Goal: Task Accomplishment & Management: Complete application form

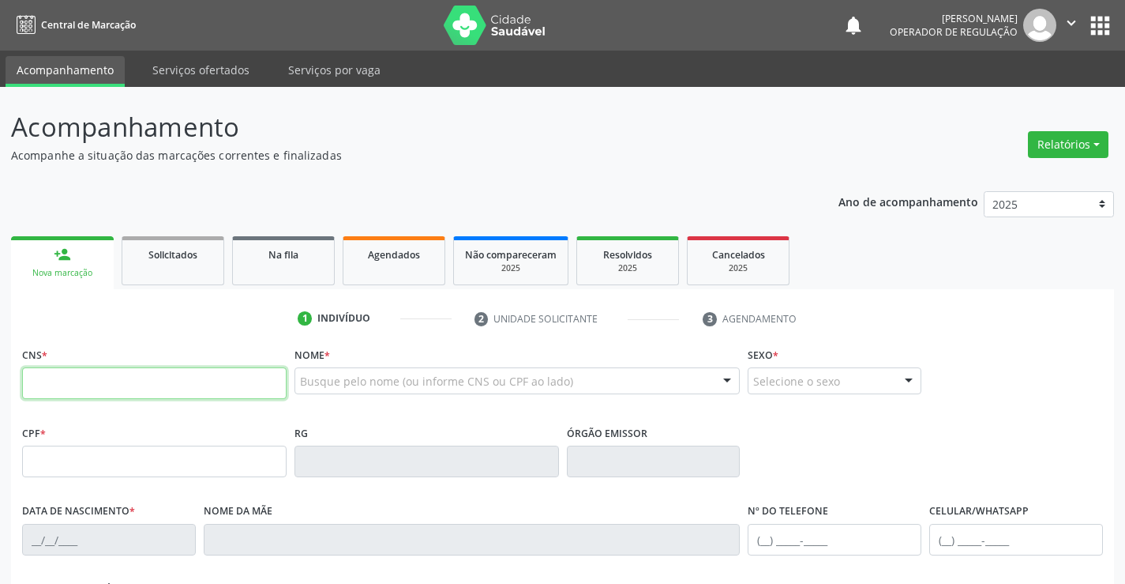
click at [67, 382] on input "text" at bounding box center [154, 383] width 265 height 32
click at [57, 387] on input "text" at bounding box center [154, 383] width 265 height 32
type input "702 6062 7373 9248"
type input "1595254200"
type input "06/01/1999"
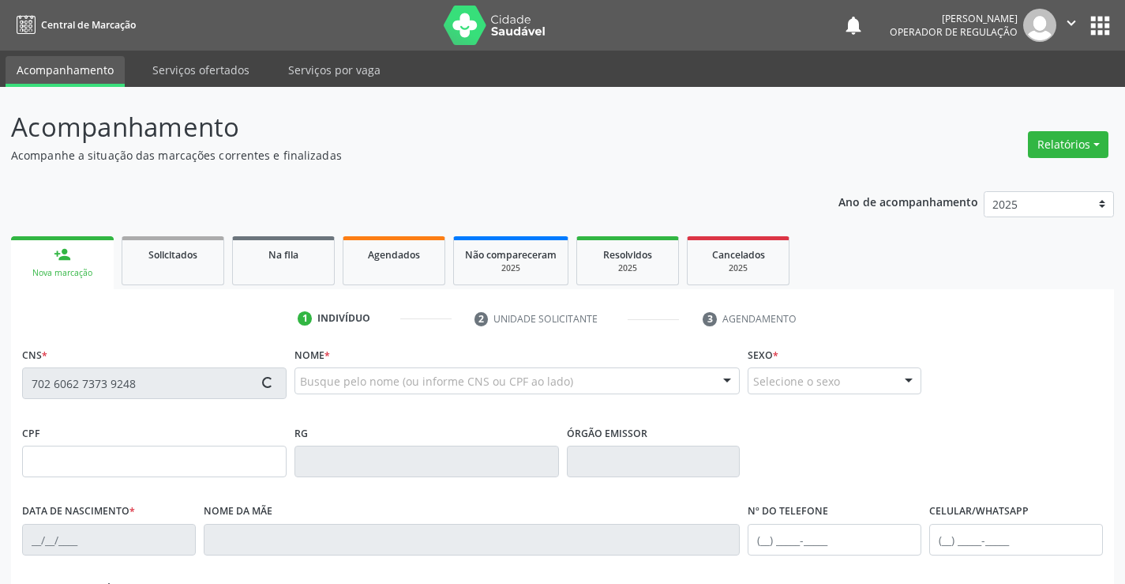
type input "(74) 98873-4128"
type input "S/N"
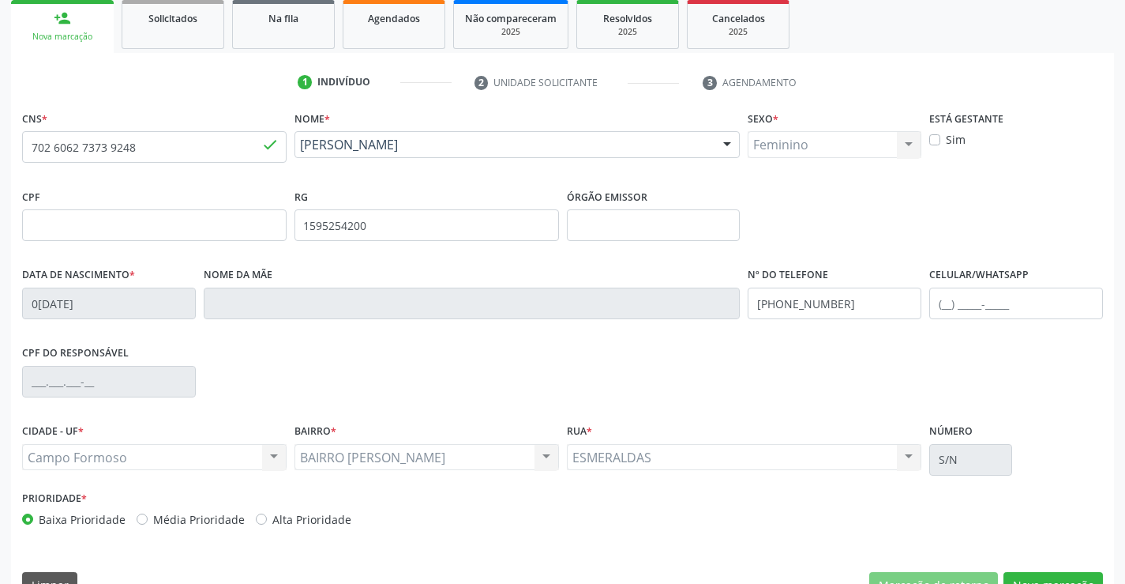
scroll to position [272, 0]
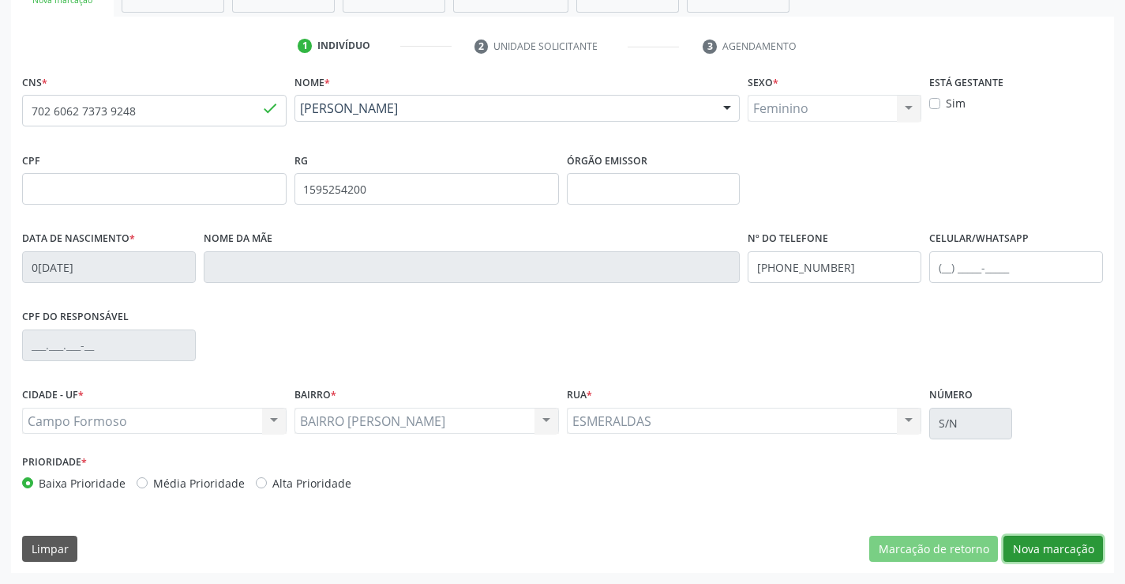
click at [1053, 546] on button "Nova marcação" at bounding box center [1053, 548] width 99 height 27
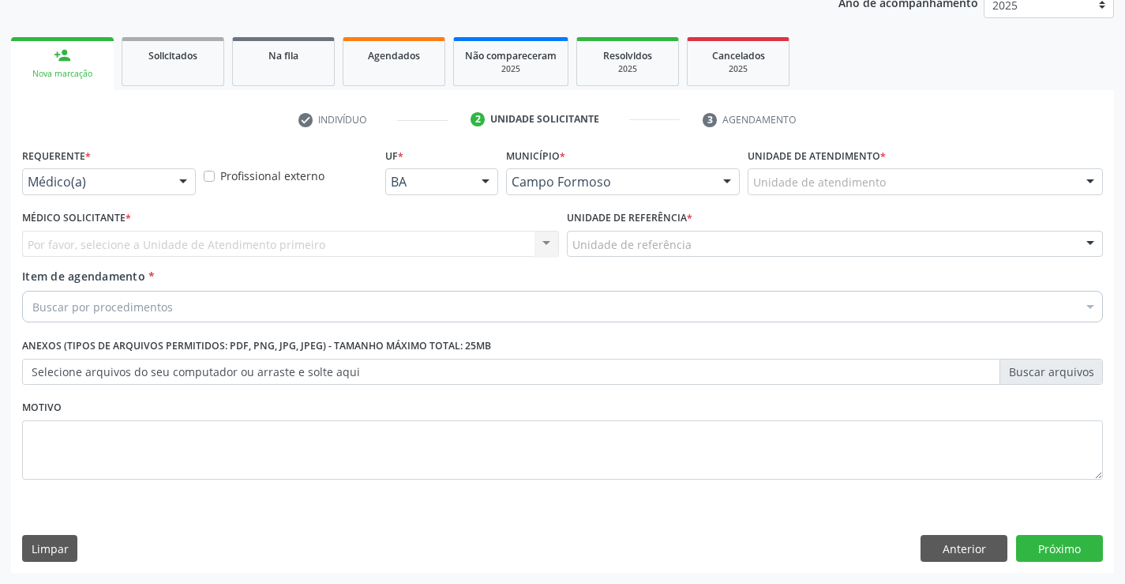
scroll to position [199, 0]
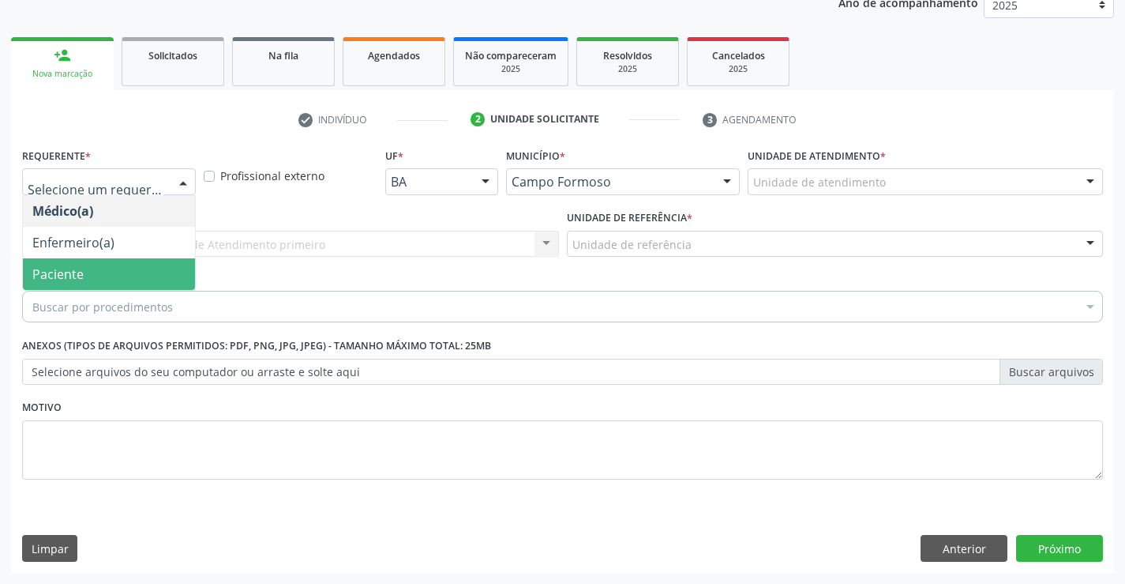
click at [77, 272] on span "Paciente" at bounding box center [57, 273] width 51 height 17
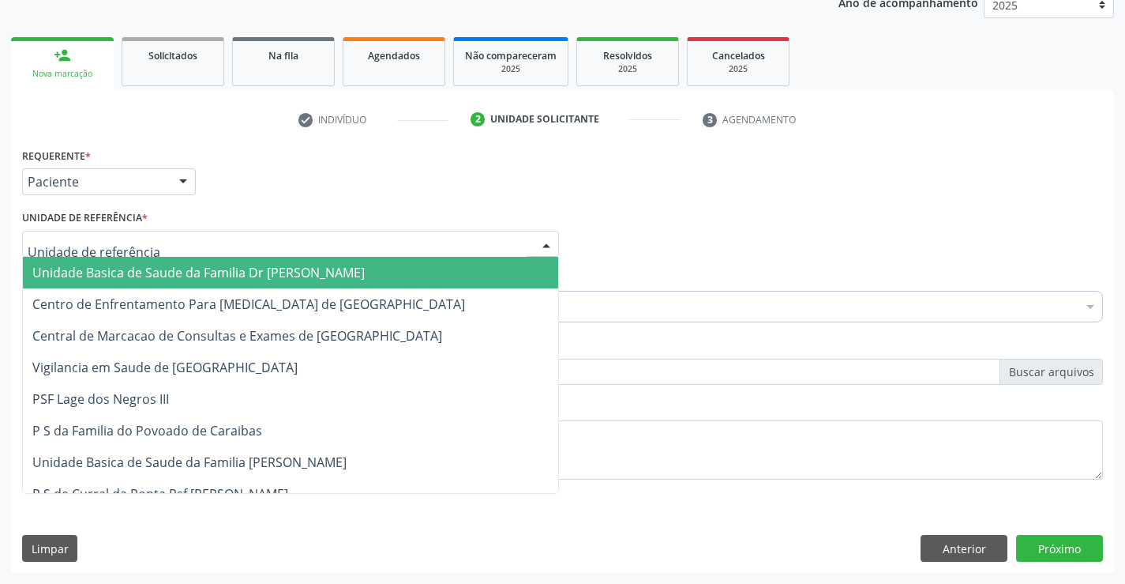
click at [129, 266] on span "Unidade Basica de Saude da Familia Dr [PERSON_NAME]" at bounding box center [198, 272] width 332 height 17
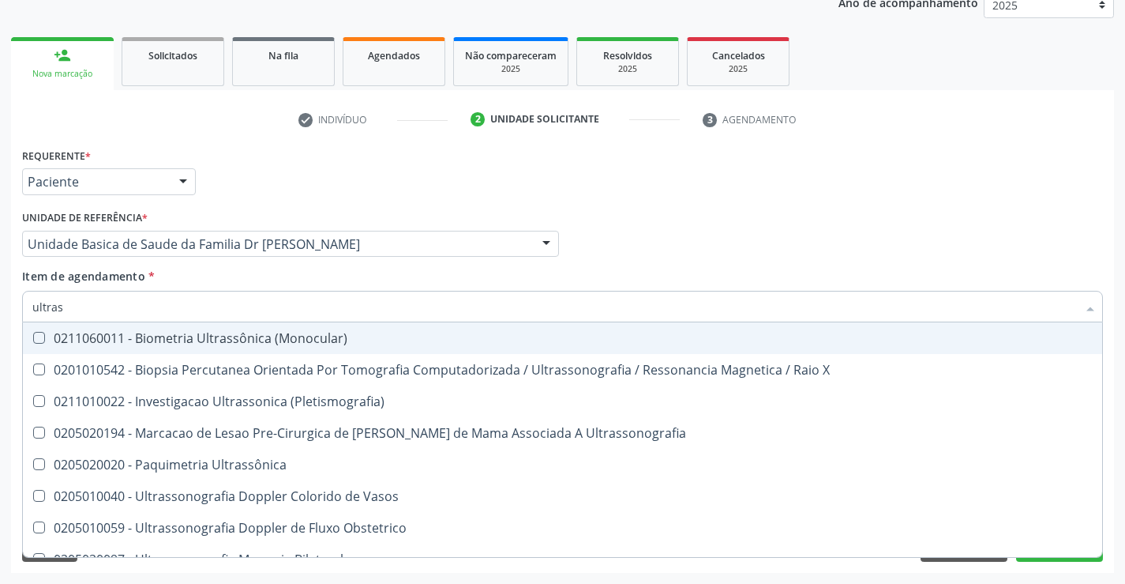
type input "ultrass"
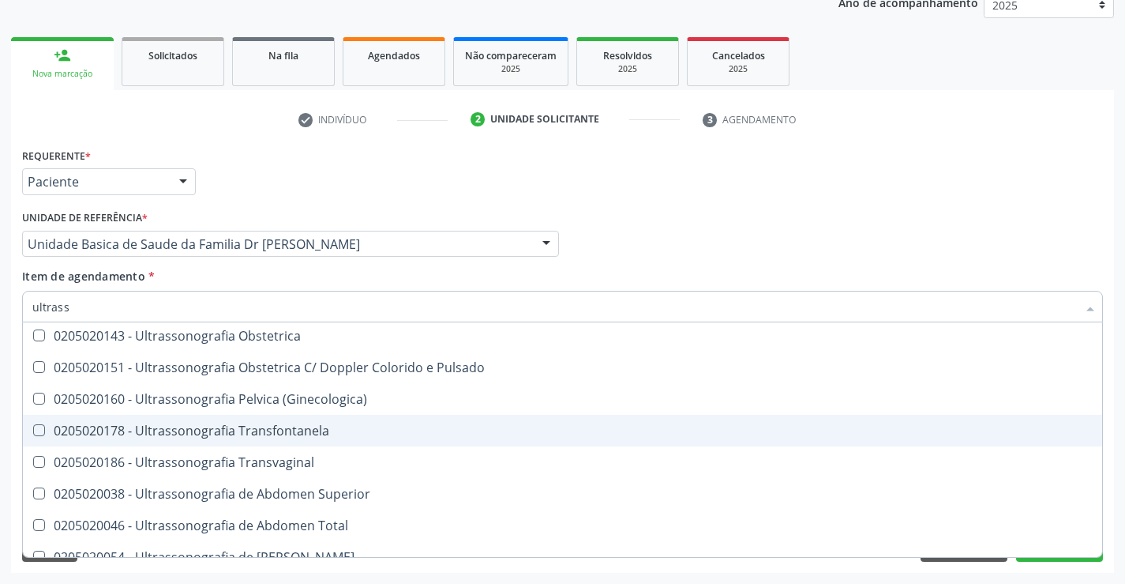
scroll to position [176, 0]
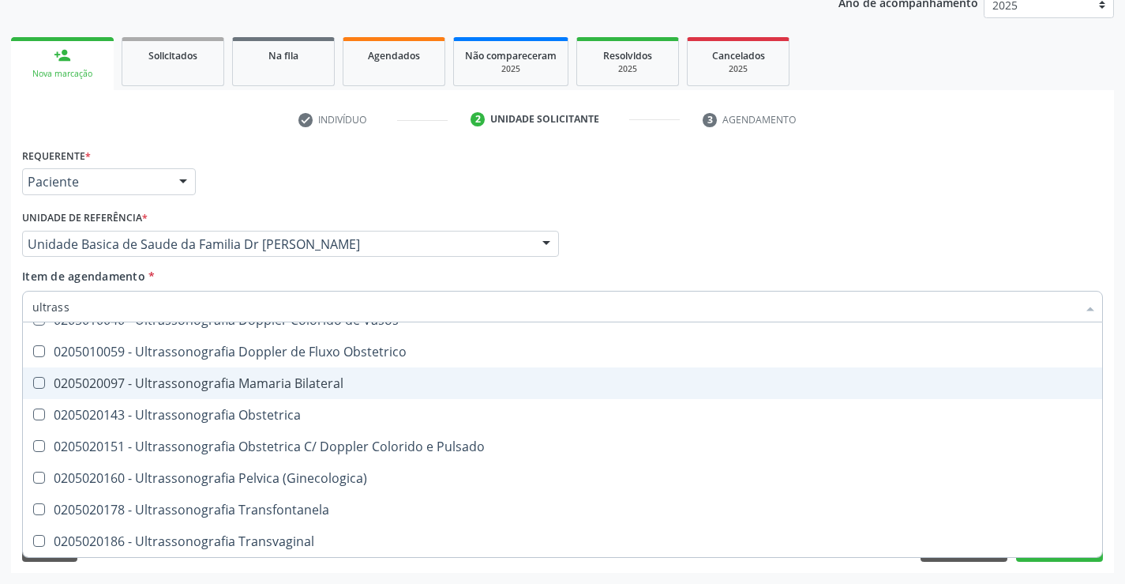
click at [400, 383] on div "0205020097 - Ultrassonografia Mamaria Bilateral" at bounding box center [562, 383] width 1060 height 13
checkbox Bilateral "true"
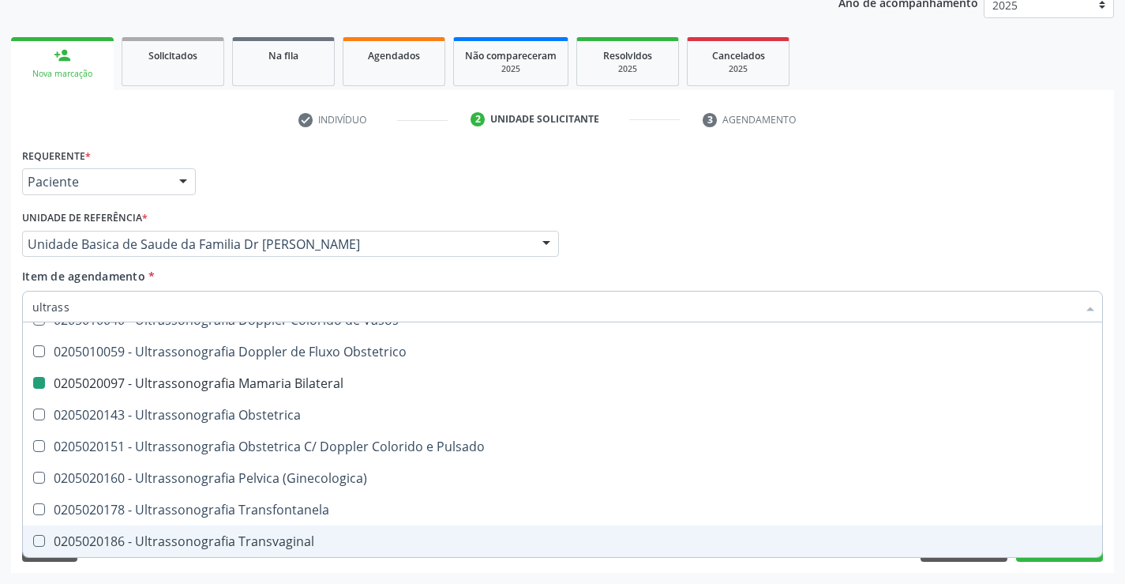
click at [1113, 474] on div "Requerente * Paciente Médico(a) Enfermeiro(a) Paciente Nenhum resultado encontr…" at bounding box center [562, 358] width 1103 height 429
checkbox X "true"
checkbox Bilateral "false"
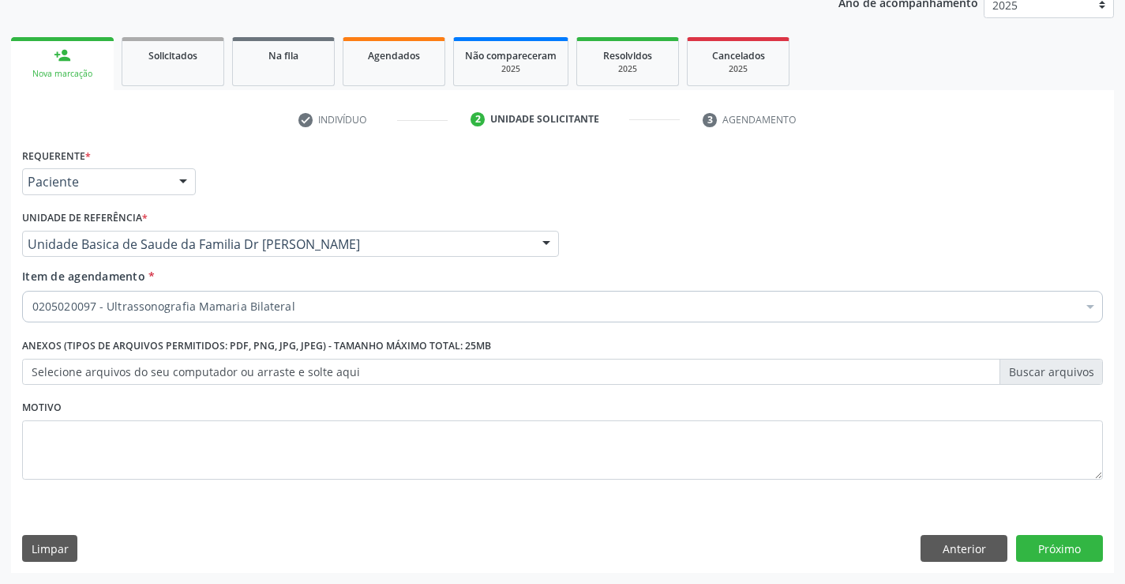
scroll to position [0, 0]
click at [1060, 546] on button "Próximo" at bounding box center [1059, 548] width 87 height 27
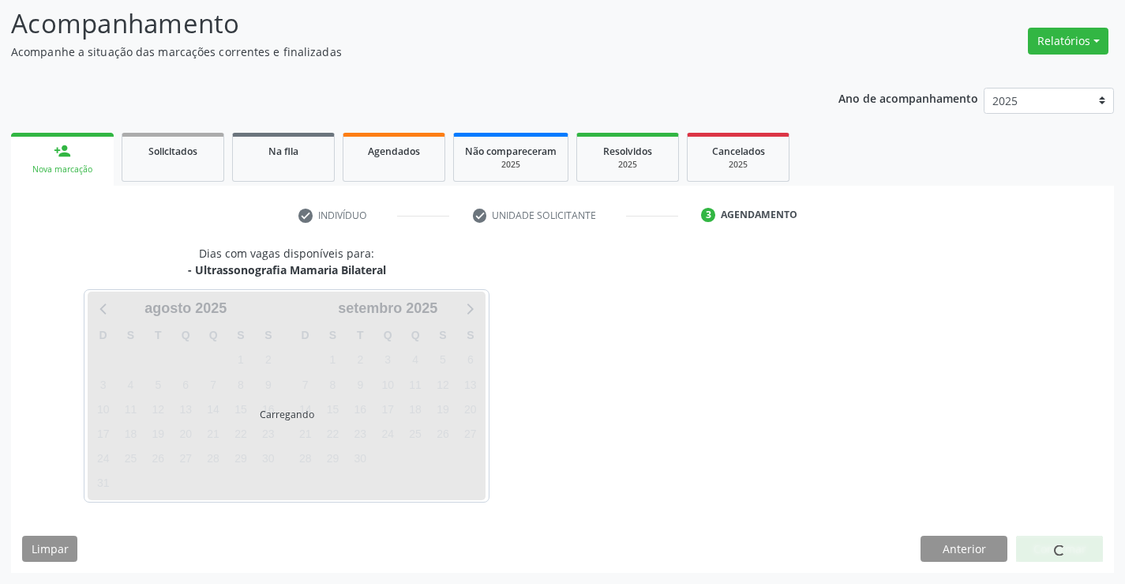
scroll to position [103, 0]
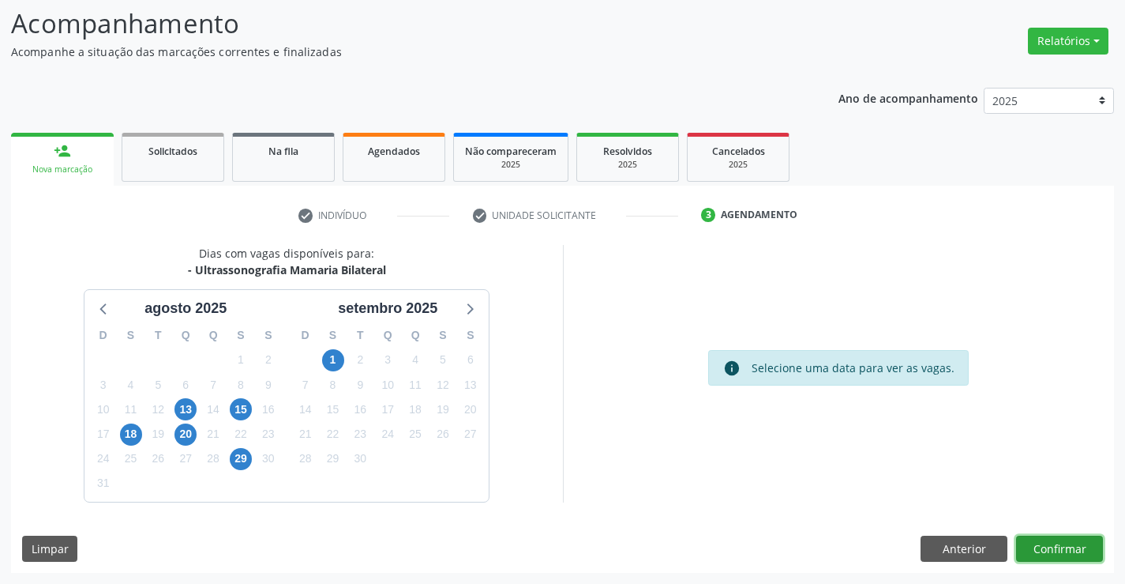
click at [1060, 546] on button "Confirmar" at bounding box center [1059, 548] width 87 height 27
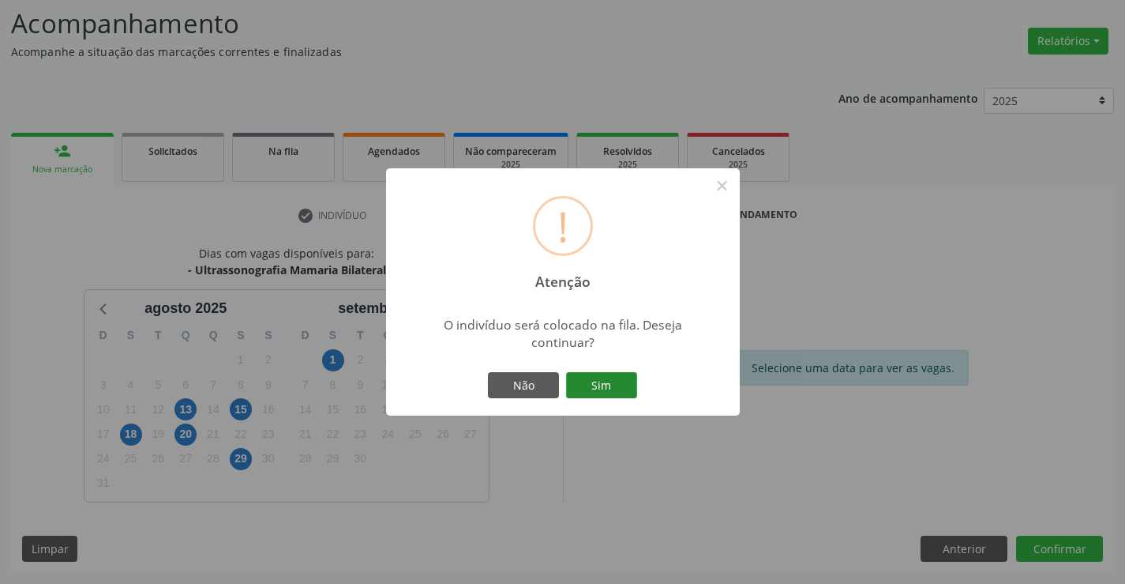
click at [599, 384] on button "Sim" at bounding box center [601, 385] width 71 height 27
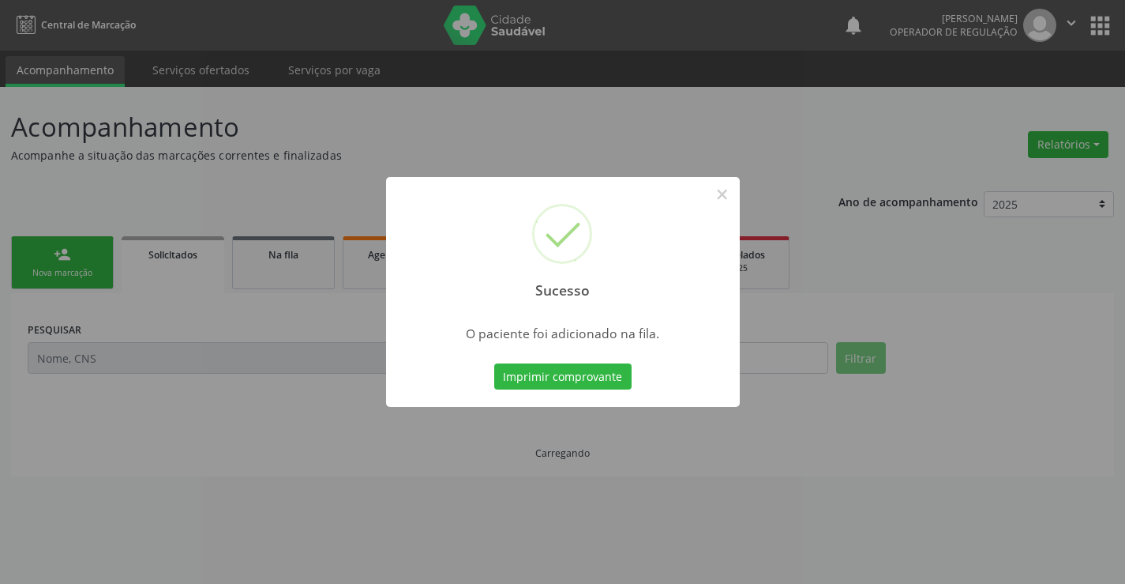
scroll to position [0, 0]
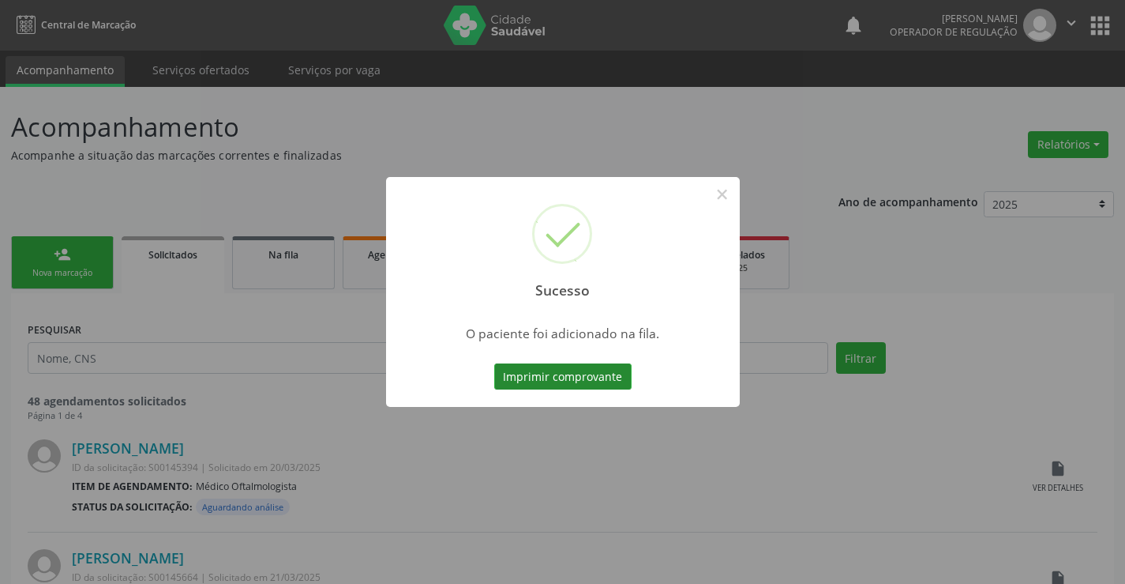
click at [561, 367] on button "Imprimir comprovante" at bounding box center [562, 376] width 137 height 27
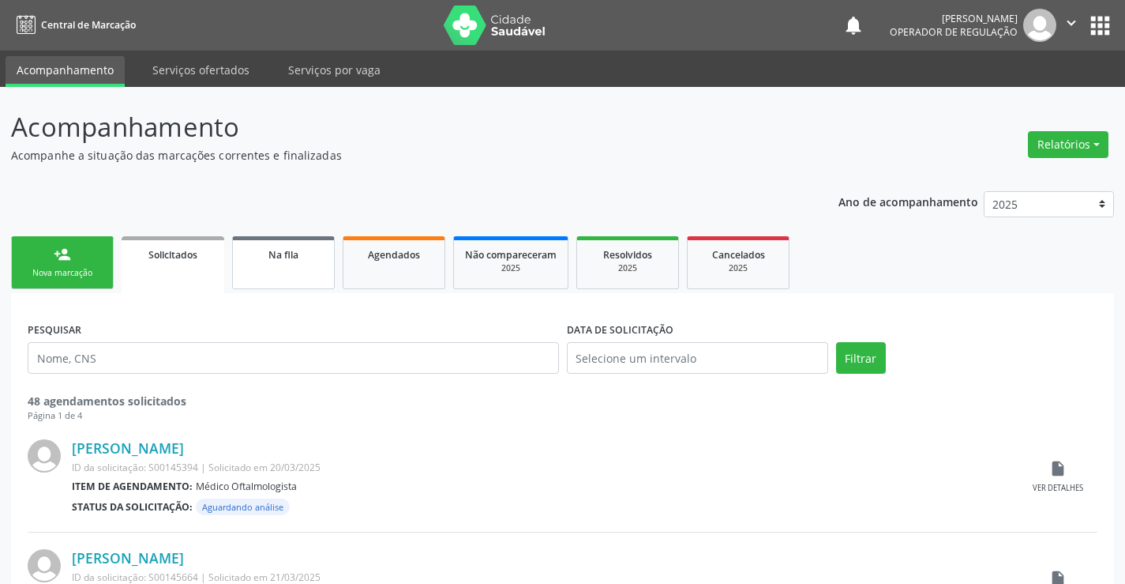
click at [290, 252] on span "Na fila" at bounding box center [283, 254] width 30 height 13
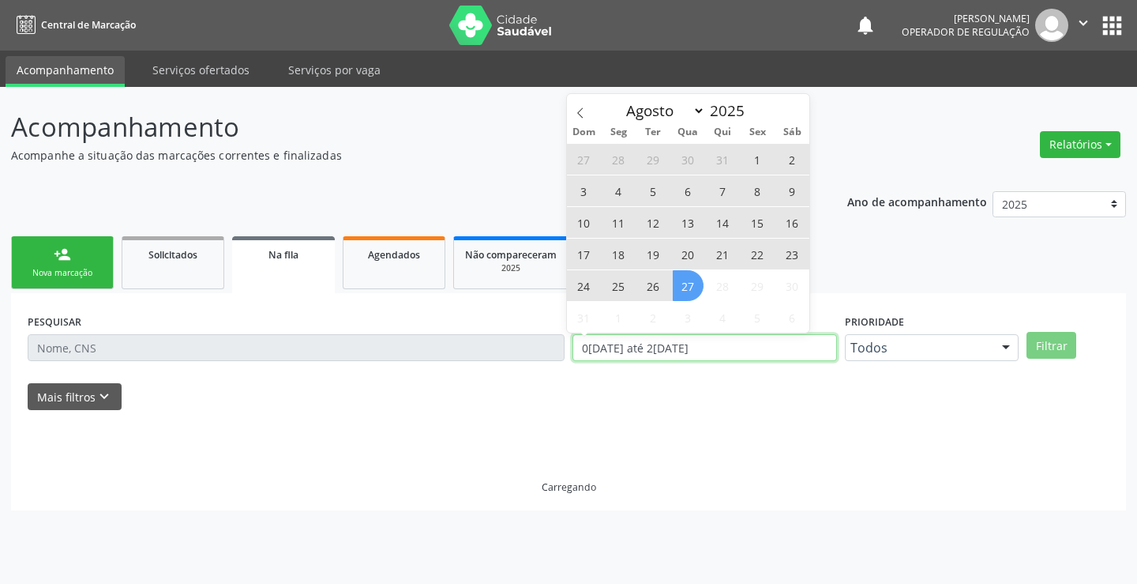
click at [558, 349] on div "PESQUISAR DATA DE SOLICITAÇÃO 01/01/2023 até 27/08/2025 Prioridade Todos Todos …" at bounding box center [569, 341] width 1090 height 62
type input "2023"
select select "0"
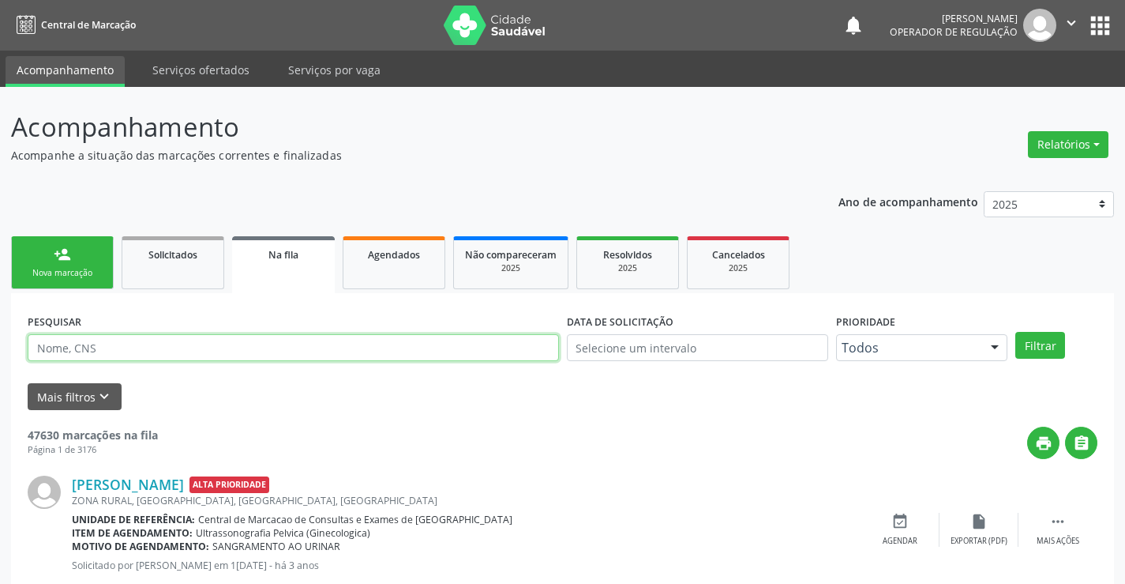
click at [85, 346] on input "text" at bounding box center [293, 347] width 531 height 27
type input "702606273739248"
click at [1049, 343] on button "Filtrar" at bounding box center [1040, 345] width 50 height 27
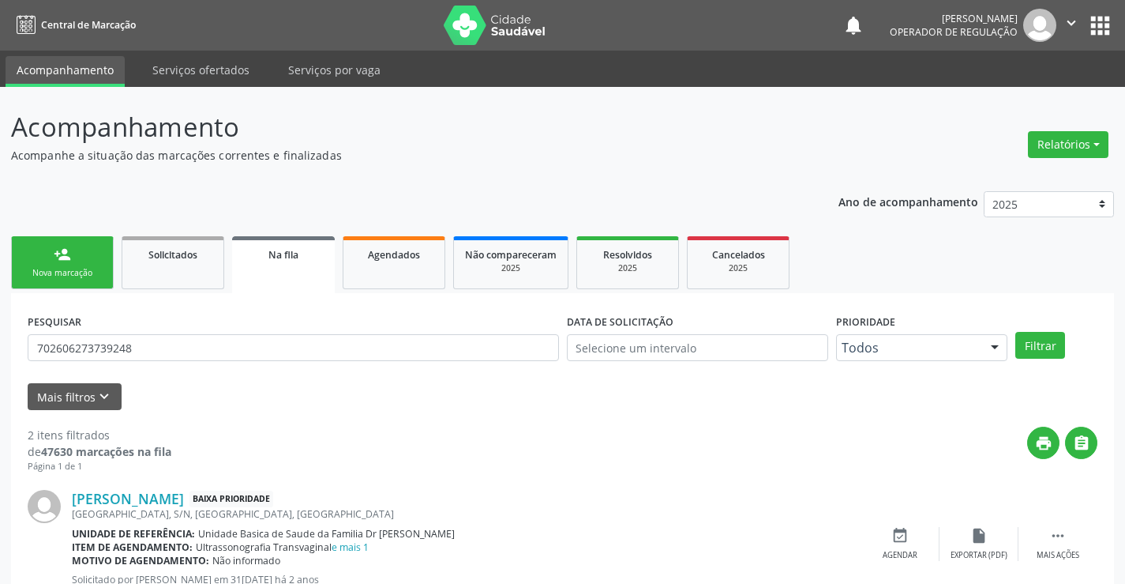
scroll to position [199, 0]
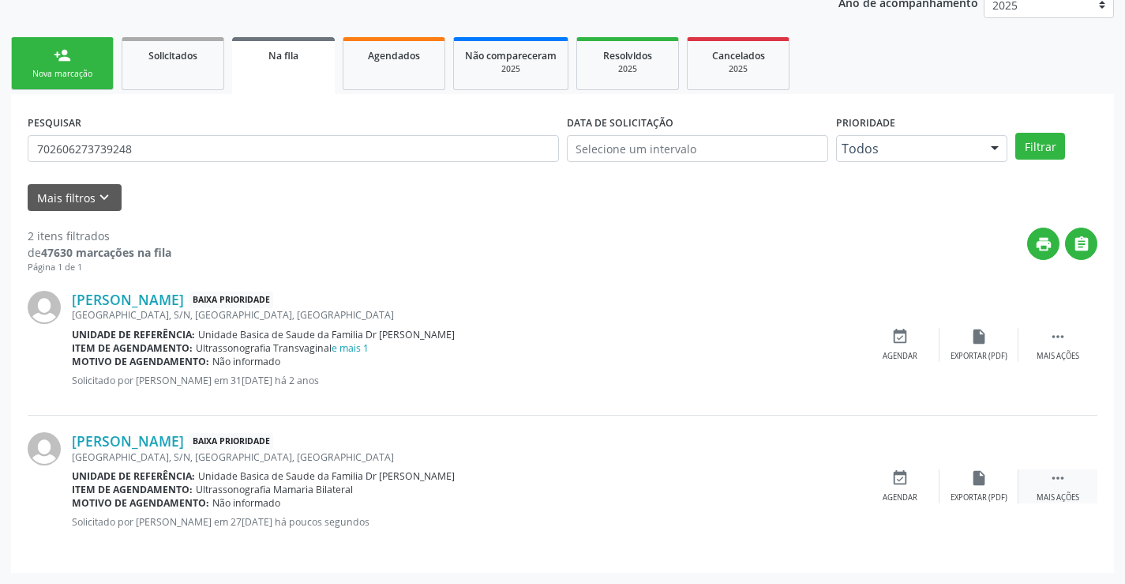
click at [1055, 479] on icon "" at bounding box center [1057, 477] width 17 height 17
click at [820, 479] on icon "print" at bounding box center [821, 477] width 17 height 17
click at [71, 58] on link "person_add Nova marcação" at bounding box center [62, 63] width 103 height 53
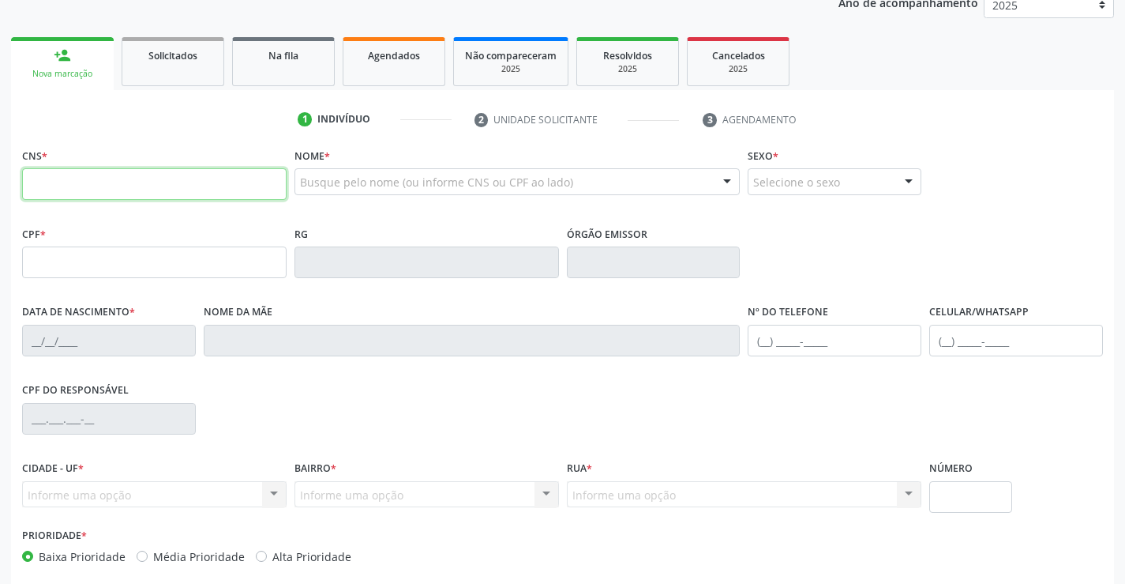
click at [97, 190] on input "text" at bounding box center [154, 184] width 265 height 32
type input "708 8007 1083 9610"
type input "1169591698"
type input "17/04/1979"
type input "(74) 99920-7402"
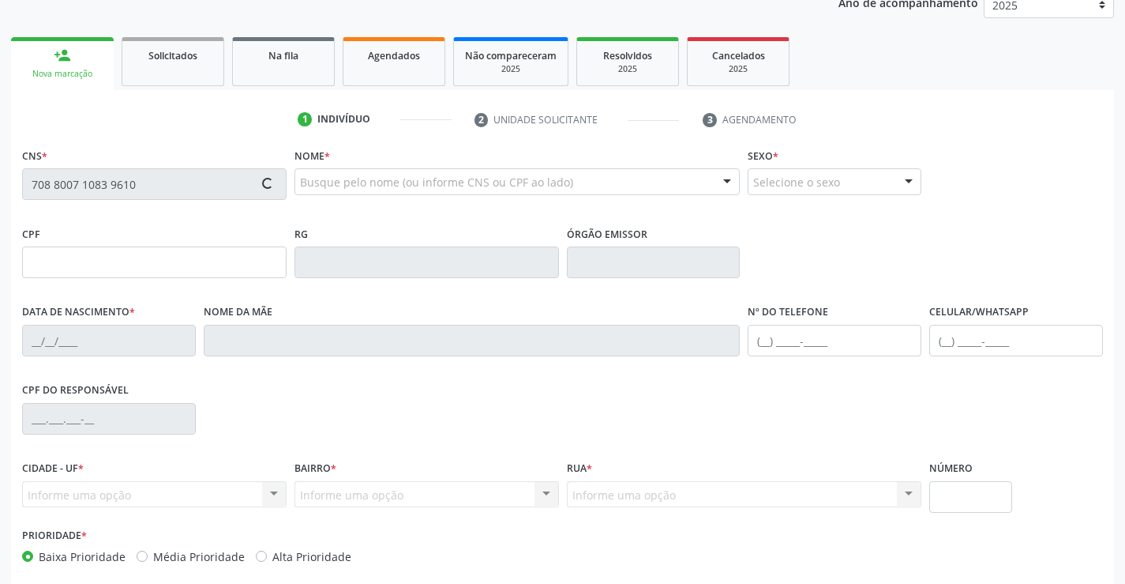
type input "(74) 99920-7402"
type input "004.935.805-73"
type input "S/N"
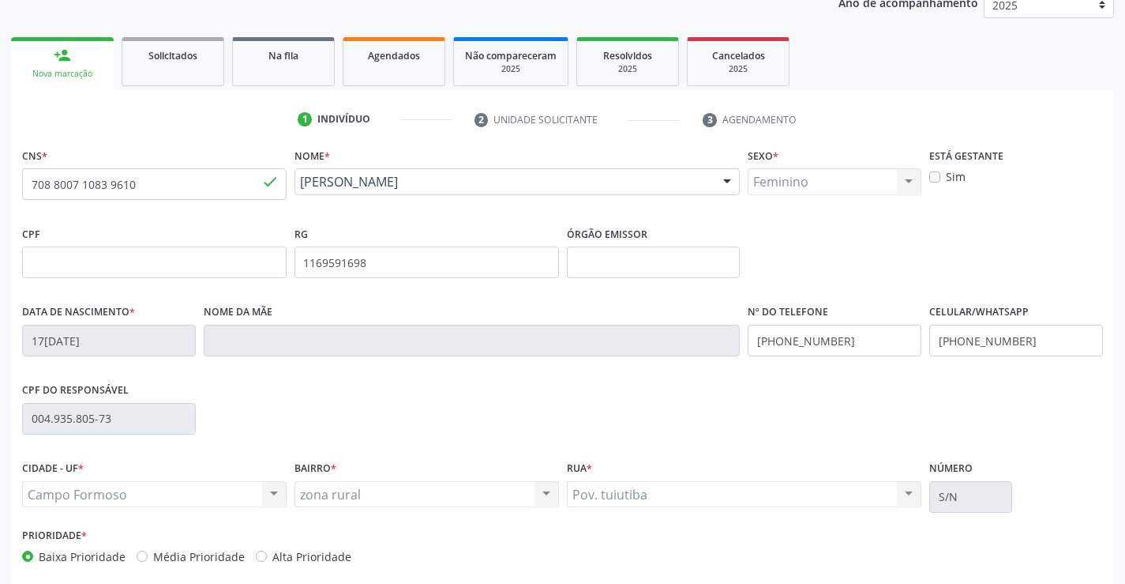
scroll to position [272, 0]
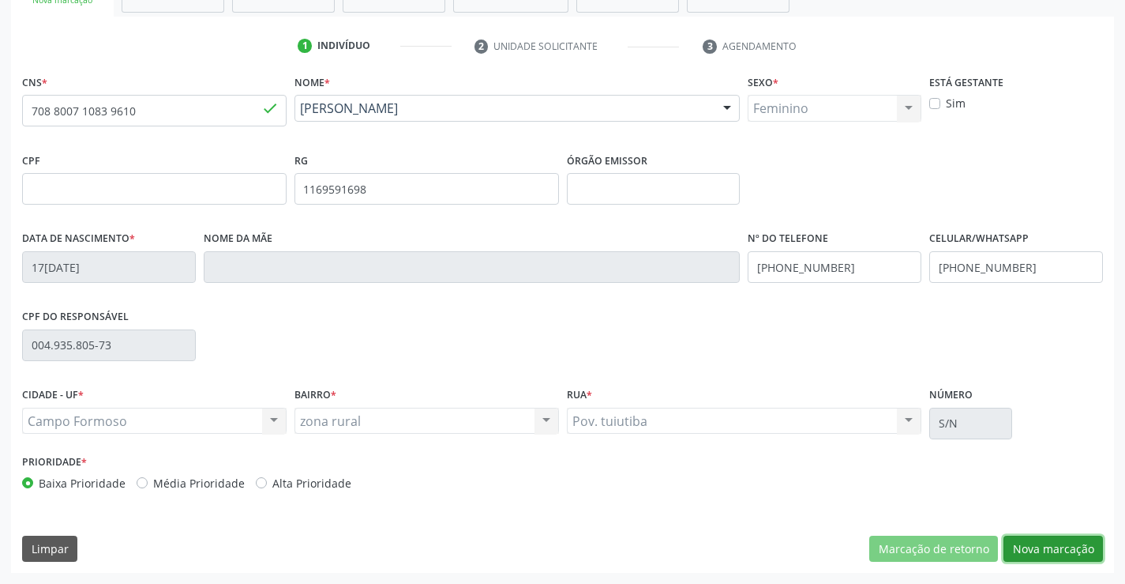
click at [1055, 545] on button "Nova marcação" at bounding box center [1053, 548] width 99 height 27
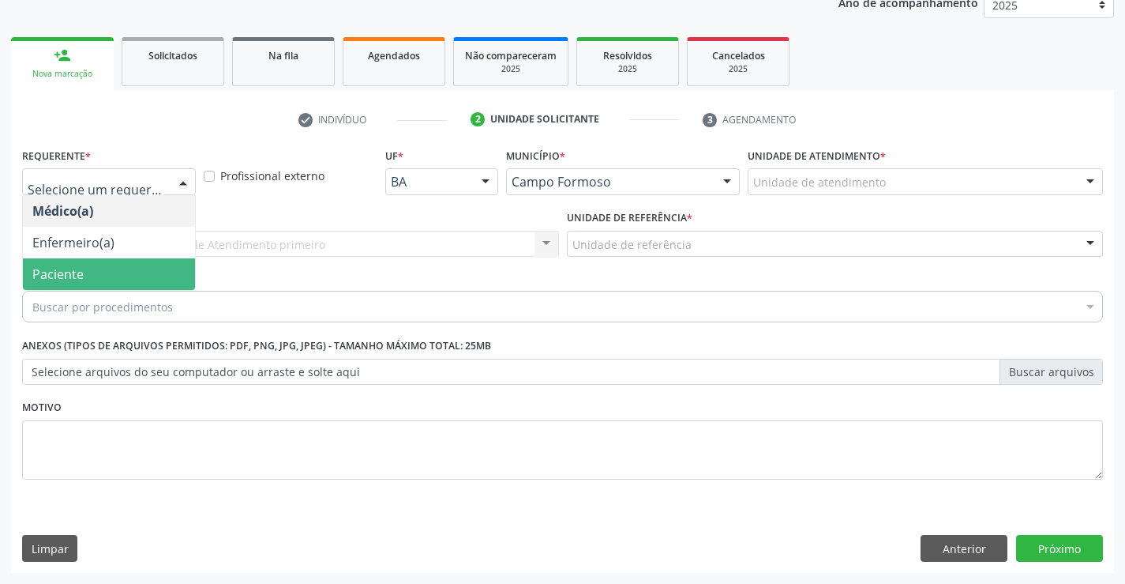
click at [103, 268] on span "Paciente" at bounding box center [109, 274] width 172 height 32
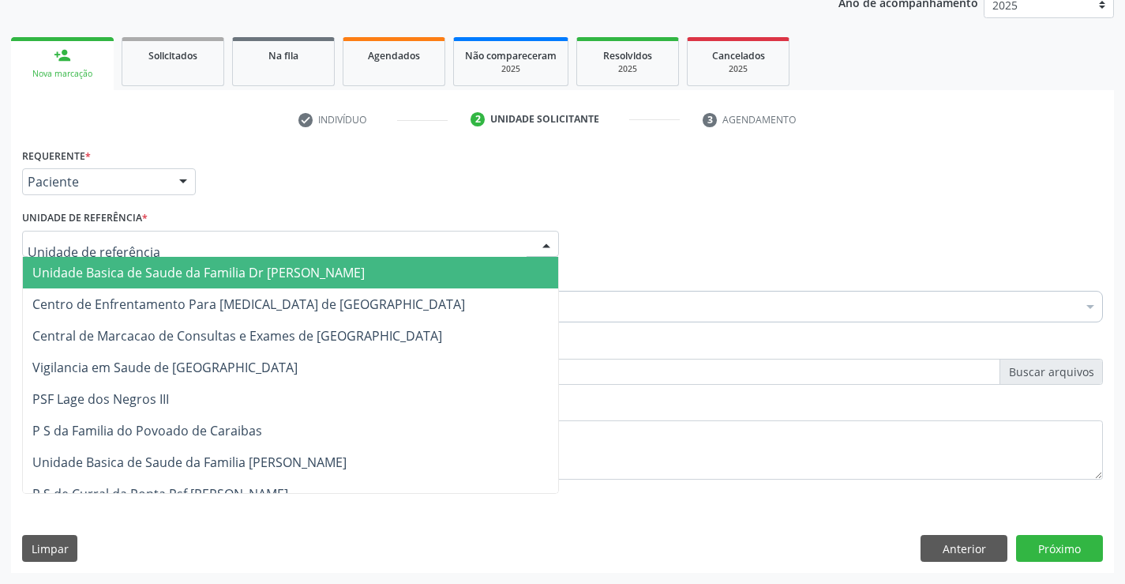
click at [165, 271] on span "Unidade Basica de Saude da Familia Dr [PERSON_NAME]" at bounding box center [198, 272] width 332 height 17
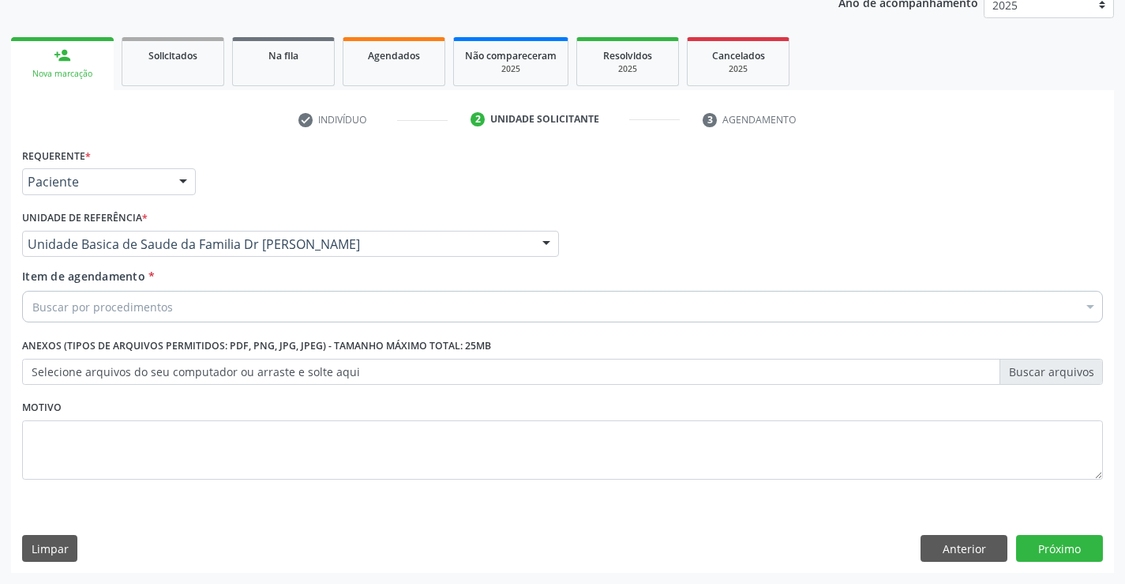
click at [170, 308] on div "Buscar por procedimentos" at bounding box center [562, 307] width 1081 height 32
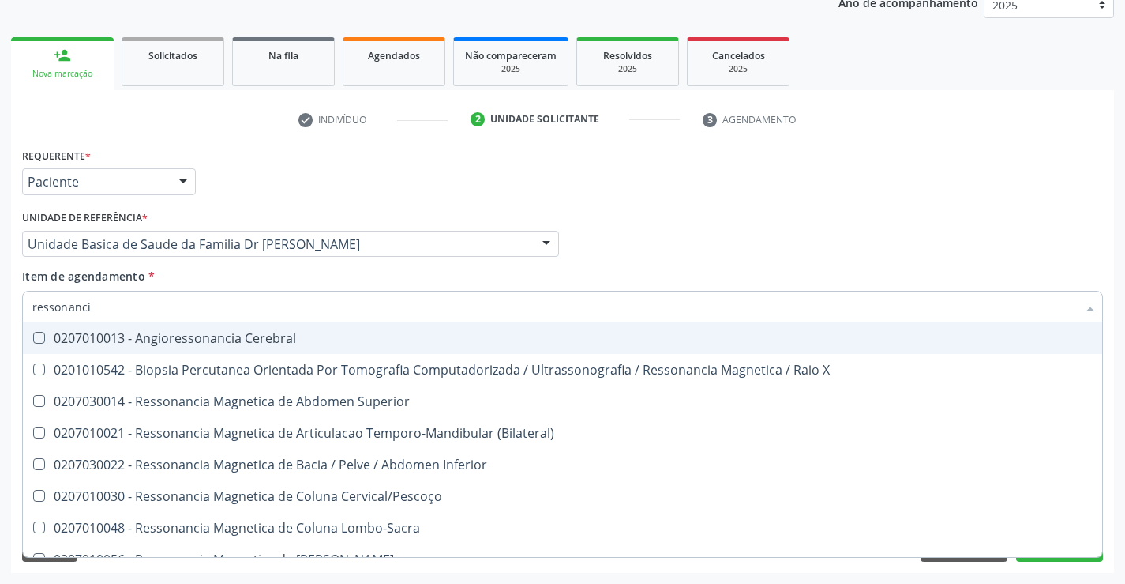
type input "ressonancia"
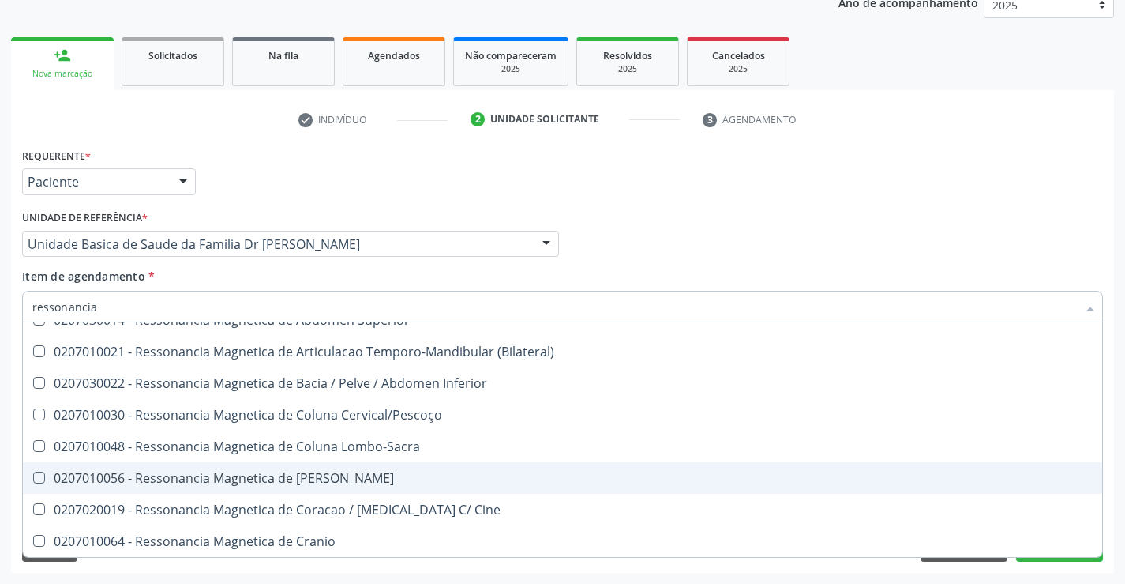
scroll to position [2, 0]
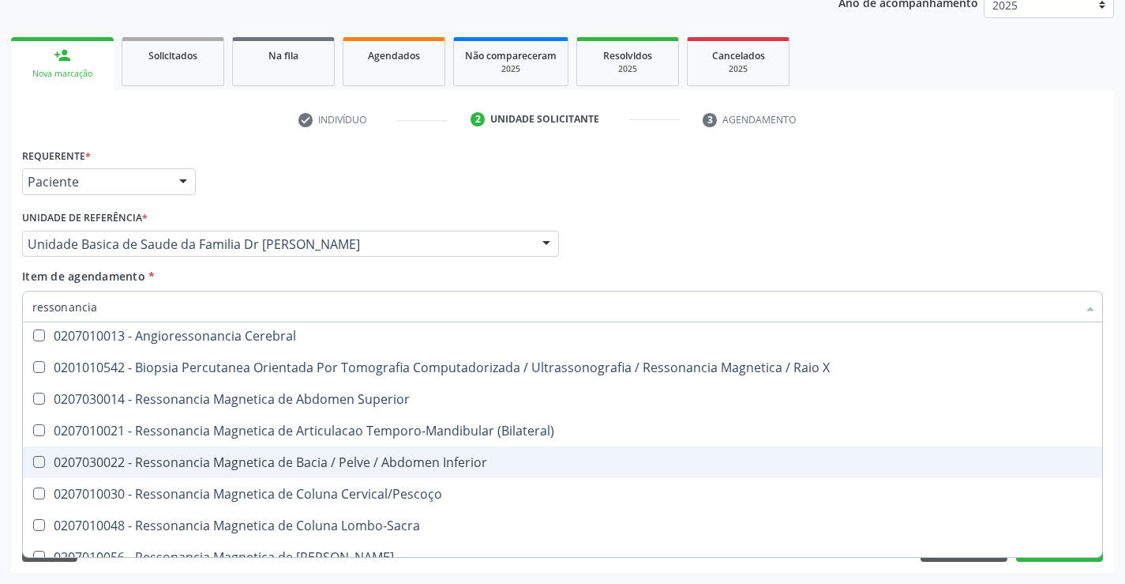
click at [367, 460] on div "0207030022 - Ressonancia Magnetica de Bacia / Pelve / Abdomen Inferior" at bounding box center [562, 462] width 1060 height 13
checkbox Inferior "true"
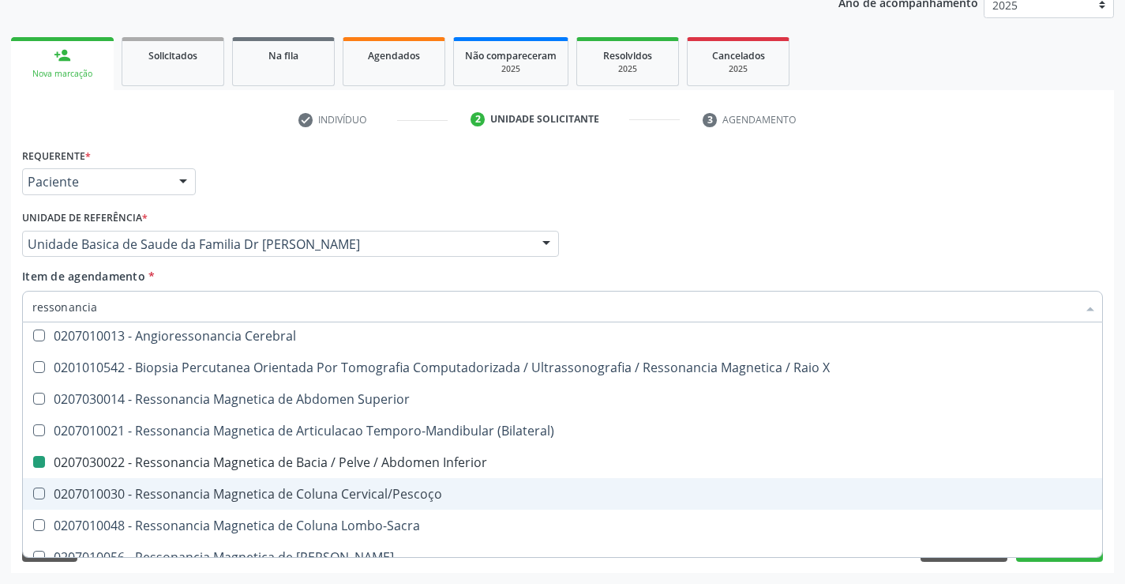
click at [1107, 475] on div "Requerente * Paciente Médico(a) Enfermeiro(a) Paciente Nenhum resultado encontr…" at bounding box center [562, 358] width 1103 height 429
checkbox X "true"
checkbox Inferior "false"
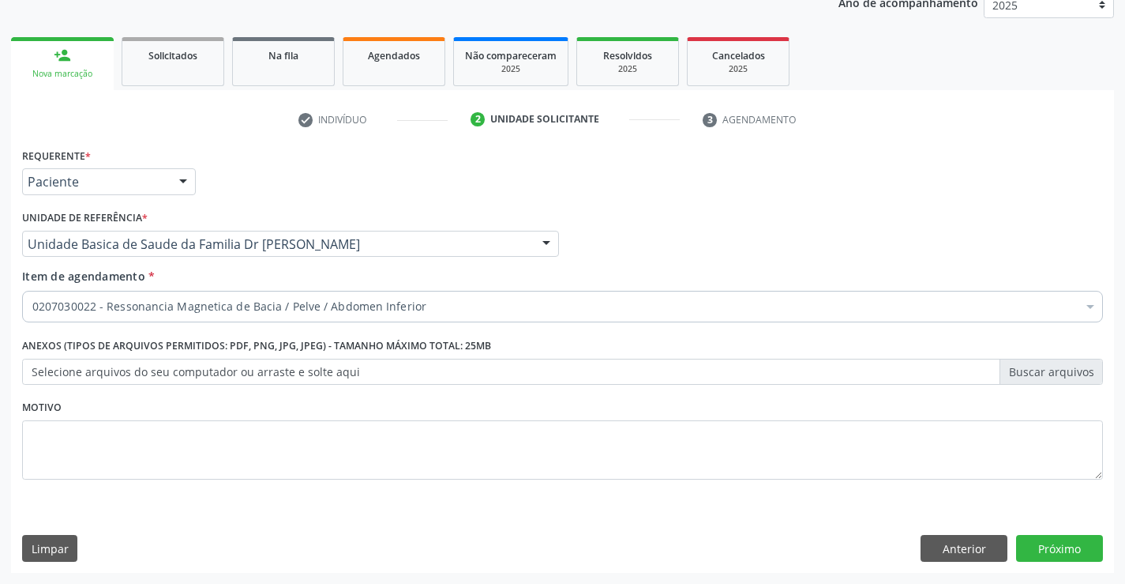
scroll to position [0, 0]
click at [1053, 545] on button "Próximo" at bounding box center [1059, 548] width 87 height 27
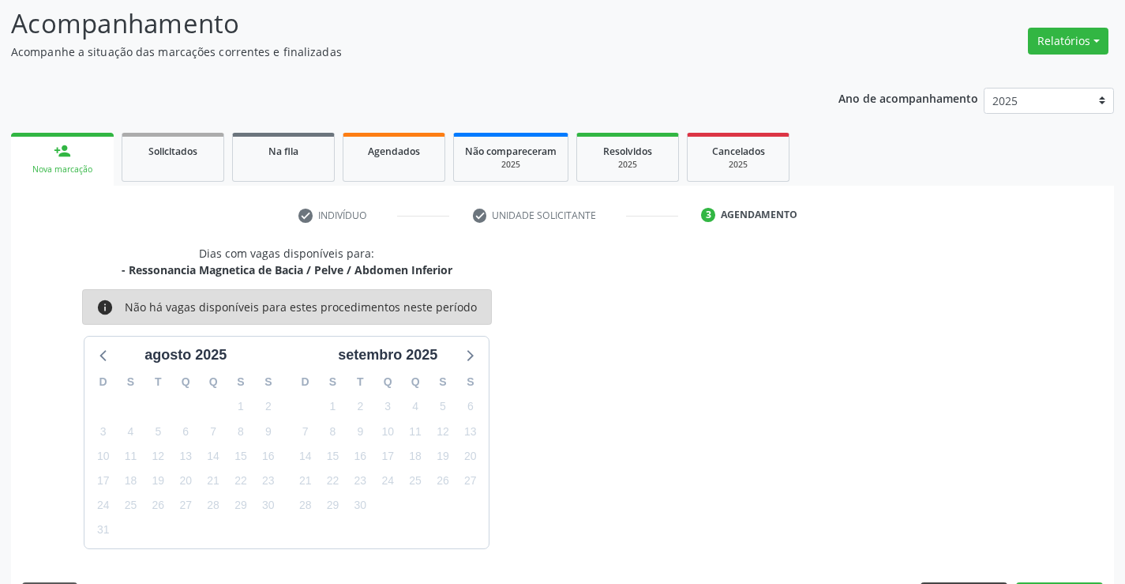
scroll to position [150, 0]
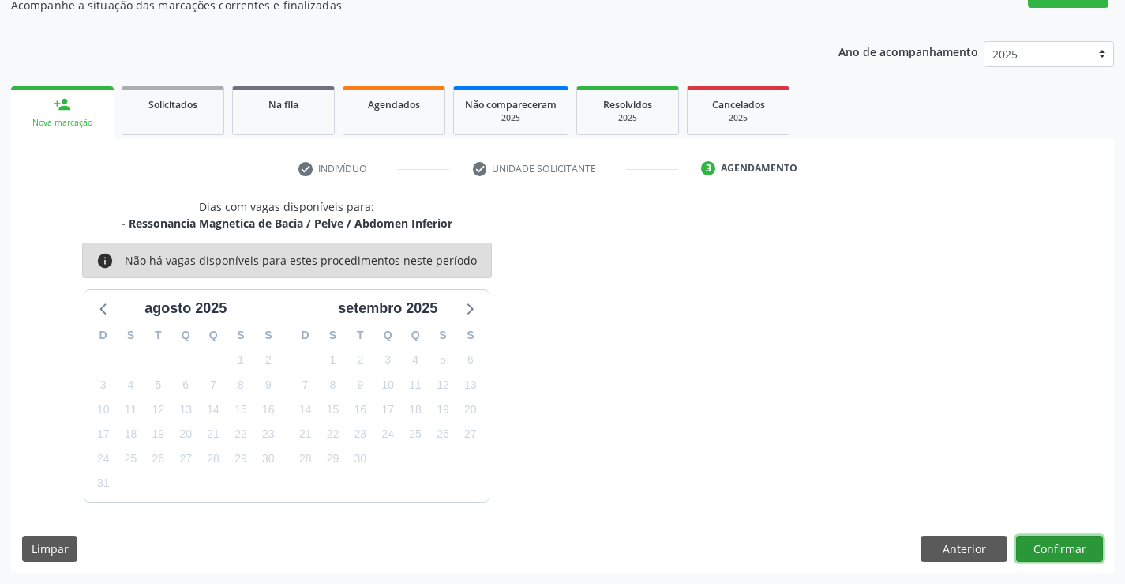
click at [1051, 542] on button "Confirmar" at bounding box center [1059, 548] width 87 height 27
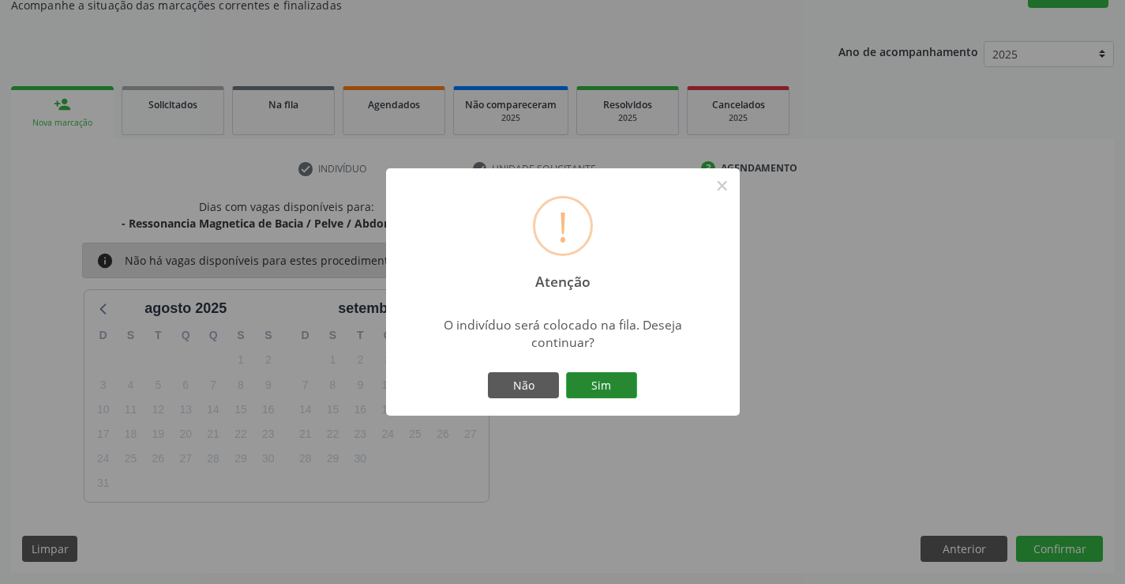
click at [607, 377] on button "Sim" at bounding box center [601, 385] width 71 height 27
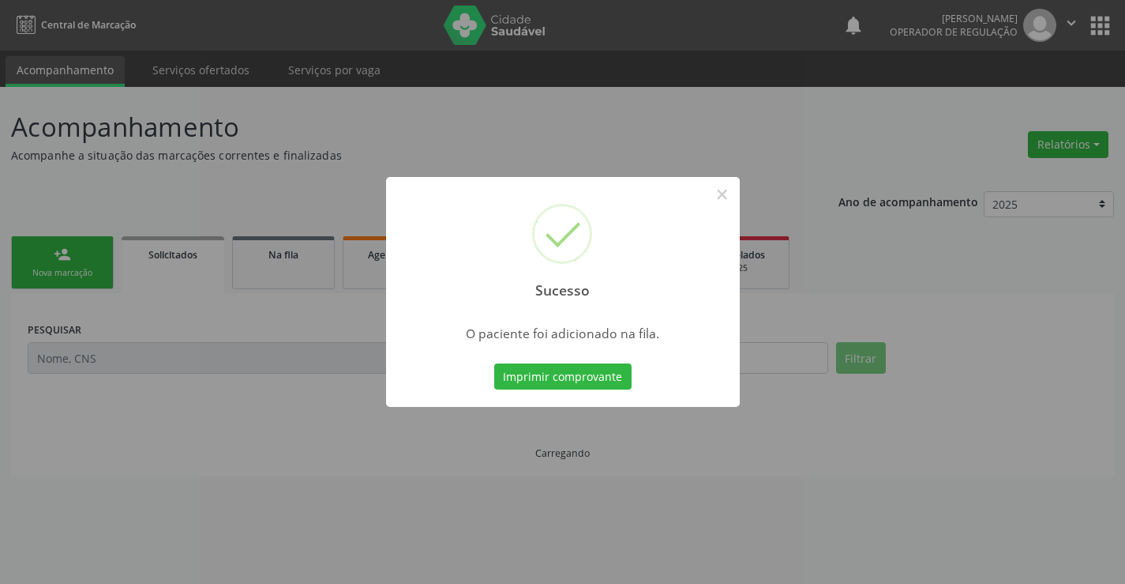
scroll to position [0, 0]
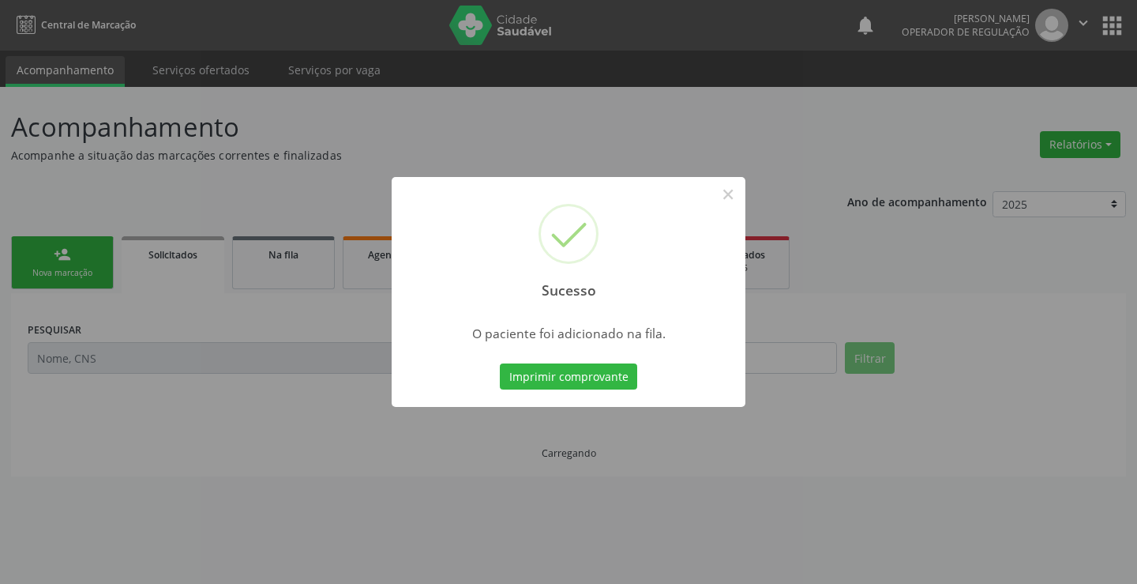
click at [607, 377] on button "Imprimir comprovante" at bounding box center [568, 376] width 137 height 27
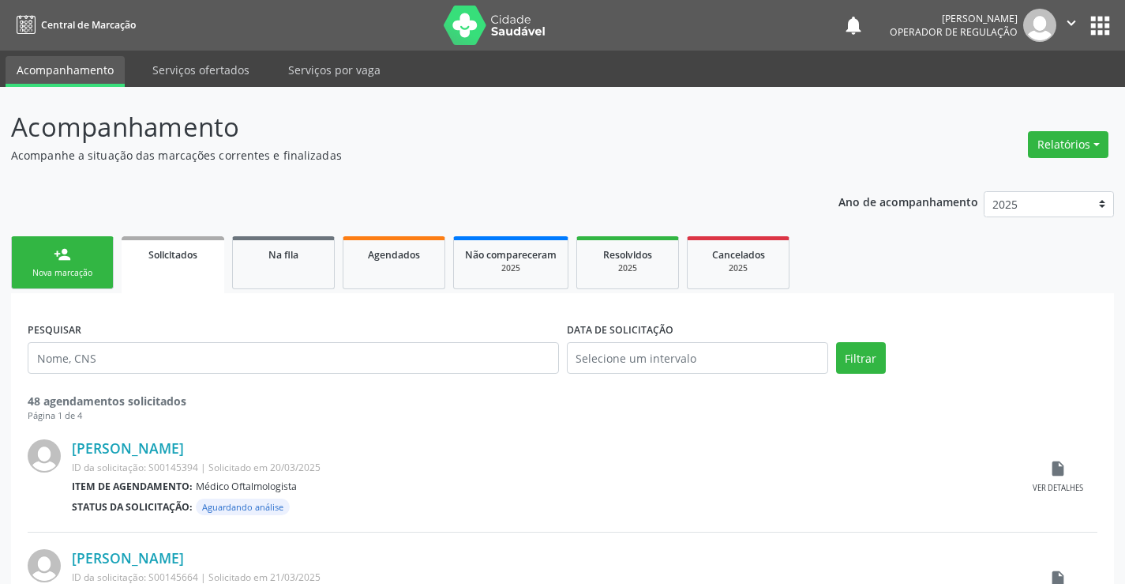
click at [75, 263] on link "person_add Nova marcação" at bounding box center [62, 262] width 103 height 53
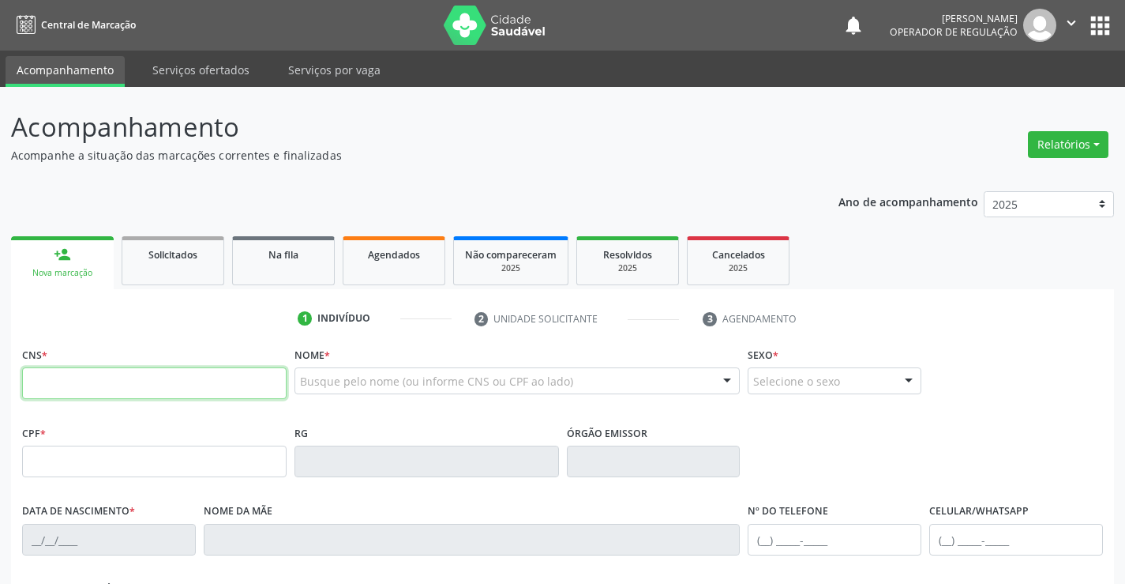
click at [99, 391] on input "text" at bounding box center [154, 383] width 265 height 32
type input "705 0026 0093 1452"
type input "0674390989"
type input "23/05/1973"
type input "(74) 98833-7681"
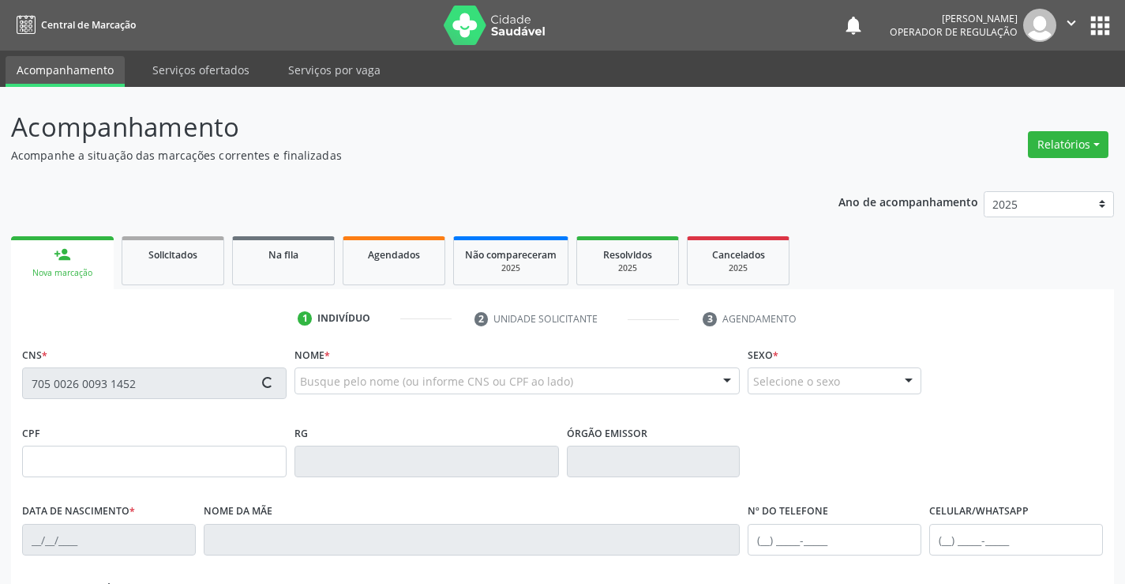
type input "(74) 98833-7681"
type input "664.780.225-87"
type input "sn"
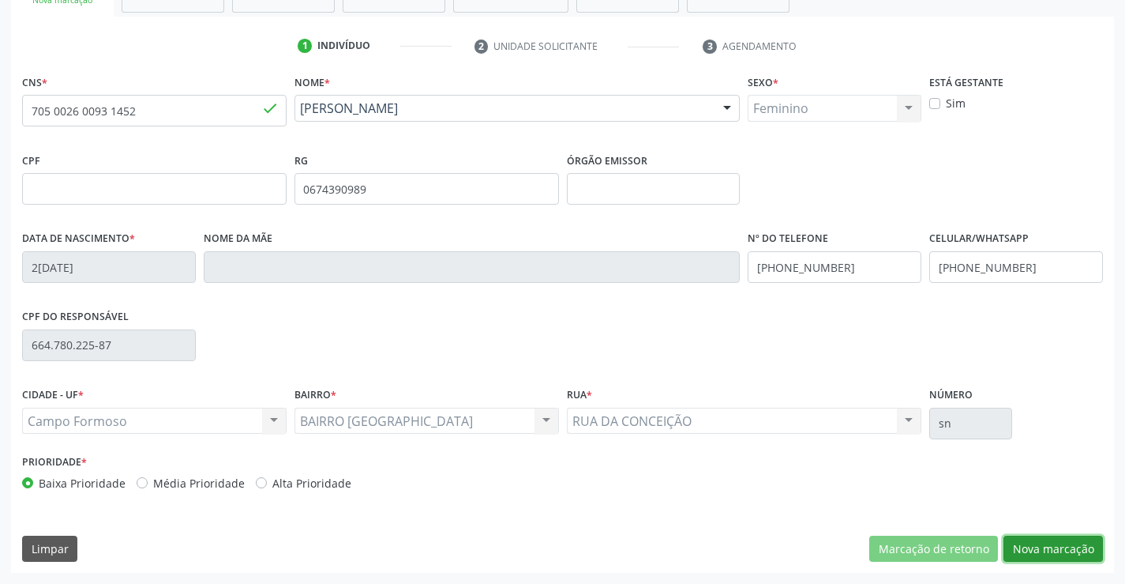
click at [1060, 544] on button "Nova marcação" at bounding box center [1053, 548] width 99 height 27
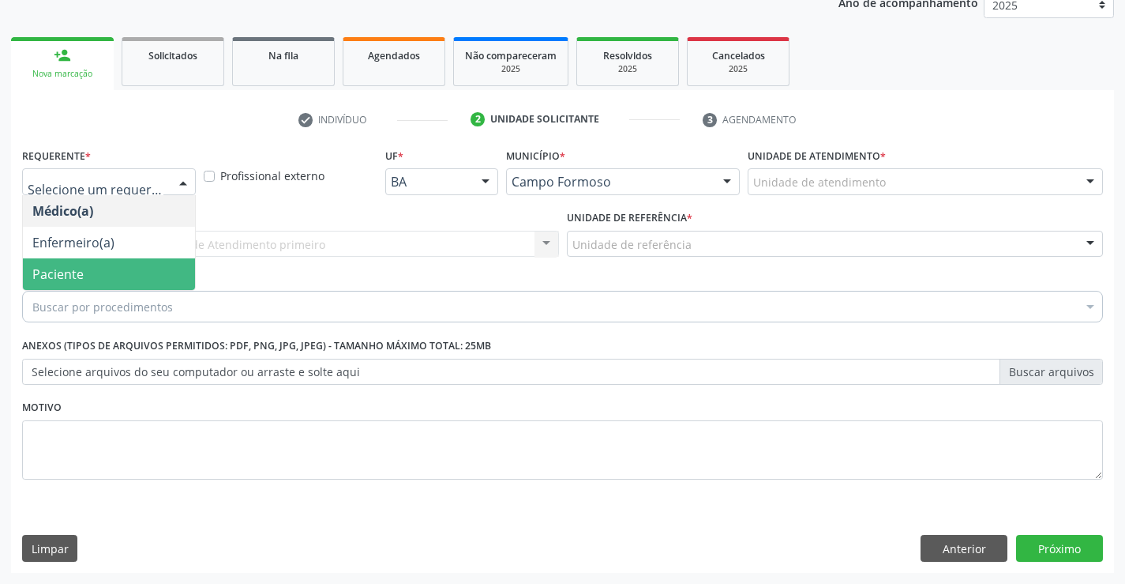
click at [107, 275] on span "Paciente" at bounding box center [109, 274] width 172 height 32
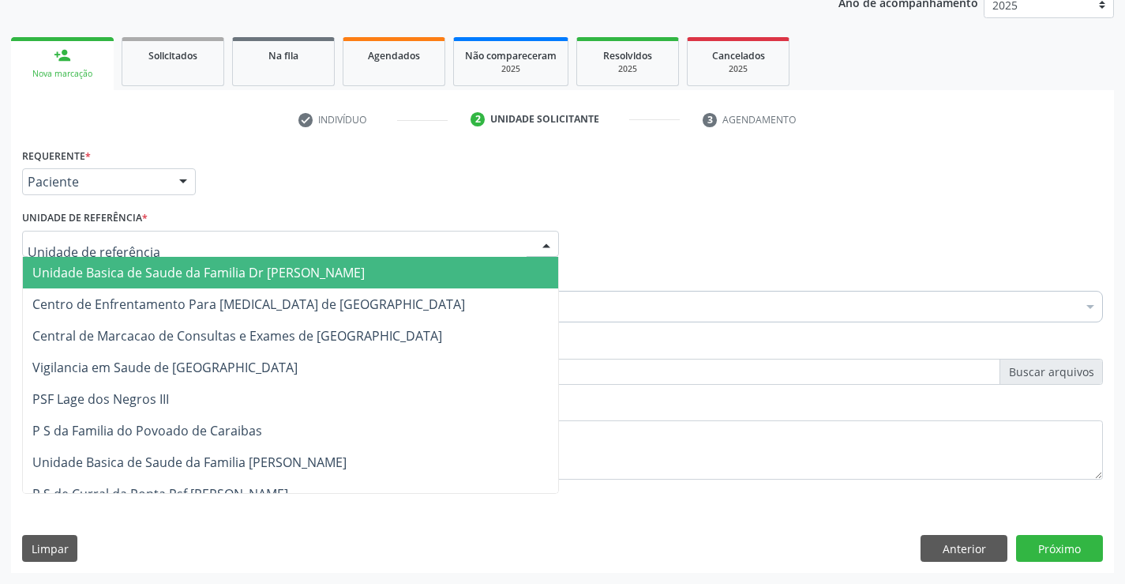
click at [132, 272] on span "Unidade Basica de Saude da Familia Dr [PERSON_NAME]" at bounding box center [198, 272] width 332 height 17
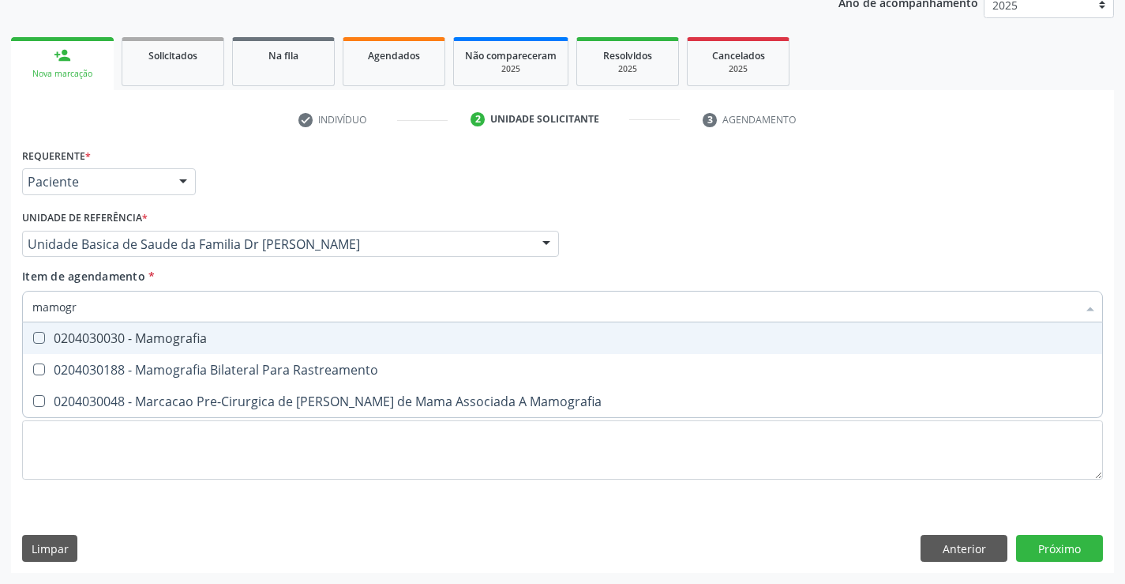
type input "mamogra"
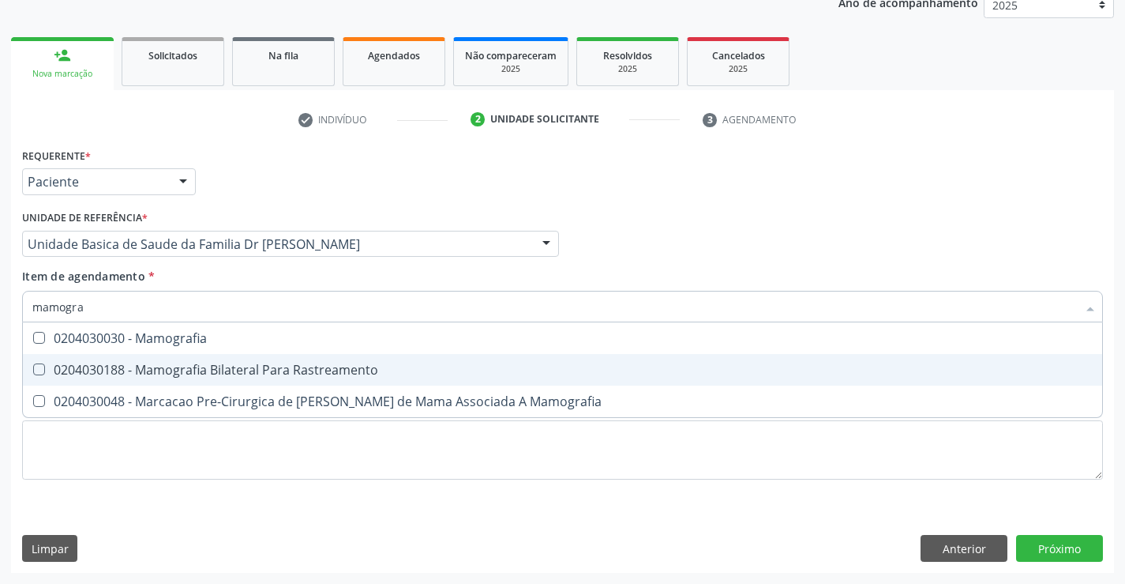
click at [221, 368] on div "0204030188 - Mamografia Bilateral Para Rastreamento" at bounding box center [562, 369] width 1060 height 13
checkbox Rastreamento "true"
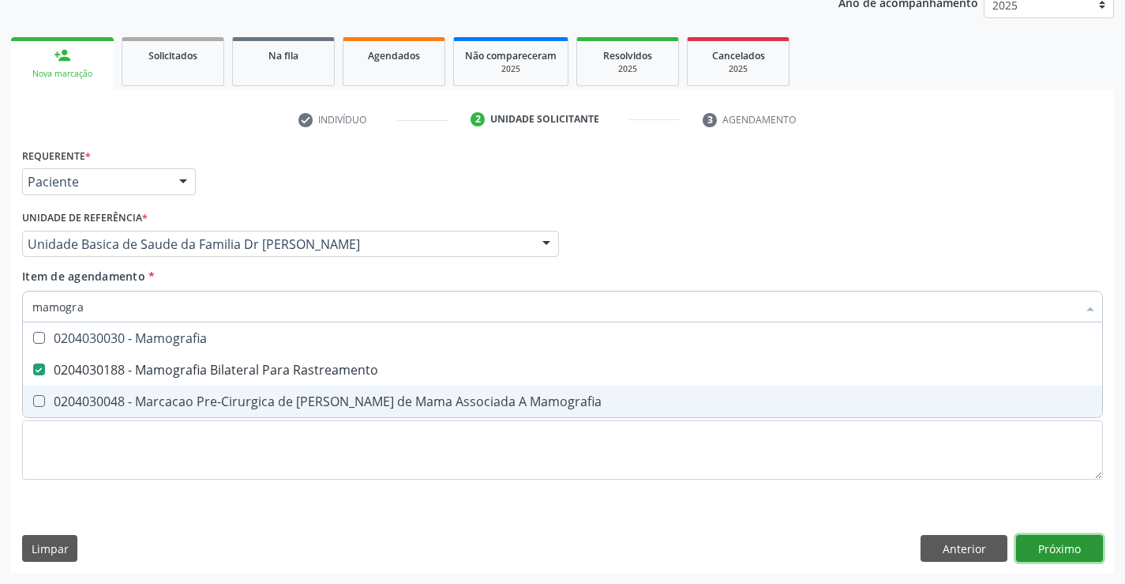
click at [1059, 546] on div "Requerente * Paciente Médico(a) Enfermeiro(a) Paciente Nenhum resultado encontr…" at bounding box center [562, 358] width 1103 height 429
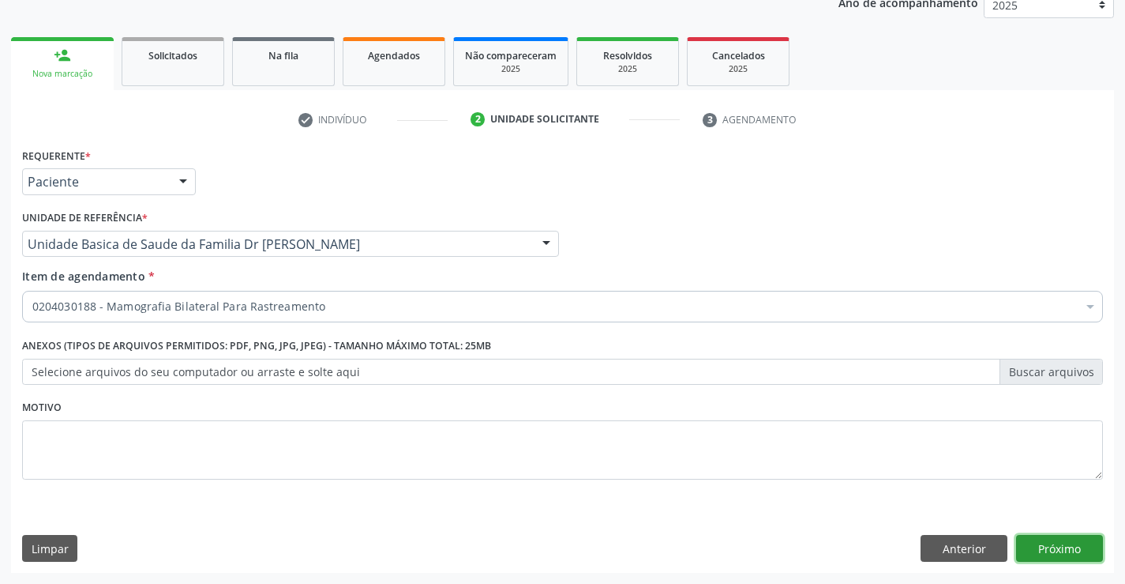
click at [1059, 546] on button "Próximo" at bounding box center [1059, 548] width 87 height 27
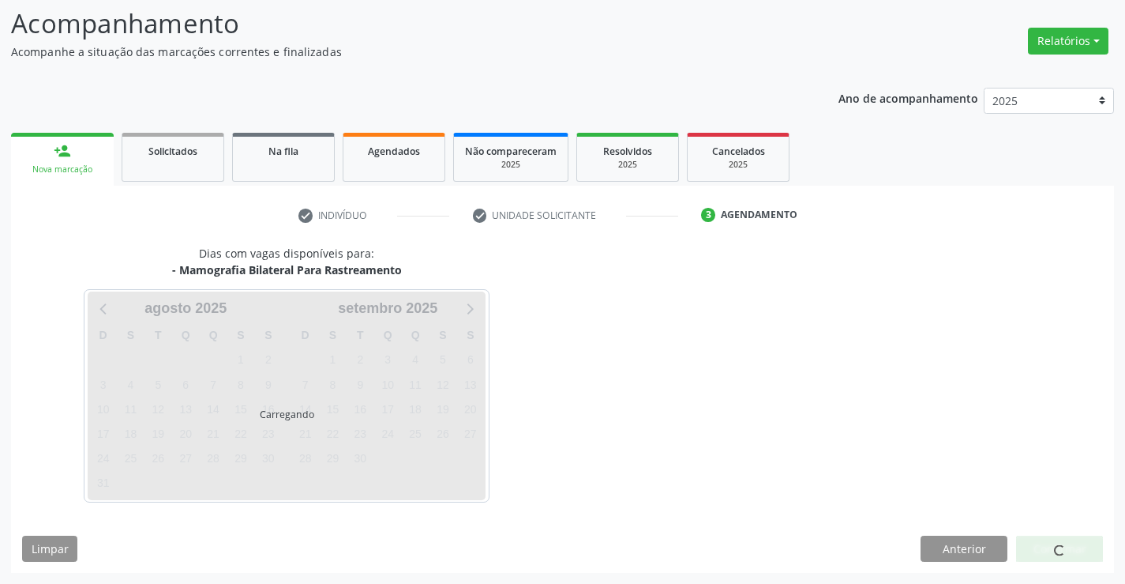
scroll to position [103, 0]
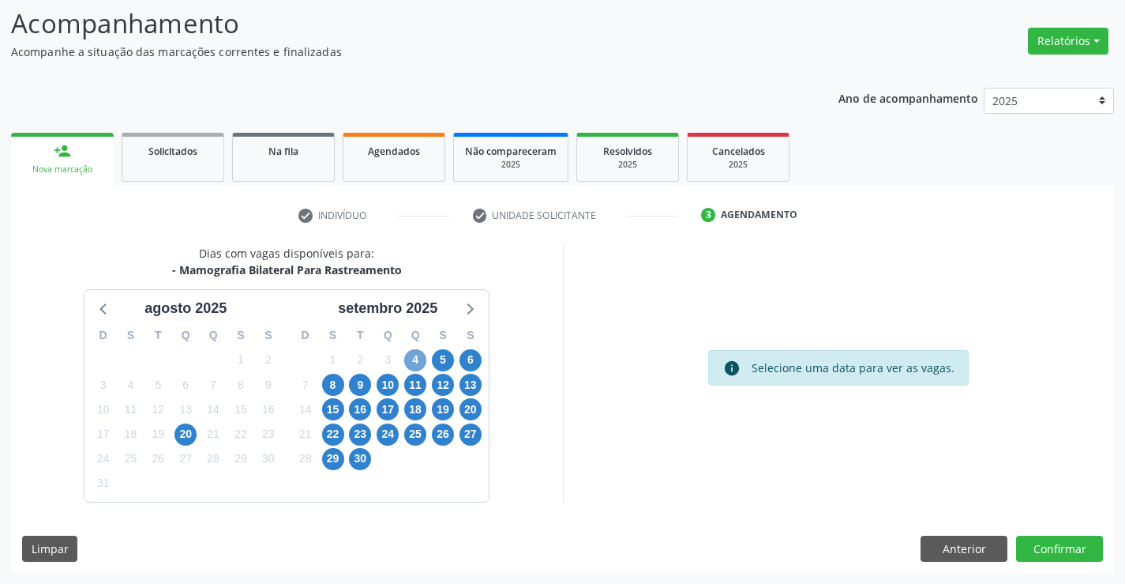
click at [411, 357] on span "4" at bounding box center [415, 360] width 22 height 22
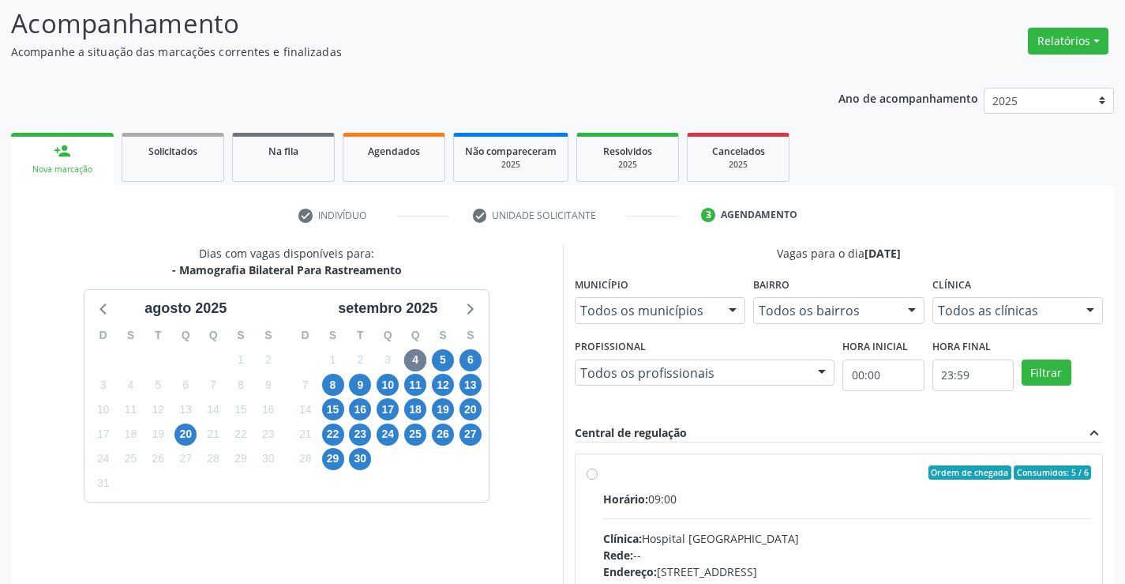
click at [809, 484] on label "Ordem de chegada Consumidos: 5 / 6 Horário: 09:00 Clínica: Hospital Sao Francis…" at bounding box center [847, 586] width 489 height 242
click at [598, 479] on input "Ordem de chegada Consumidos: 5 / 6 Horário: 09:00 Clínica: Hospital Sao Francis…" at bounding box center [592, 472] width 11 height 14
radio input "true"
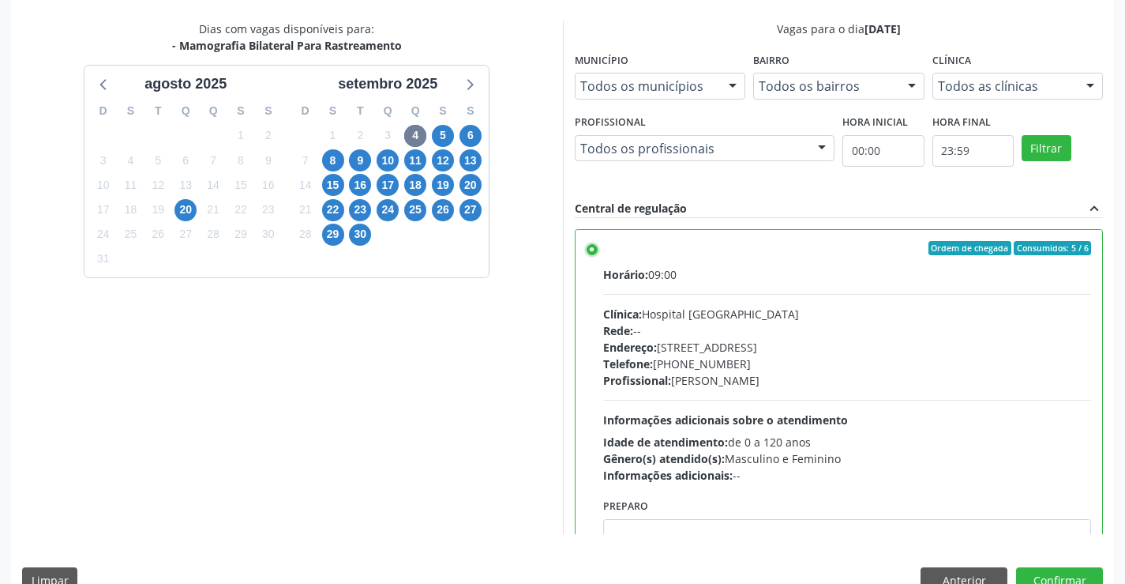
scroll to position [360, 0]
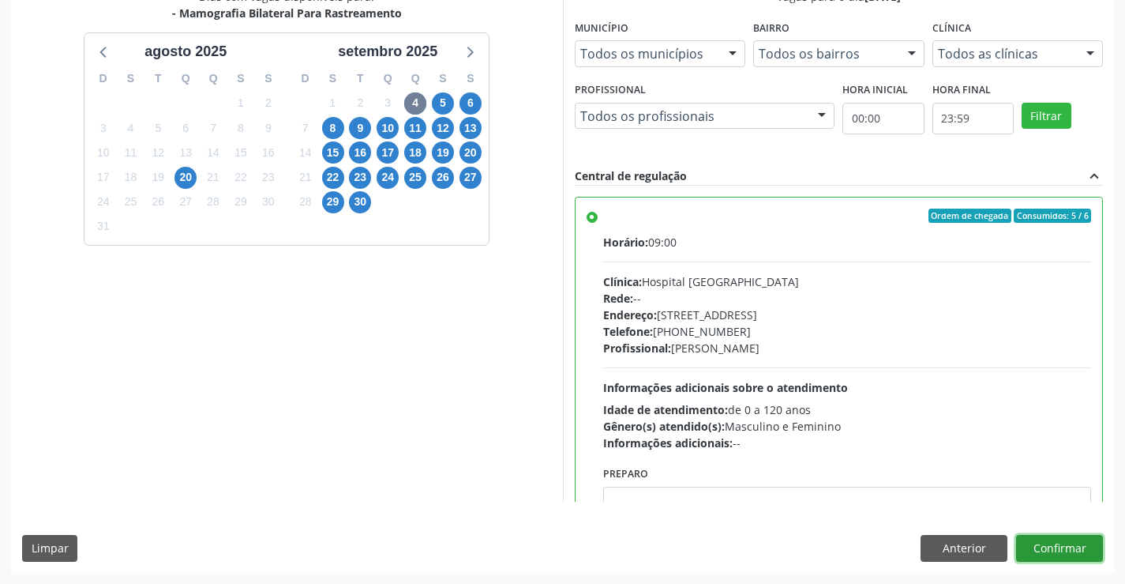
click at [1048, 542] on button "Confirmar" at bounding box center [1059, 548] width 87 height 27
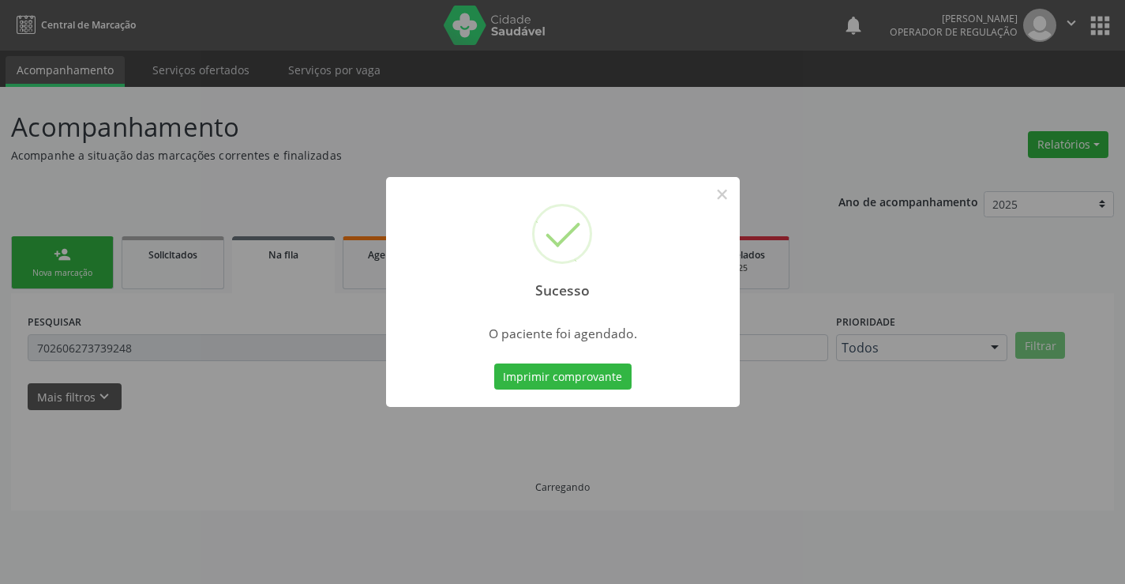
scroll to position [0, 0]
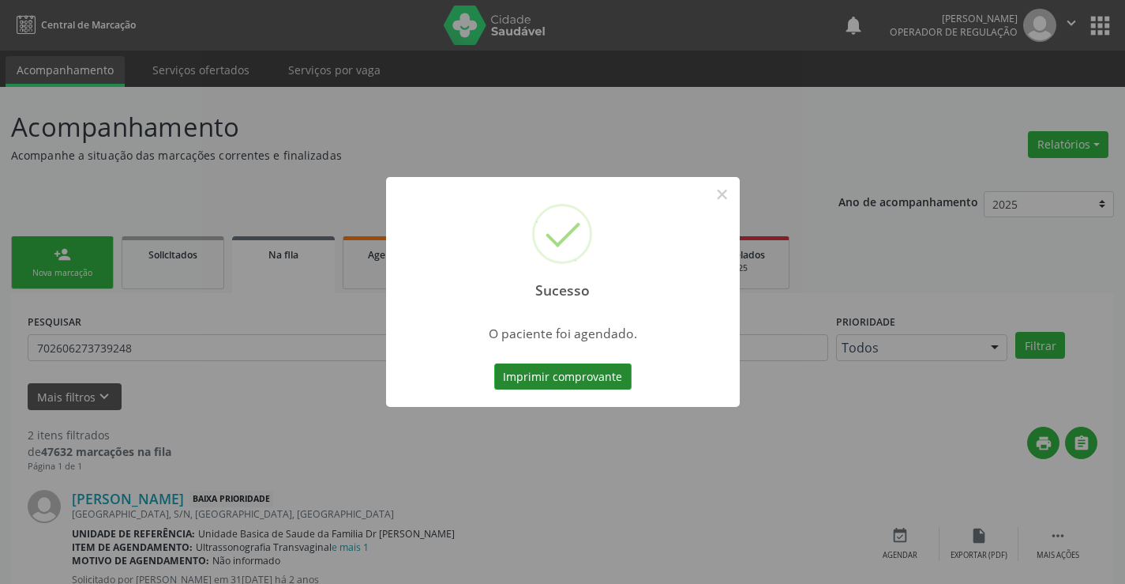
click at [535, 373] on button "Imprimir comprovante" at bounding box center [562, 376] width 137 height 27
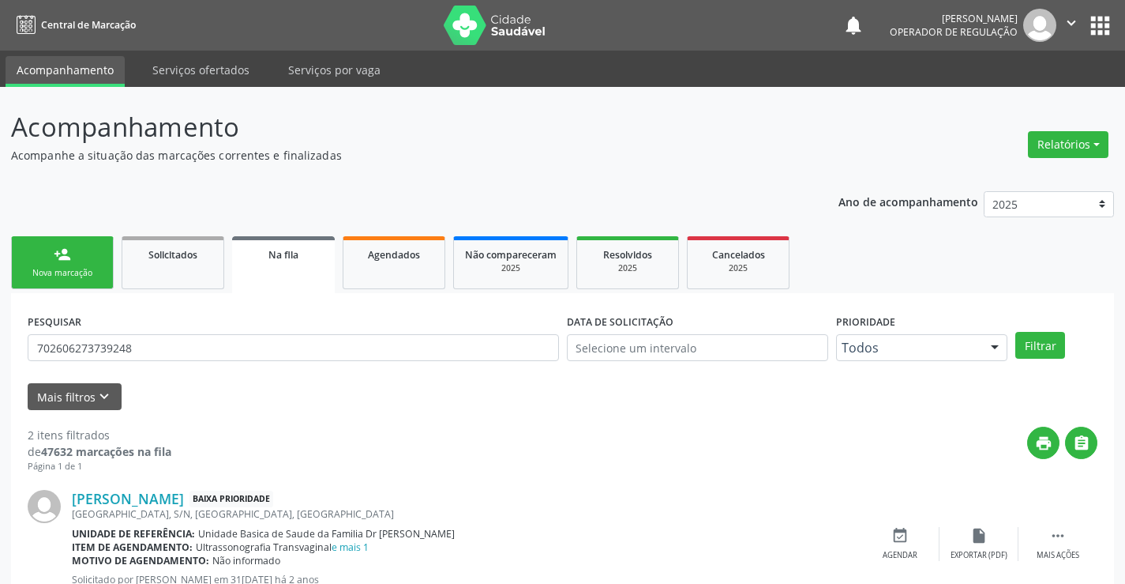
click at [66, 264] on link "person_add Nova marcação" at bounding box center [62, 262] width 103 height 53
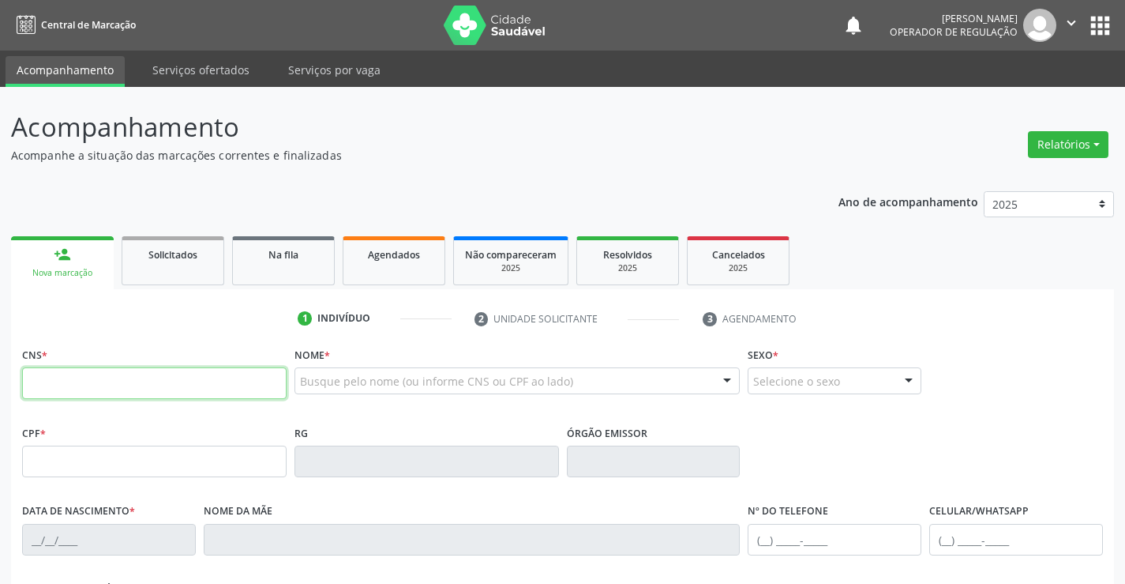
click at [75, 375] on input "text" at bounding box center [154, 383] width 265 height 32
click at [96, 386] on input "text" at bounding box center [154, 383] width 265 height 32
type input "706 4096 4928 0480"
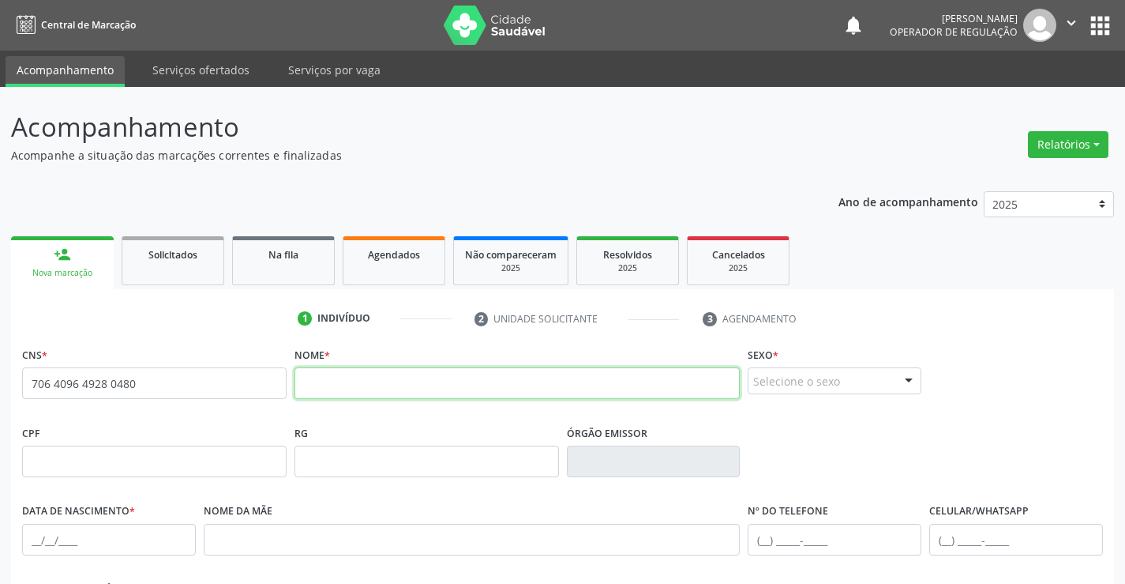
click at [395, 391] on input "text" at bounding box center [518, 383] width 446 height 32
type input "UILISTON SANTOS DA CONCEIÇAO"
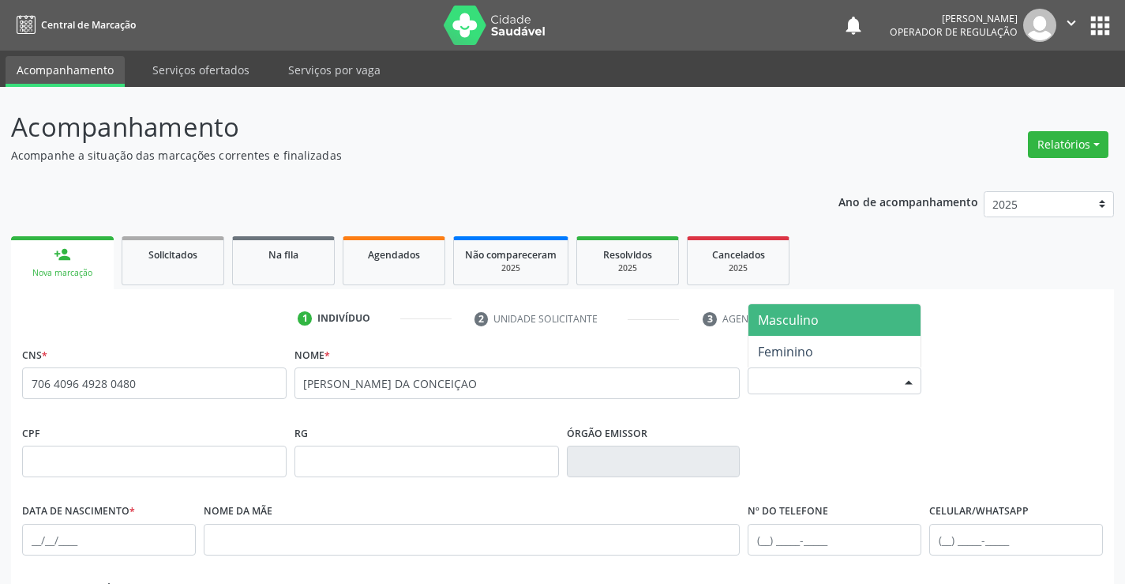
click at [831, 382] on div "Selecione o sexo" at bounding box center [835, 380] width 174 height 27
click at [829, 318] on span "Masculino" at bounding box center [835, 320] width 172 height 32
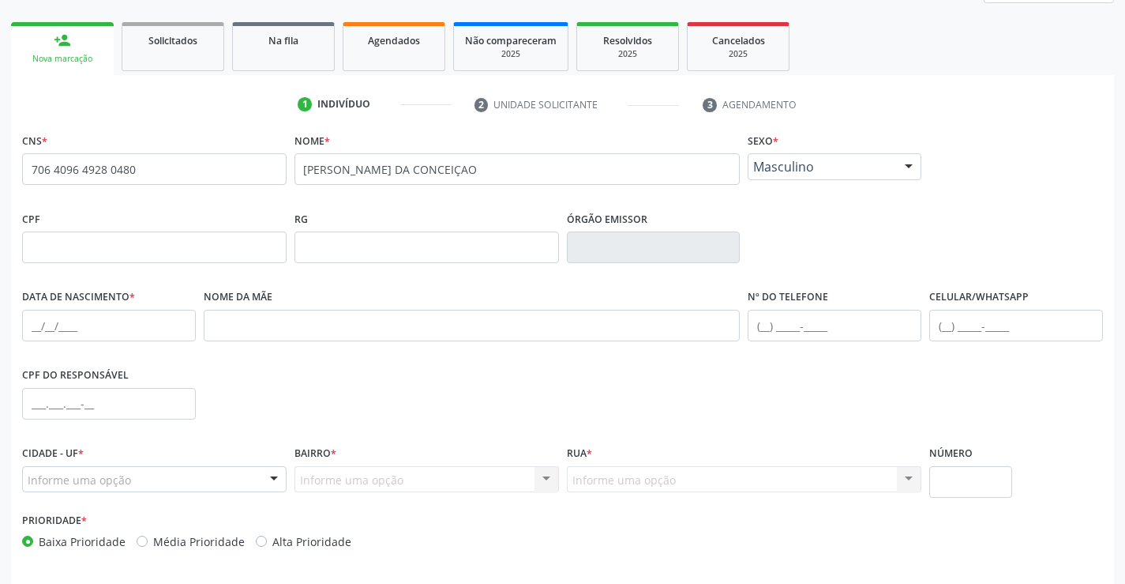
scroll to position [272, 0]
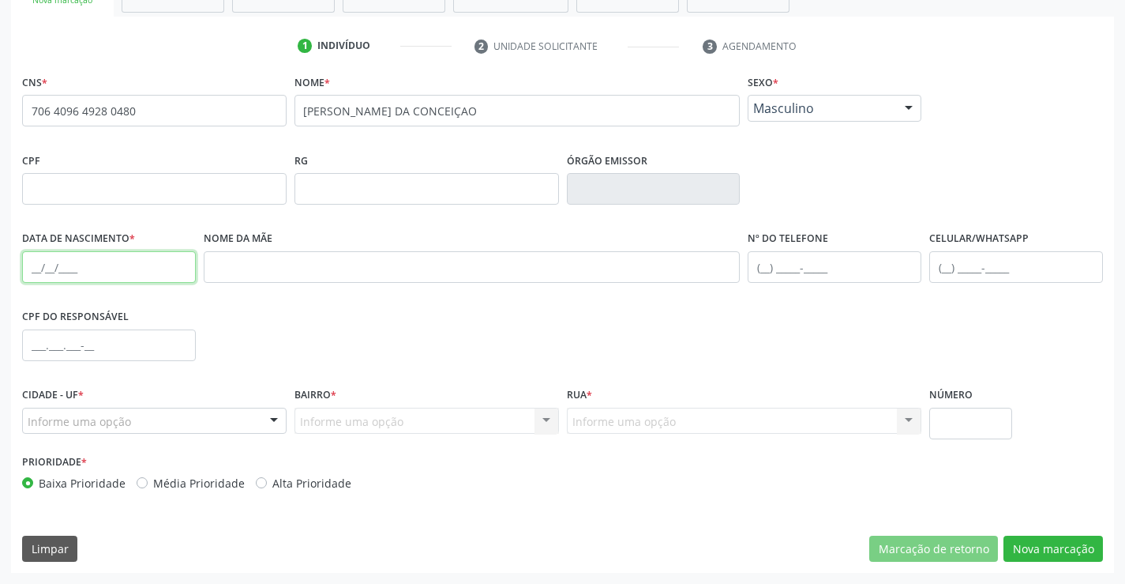
click at [105, 265] on input "text" at bounding box center [109, 267] width 174 height 32
type input "05/12/1990"
click at [212, 425] on div "Informe uma opção" at bounding box center [154, 420] width 265 height 27
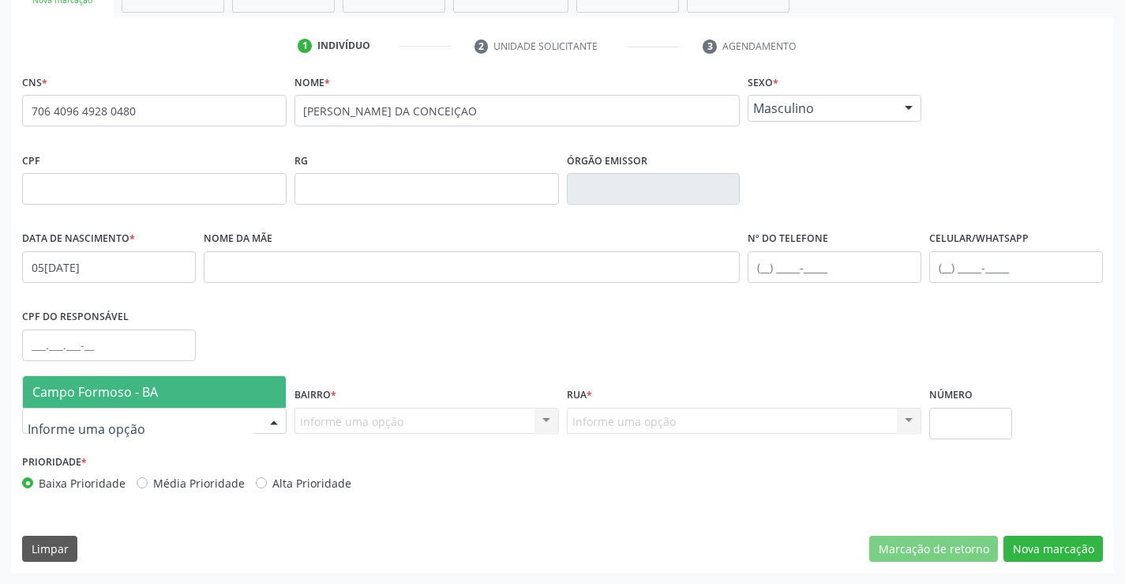
click at [208, 388] on span "Campo Formoso - BA" at bounding box center [154, 392] width 263 height 32
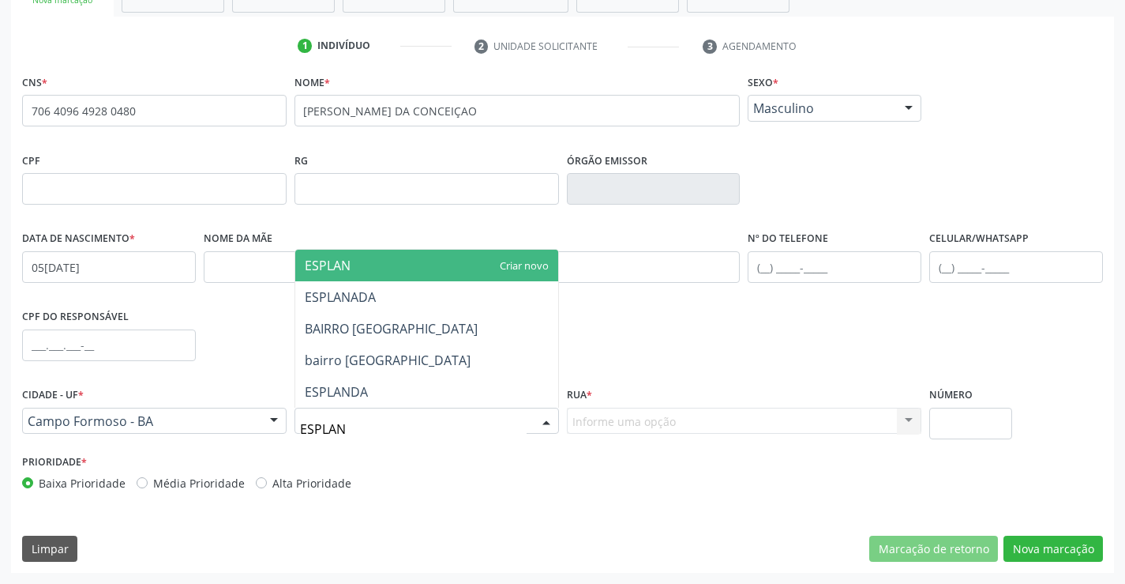
type input "ESPLANA"
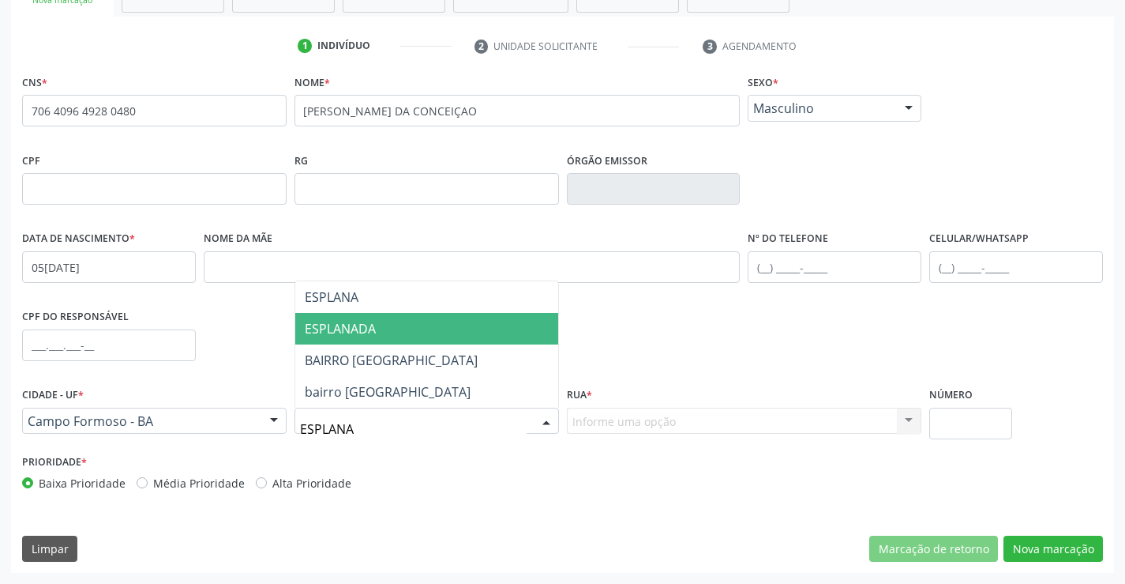
click at [370, 326] on span "ESPLANADA" at bounding box center [340, 328] width 71 height 17
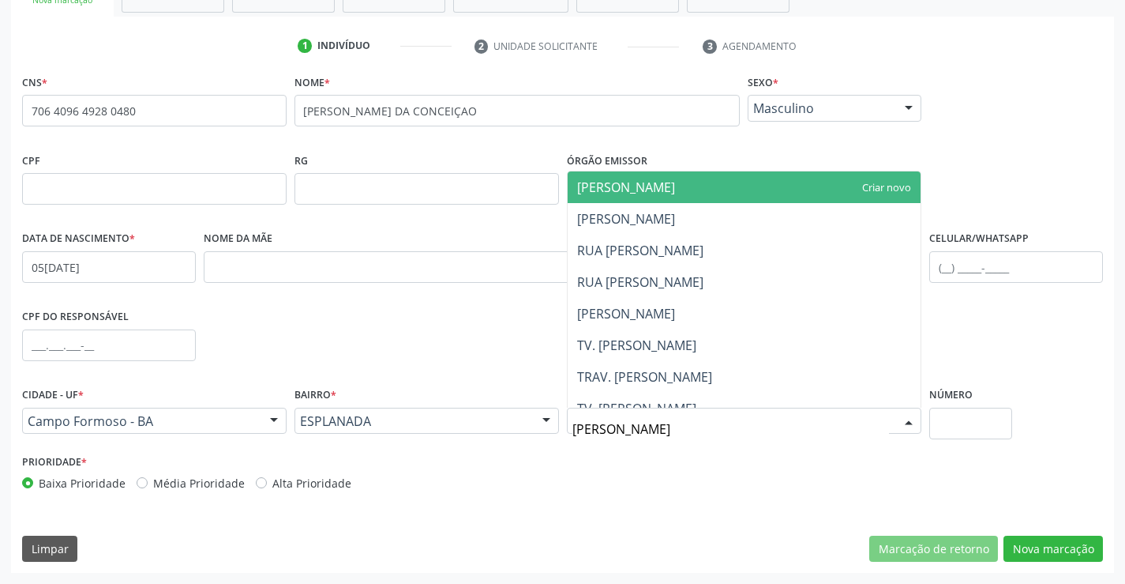
type input "ANTONIO"
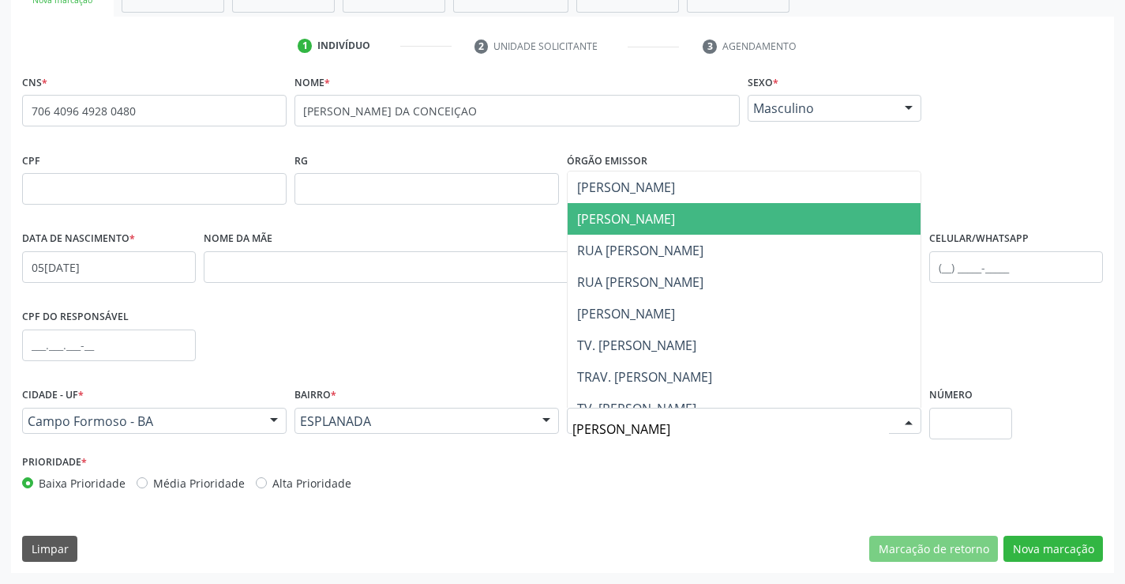
click at [741, 216] on span "ANTONIO DA SILVA PASSOS" at bounding box center [745, 219] width 354 height 32
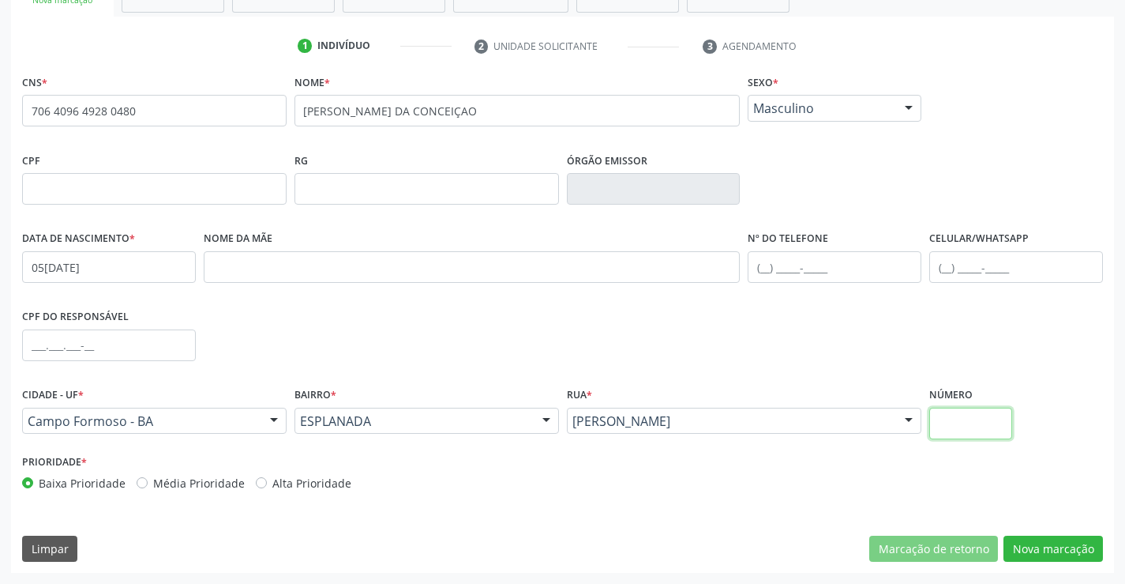
click at [954, 422] on input "text" at bounding box center [970, 423] width 83 height 32
type input "92"
click at [966, 266] on input "text" at bounding box center [1016, 267] width 174 height 32
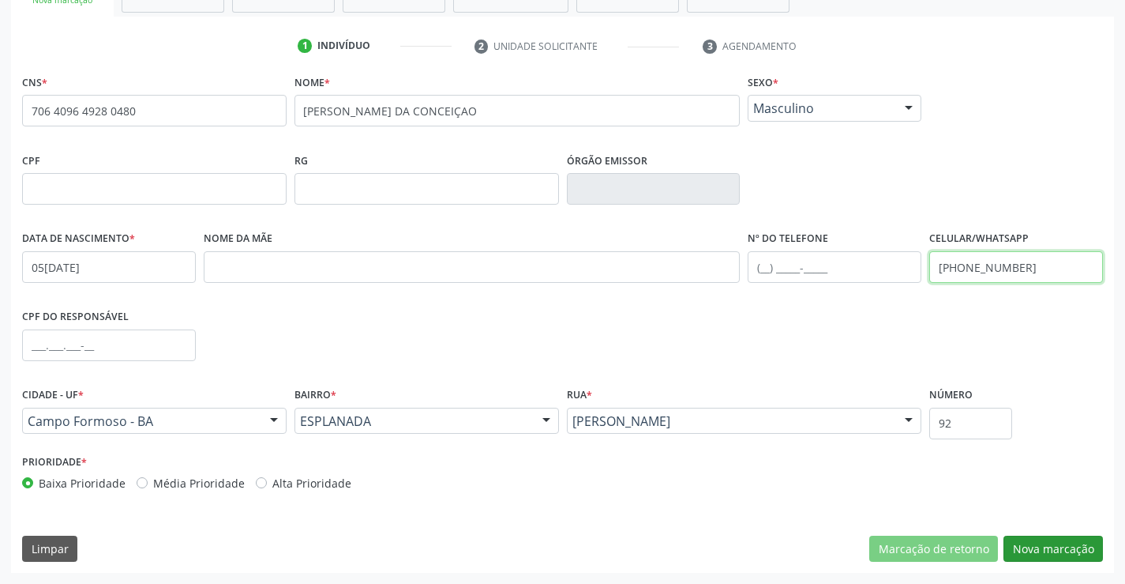
type input "(71) 99972-1133"
click at [1049, 543] on button "Nova marcação" at bounding box center [1053, 548] width 99 height 27
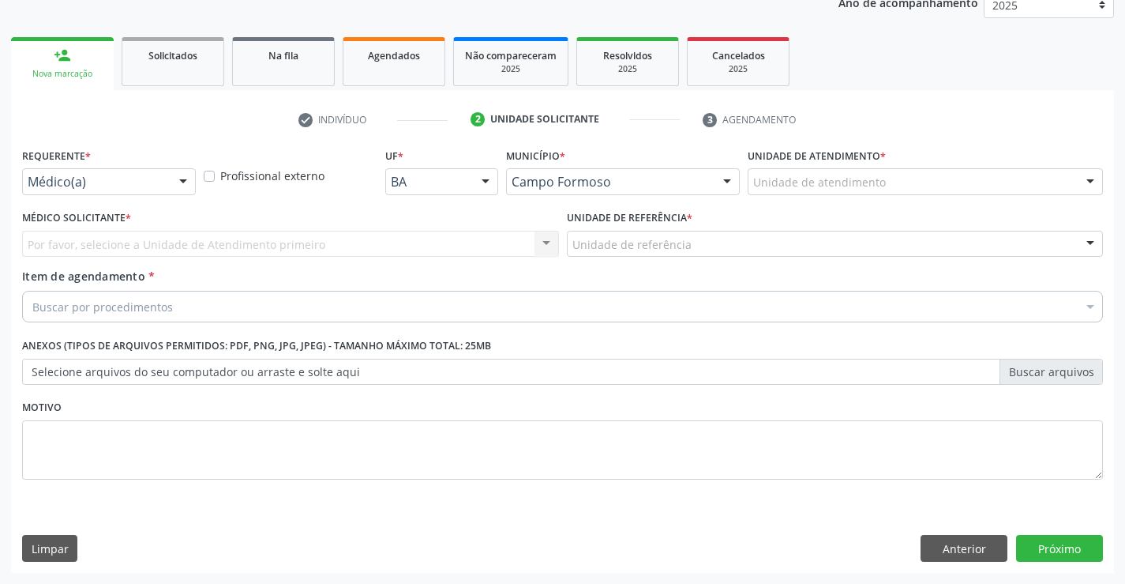
scroll to position [199, 0]
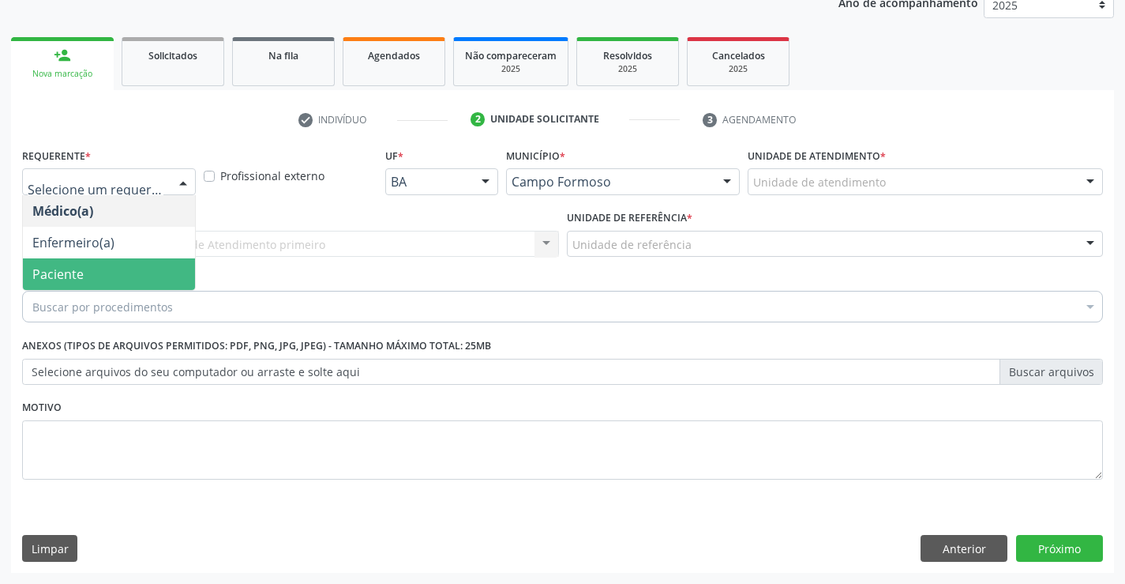
click at [77, 277] on span "Paciente" at bounding box center [57, 273] width 51 height 17
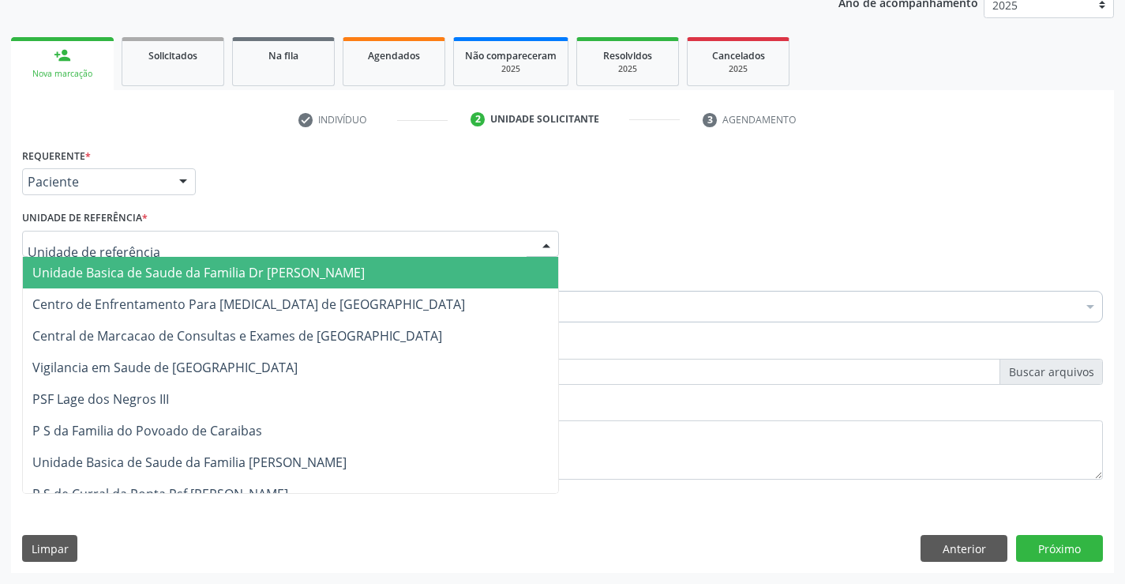
click at [134, 274] on span "Unidade Basica de Saude da Familia Dr [PERSON_NAME]" at bounding box center [198, 272] width 332 height 17
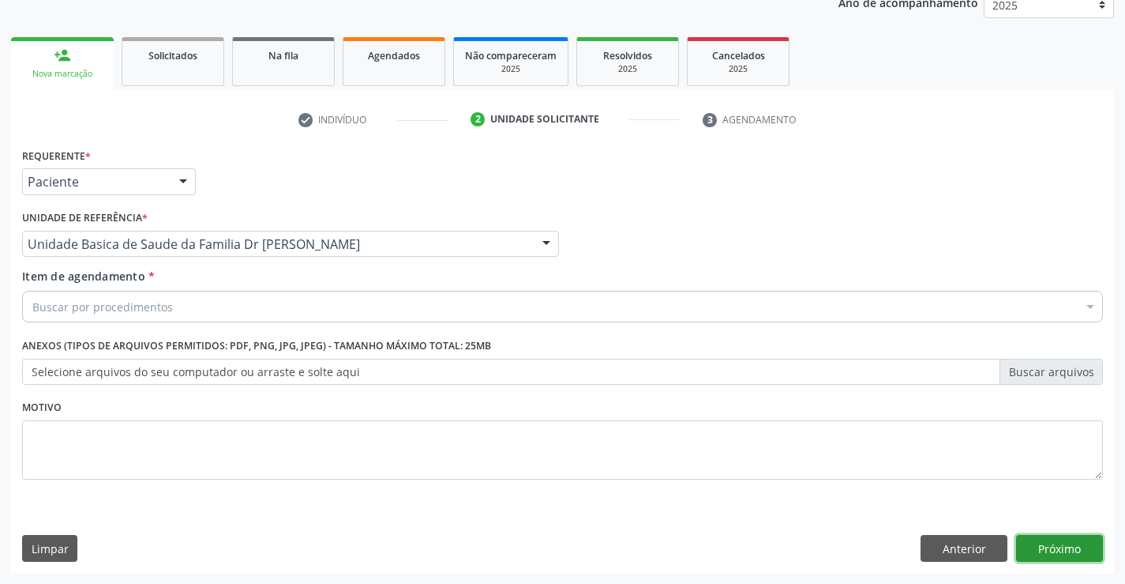
click at [1062, 538] on button "Próximo" at bounding box center [1059, 548] width 87 height 27
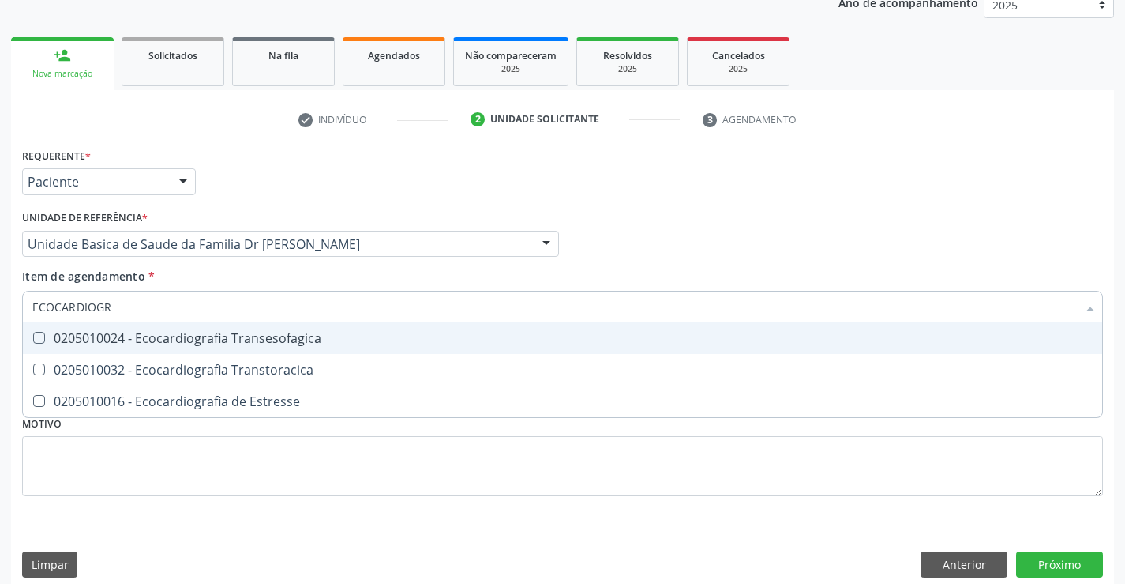
type input "ECOCARDIOGRA"
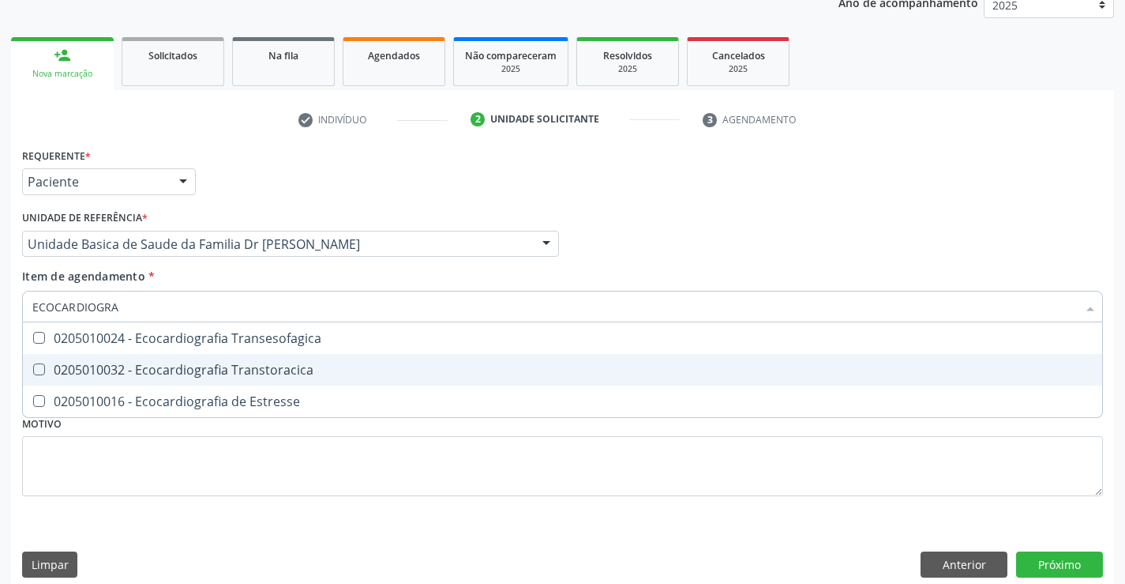
click at [190, 367] on div "0205010032 - Ecocardiografia Transtoracica" at bounding box center [562, 369] width 1060 height 13
checkbox Transtoracica "true"
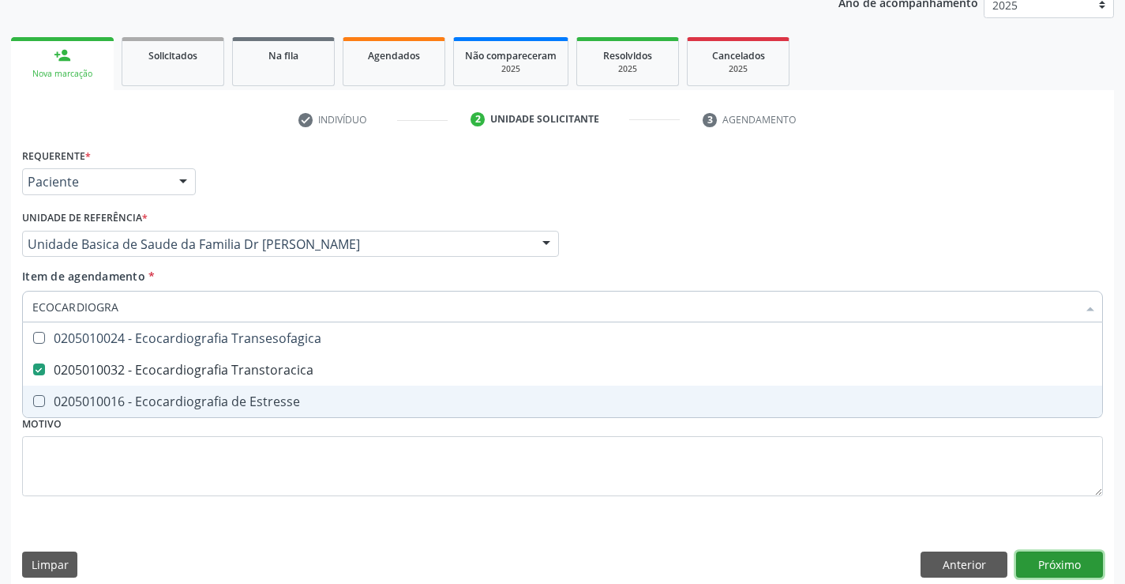
click at [1059, 565] on button "Próximo" at bounding box center [1059, 564] width 87 height 27
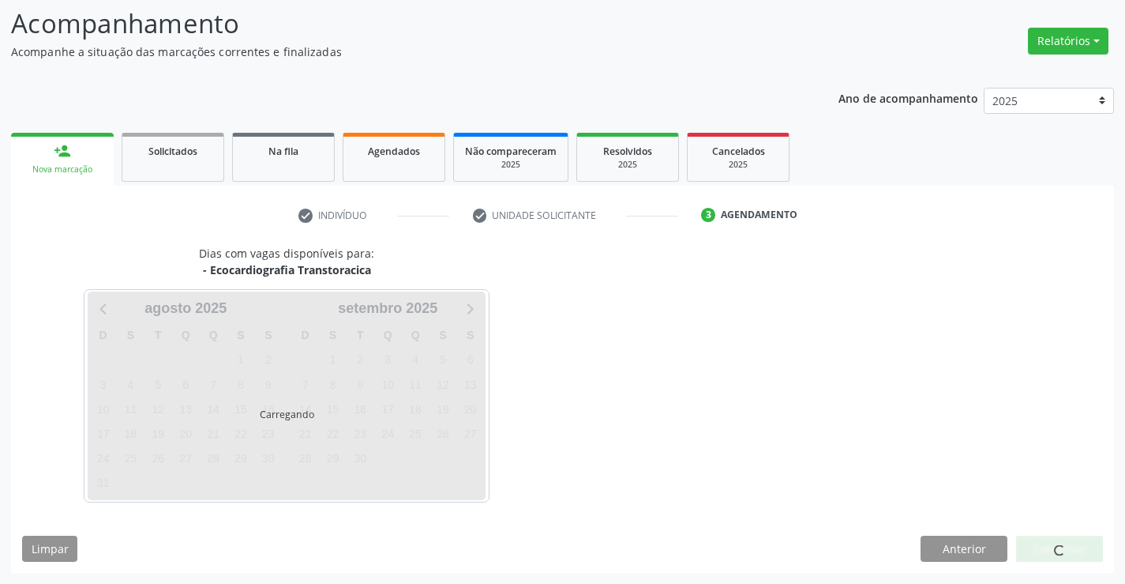
scroll to position [103, 0]
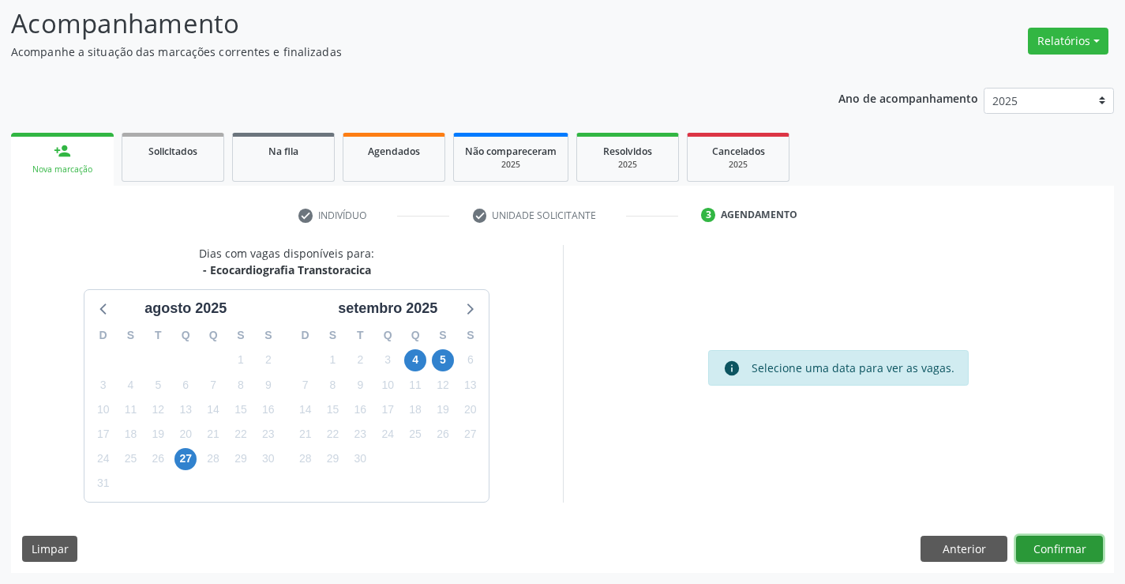
click at [1059, 542] on button "Confirmar" at bounding box center [1059, 548] width 87 height 27
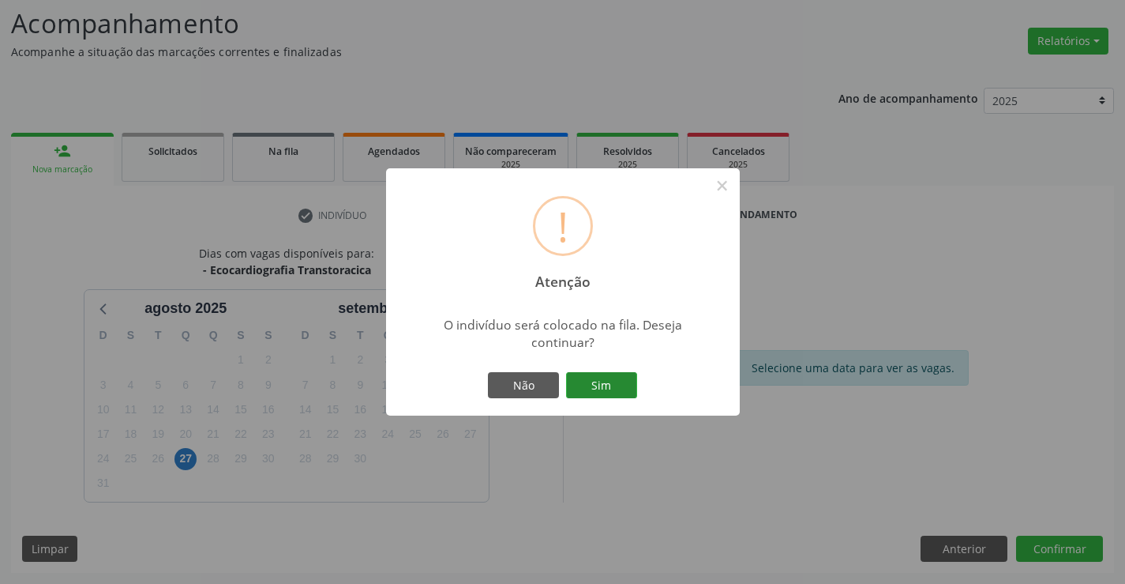
click at [602, 382] on button "Sim" at bounding box center [601, 385] width 71 height 27
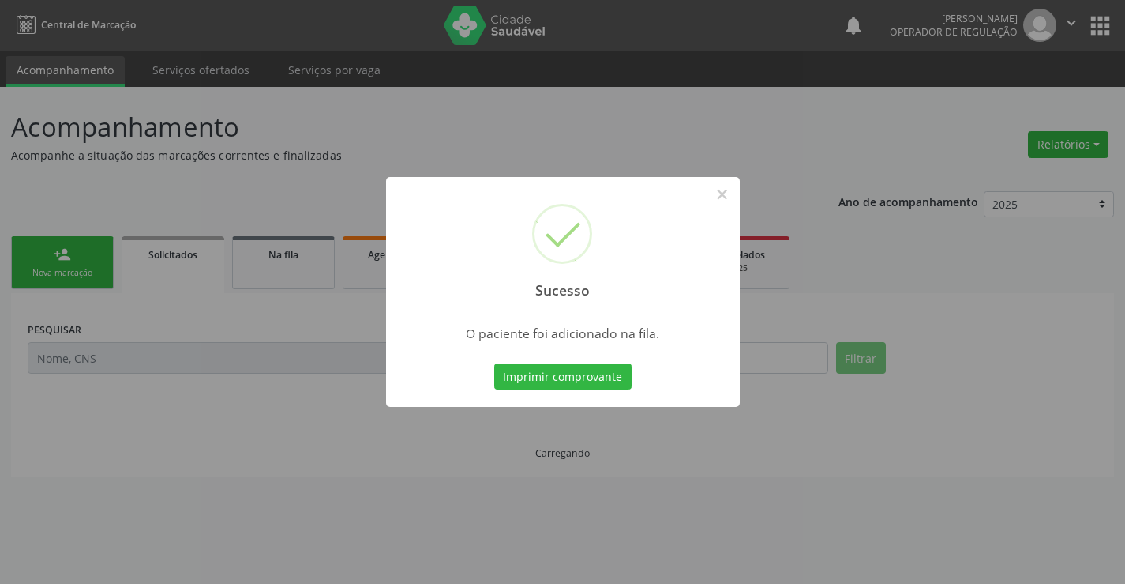
scroll to position [0, 0]
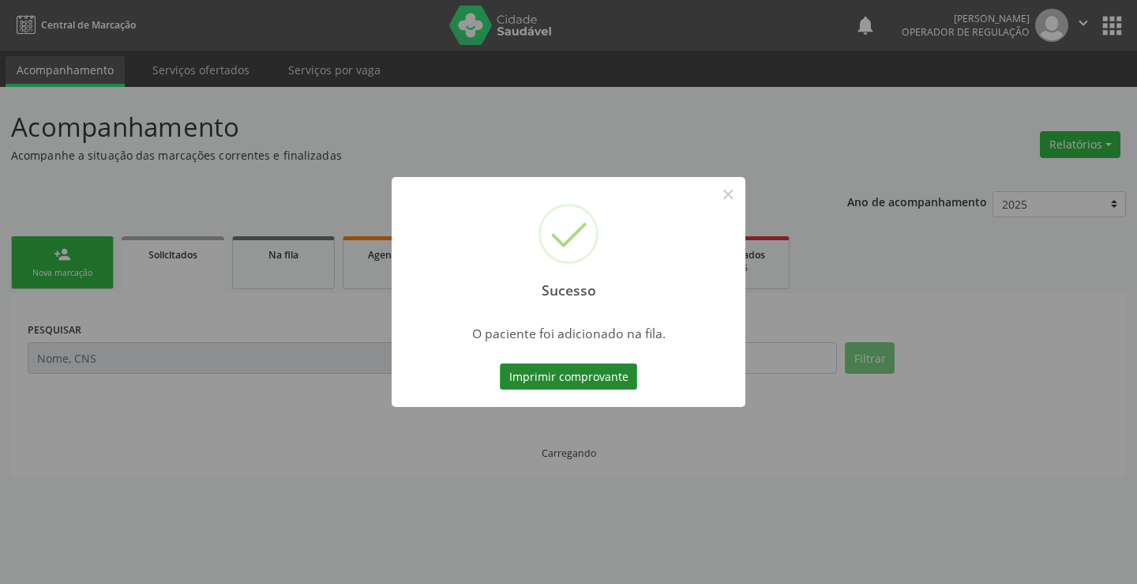
click at [599, 377] on button "Imprimir comprovante" at bounding box center [568, 376] width 137 height 27
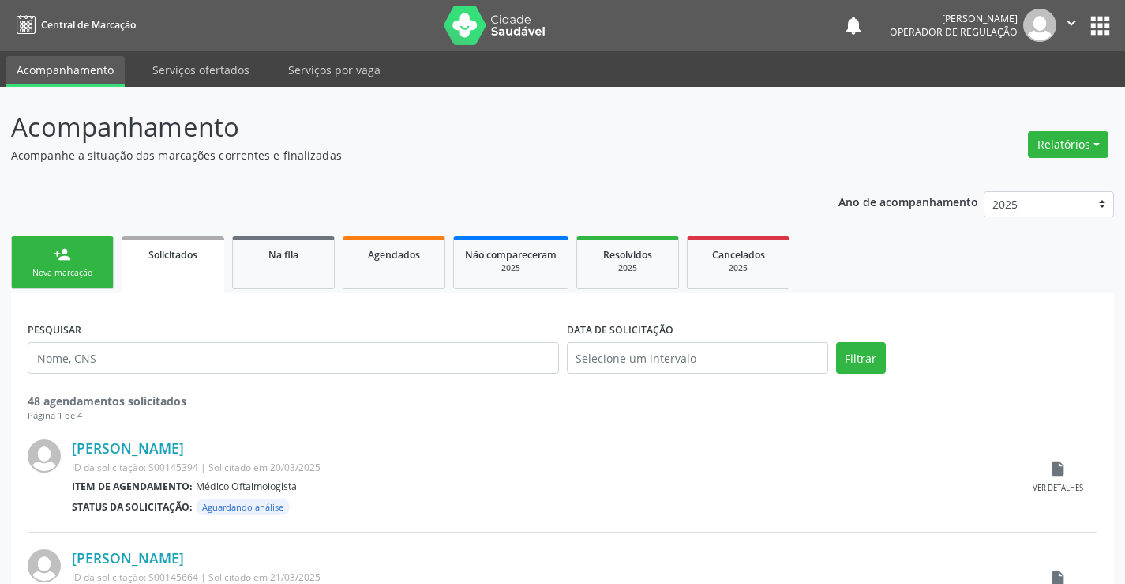
click at [57, 258] on div "person_add" at bounding box center [62, 254] width 17 height 17
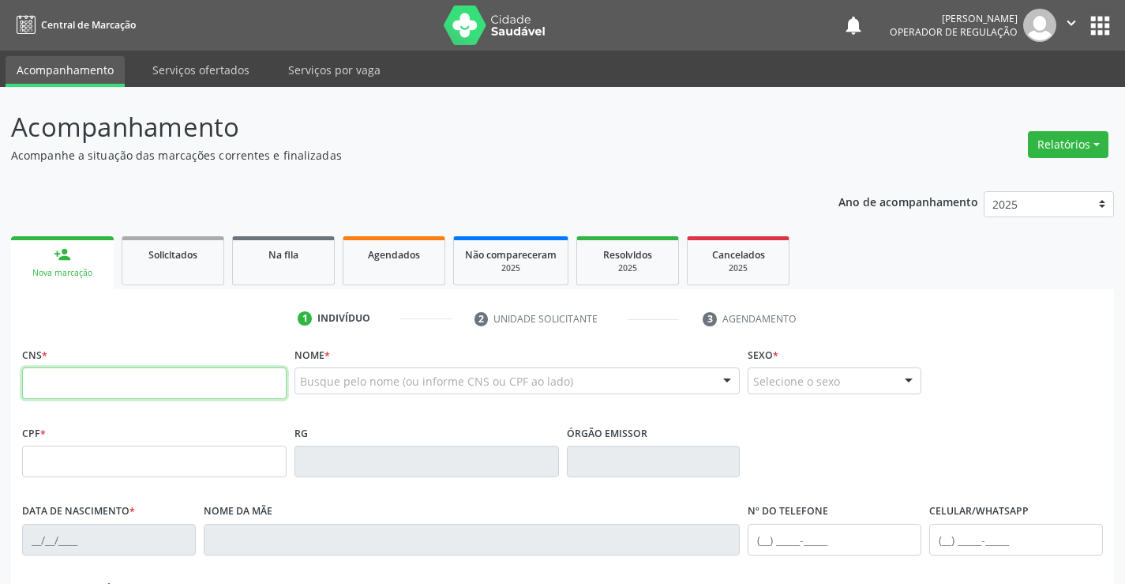
click at [159, 385] on input "text" at bounding box center [154, 383] width 265 height 32
type input "704 5073 1326 8915"
type input "1135232547"
type input "02/03/1979"
type input "(74) 99142-0317"
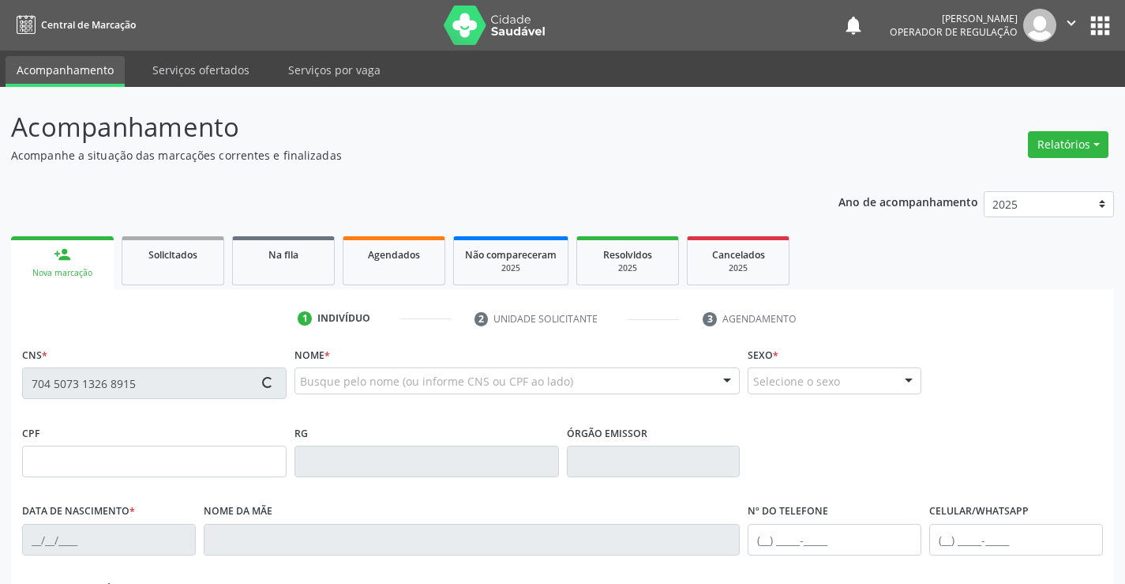
type input "sn"
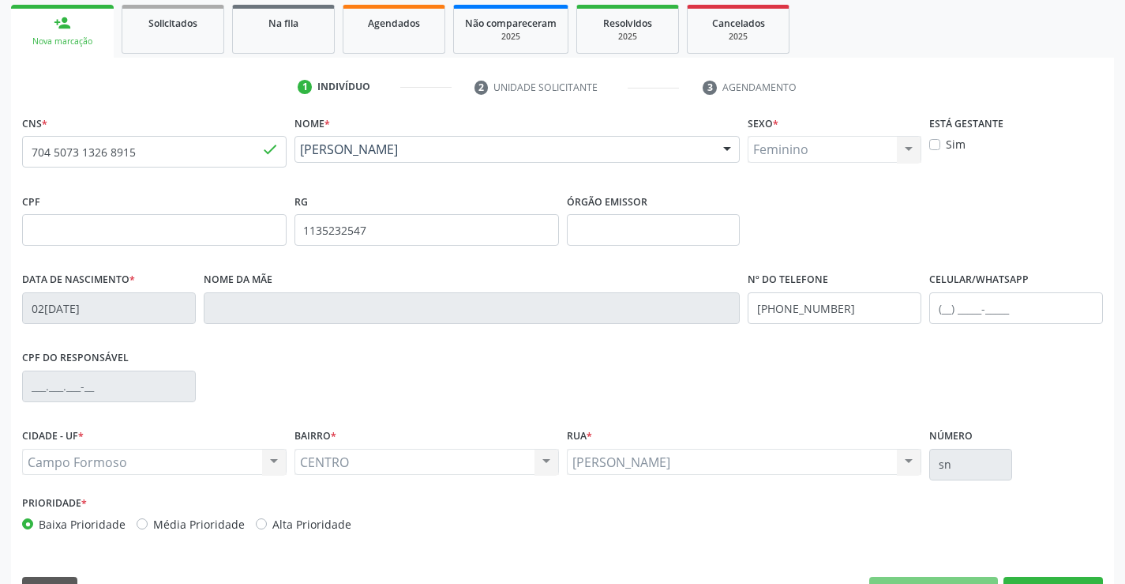
scroll to position [272, 0]
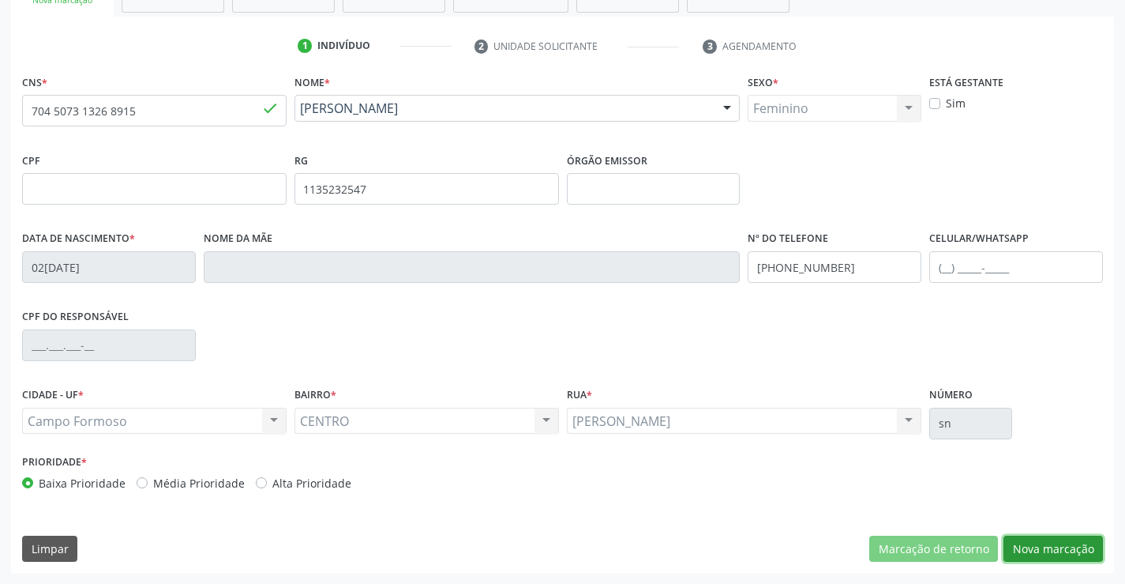
click at [1051, 543] on button "Nova marcação" at bounding box center [1053, 548] width 99 height 27
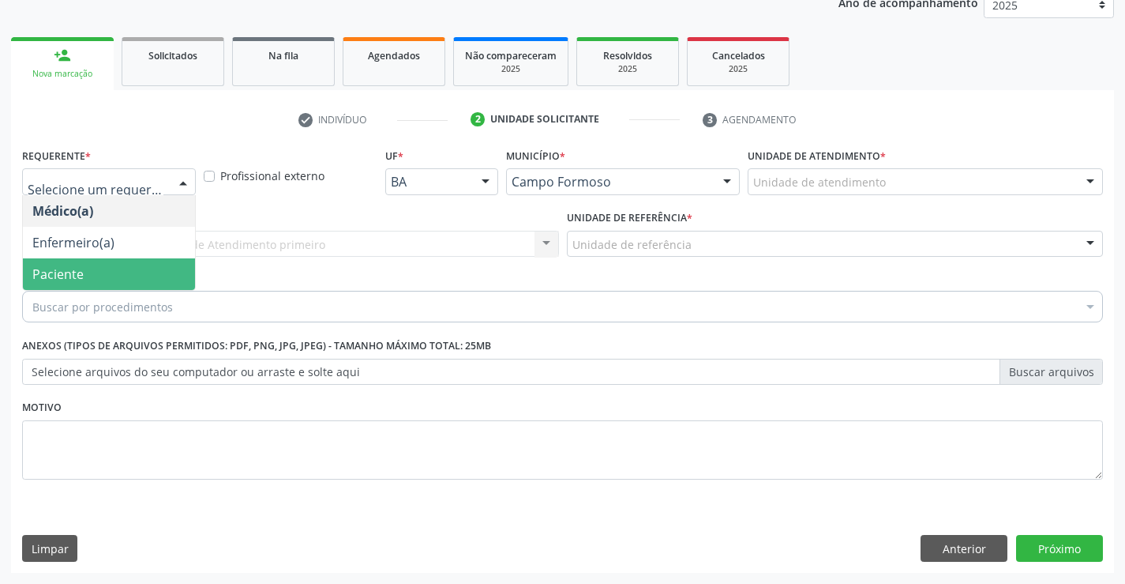
click at [83, 269] on span "Paciente" at bounding box center [109, 274] width 172 height 32
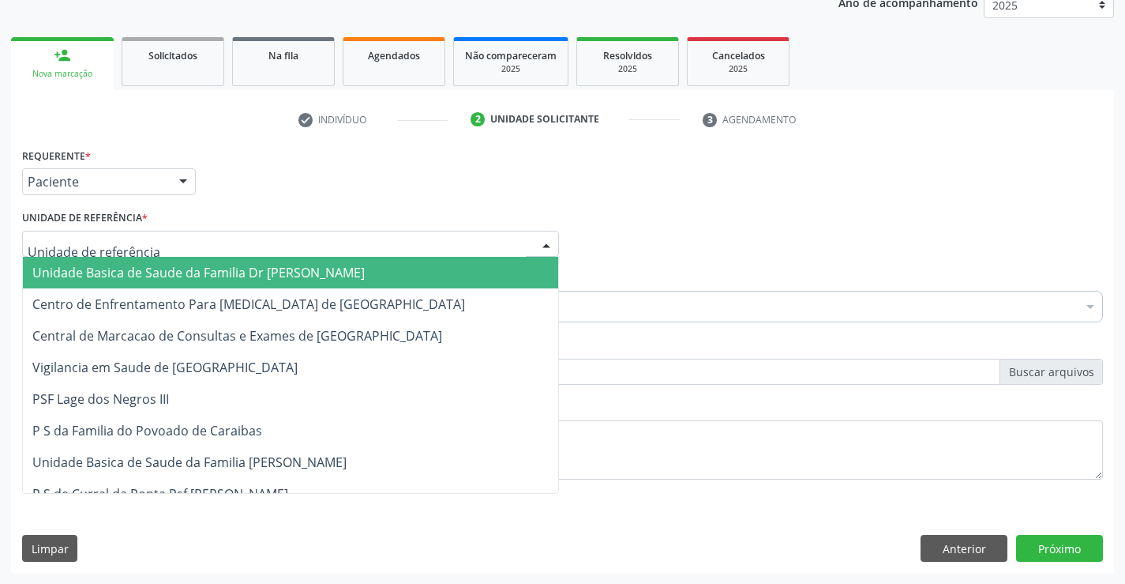
click at [105, 268] on span "Unidade Basica de Saude da Familia Dr [PERSON_NAME]" at bounding box center [198, 272] width 332 height 17
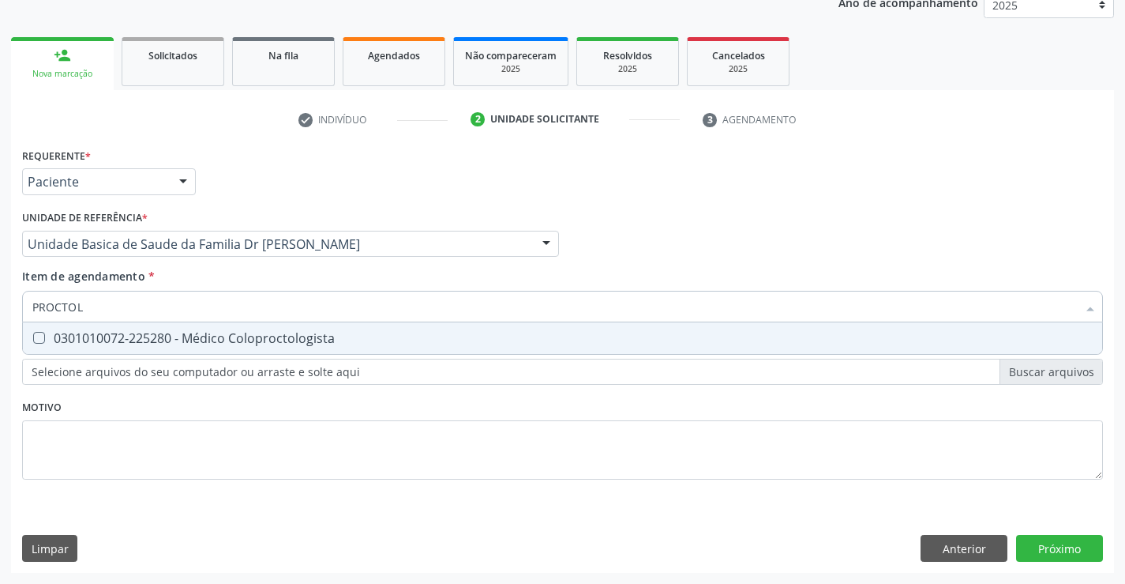
type input "PROCTOLO"
click at [186, 334] on div "0301010072-225280 - Médico Coloproctologista" at bounding box center [562, 338] width 1060 height 13
checkbox Coloproctologista "true"
type input "PROCTOLO"
click at [221, 267] on div "Unidade de referência * Unidade Basica de Saude da Familia Dr Paulo Sudre Unida…" at bounding box center [290, 237] width 545 height 62
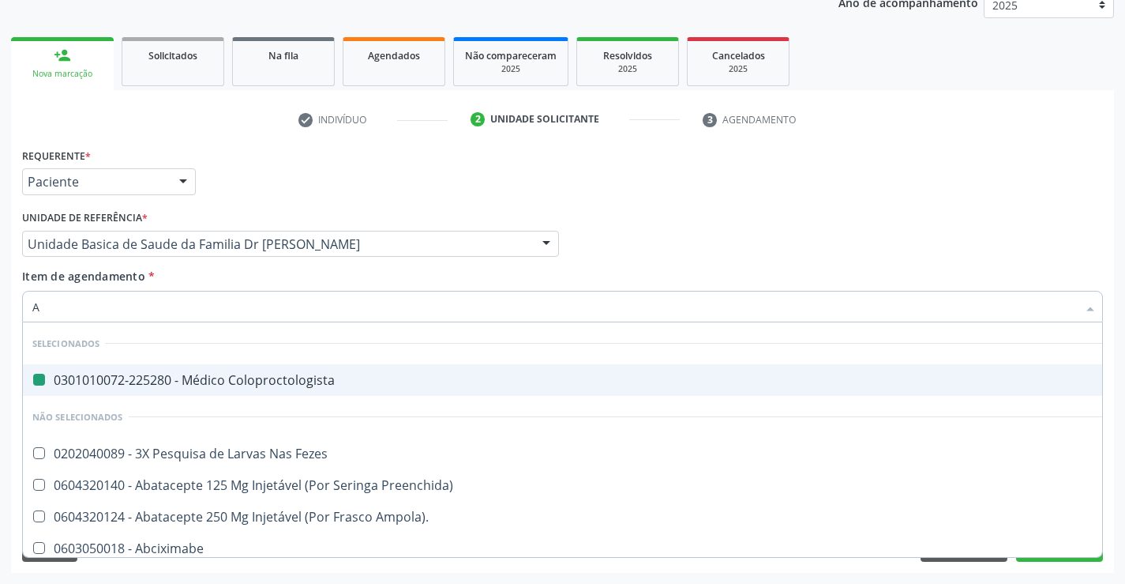
type input "AN"
checkbox Coloproctologista "false"
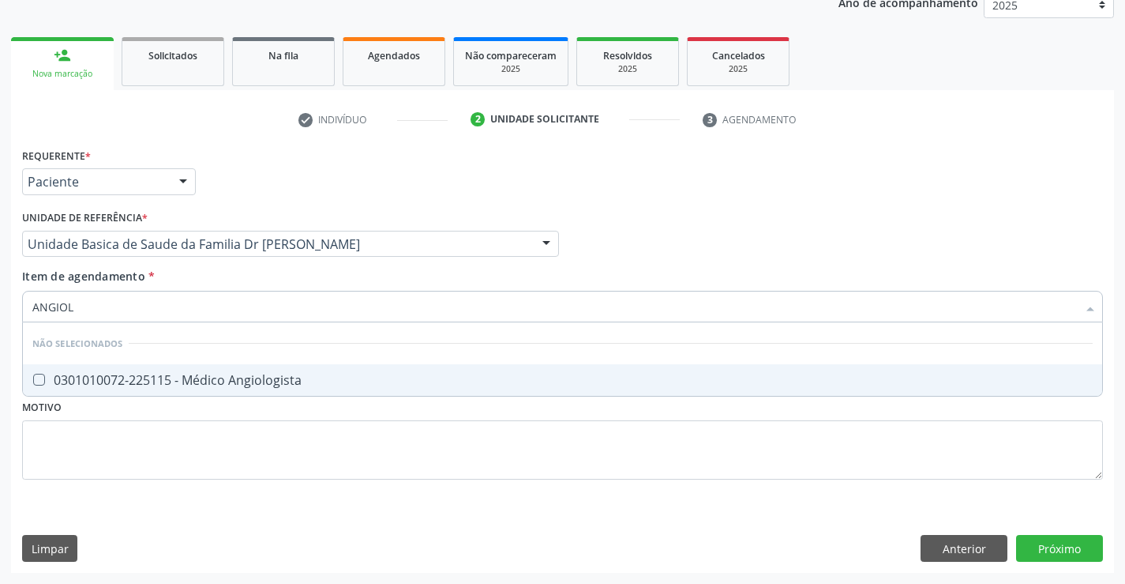
type input "ANGIOLO"
click at [232, 377] on div "0301010072-225115 - Médico Angiologista" at bounding box center [562, 379] width 1060 height 13
checkbox Angiologista "true"
click at [283, 307] on input "ANGIOLO" at bounding box center [554, 307] width 1045 height 32
type input "ANGIOLO"
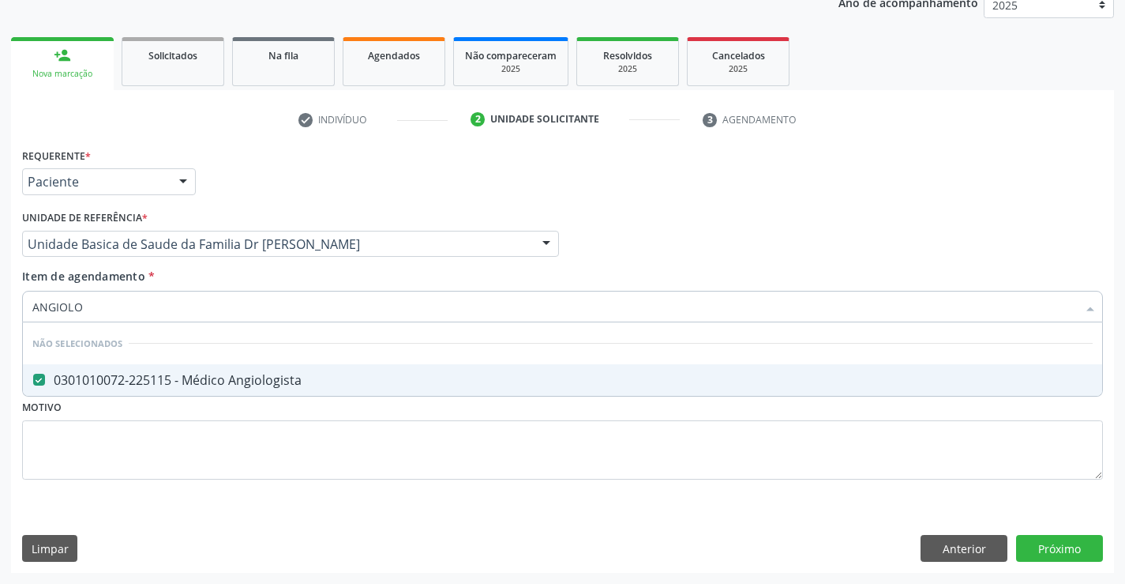
click at [293, 272] on div "Item de agendamento * ANGIOLO Desfazer seleção Não selecionados 0301010072-2251…" at bounding box center [562, 293] width 1081 height 50
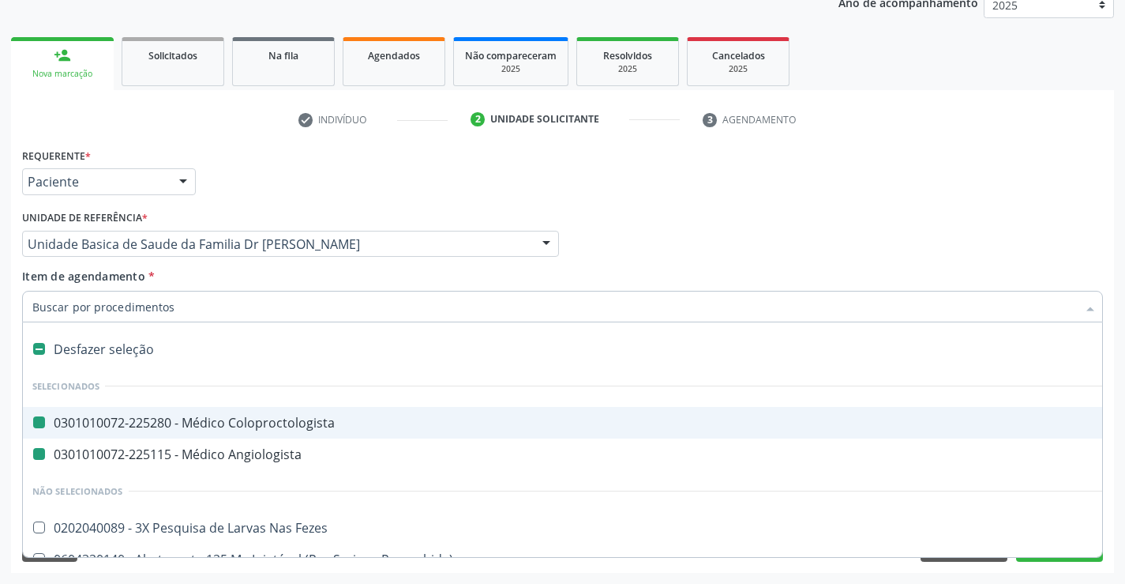
type input "U"
checkbox Coloproctologista "false"
checkbox Angiologista "false"
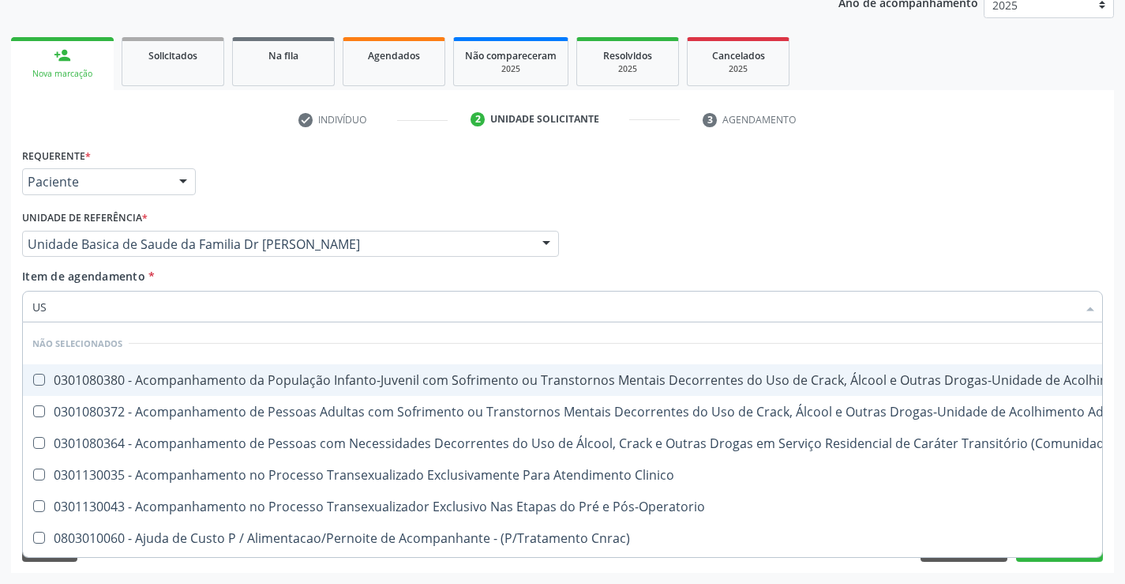
type input "USG"
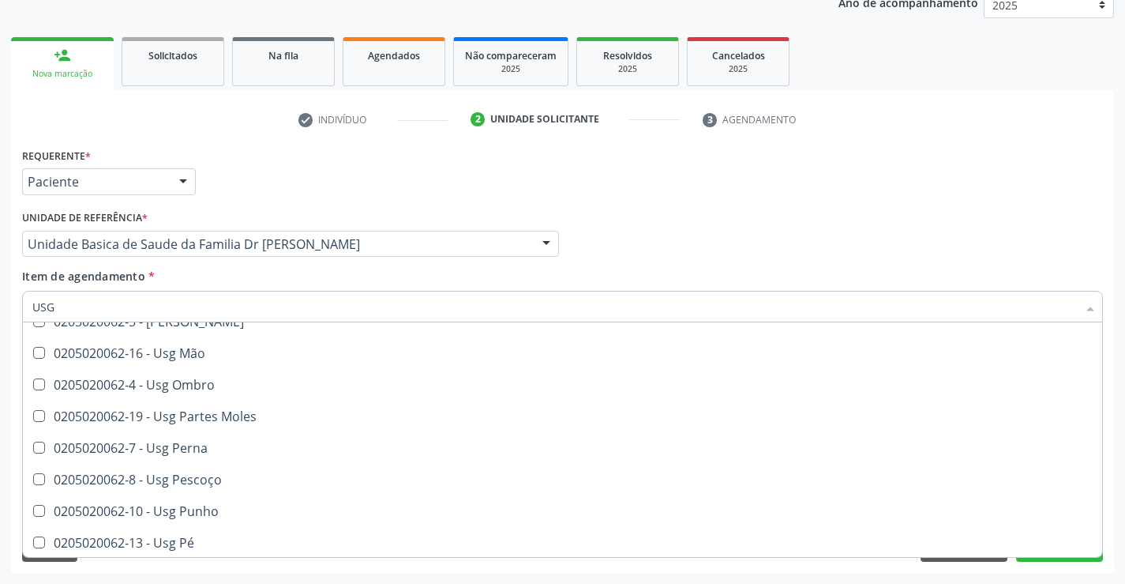
scroll to position [316, 0]
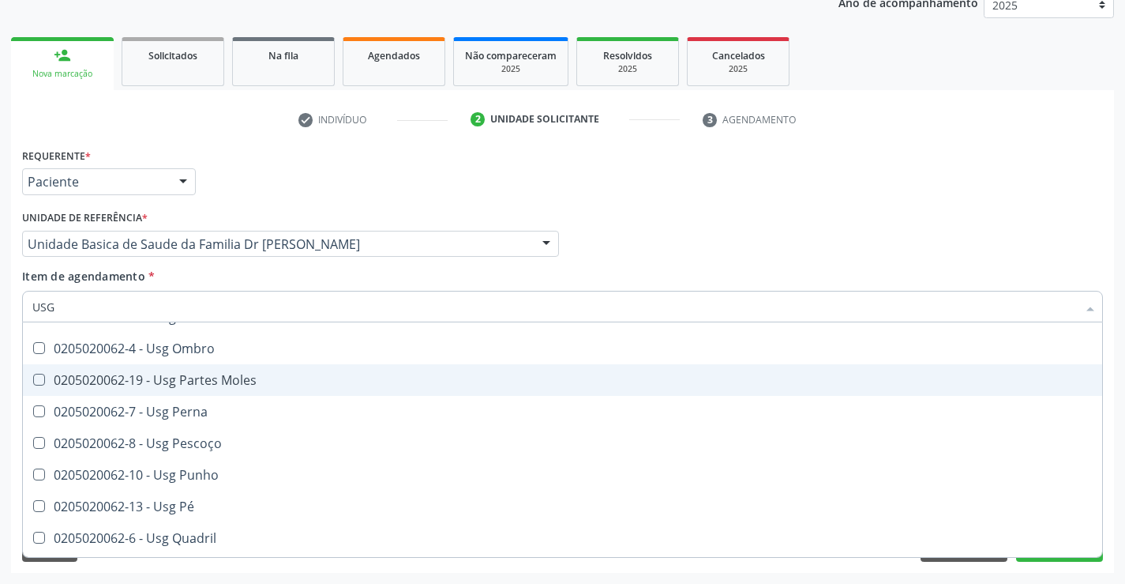
click at [272, 380] on div "0205020062-19 - Usg Partes Moles" at bounding box center [562, 379] width 1060 height 13
checkbox Moles "true"
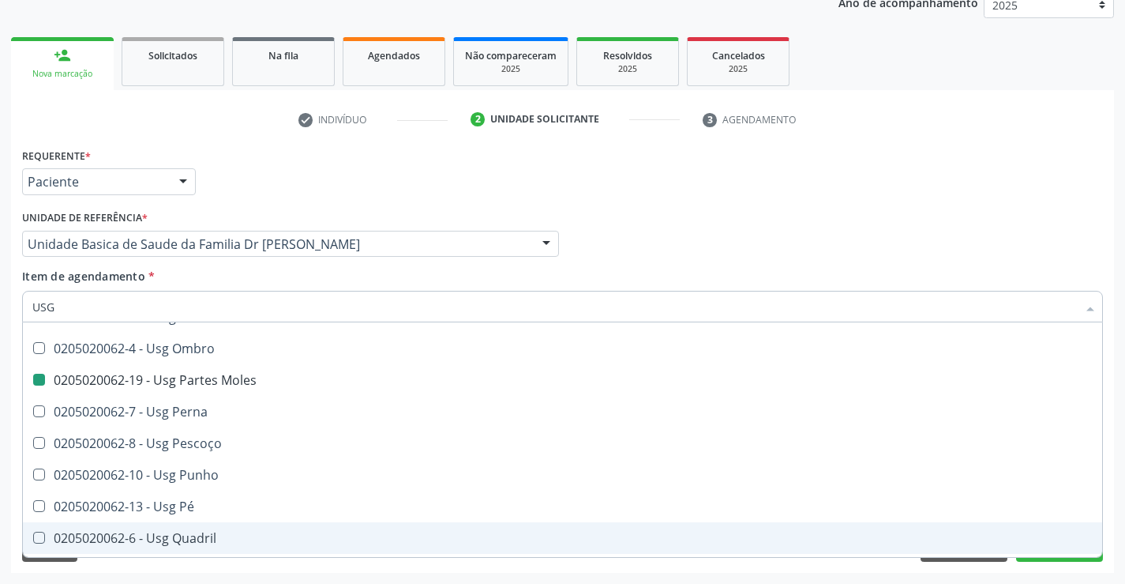
click at [1113, 507] on div "Requerente * Paciente Médico(a) Enfermeiro(a) Paciente Nenhum resultado encontr…" at bounding box center [562, 358] width 1103 height 429
checkbox Axila "true"
checkbox Braço "true"
checkbox Moles "false"
checkbox Calcanhar "true"
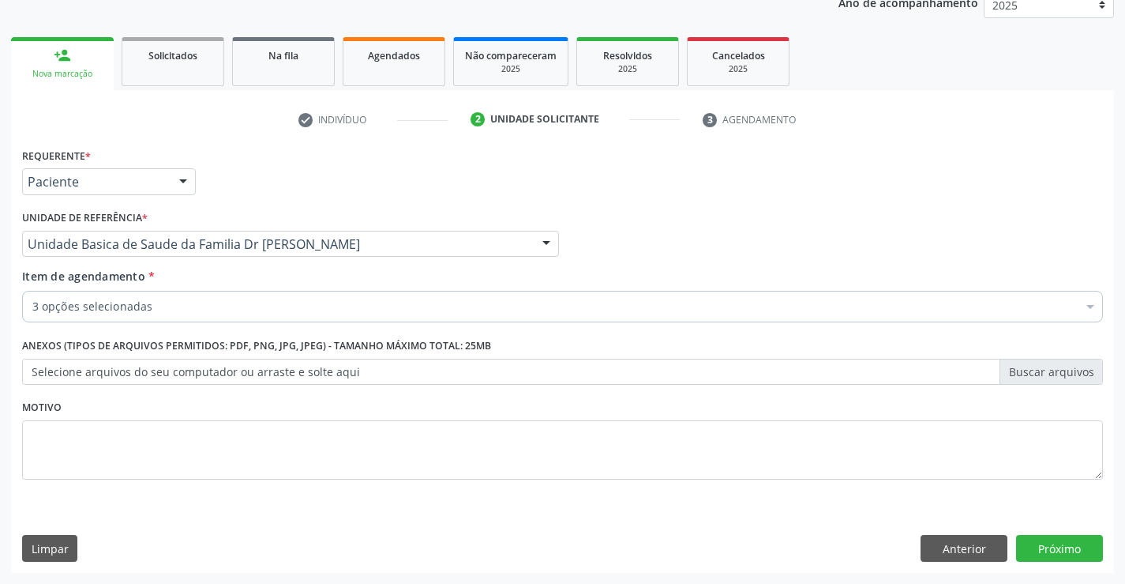
scroll to position [0, 0]
click at [1062, 544] on button "Próximo" at bounding box center [1059, 548] width 87 height 27
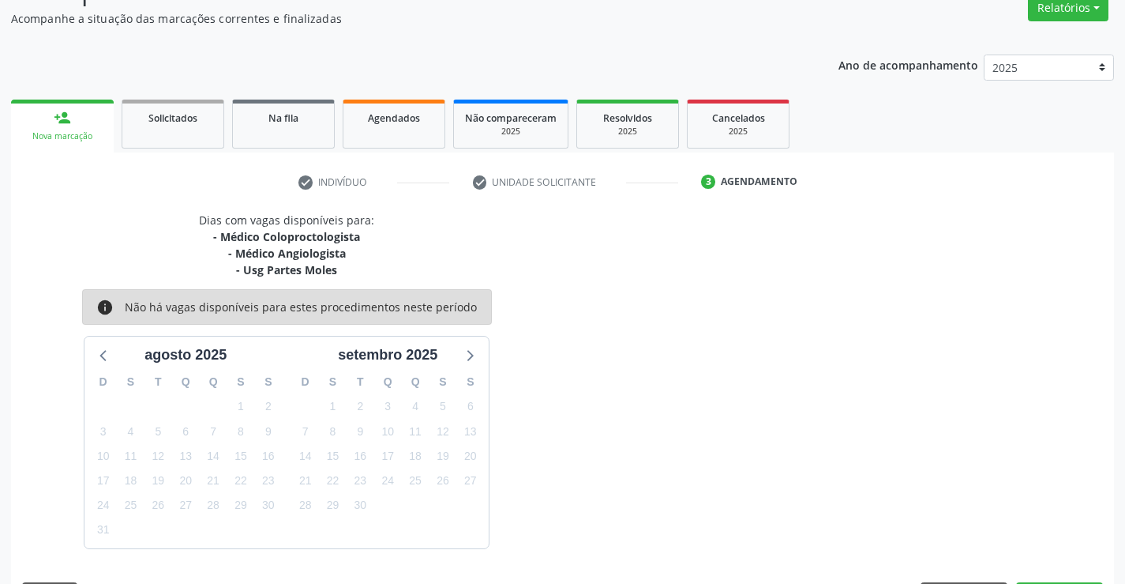
scroll to position [183, 0]
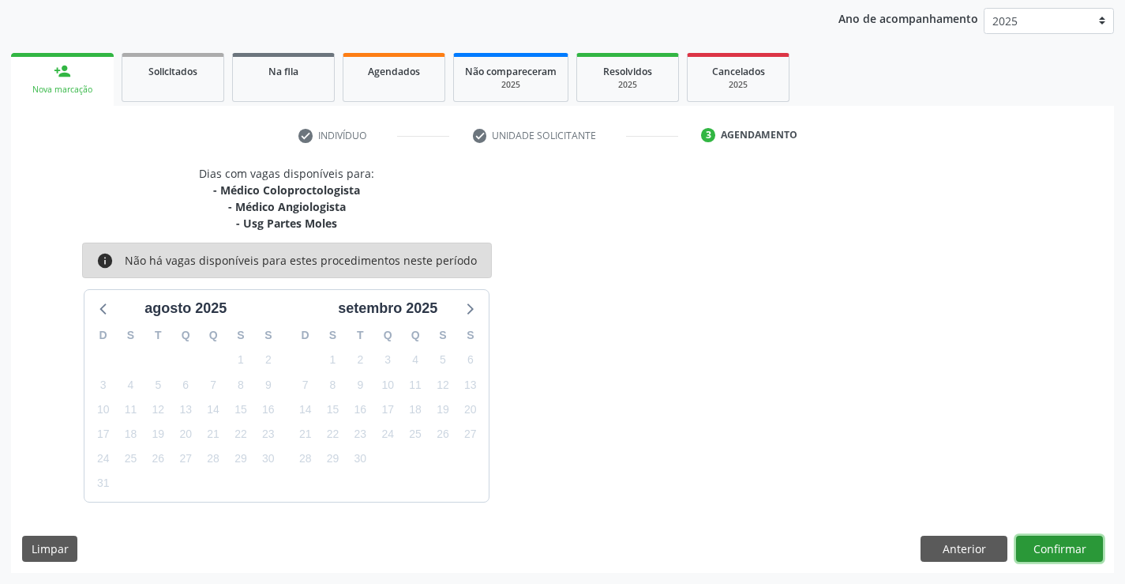
click at [1060, 538] on button "Confirmar" at bounding box center [1059, 548] width 87 height 27
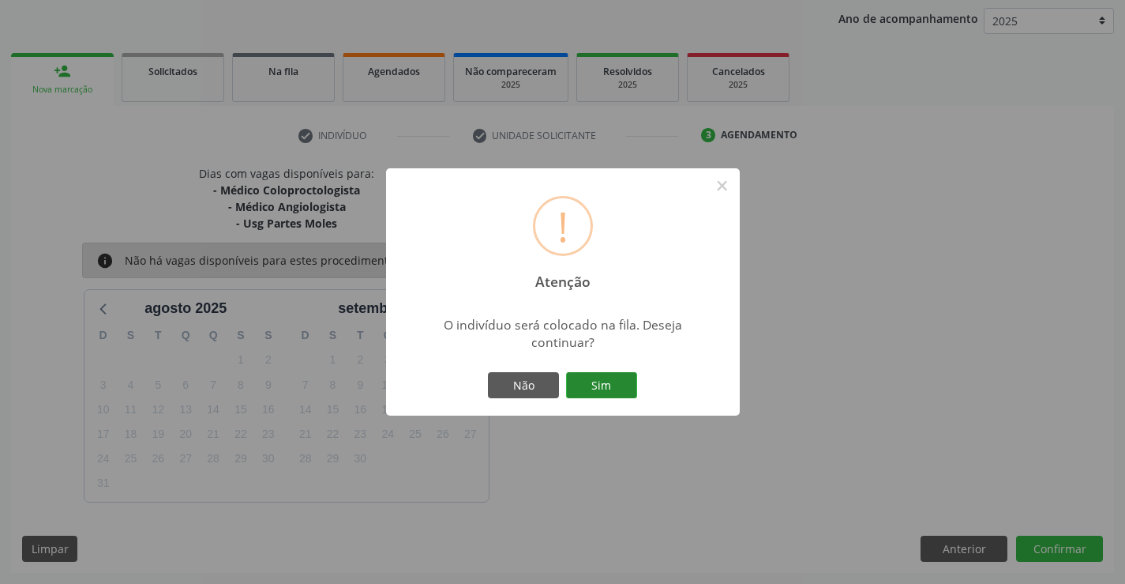
click at [612, 387] on button "Sim" at bounding box center [601, 385] width 71 height 27
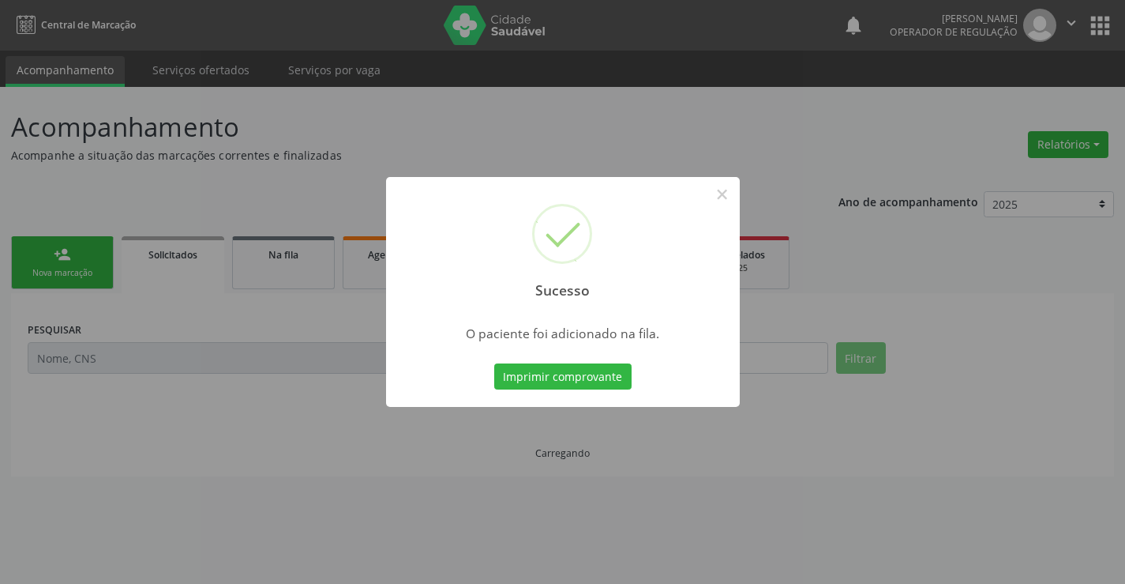
scroll to position [0, 0]
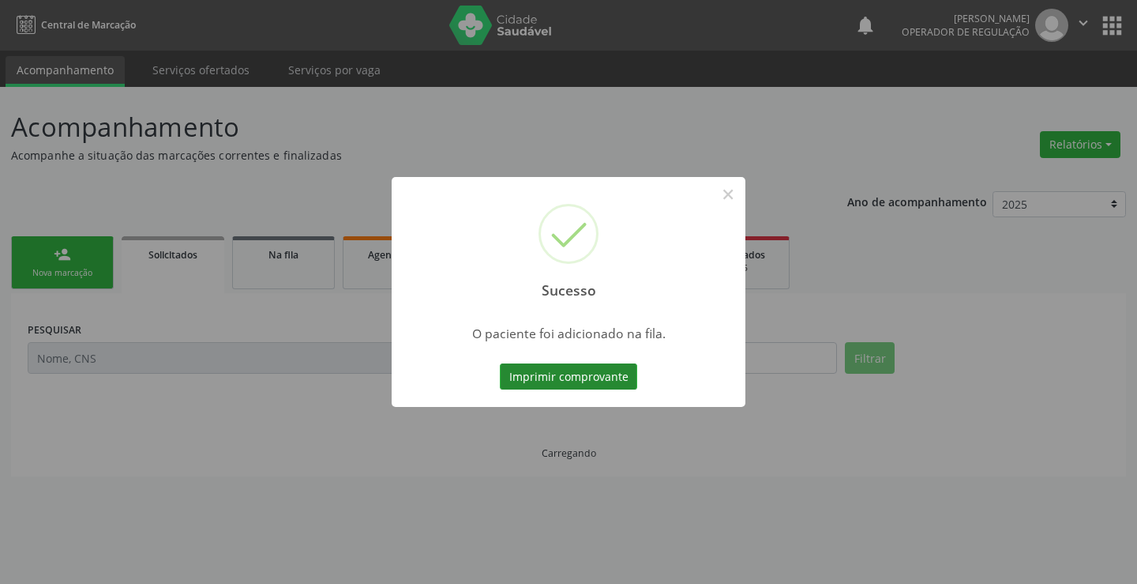
click at [607, 382] on button "Imprimir comprovante" at bounding box center [568, 376] width 137 height 27
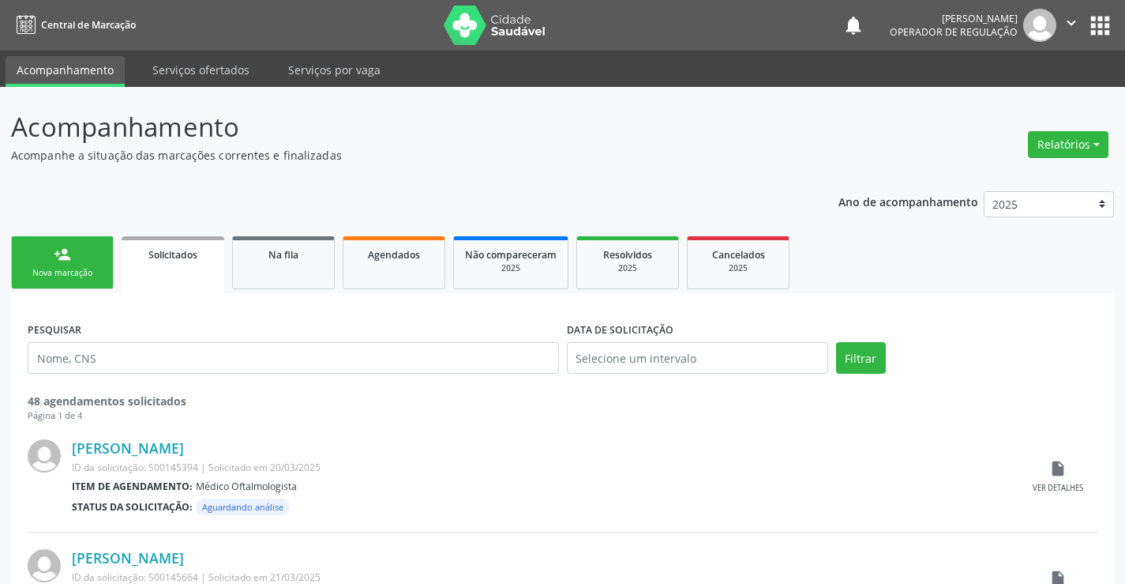
click at [73, 256] on link "person_add Nova marcação" at bounding box center [62, 262] width 103 height 53
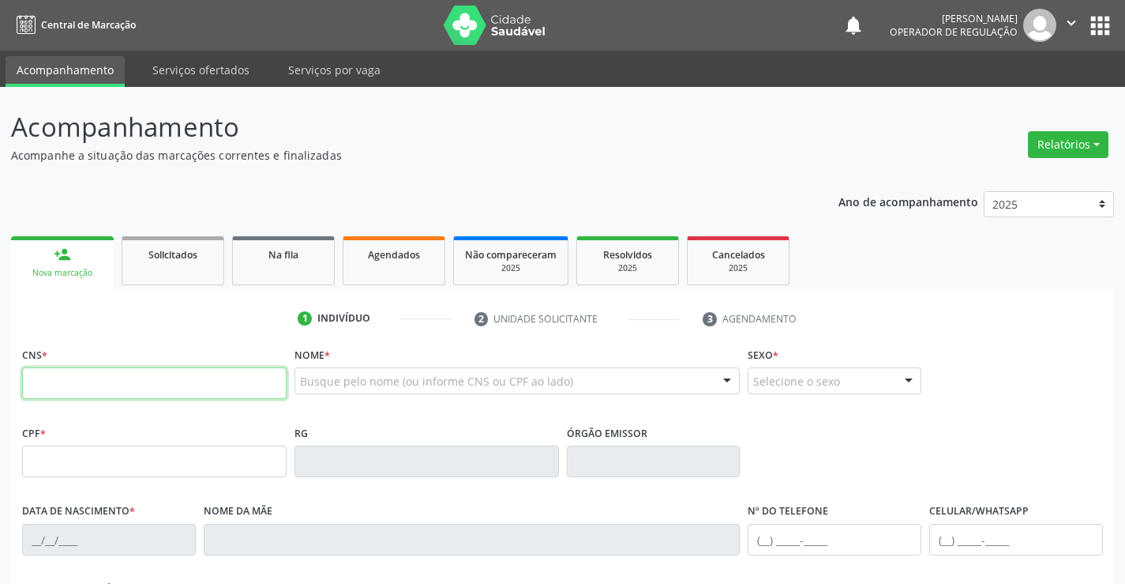
click at [96, 381] on input "text" at bounding box center [154, 383] width 265 height 32
type input "708 1065 8551 0932"
type input "0305168380"
type input "10/02/1961"
type input "(74) 9188-8713"
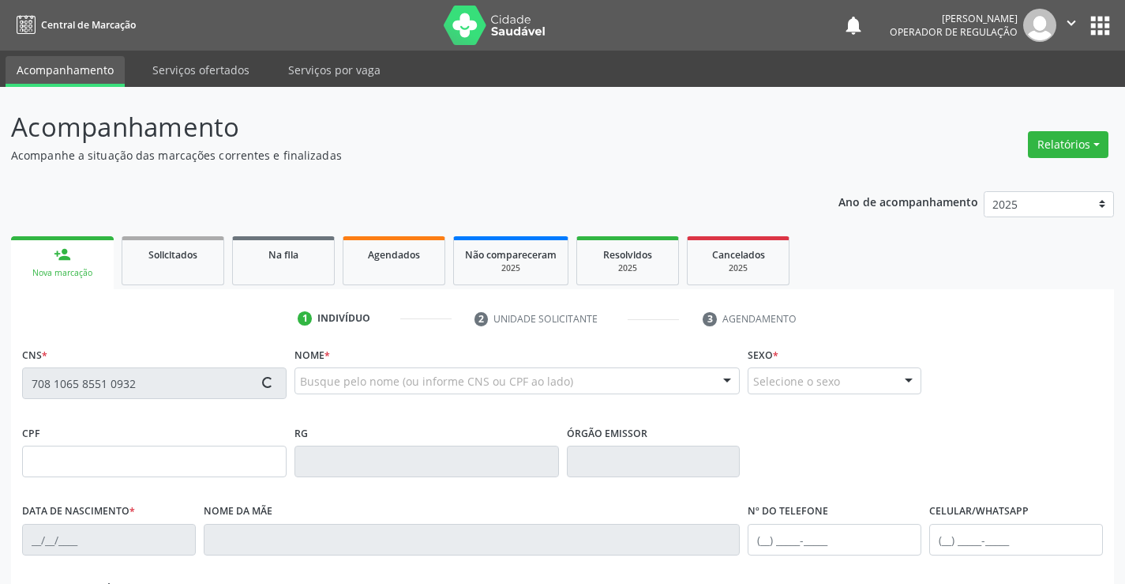
type input "(74) 9188-8713"
type input "SN"
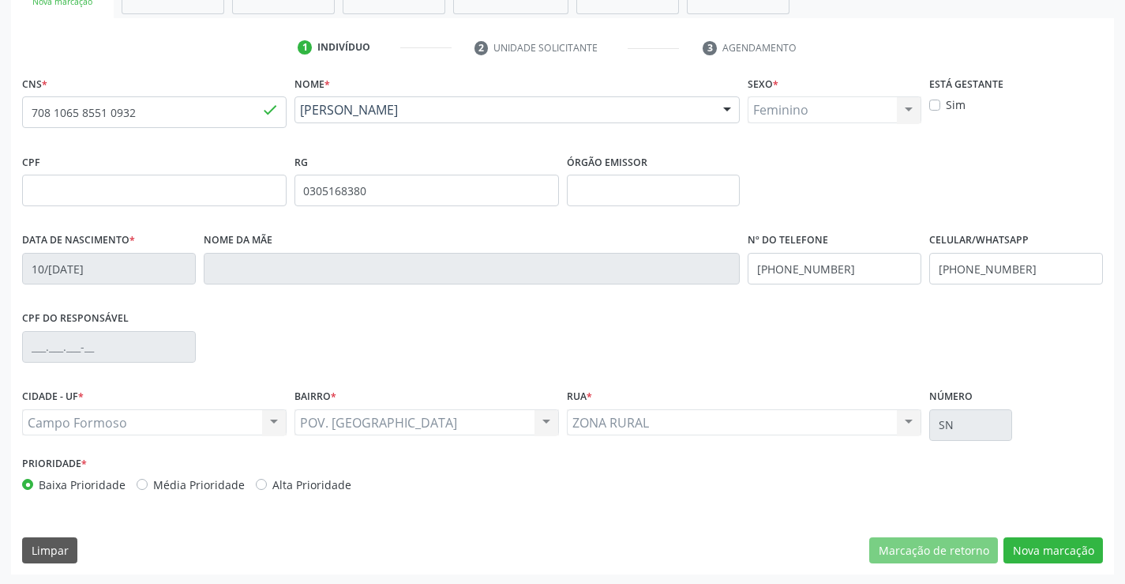
scroll to position [272, 0]
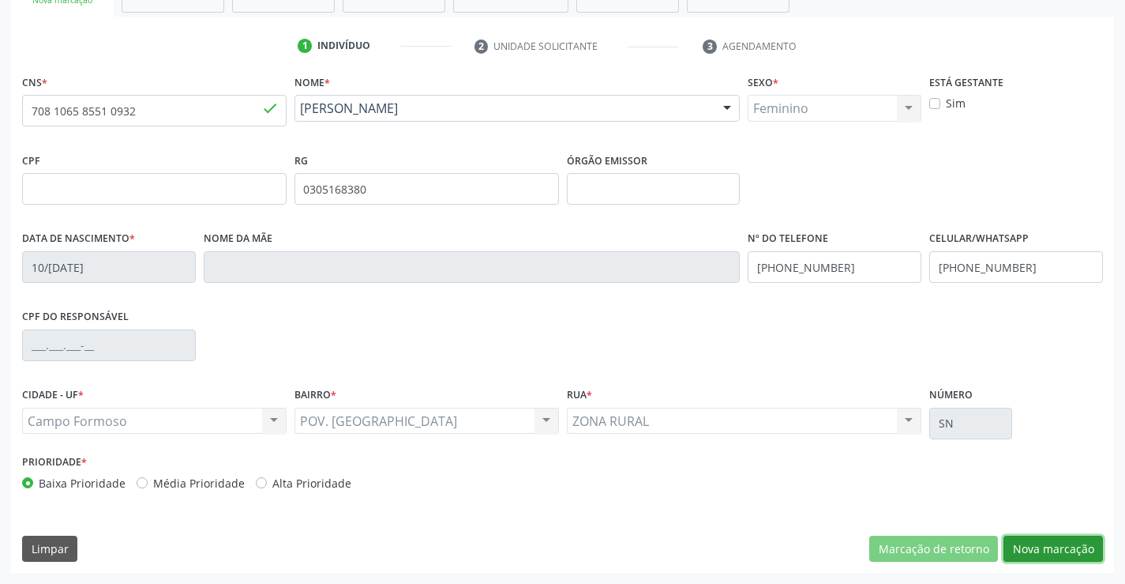
click at [1044, 544] on button "Nova marcação" at bounding box center [1053, 548] width 99 height 27
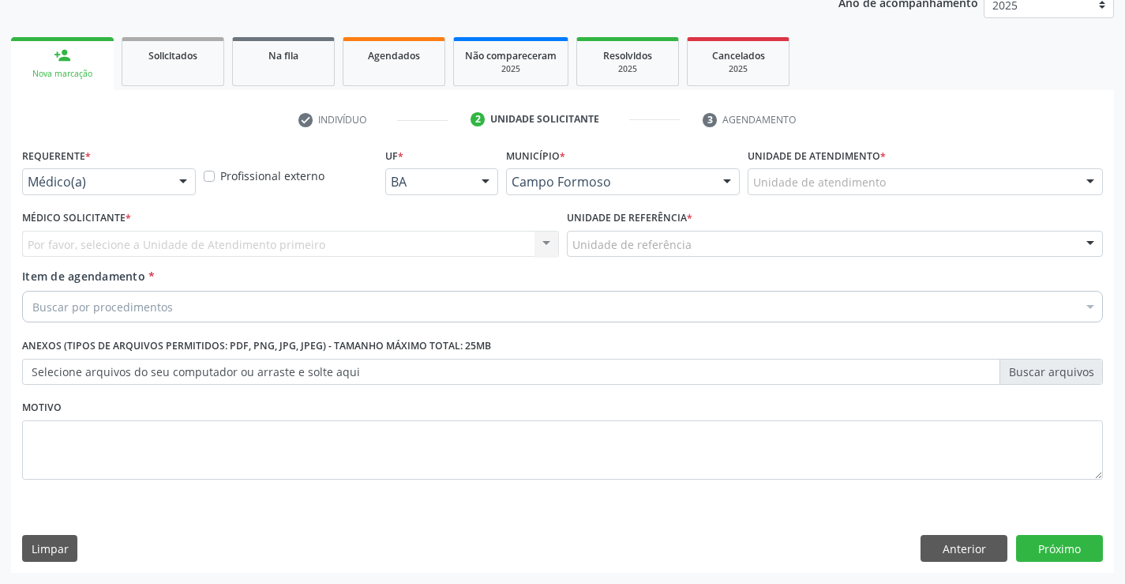
scroll to position [199, 0]
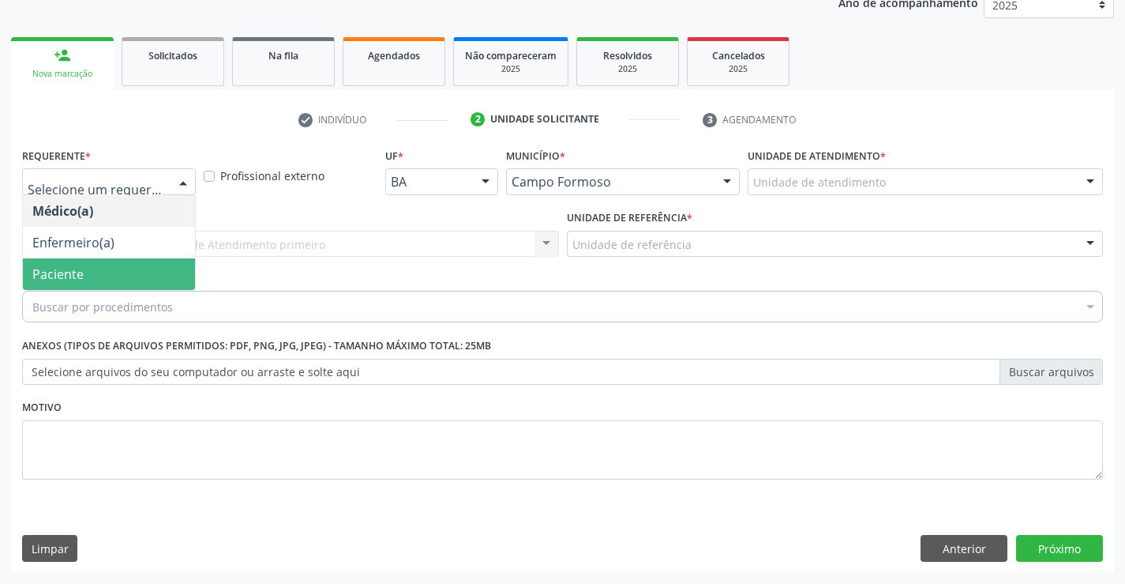
click at [112, 276] on span "Paciente" at bounding box center [109, 274] width 172 height 32
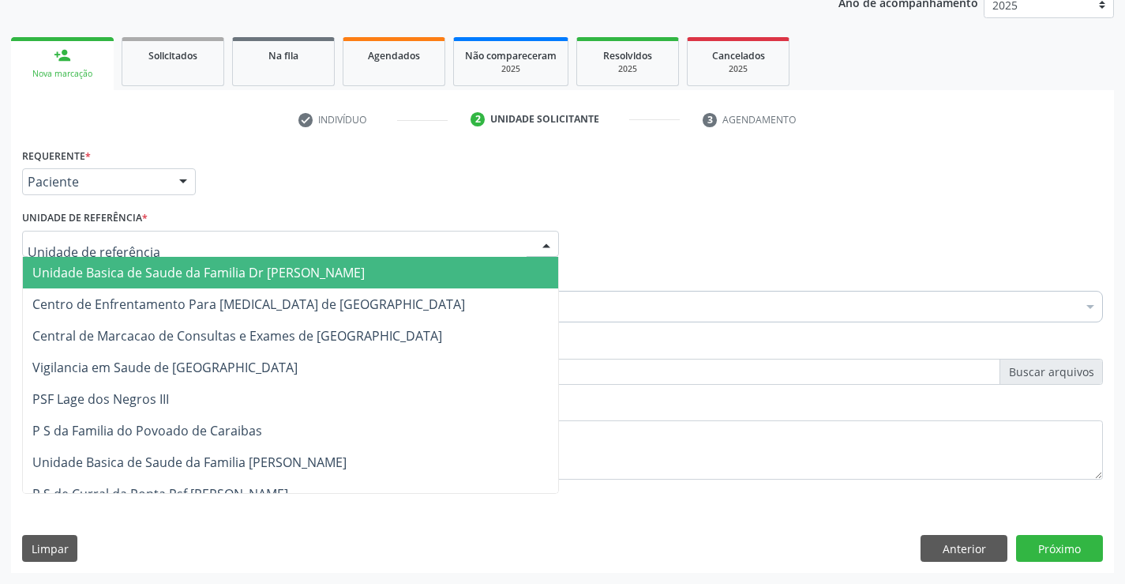
click at [141, 272] on span "Unidade Basica de Saude da Familia Dr [PERSON_NAME]" at bounding box center [198, 272] width 332 height 17
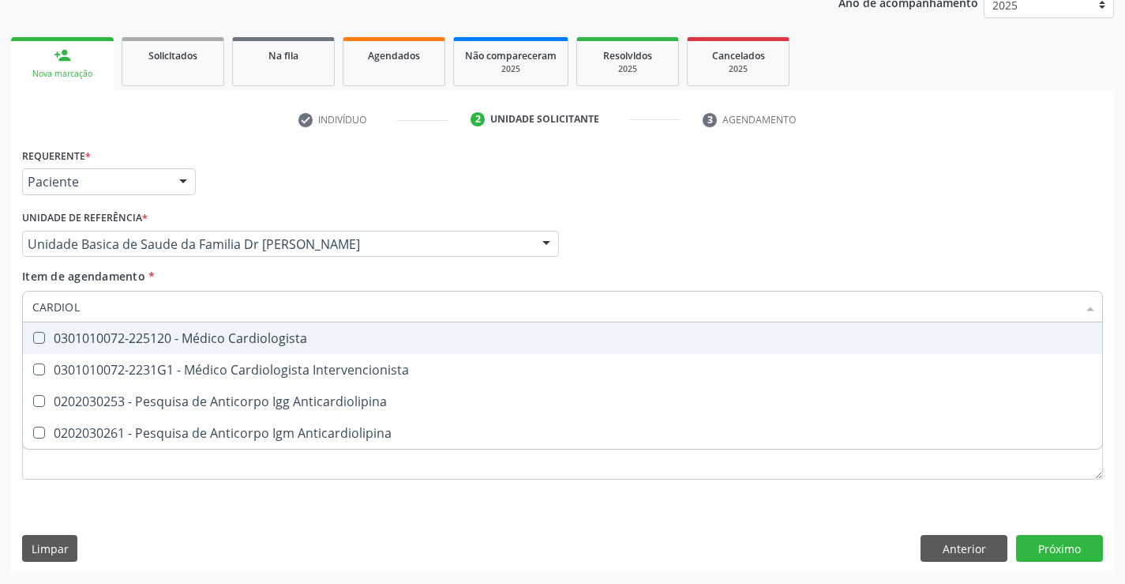
type input "CARDIOLO"
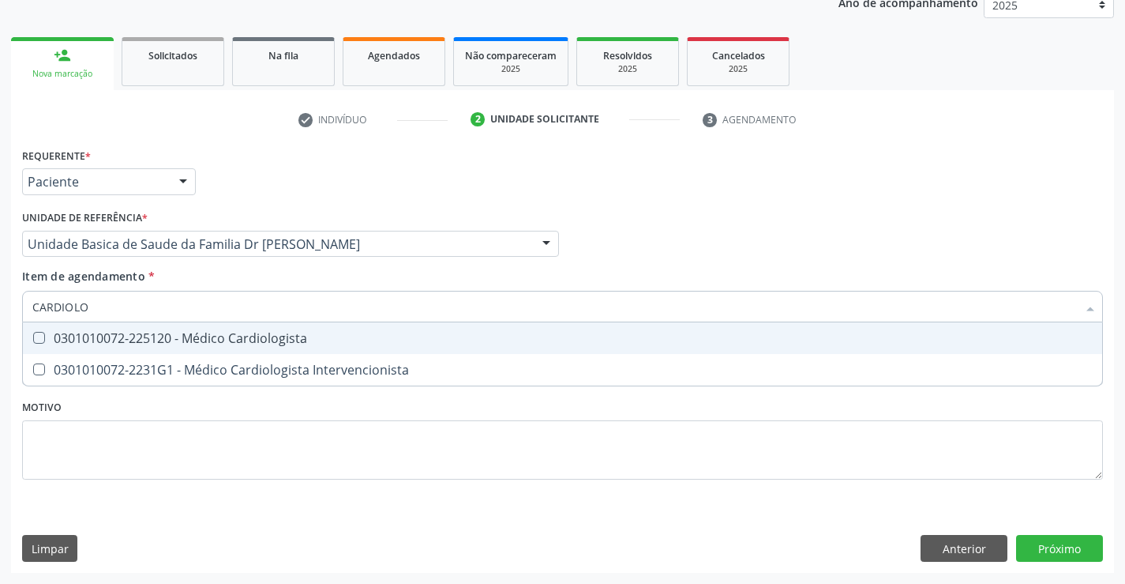
click at [278, 344] on div "0301010072-225120 - Médico Cardiologista" at bounding box center [562, 338] width 1060 height 13
checkbox Cardiologista "true"
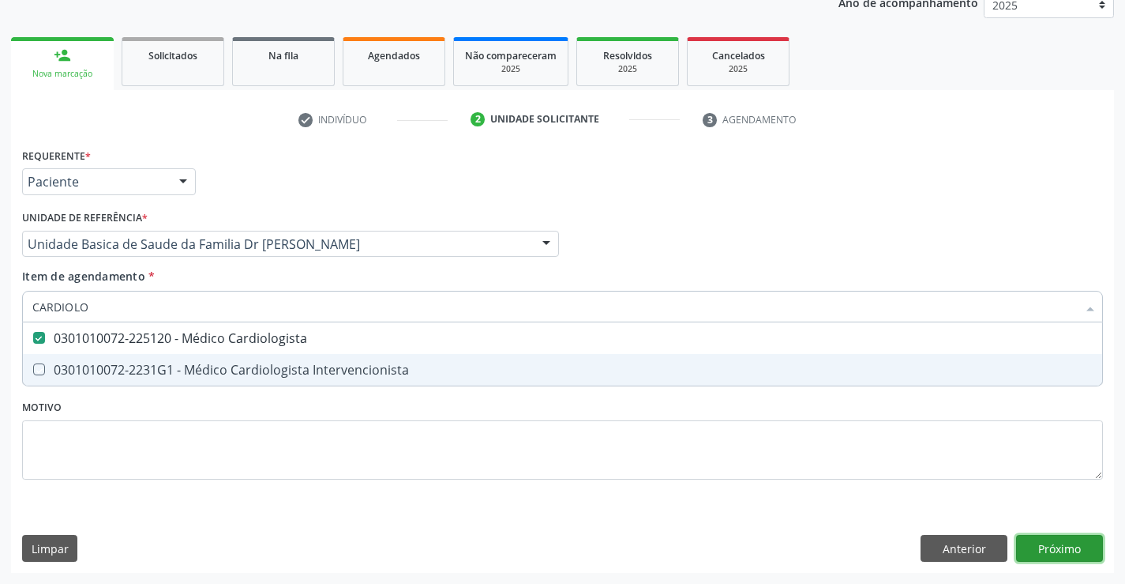
click at [1064, 548] on div "Requerente * Paciente Médico(a) Enfermeiro(a) Paciente Nenhum resultado encontr…" at bounding box center [562, 358] width 1103 height 429
checkbox Intervencionista "true"
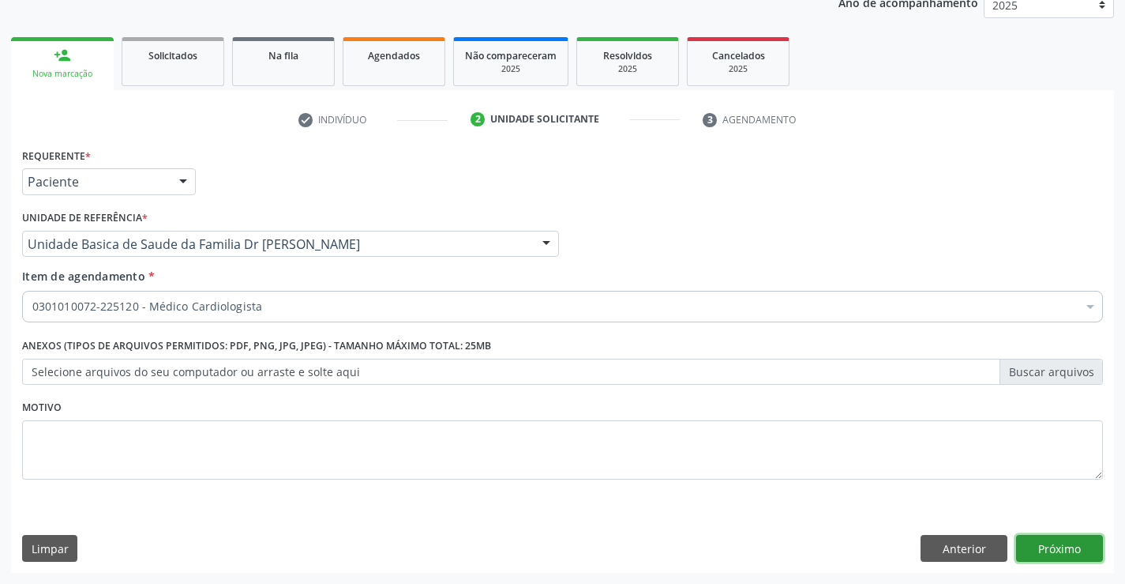
click at [1064, 548] on button "Próximo" at bounding box center [1059, 548] width 87 height 27
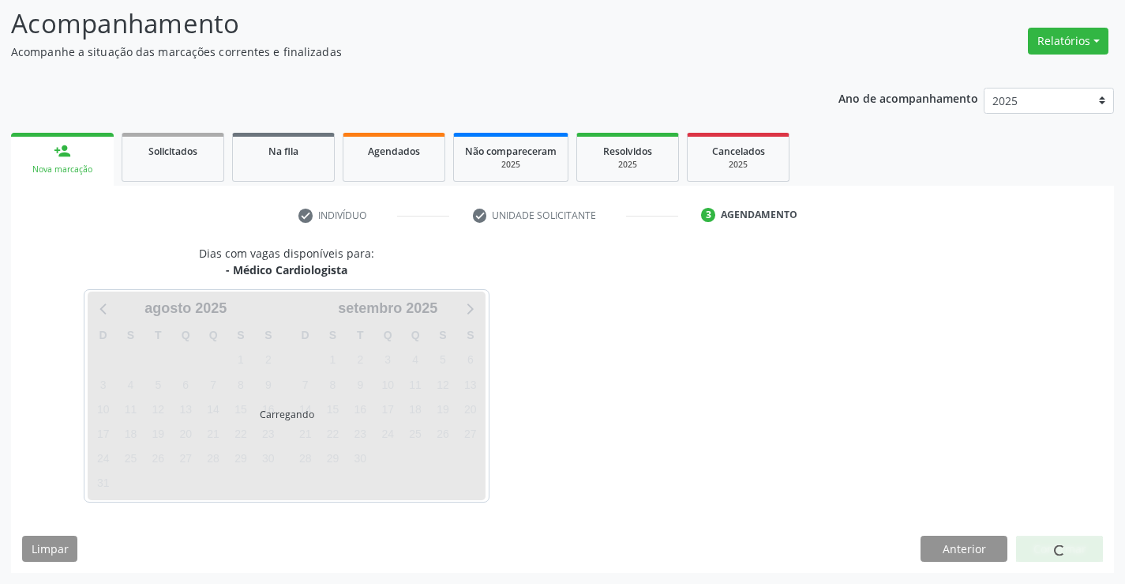
scroll to position [103, 0]
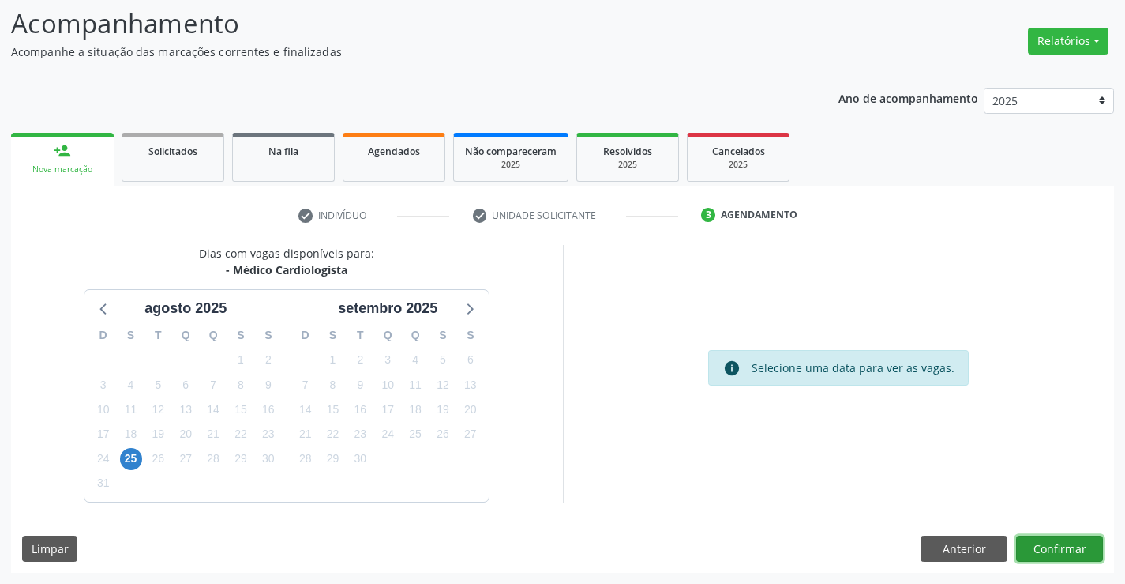
click at [1064, 548] on button "Confirmar" at bounding box center [1059, 548] width 87 height 27
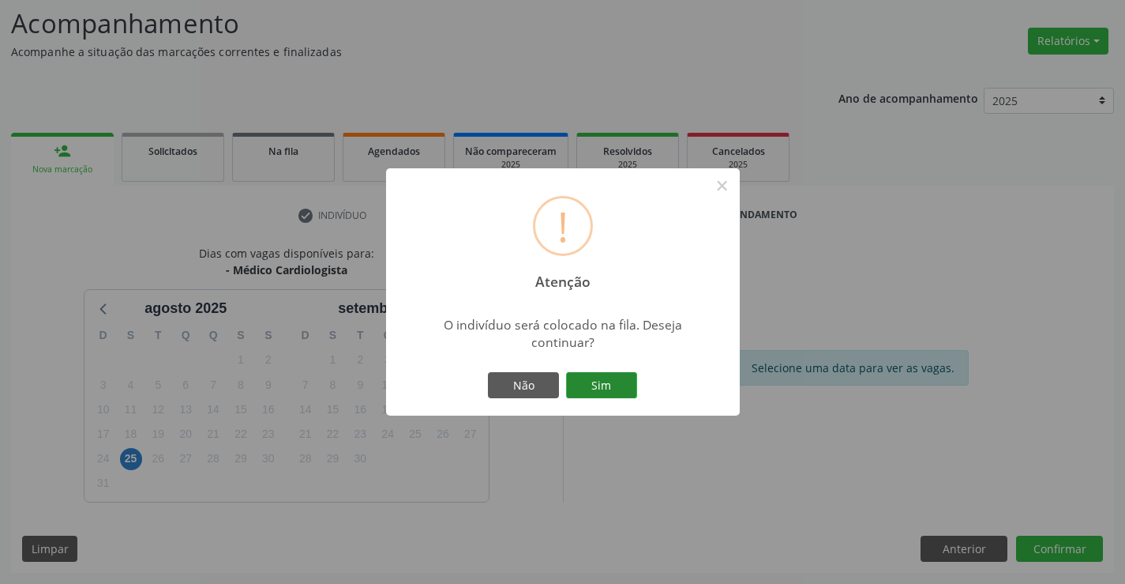
click at [591, 374] on button "Sim" at bounding box center [601, 385] width 71 height 27
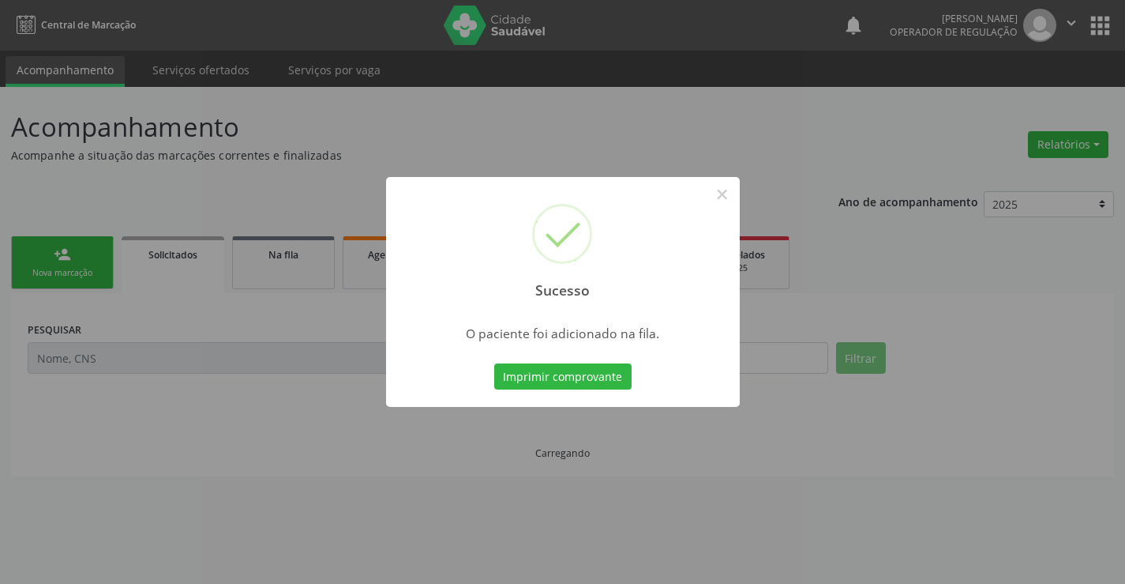
scroll to position [0, 0]
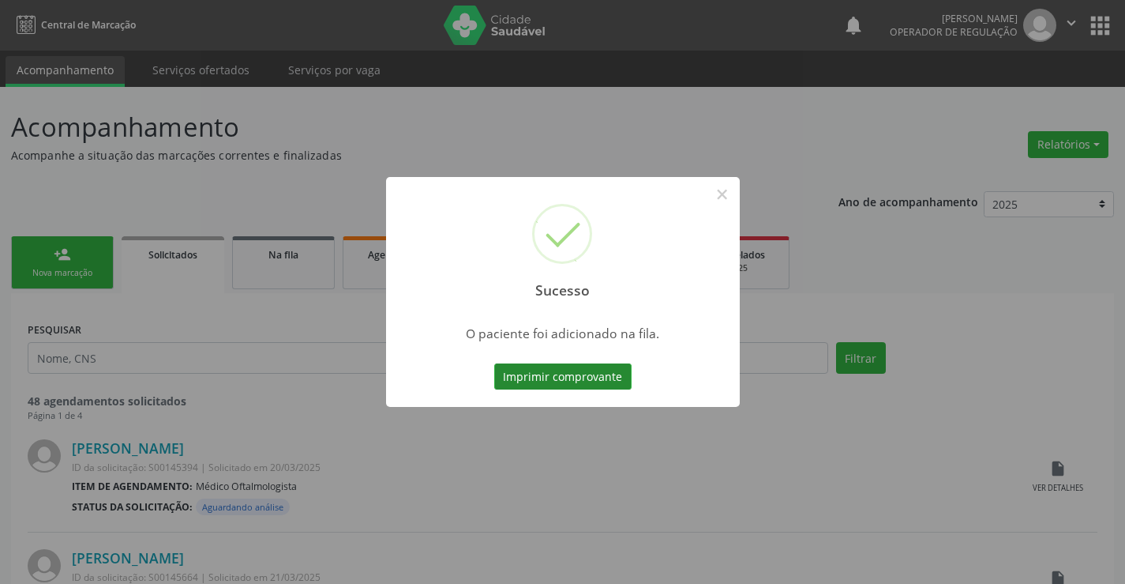
click at [573, 376] on button "Imprimir comprovante" at bounding box center [562, 376] width 137 height 27
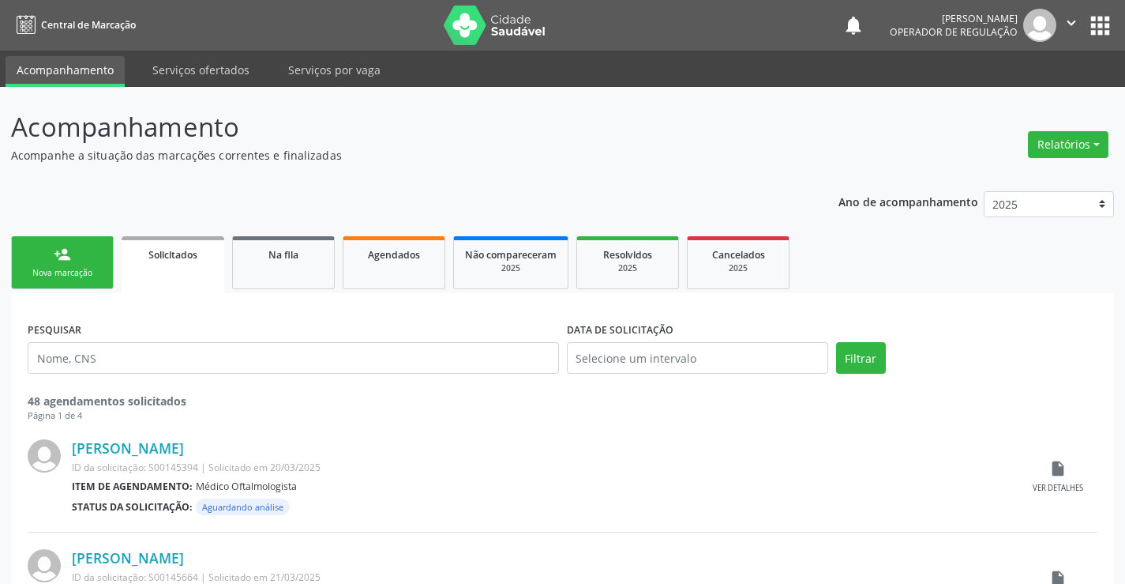
click at [58, 253] on div "person_add" at bounding box center [62, 254] width 17 height 17
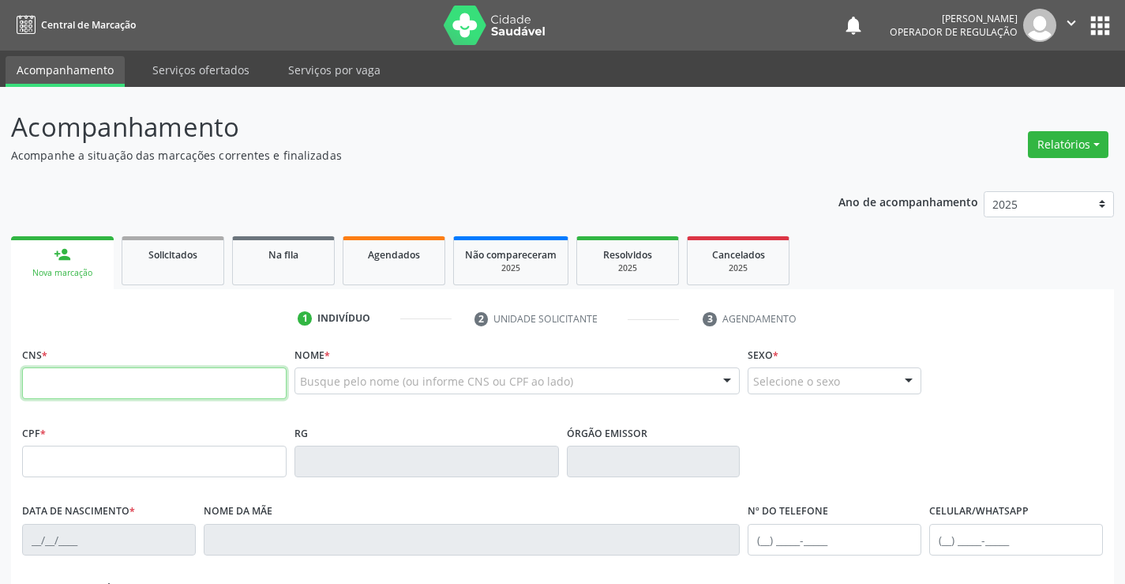
click at [133, 379] on input "text" at bounding box center [154, 383] width 265 height 32
click at [75, 381] on input "text" at bounding box center [154, 383] width 265 height 32
type input "700 6014 2772 2063"
type input "0850103401"
type input "19/02/1970"
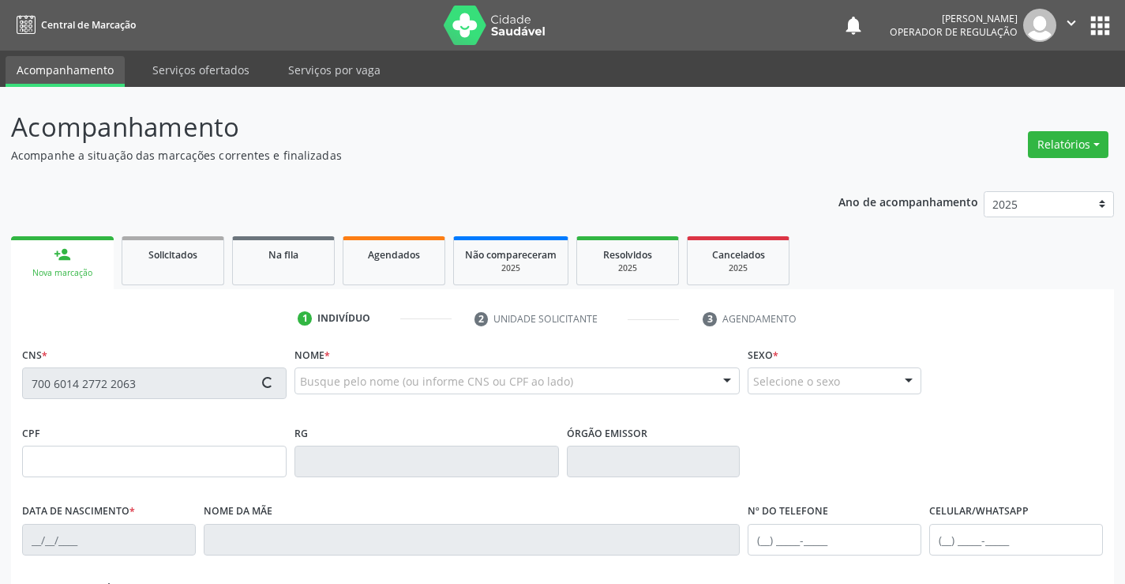
type input "(74) 99123-8313"
type input "912.398.265-91"
type input "64"
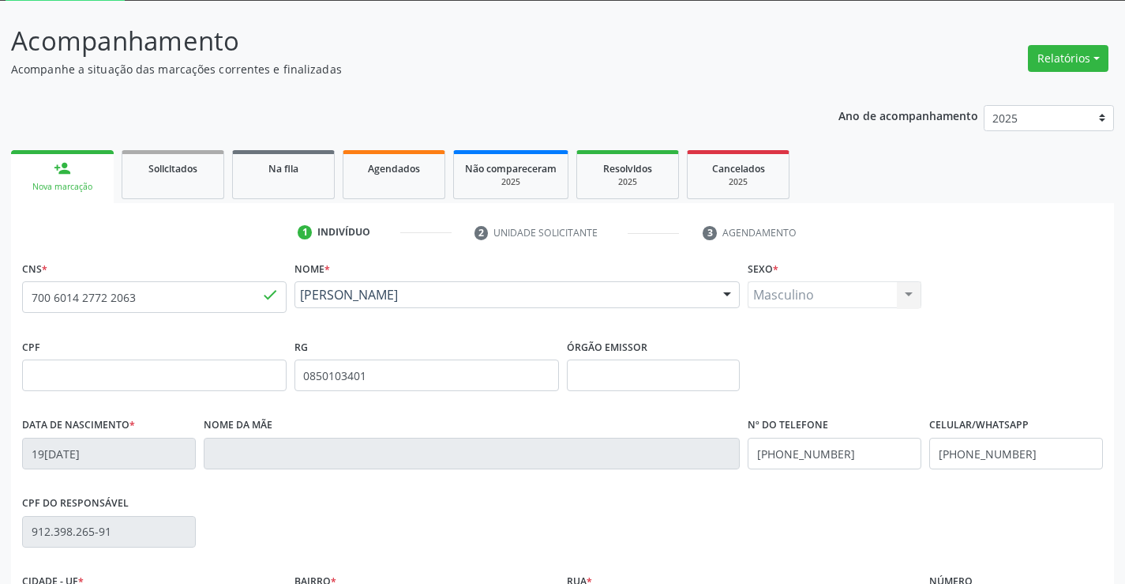
scroll to position [272, 0]
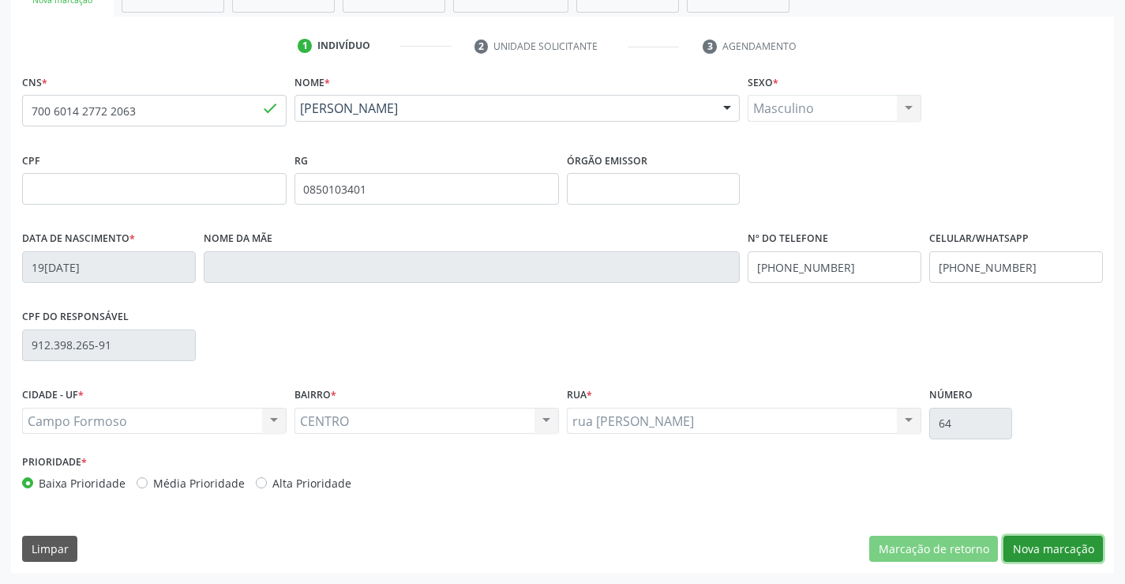
click at [1052, 536] on button "Nova marcação" at bounding box center [1053, 548] width 99 height 27
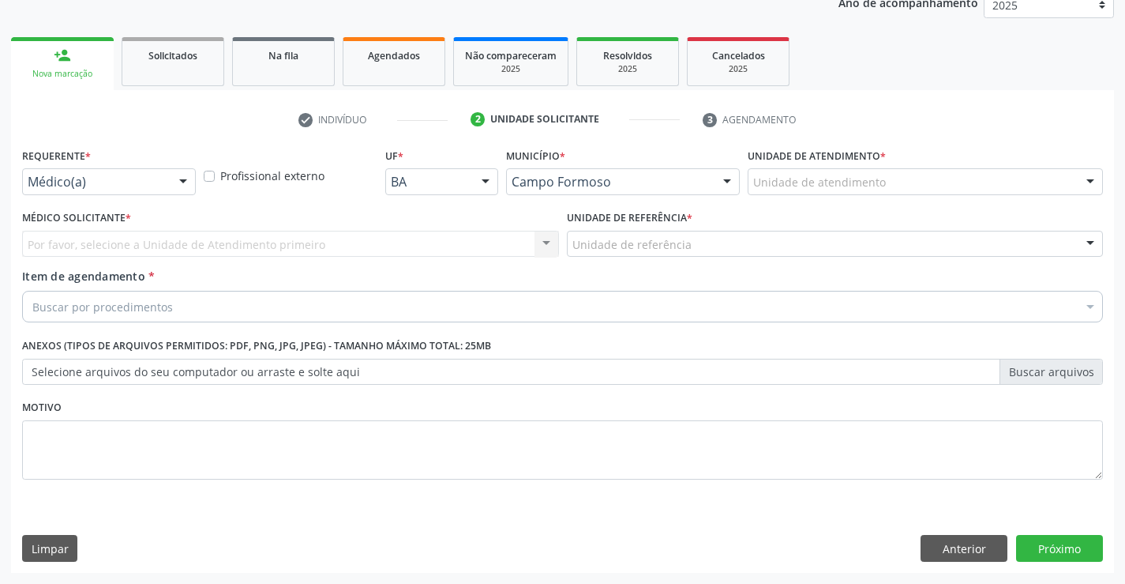
scroll to position [199, 0]
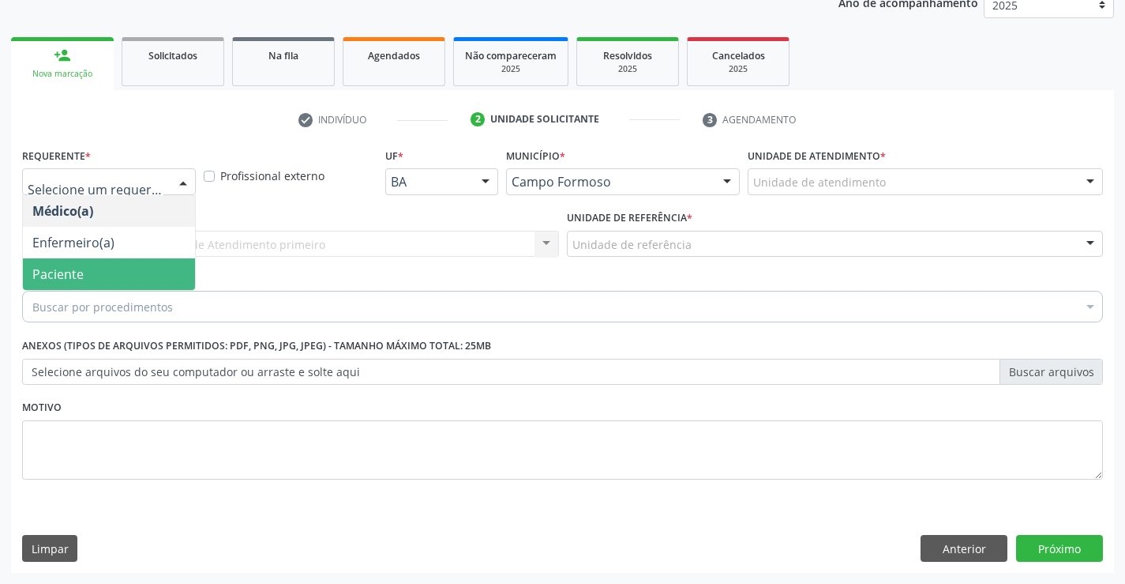
click at [105, 269] on span "Paciente" at bounding box center [109, 274] width 172 height 32
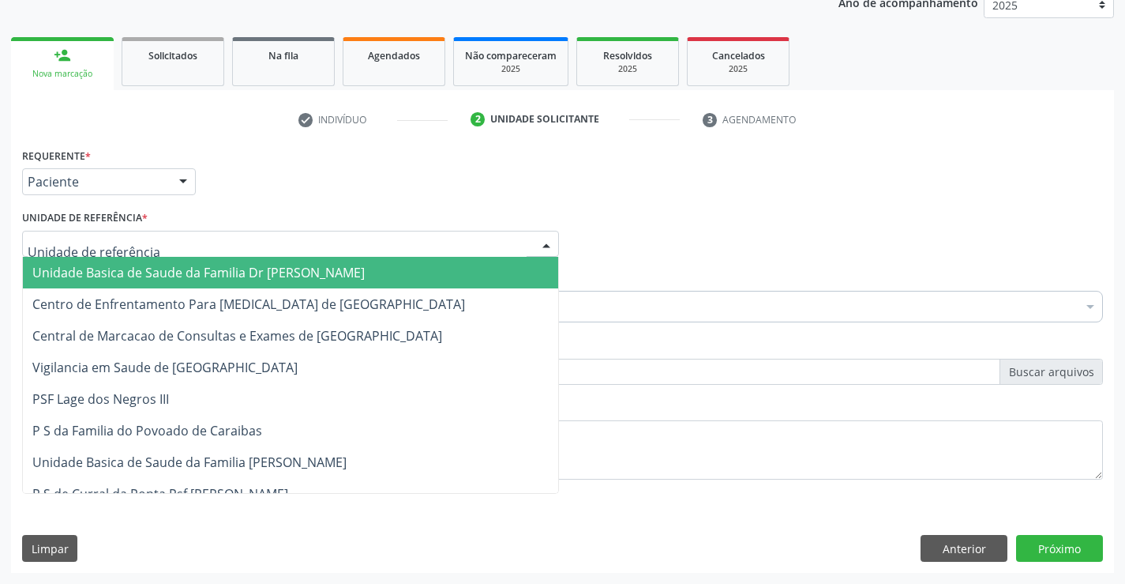
click at [150, 272] on span "Unidade Basica de Saude da Familia Dr [PERSON_NAME]" at bounding box center [198, 272] width 332 height 17
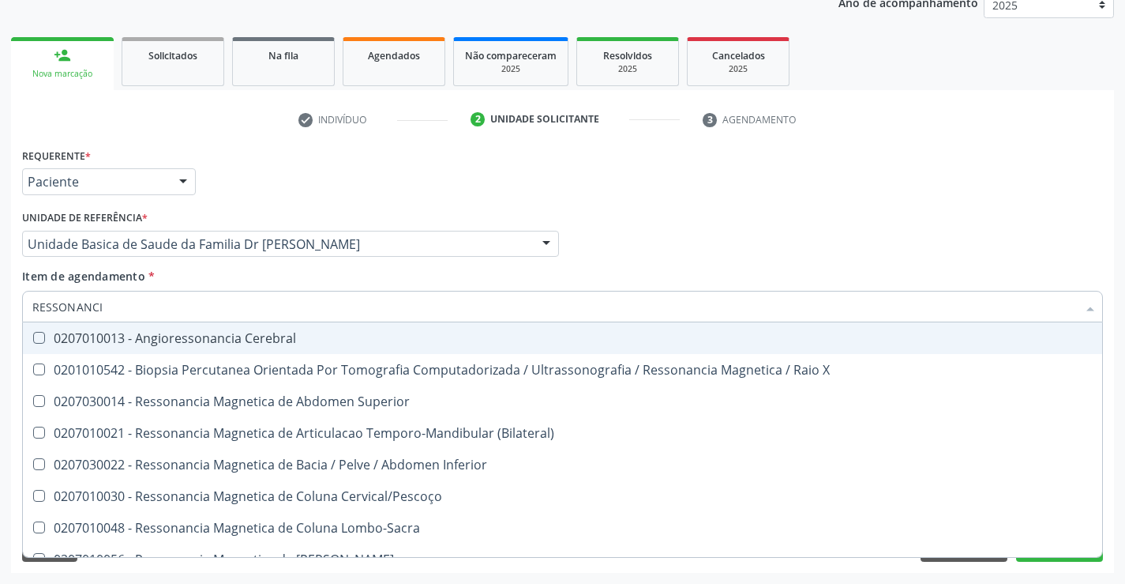
type input "RESSONANCIA"
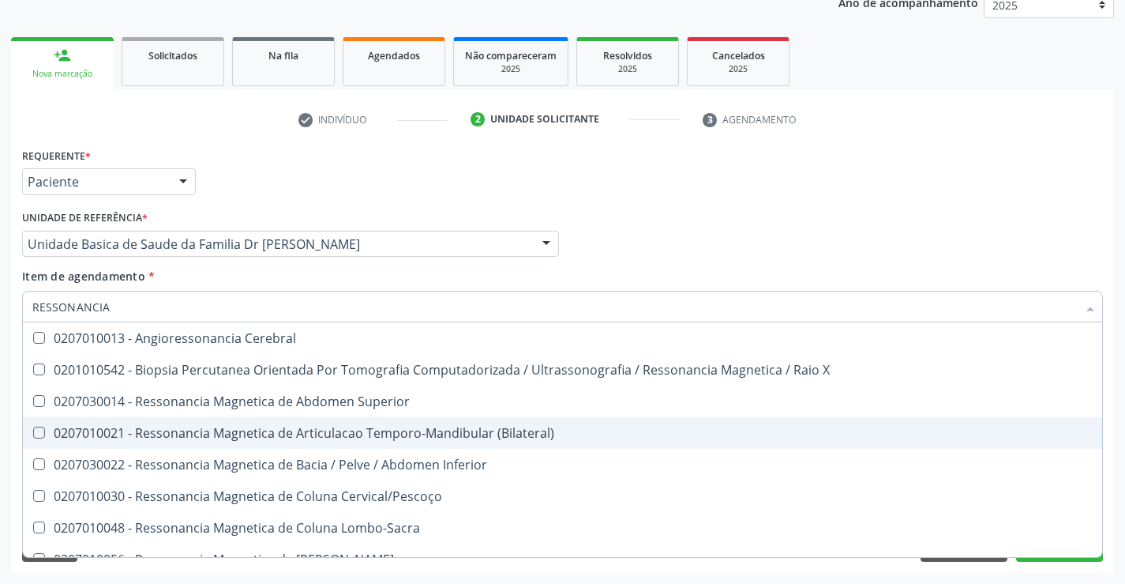
scroll to position [79, 0]
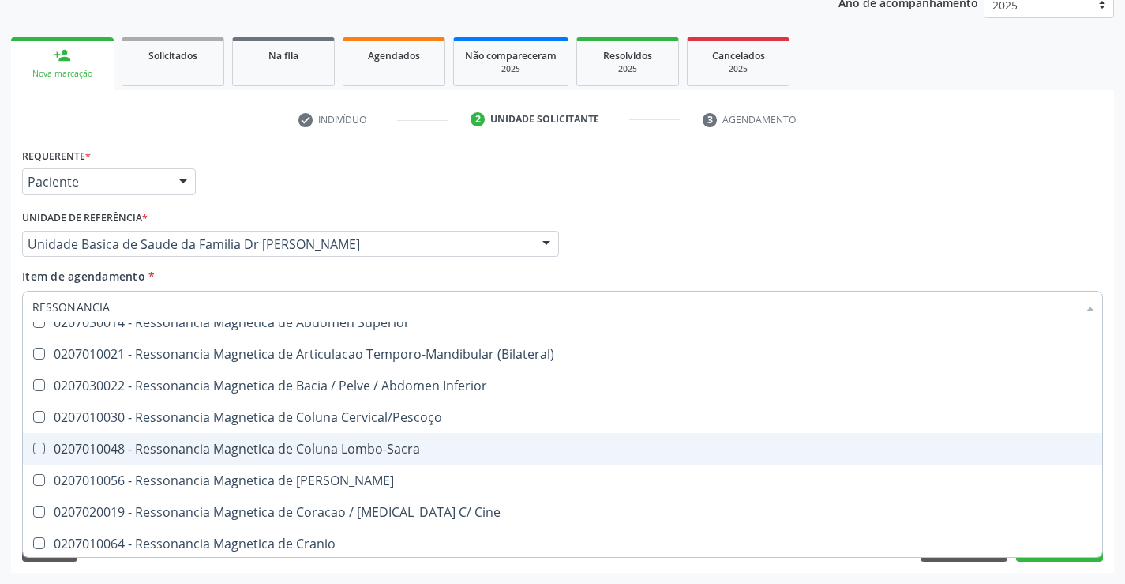
click at [414, 449] on div "0207010048 - Ressonancia Magnetica de Coluna Lombo-Sacra" at bounding box center [562, 448] width 1060 height 13
checkbox Lombo-Sacra "true"
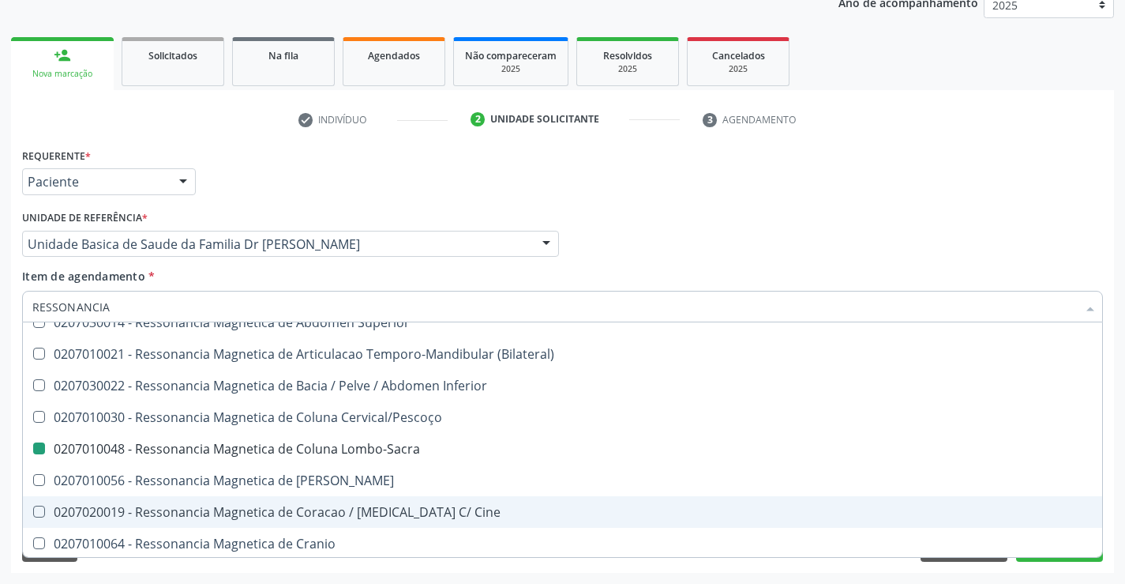
click at [1119, 490] on div "Acompanhamento Acompanhe a situação das marcações correntes e finalizadas Relat…" at bounding box center [562, 236] width 1125 height 696
checkbox X "true"
checkbox Lombo-Sacra "false"
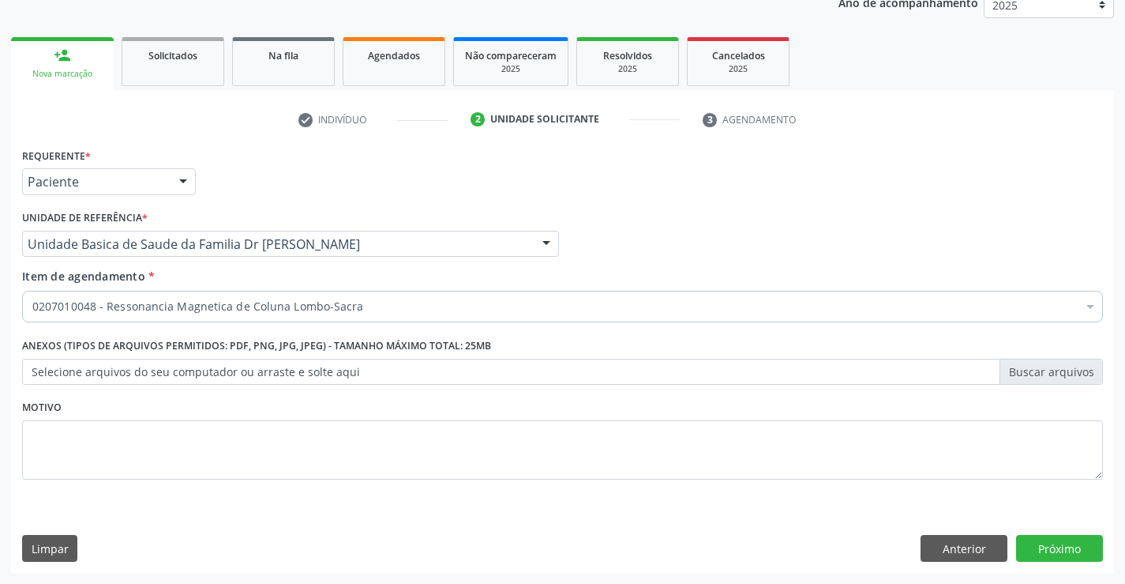
scroll to position [0, 0]
click at [1061, 544] on button "Próximo" at bounding box center [1059, 548] width 87 height 27
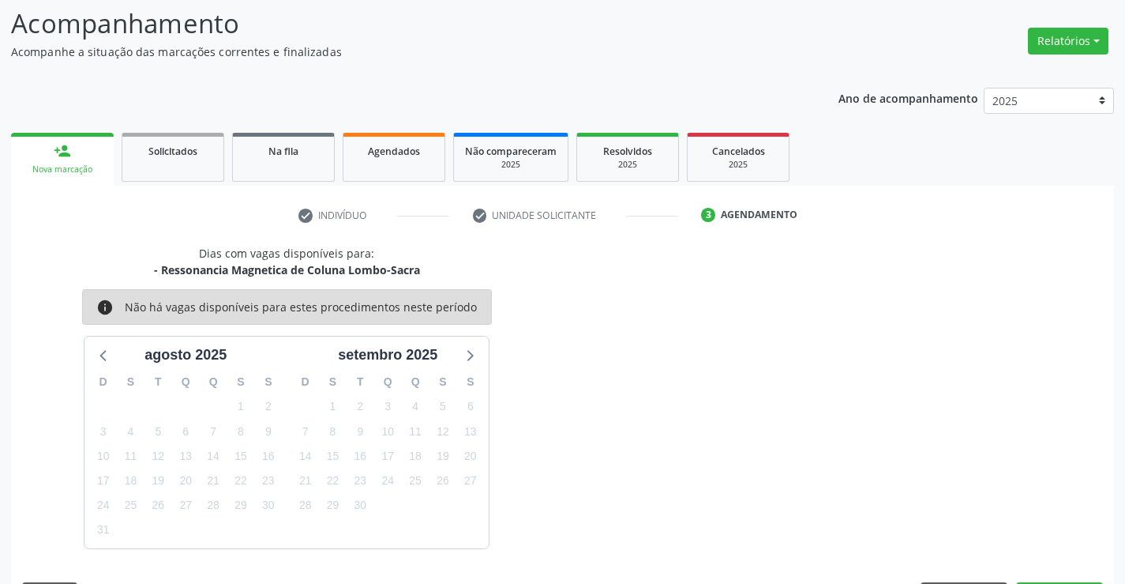
scroll to position [150, 0]
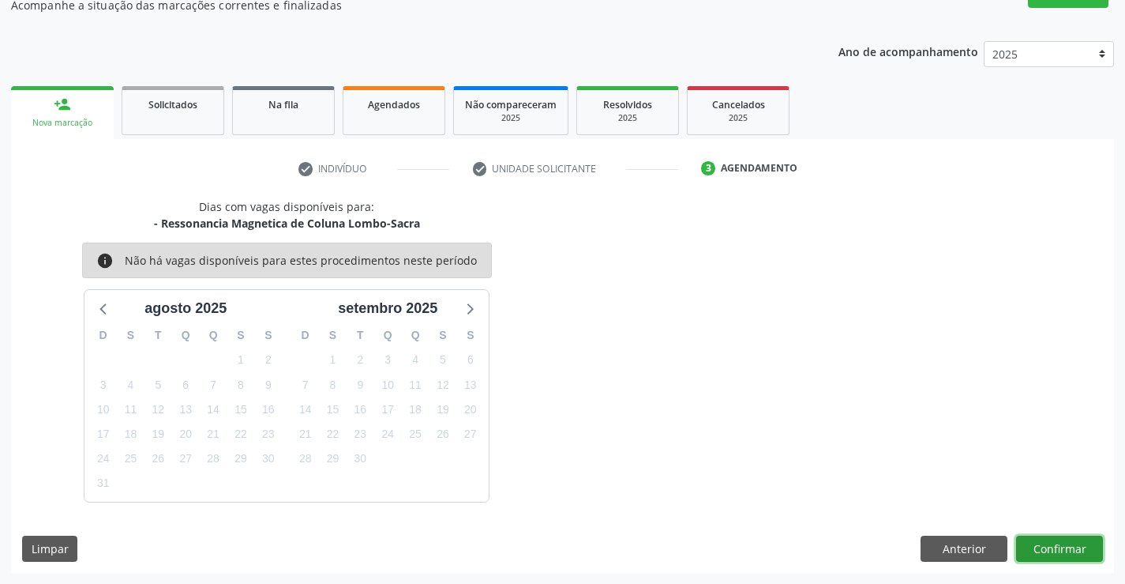
click at [1061, 544] on button "Confirmar" at bounding box center [1059, 548] width 87 height 27
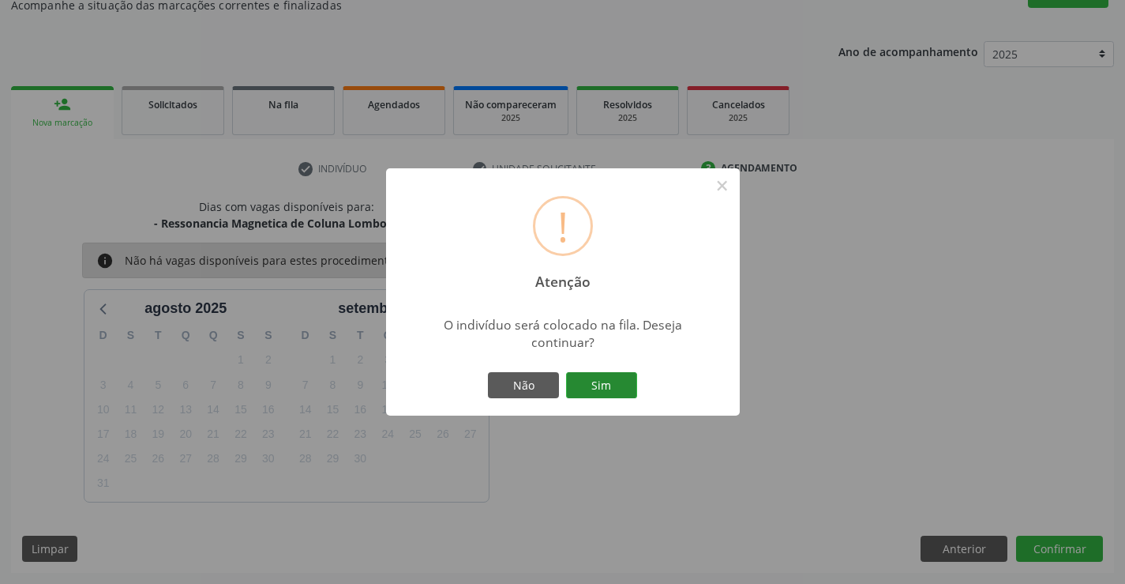
click at [614, 384] on button "Sim" at bounding box center [601, 385] width 71 height 27
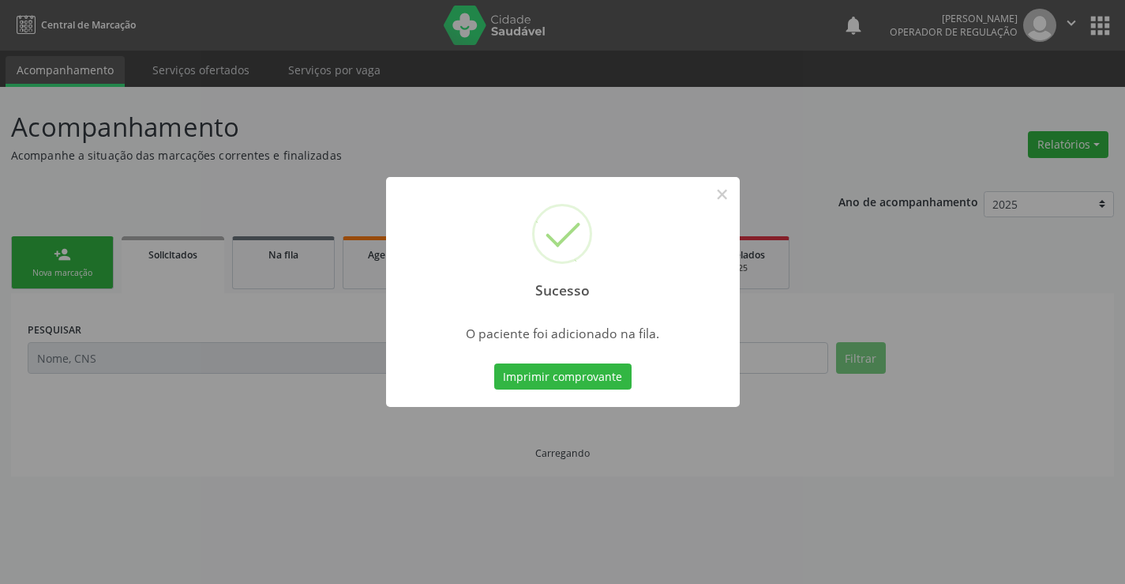
scroll to position [0, 0]
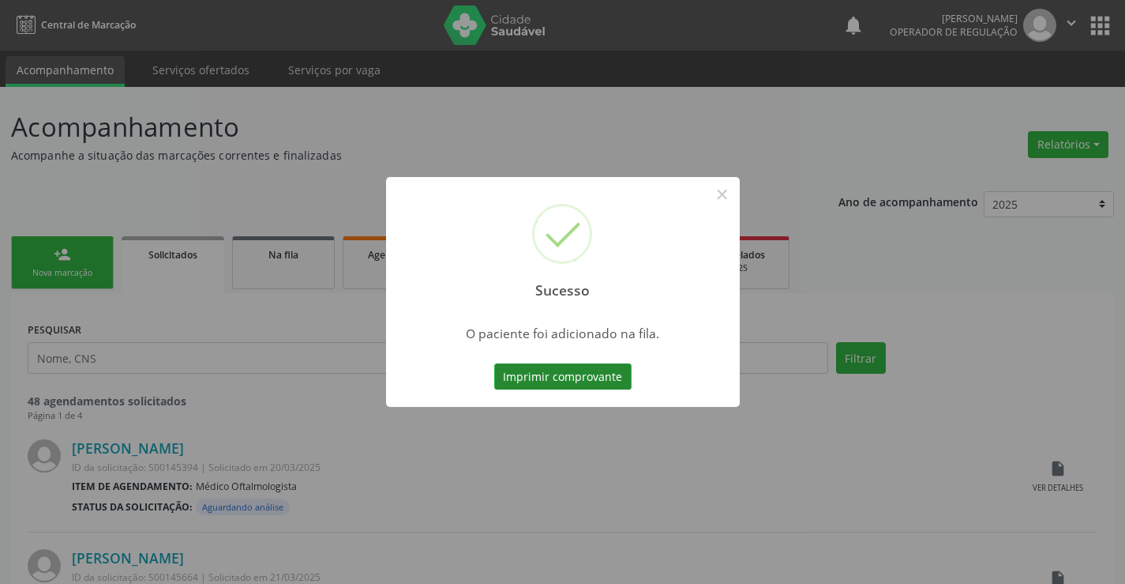
click at [610, 374] on button "Imprimir comprovante" at bounding box center [562, 376] width 137 height 27
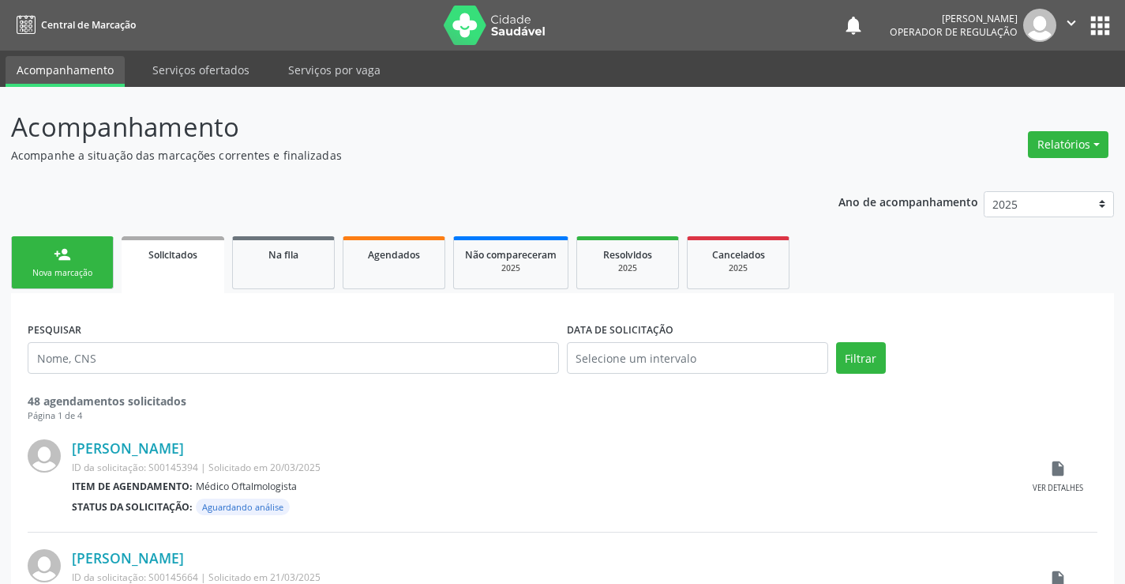
click at [67, 256] on div "person_add" at bounding box center [62, 254] width 17 height 17
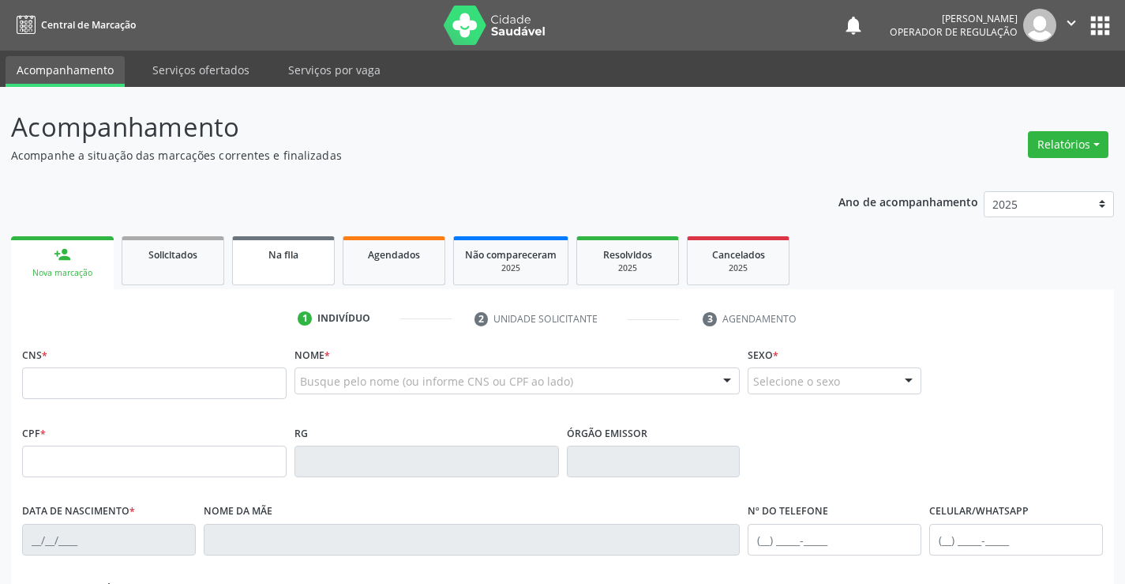
click at [284, 256] on span "Na fila" at bounding box center [283, 254] width 30 height 13
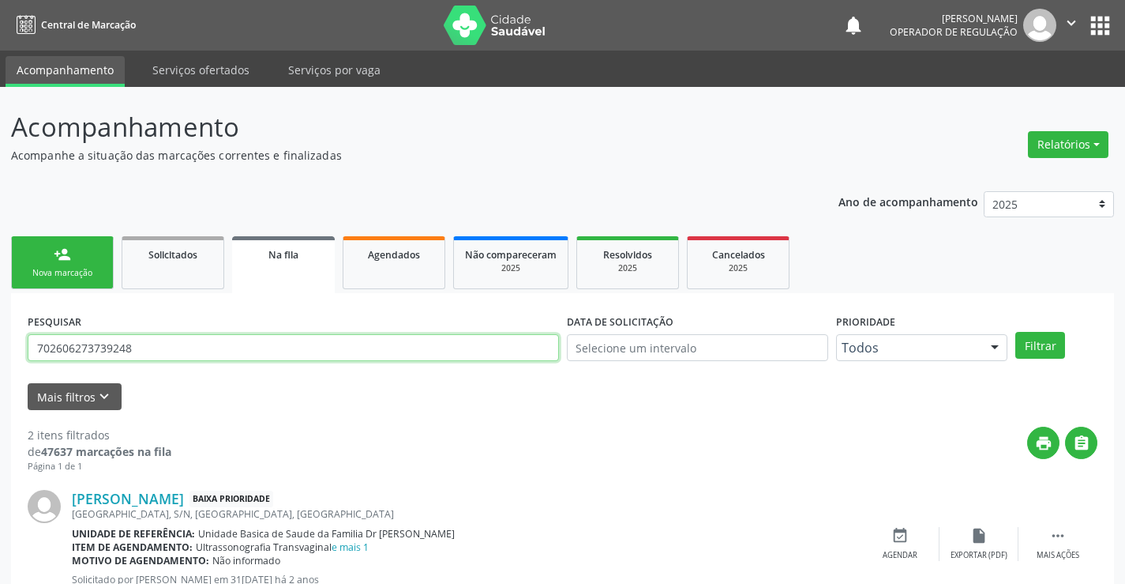
drag, startPoint x: 163, startPoint y: 347, endPoint x: 0, endPoint y: 376, distance: 165.9
click at [0, 376] on div "Acompanhamento Acompanhe a situação das marcações correntes e finalizadas Relat…" at bounding box center [562, 435] width 1125 height 696
click at [107, 339] on input "text" at bounding box center [293, 347] width 531 height 27
type input "7042072026387587"
click at [1042, 339] on button "Filtrar" at bounding box center [1040, 345] width 50 height 27
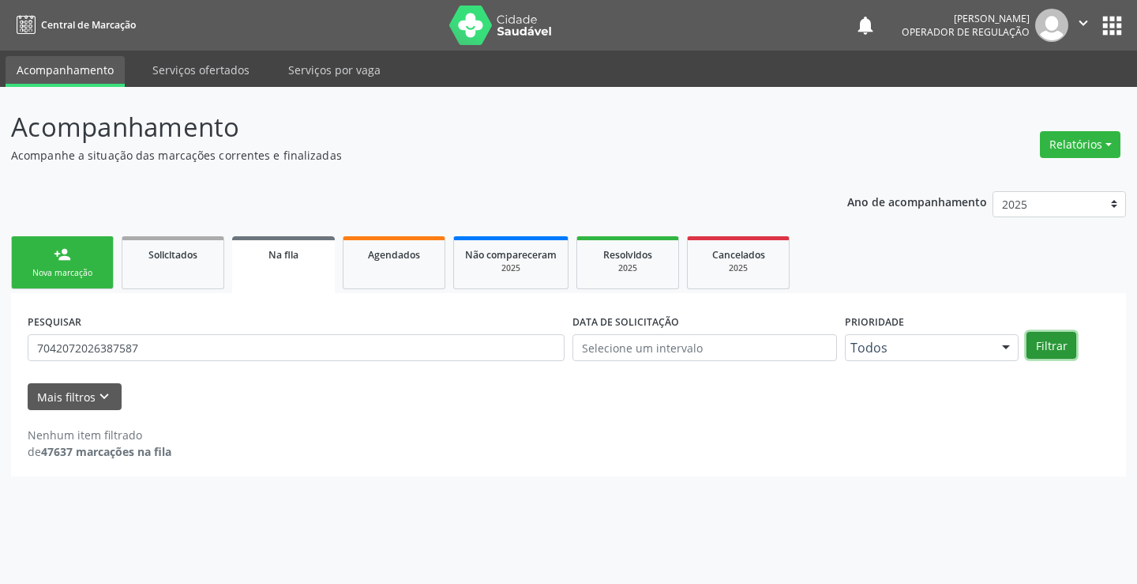
click at [1053, 340] on button "Filtrar" at bounding box center [1052, 345] width 50 height 27
drag, startPoint x: 36, startPoint y: 344, endPoint x: 152, endPoint y: 353, distance: 116.4
click at [152, 353] on input "7042072026387587" at bounding box center [296, 347] width 537 height 27
click at [290, 250] on span "Na fila" at bounding box center [283, 254] width 30 height 13
click at [65, 252] on div "person_add" at bounding box center [62, 254] width 17 height 17
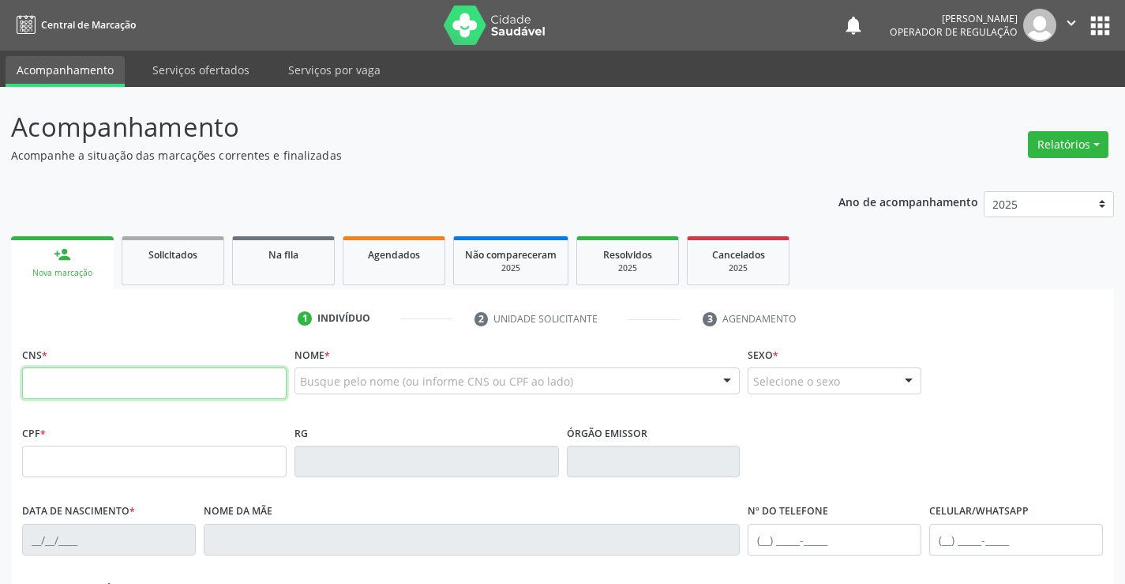
click at [112, 384] on input "text" at bounding box center [154, 383] width 265 height 32
type input "705 0084 9545 6759"
type input "2156813396"
type input "04/11/1956"
type input "(74) 99969-4328"
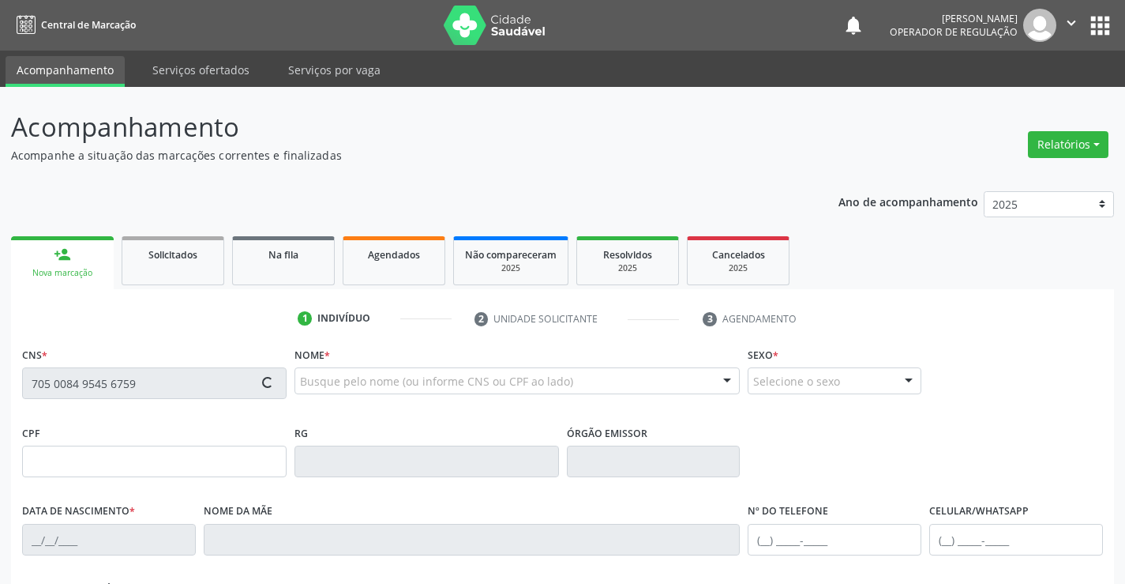
type input "S/N"
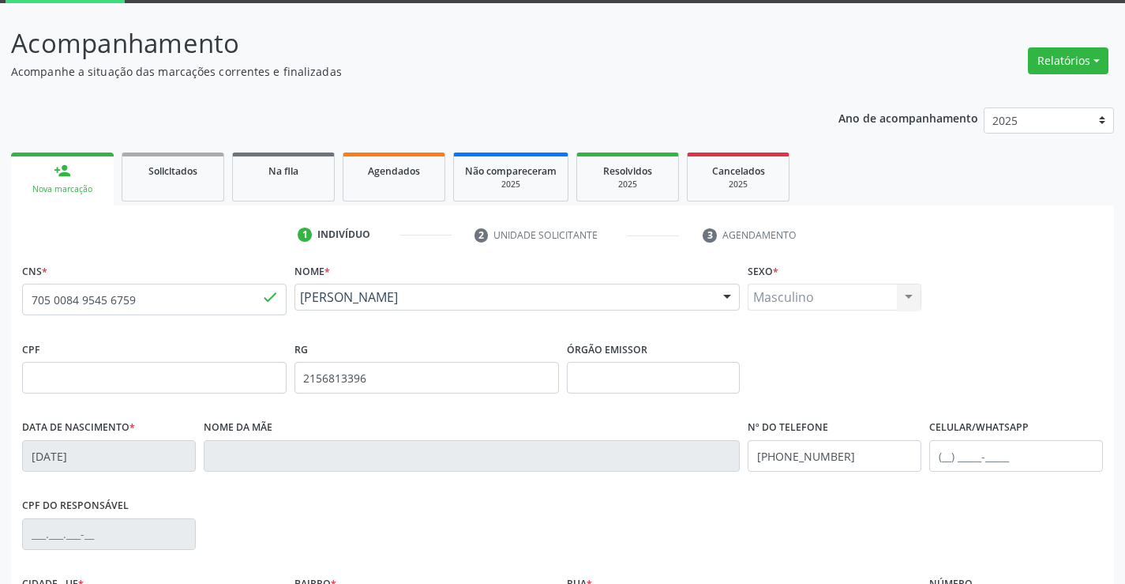
scroll to position [272, 0]
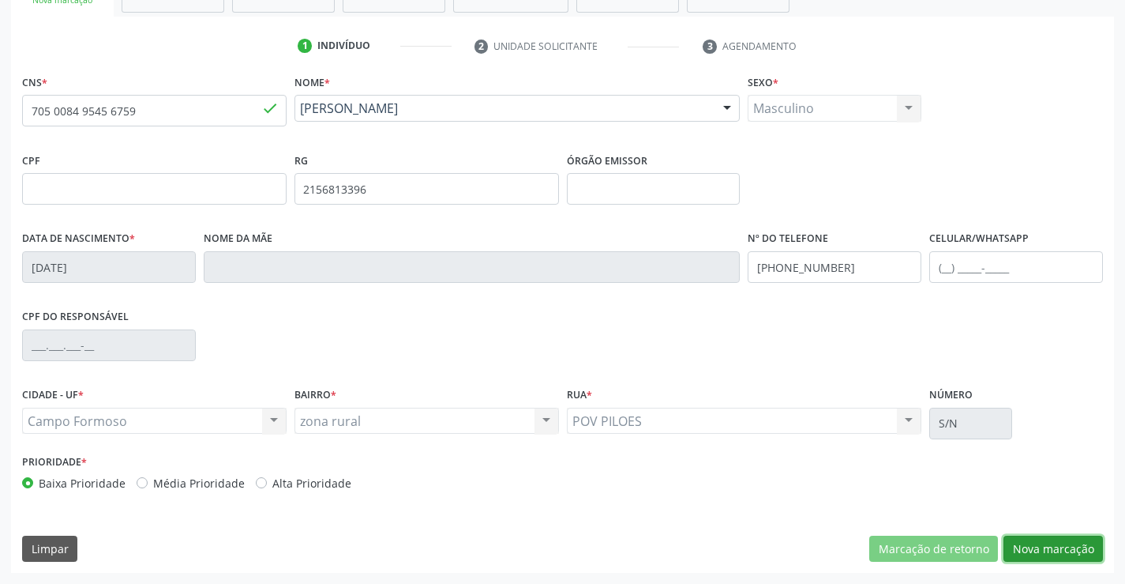
click at [1041, 543] on button "Nova marcação" at bounding box center [1053, 548] width 99 height 27
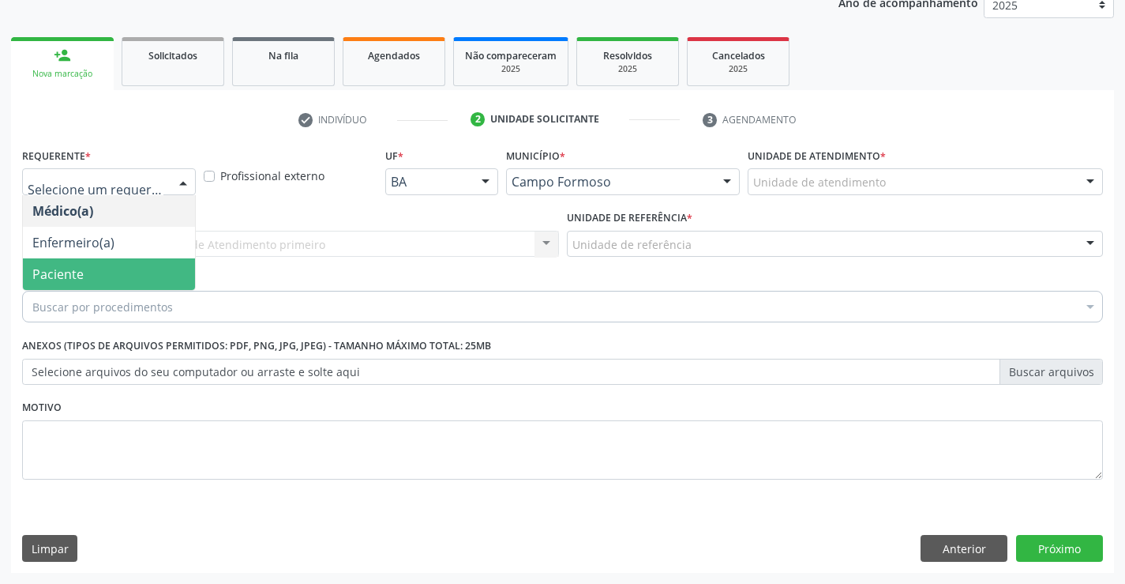
click at [77, 275] on span "Paciente" at bounding box center [57, 273] width 51 height 17
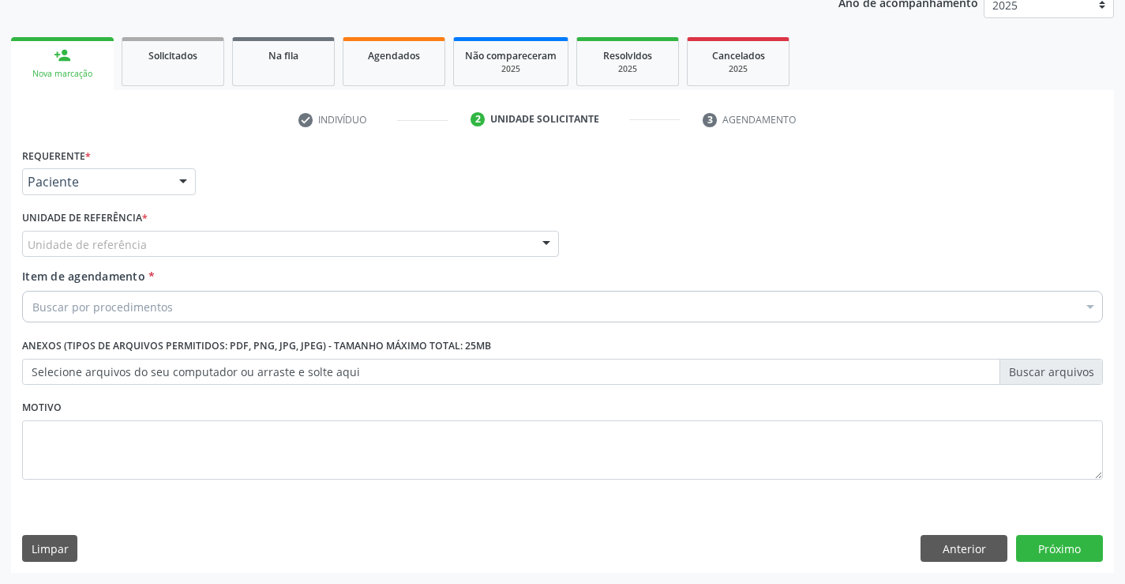
click at [118, 235] on div "Unidade de referência" at bounding box center [290, 244] width 537 height 27
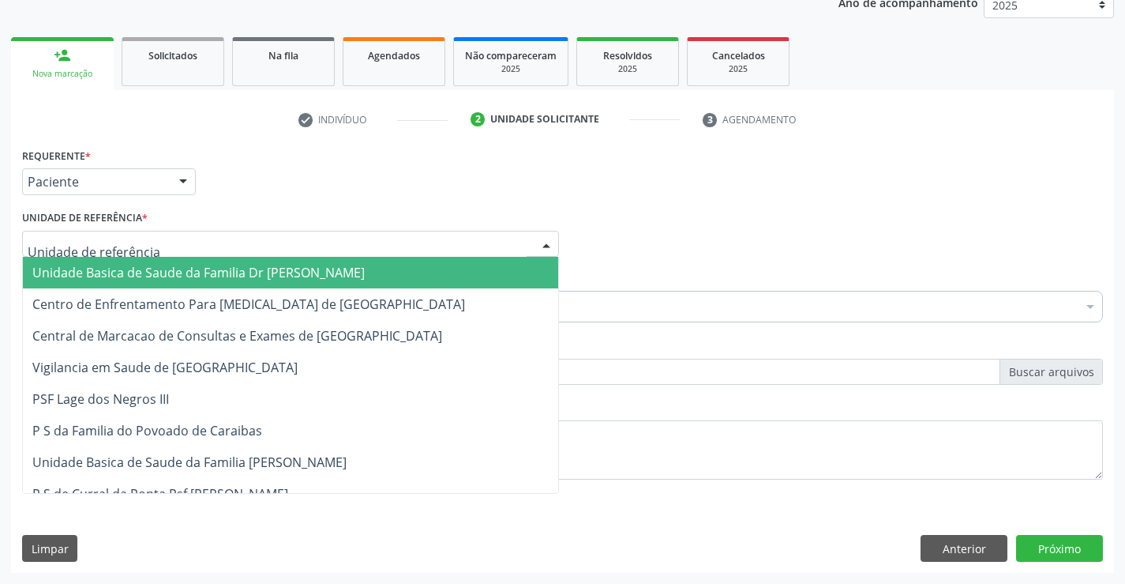
click at [132, 269] on span "Unidade Basica de Saude da Familia Dr [PERSON_NAME]" at bounding box center [198, 272] width 332 height 17
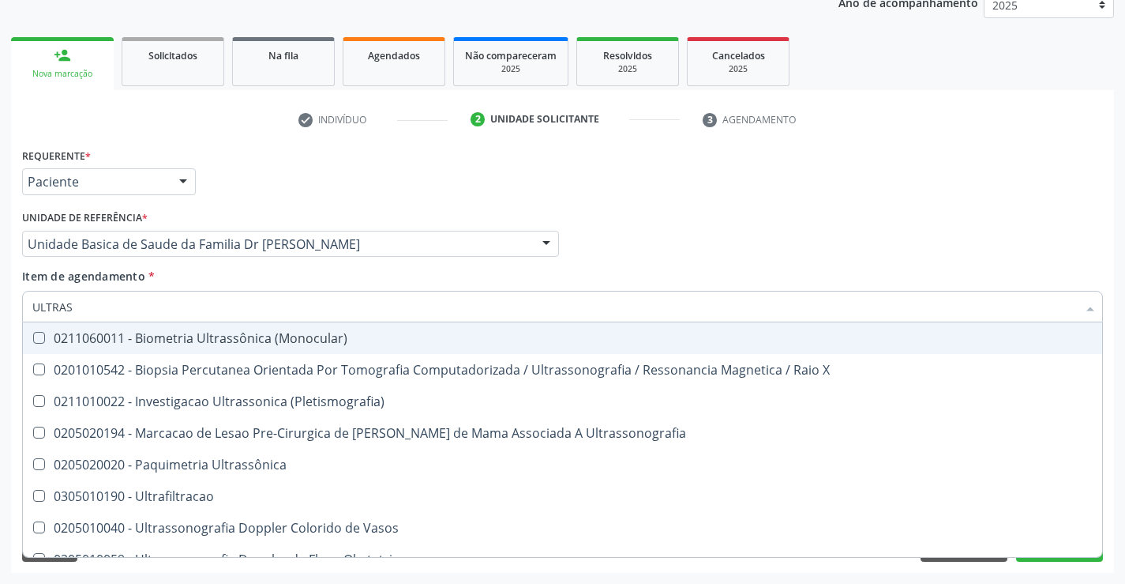
type input "ULTRASS"
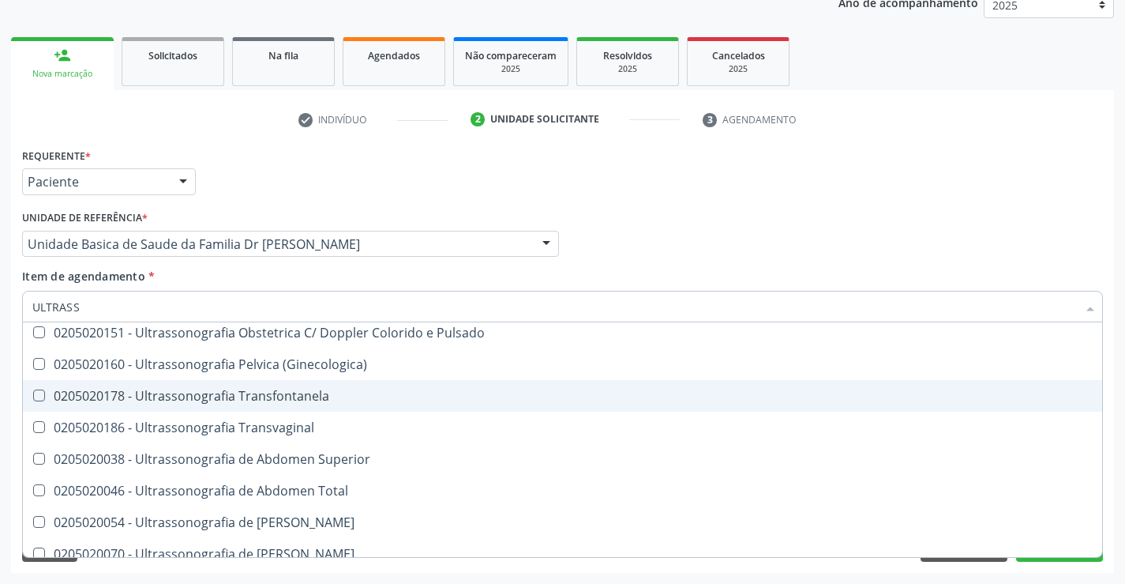
scroll to position [316, 0]
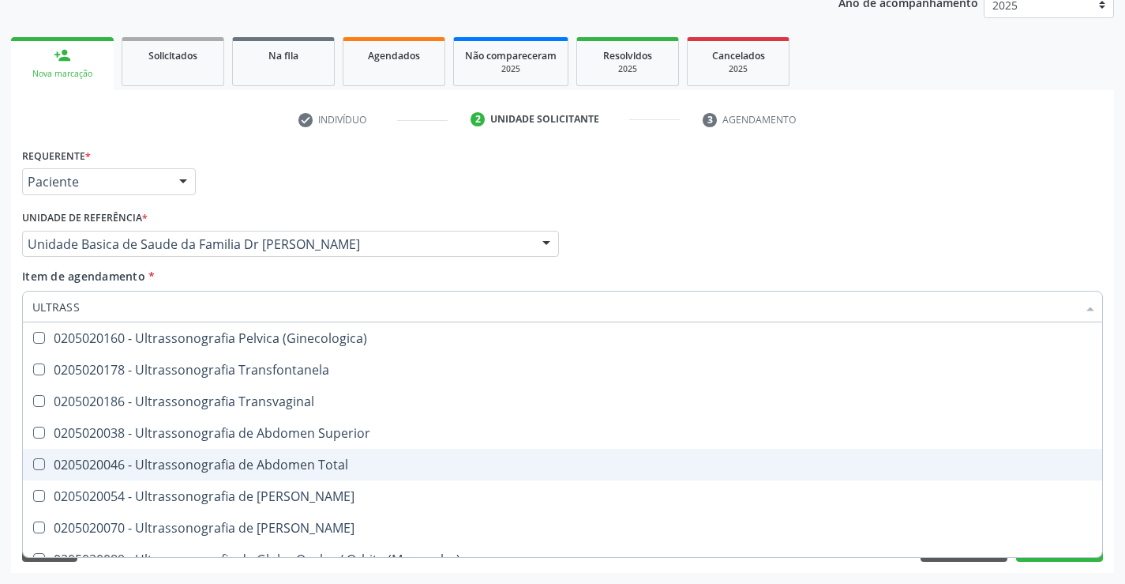
click at [351, 460] on div "0205020046 - Ultrassonografia de Abdomen Total" at bounding box center [562, 464] width 1060 height 13
checkbox Total "true"
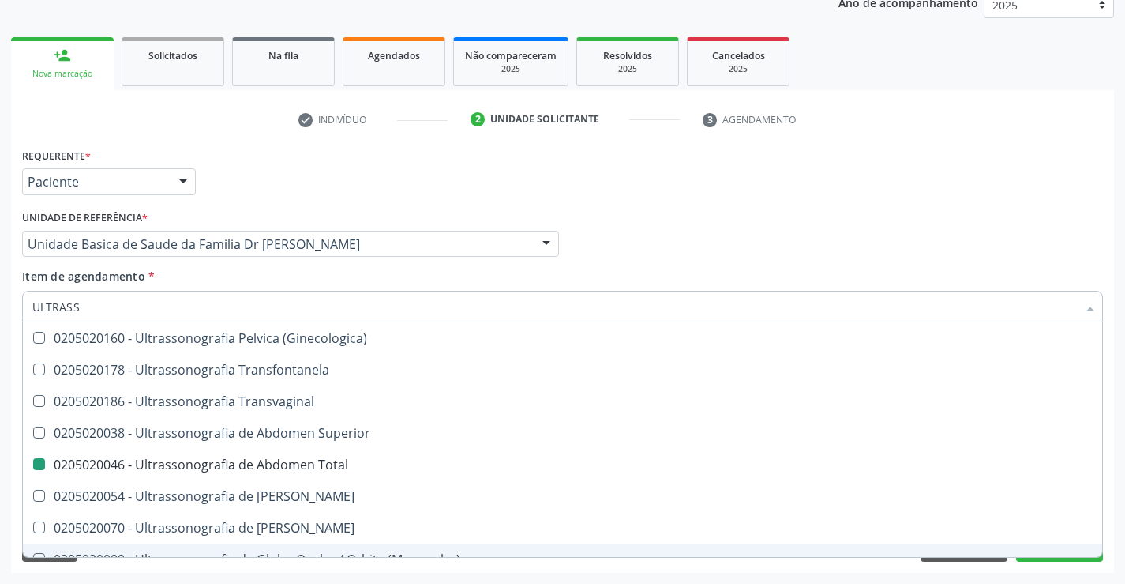
click at [1115, 529] on div "Acompanhamento Acompanhe a situação das marcações correntes e finalizadas Relat…" at bounding box center [562, 236] width 1125 height 696
checkbox X "true"
checkbox Total "false"
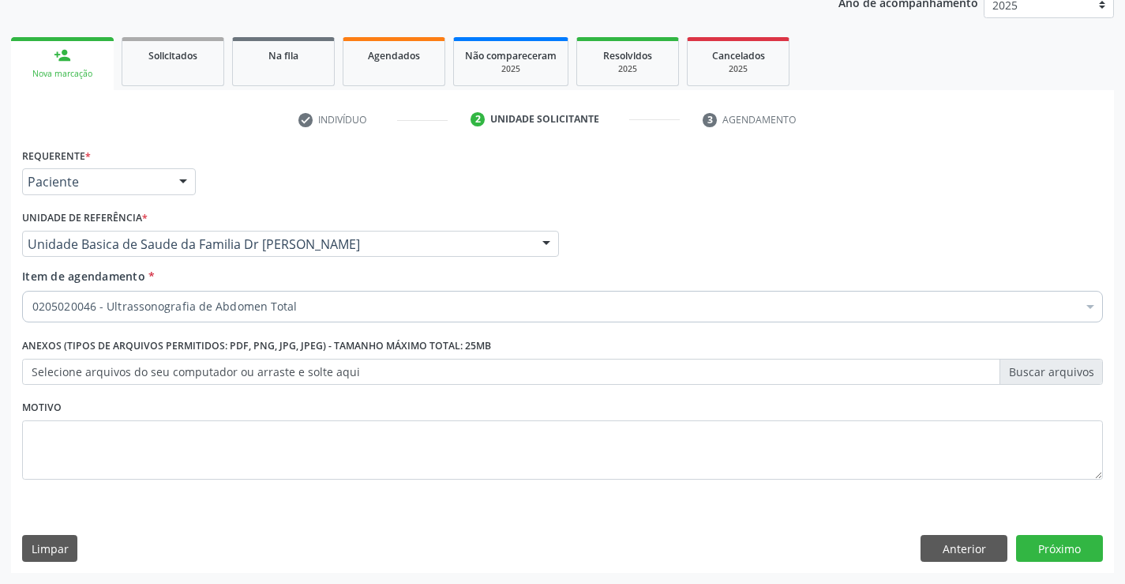
scroll to position [0, 0]
click at [1056, 545] on button "Próximo" at bounding box center [1059, 548] width 87 height 27
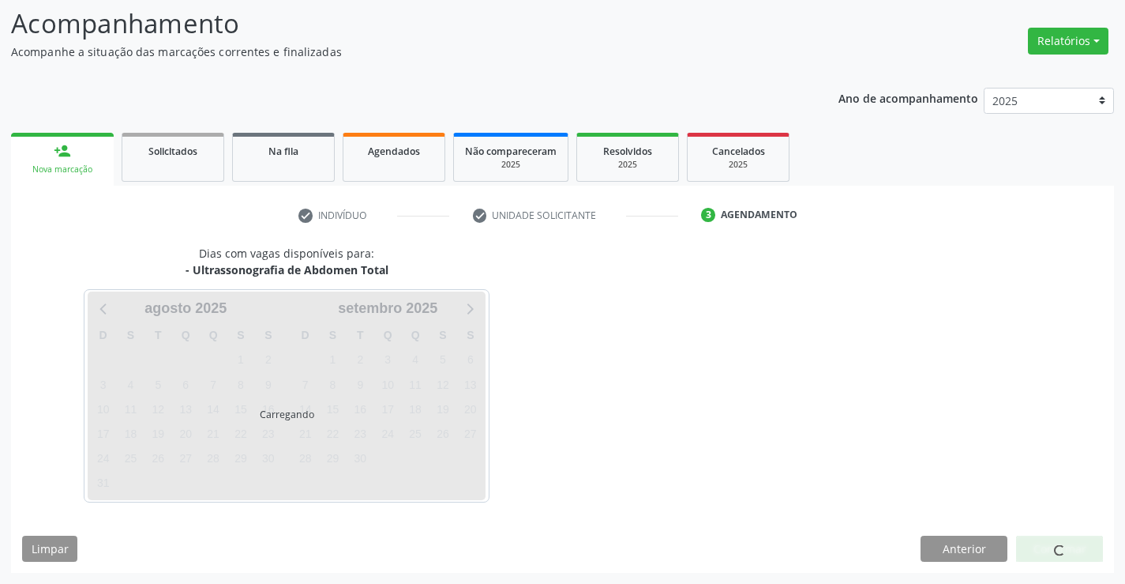
scroll to position [103, 0]
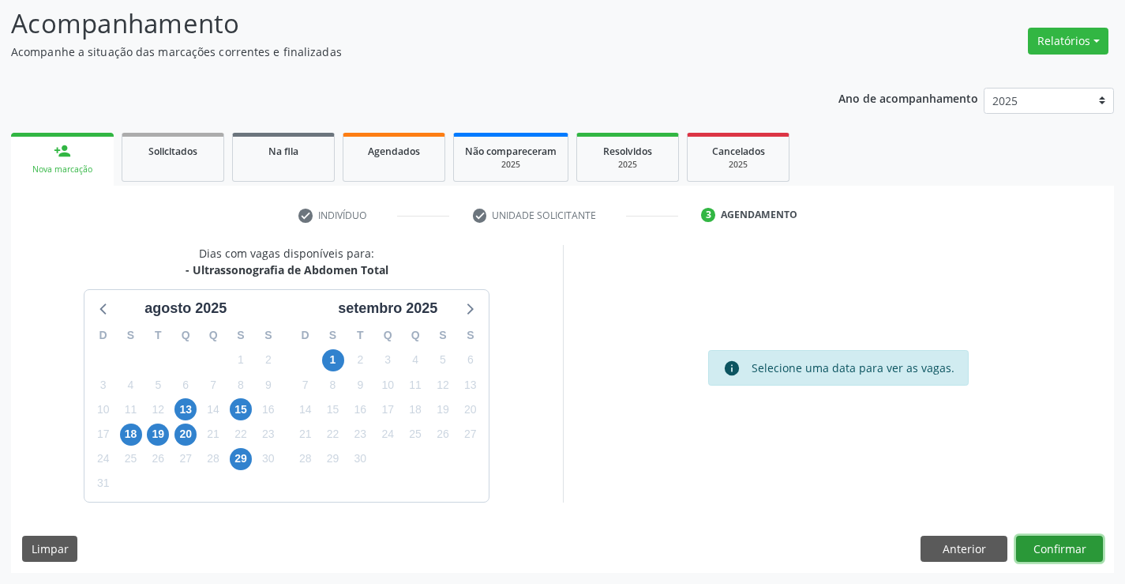
click at [1059, 543] on button "Confirmar" at bounding box center [1059, 548] width 87 height 27
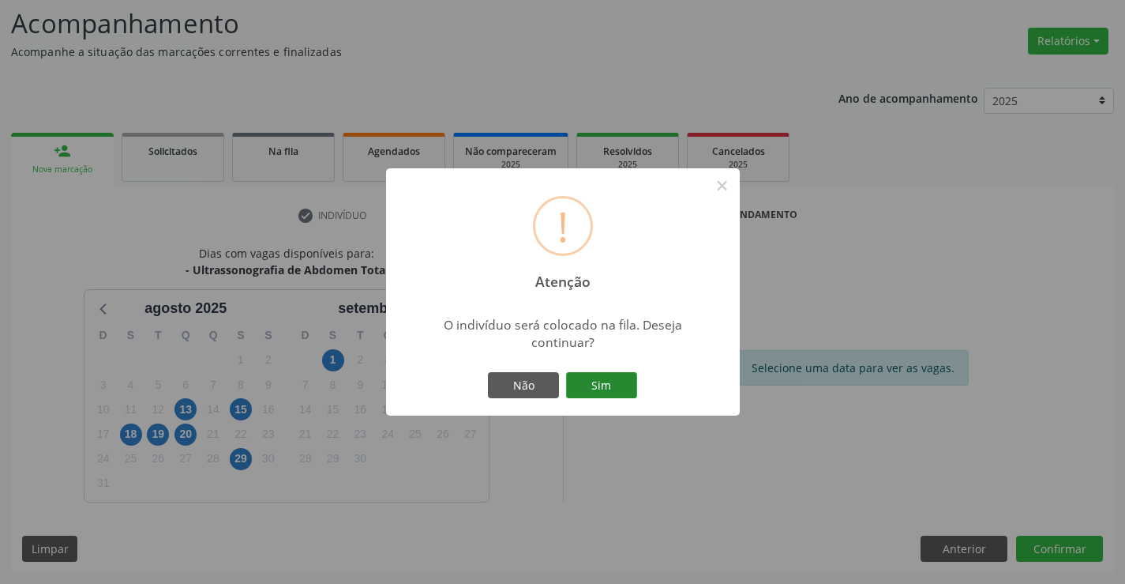
click at [596, 380] on button "Sim" at bounding box center [601, 385] width 71 height 27
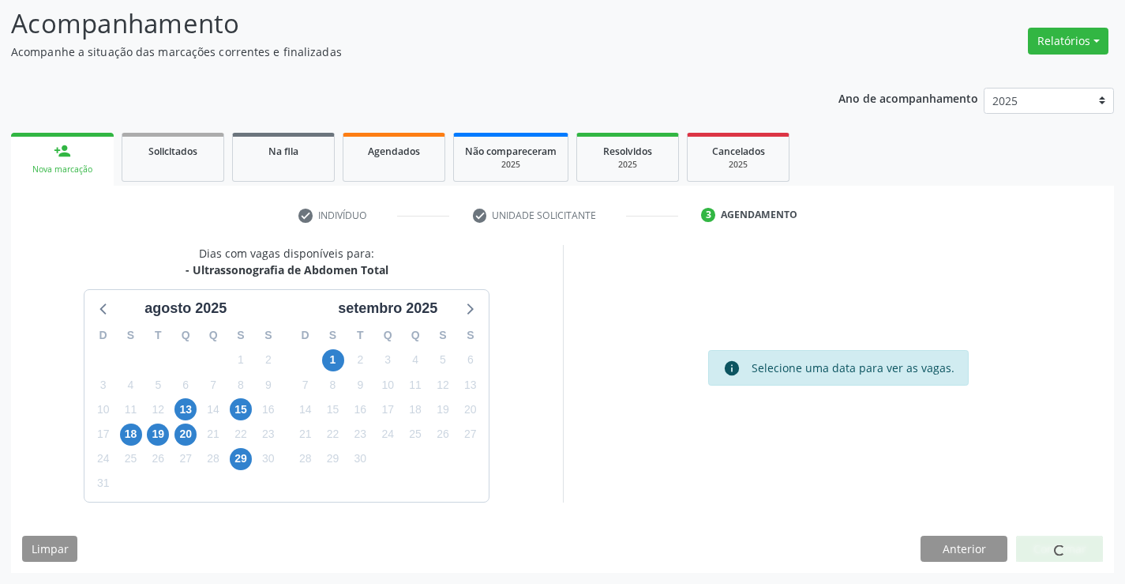
scroll to position [0, 0]
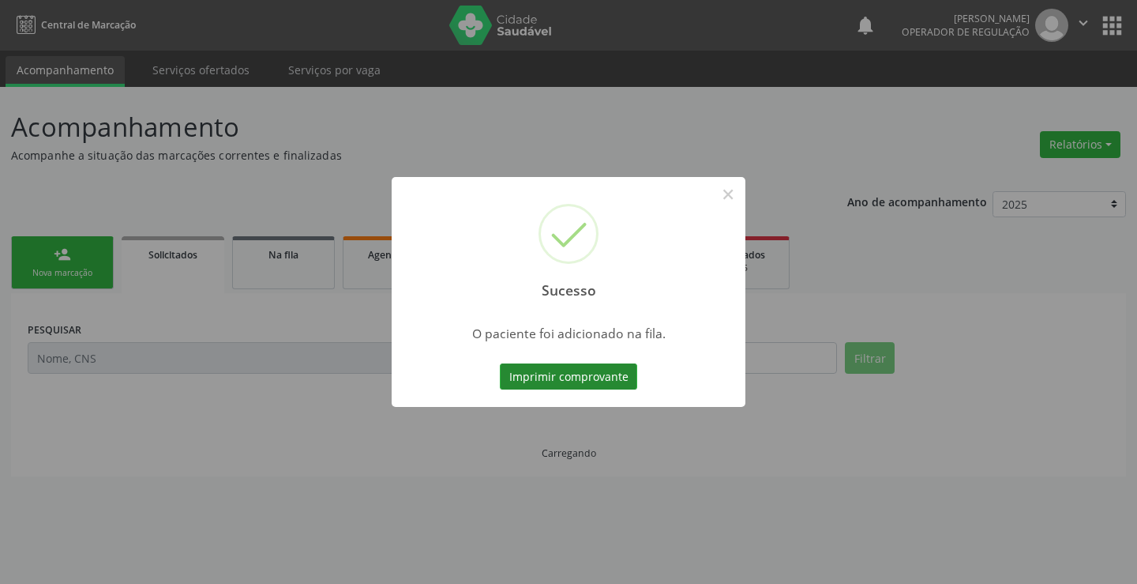
click at [596, 377] on button "Imprimir comprovante" at bounding box center [568, 376] width 137 height 27
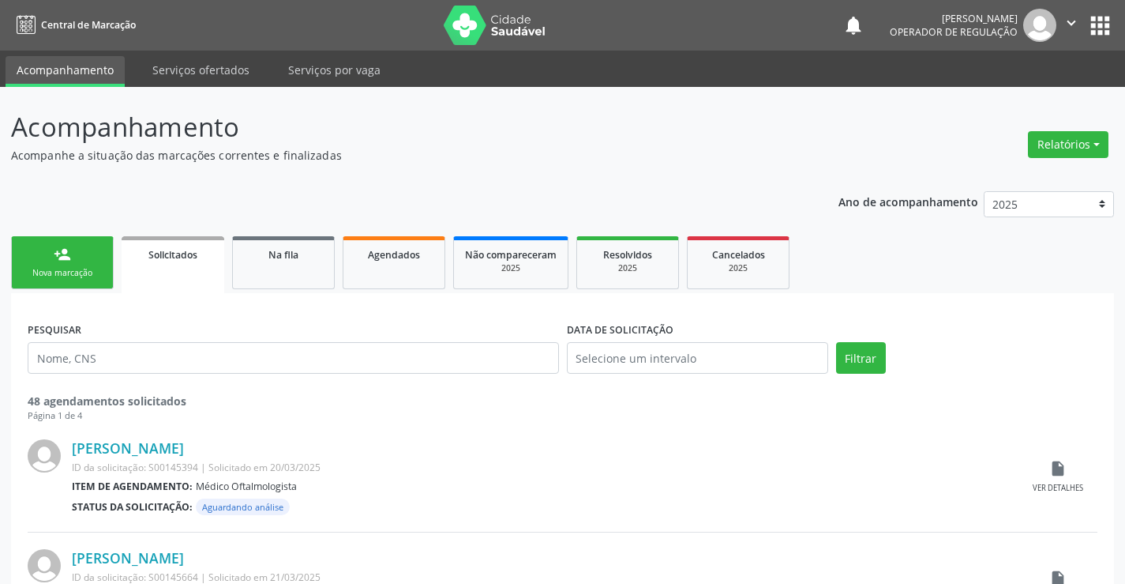
click at [70, 272] on div "Nova marcação" at bounding box center [62, 273] width 79 height 12
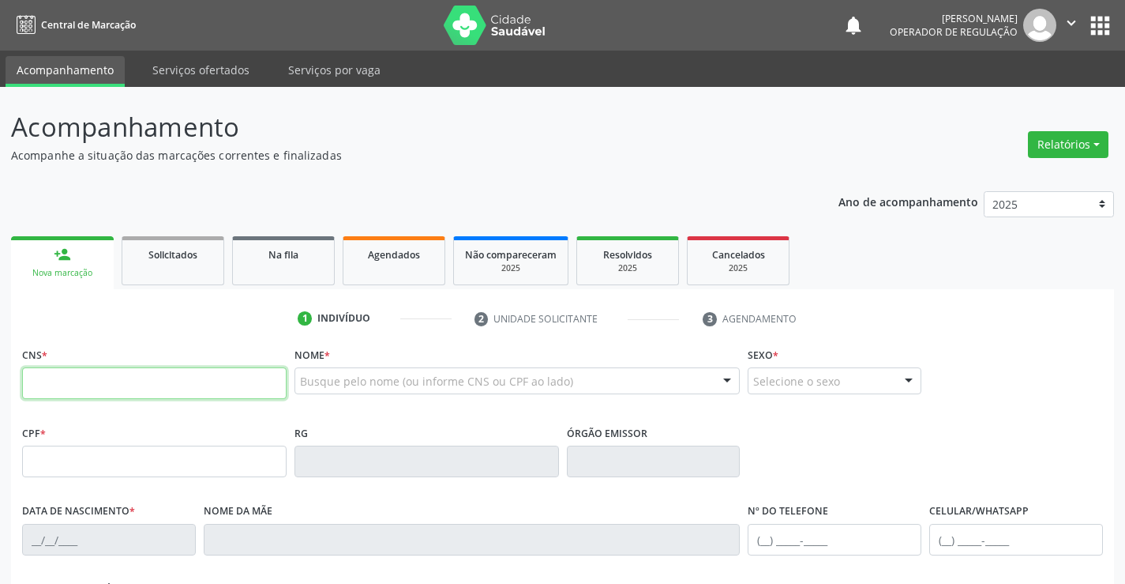
click at [129, 386] on input "text" at bounding box center [154, 383] width 265 height 32
type input "702 3055 9493 1420"
type input "10/06/2019"
type input "(74) 99981-3399"
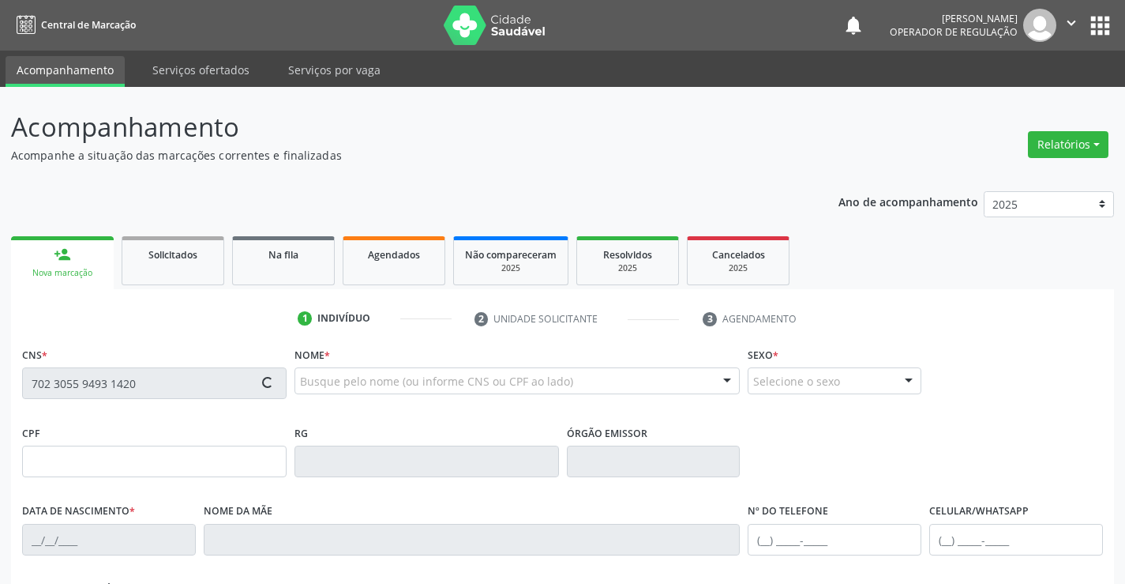
type input "sn"
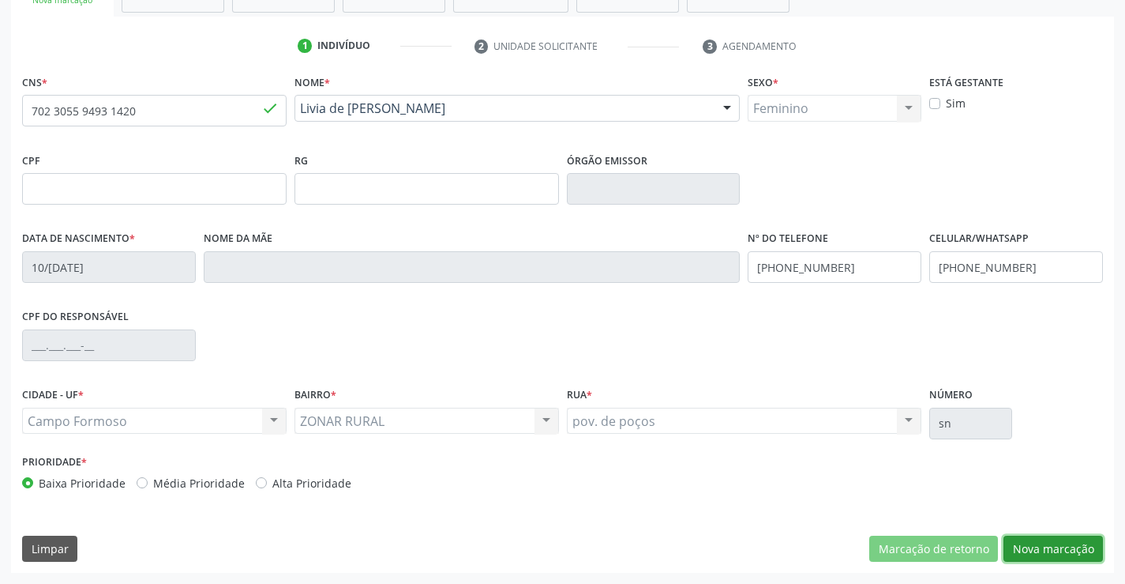
click at [1056, 539] on button "Nova marcação" at bounding box center [1053, 548] width 99 height 27
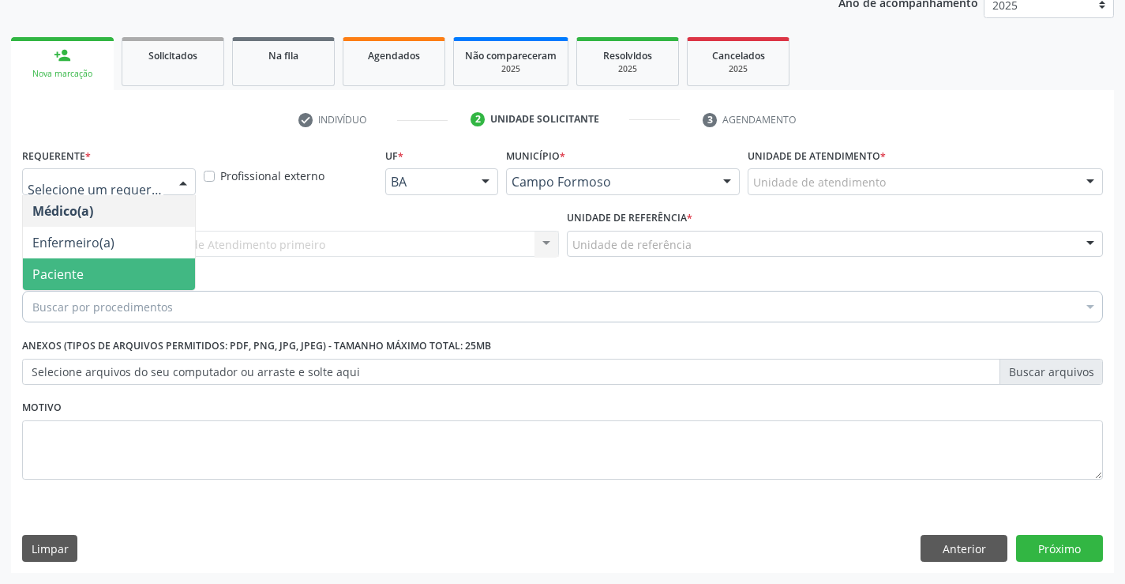
click at [98, 265] on span "Paciente" at bounding box center [109, 274] width 172 height 32
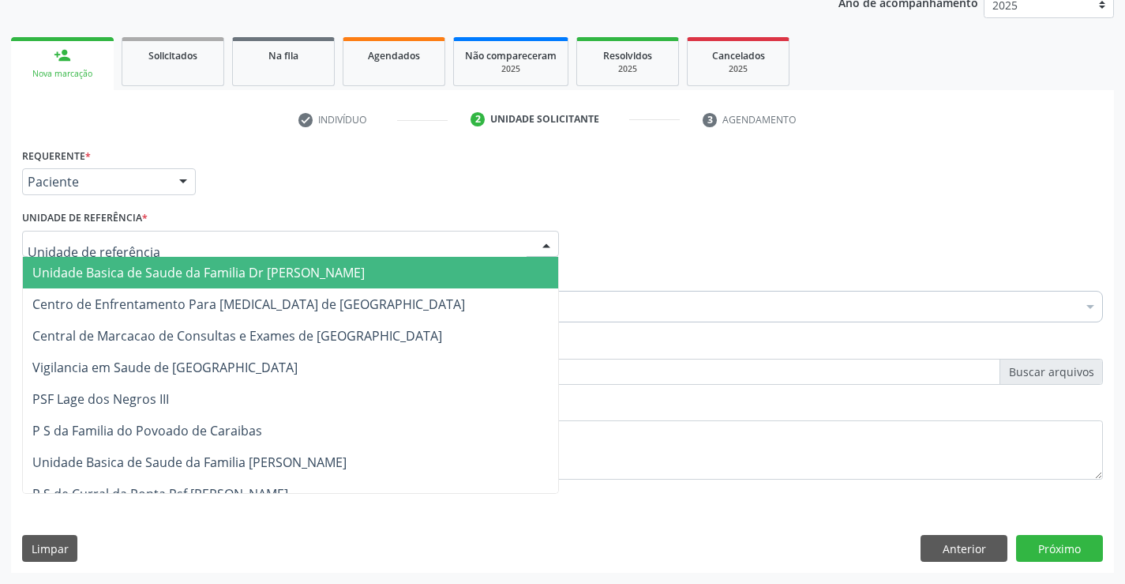
click at [237, 272] on span "Unidade Basica de Saude da Familia Dr [PERSON_NAME]" at bounding box center [198, 272] width 332 height 17
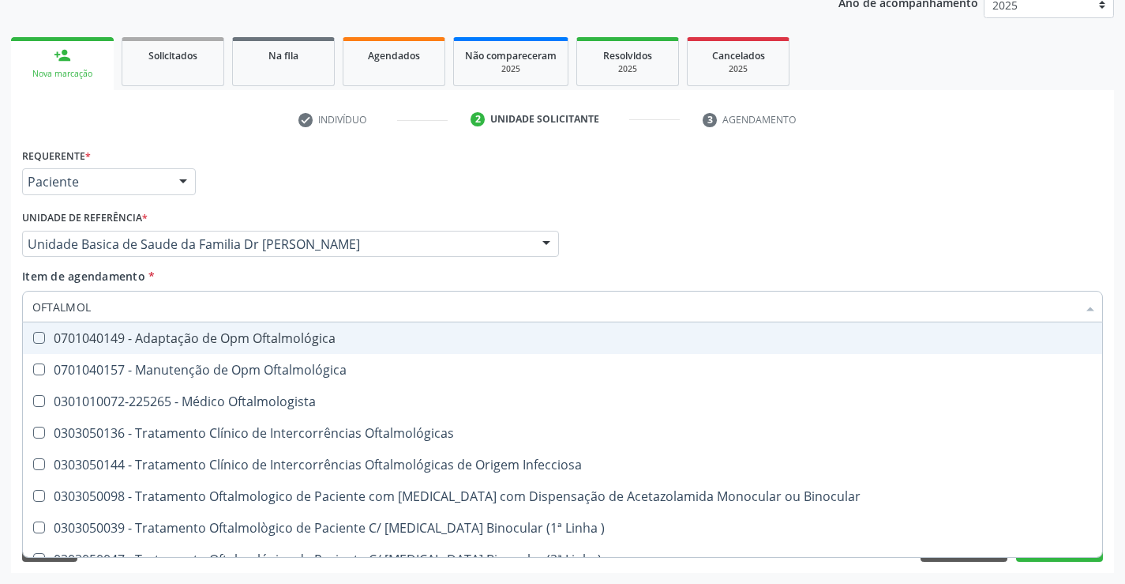
type input "OFTALMOLO"
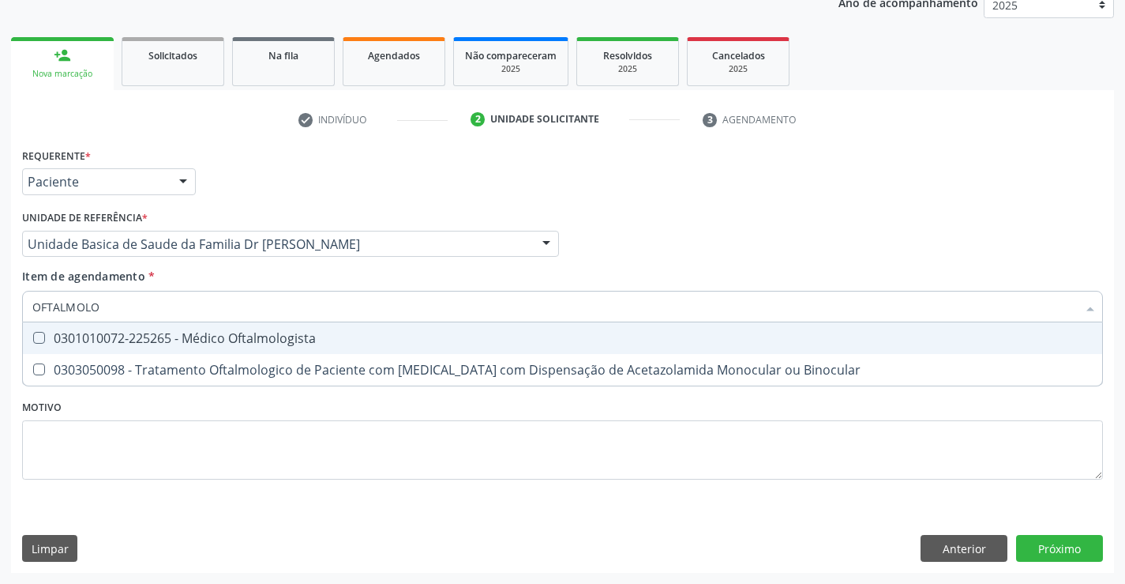
click at [234, 338] on div "0301010072-225265 - Médico Oftalmologista" at bounding box center [562, 338] width 1060 height 13
checkbox Oftalmologista "true"
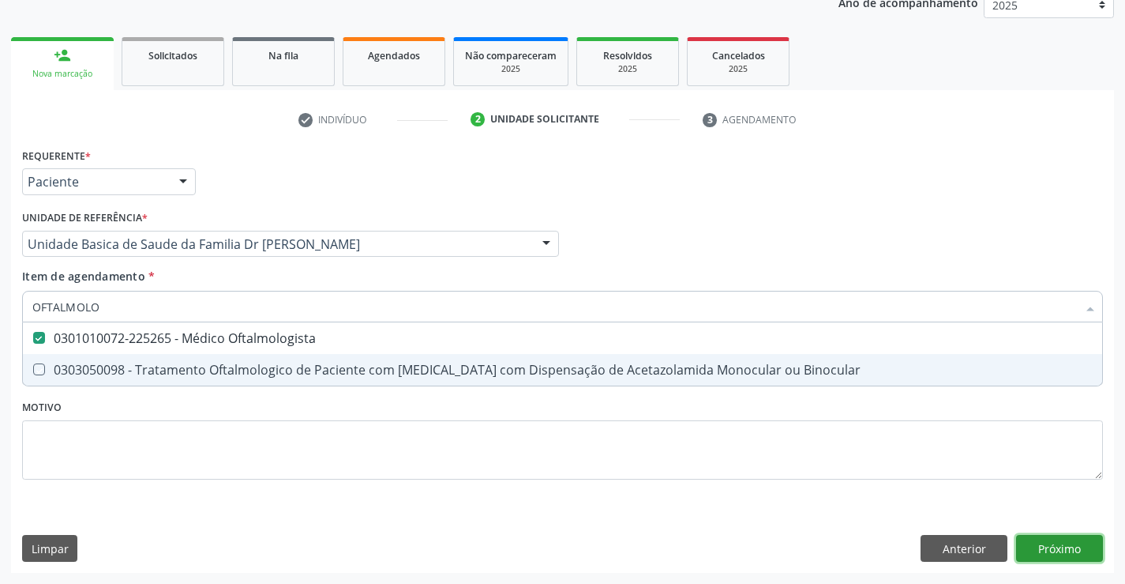
click at [1065, 542] on div "Requerente * Paciente Médico(a) Enfermeiro(a) Paciente Nenhum resultado encontr…" at bounding box center [562, 358] width 1103 height 429
checkbox Binocular "true"
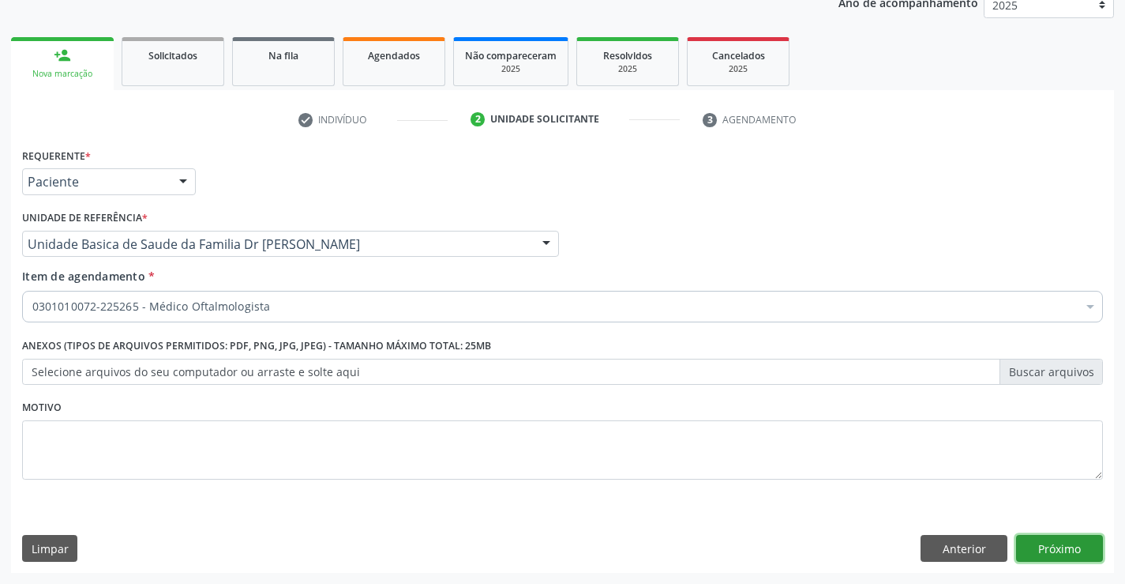
click at [1065, 542] on button "Próximo" at bounding box center [1059, 548] width 87 height 27
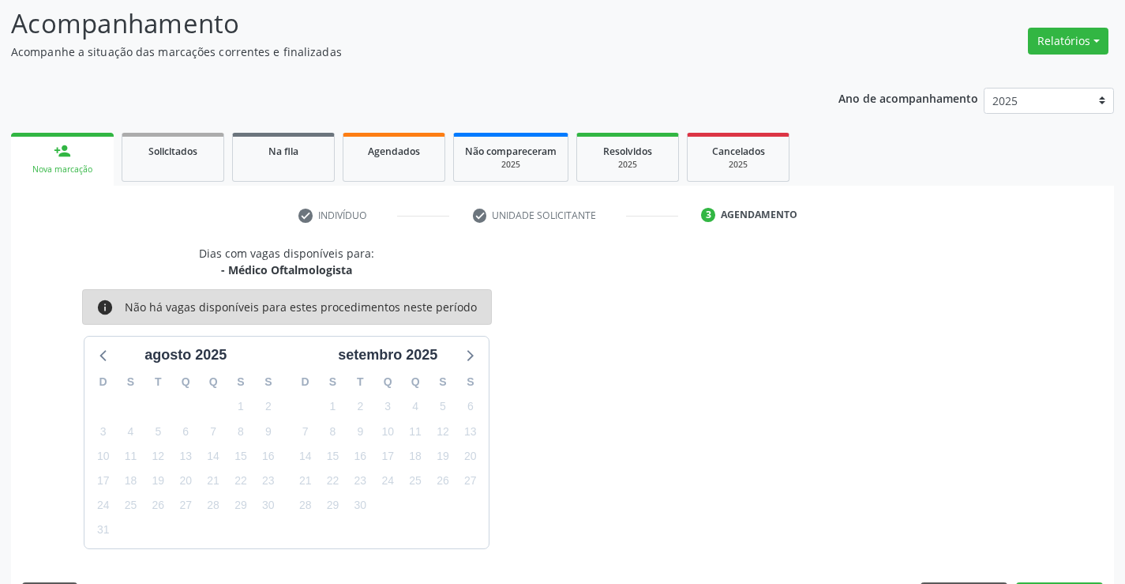
scroll to position [150, 0]
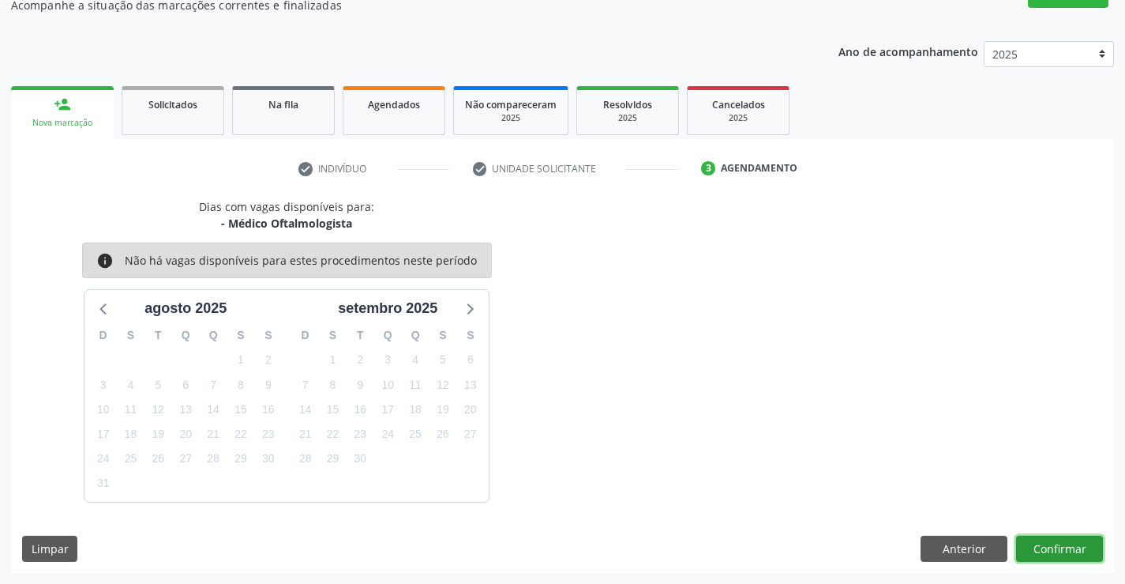
click at [1057, 542] on button "Confirmar" at bounding box center [1059, 548] width 87 height 27
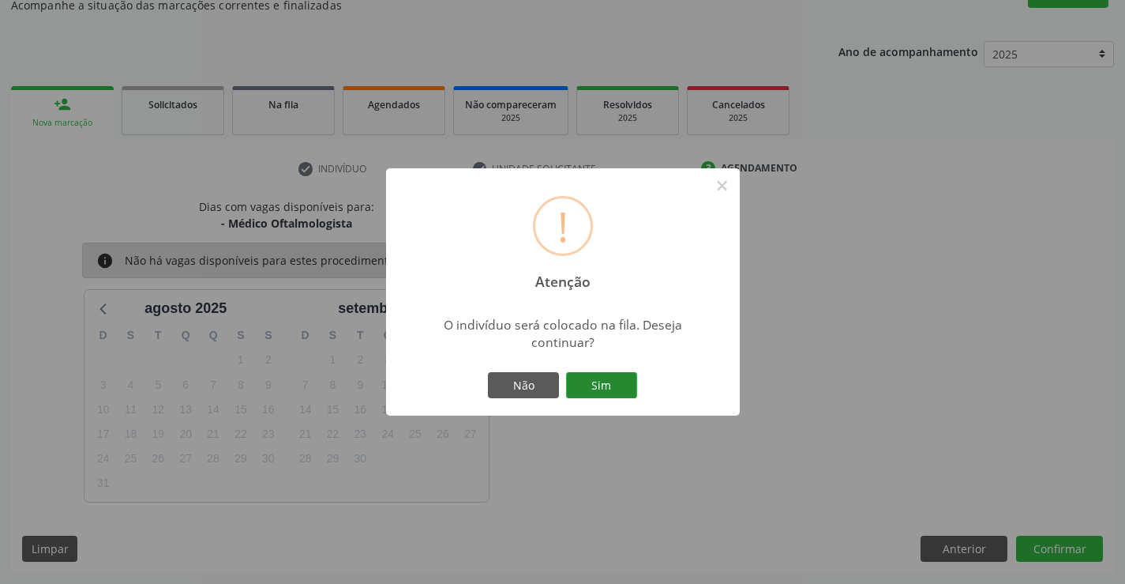
click at [606, 384] on button "Sim" at bounding box center [601, 385] width 71 height 27
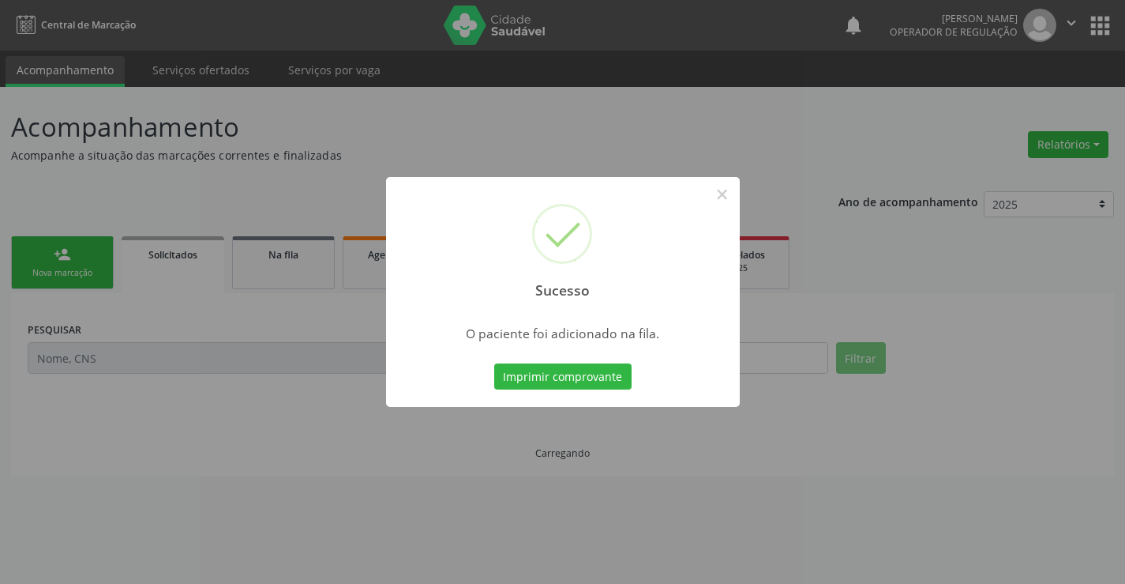
scroll to position [0, 0]
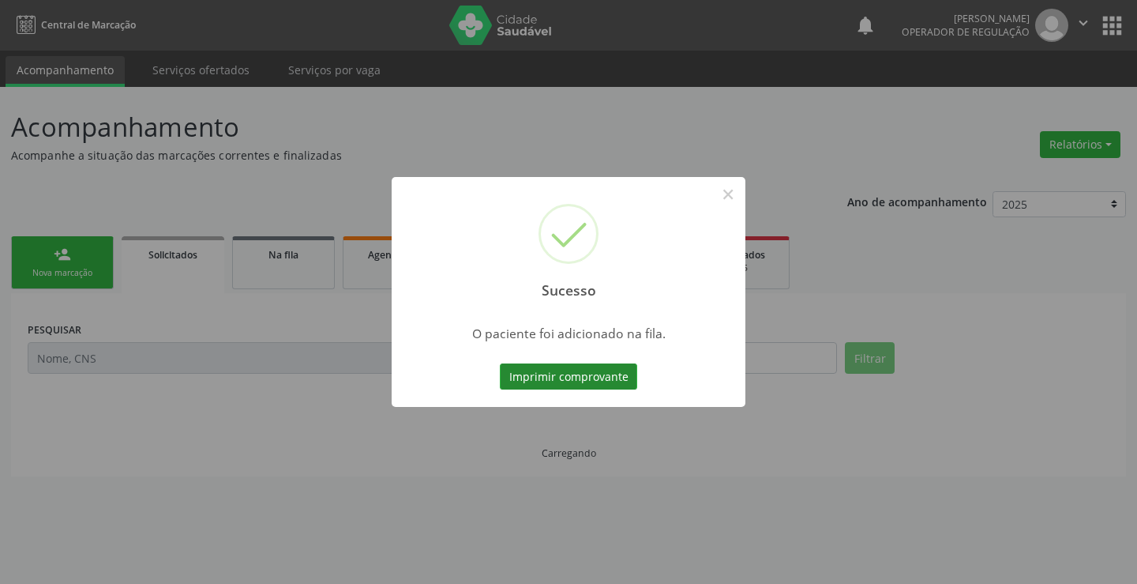
click at [606, 381] on button "Imprimir comprovante" at bounding box center [568, 376] width 137 height 27
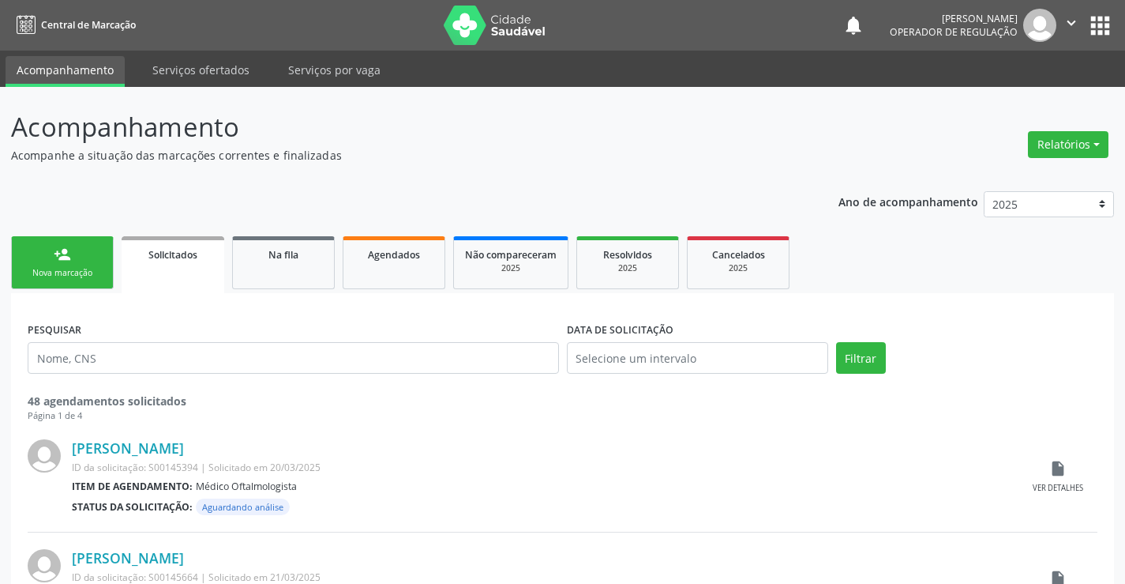
click at [74, 256] on link "person_add Nova marcação" at bounding box center [62, 262] width 103 height 53
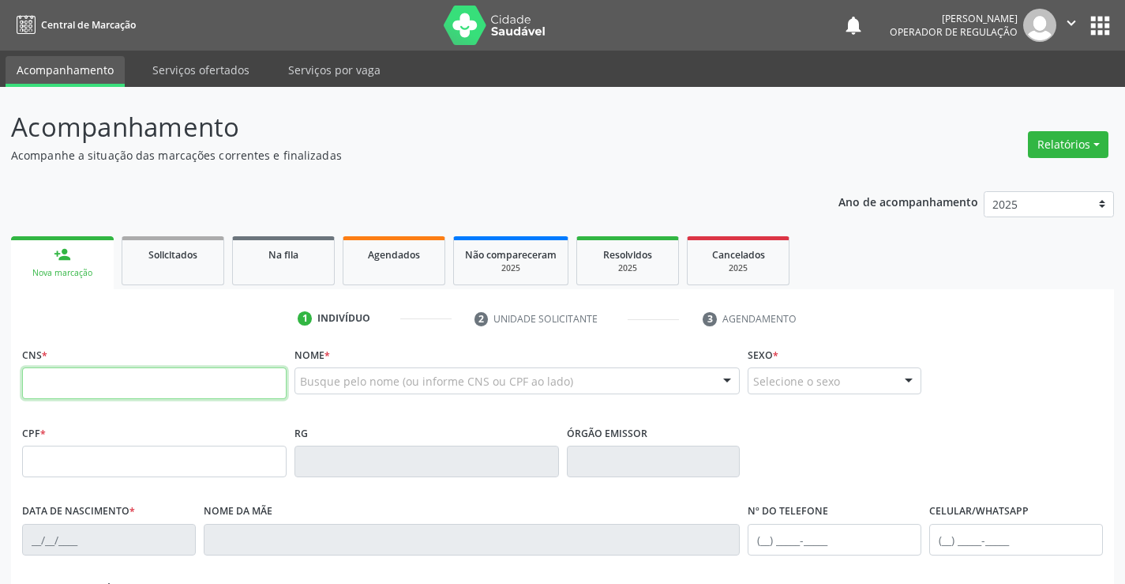
click at [87, 377] on input "text" at bounding box center [154, 383] width 265 height 32
type input "708 4092 2711 6164"
type input "017.503.595-45"
type input "0176119469"
type input "17/05/1956"
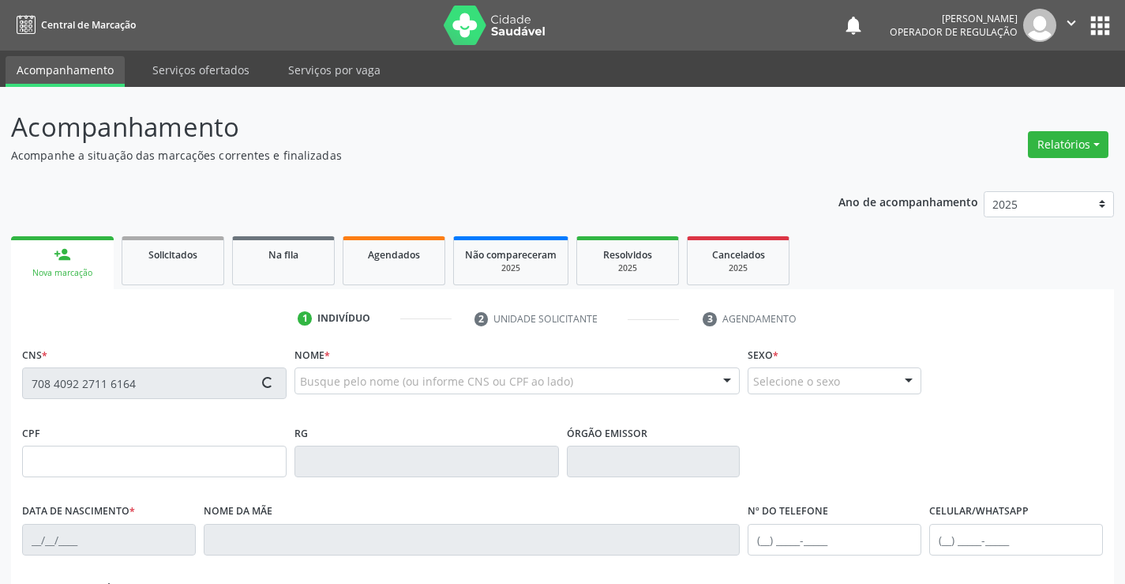
type input "(74) 9981-3399"
type input "S/N"
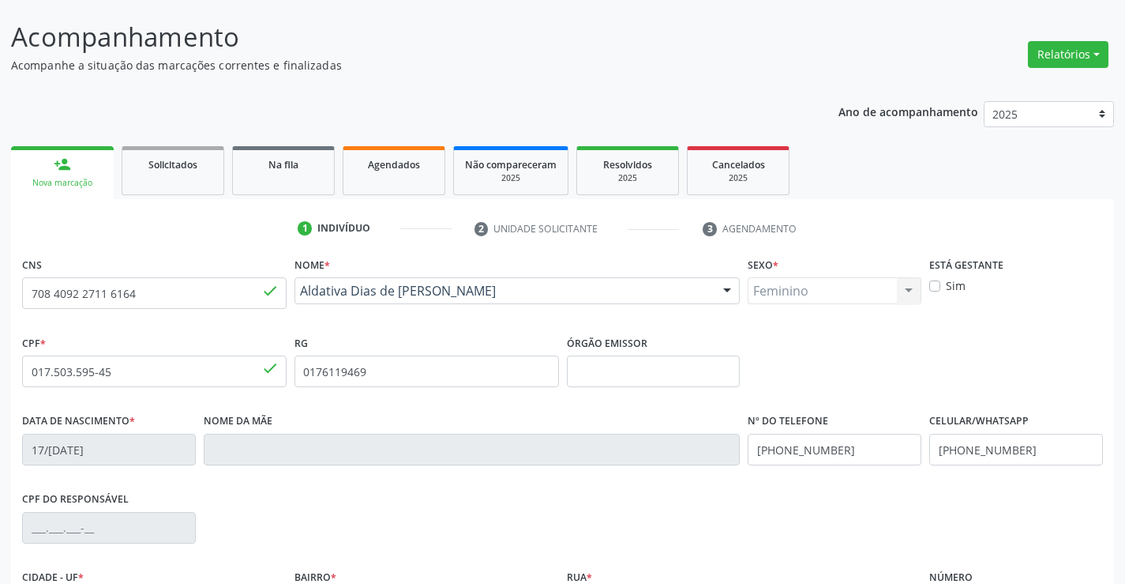
scroll to position [272, 0]
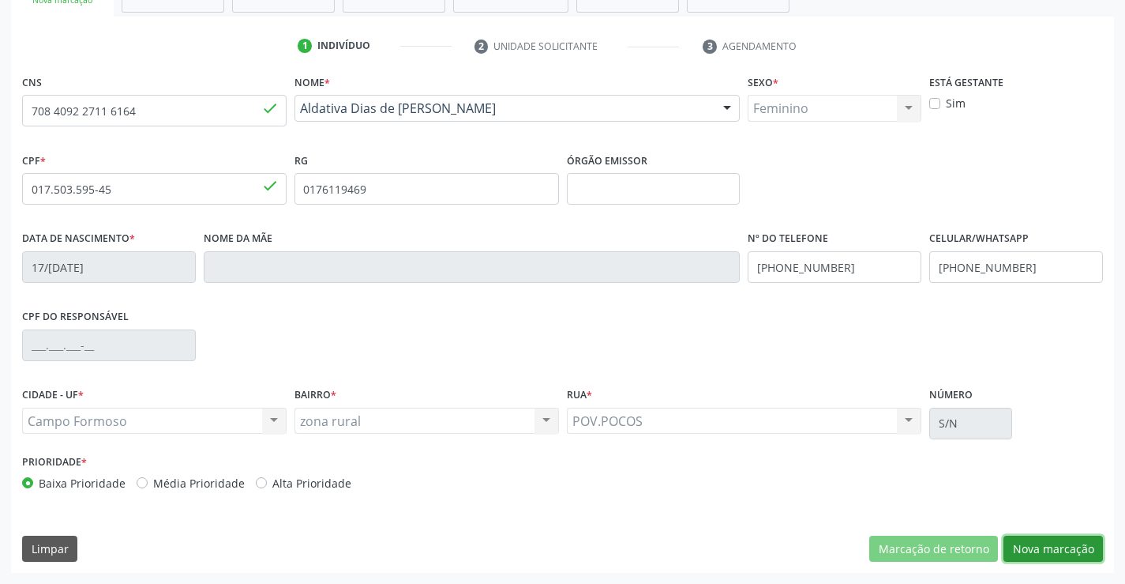
click at [1066, 544] on button "Nova marcação" at bounding box center [1053, 548] width 99 height 27
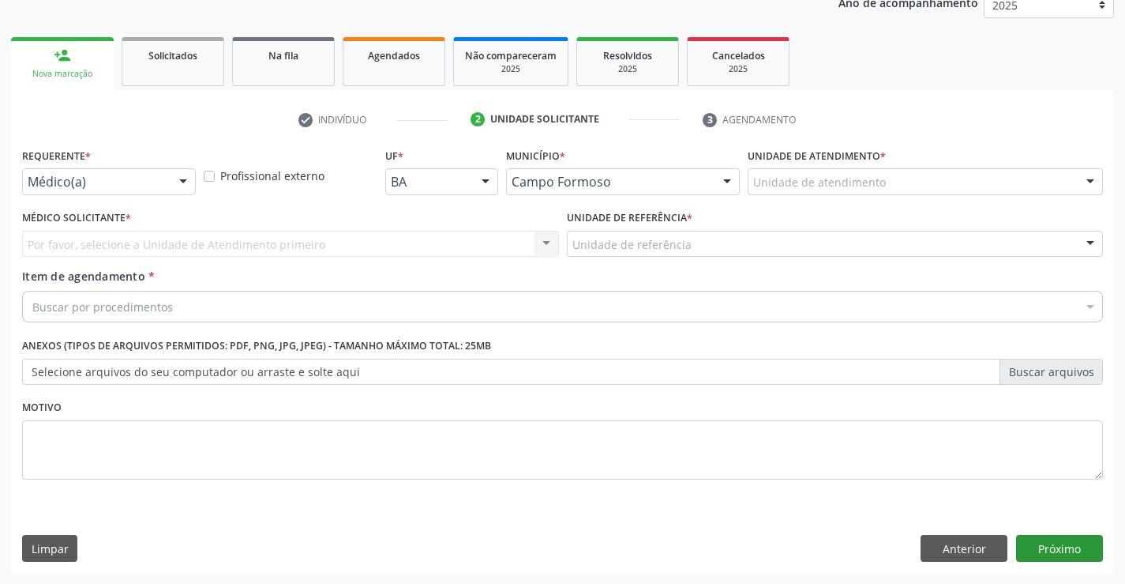
scroll to position [199, 0]
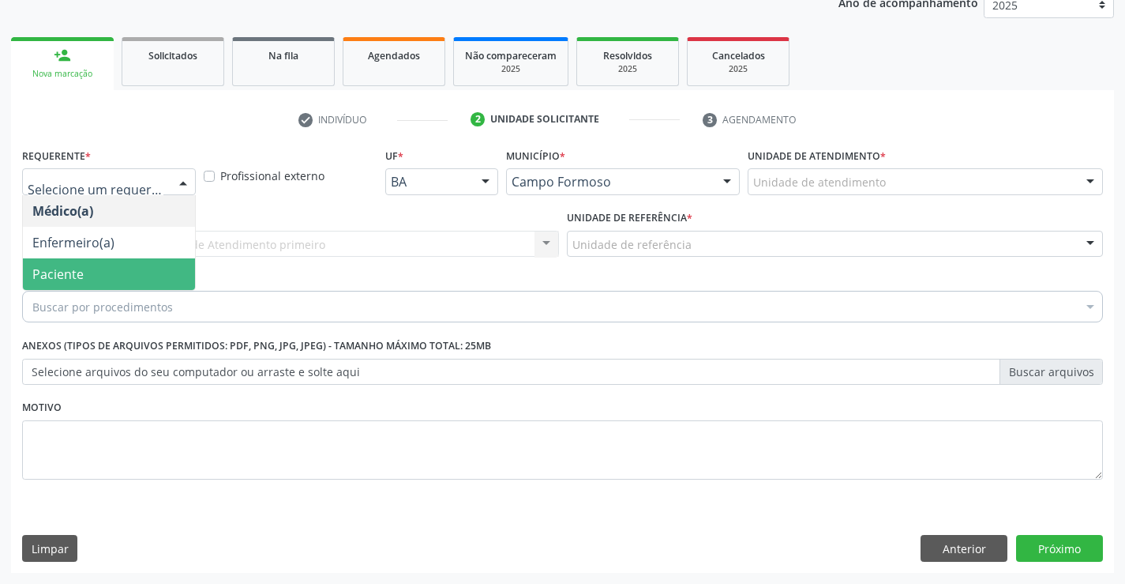
click at [87, 277] on span "Paciente" at bounding box center [109, 274] width 172 height 32
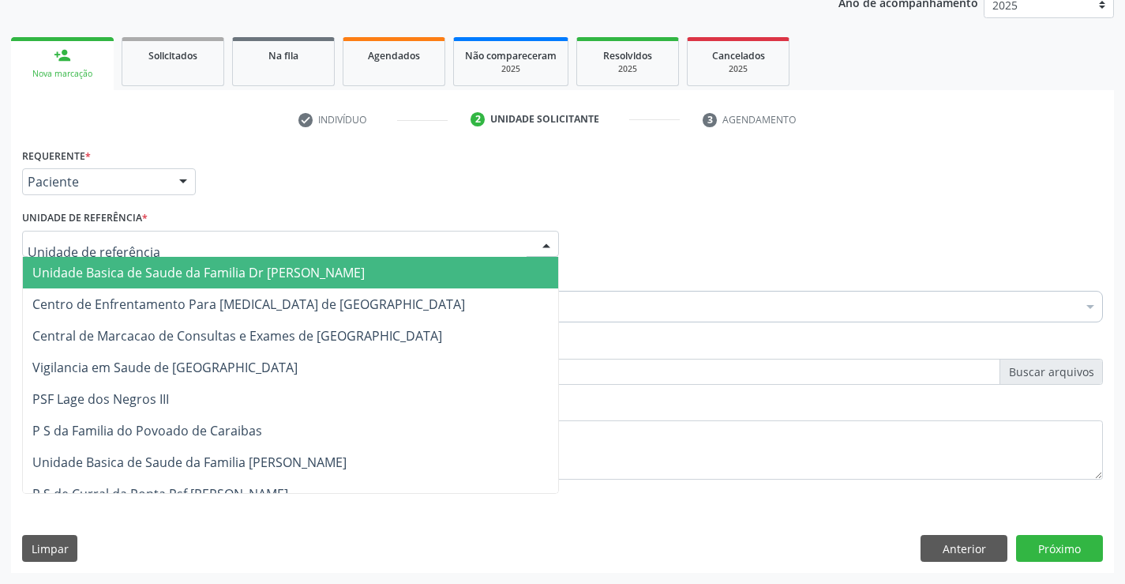
click at [163, 268] on span "Unidade Basica de Saude da Familia Dr [PERSON_NAME]" at bounding box center [198, 272] width 332 height 17
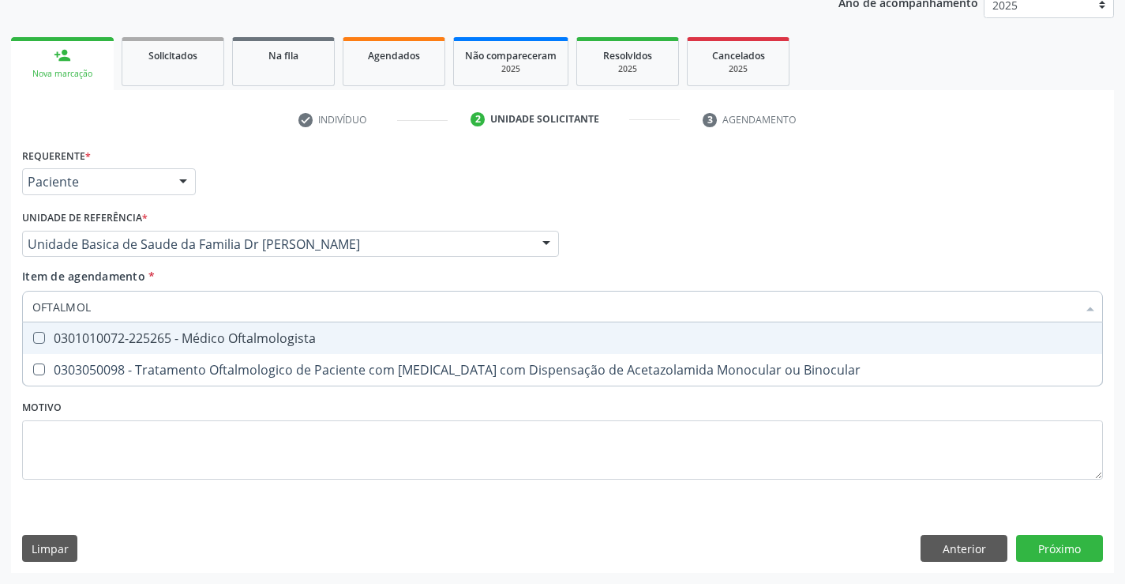
type input "OFTALMOLO"
click at [252, 339] on div "0301010072-225265 - Médico Oftalmologista" at bounding box center [562, 338] width 1060 height 13
checkbox Oftalmologista "true"
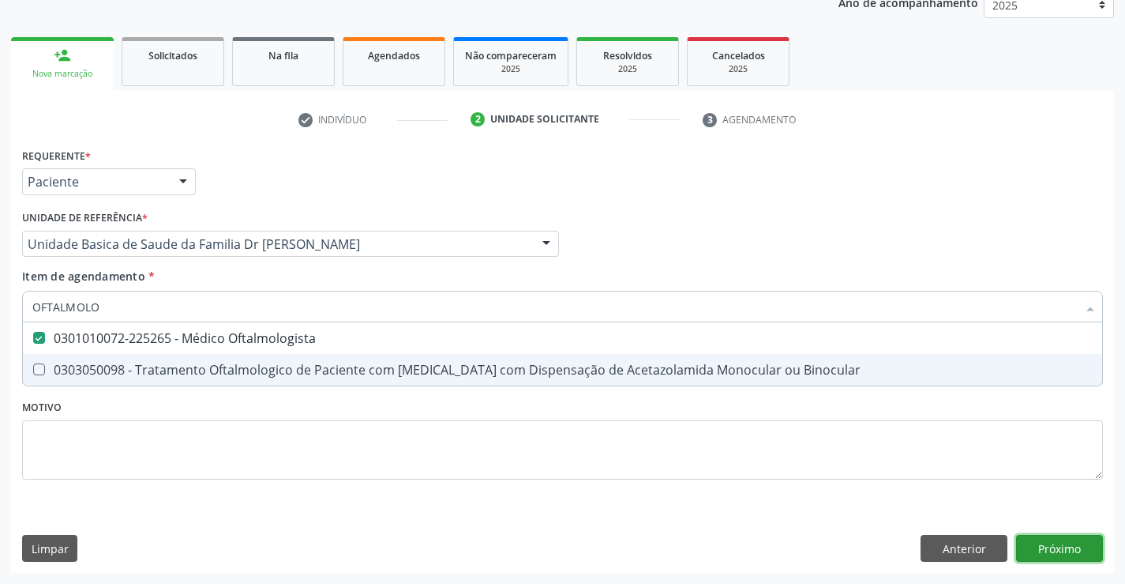
click at [1055, 555] on div "Requerente * Paciente Médico(a) Enfermeiro(a) Paciente Nenhum resultado encontr…" at bounding box center [562, 358] width 1103 height 429
checkbox Binocular "true"
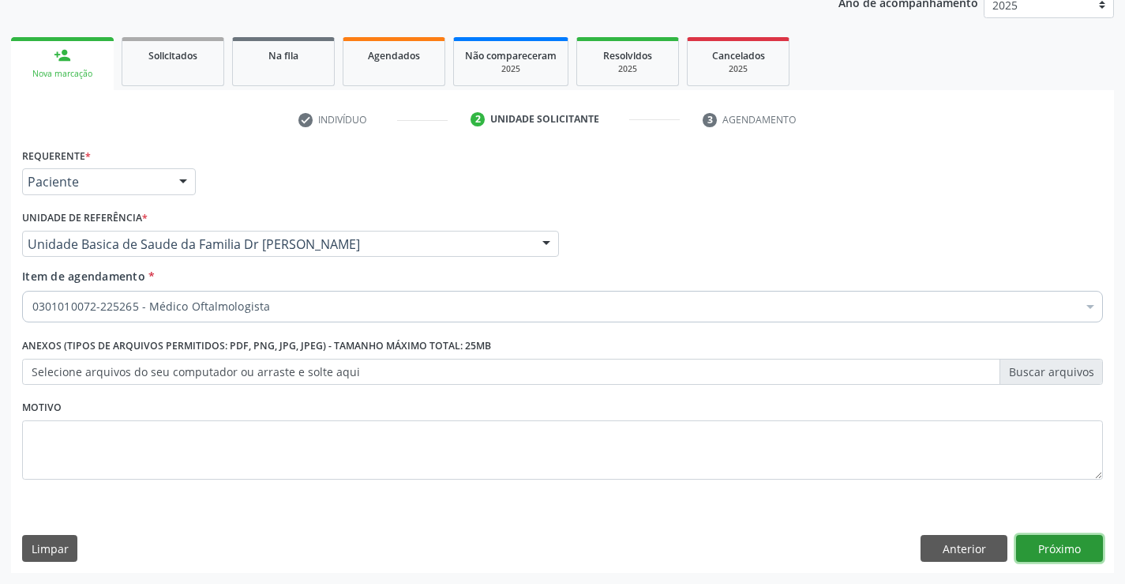
click at [1055, 554] on button "Próximo" at bounding box center [1059, 548] width 87 height 27
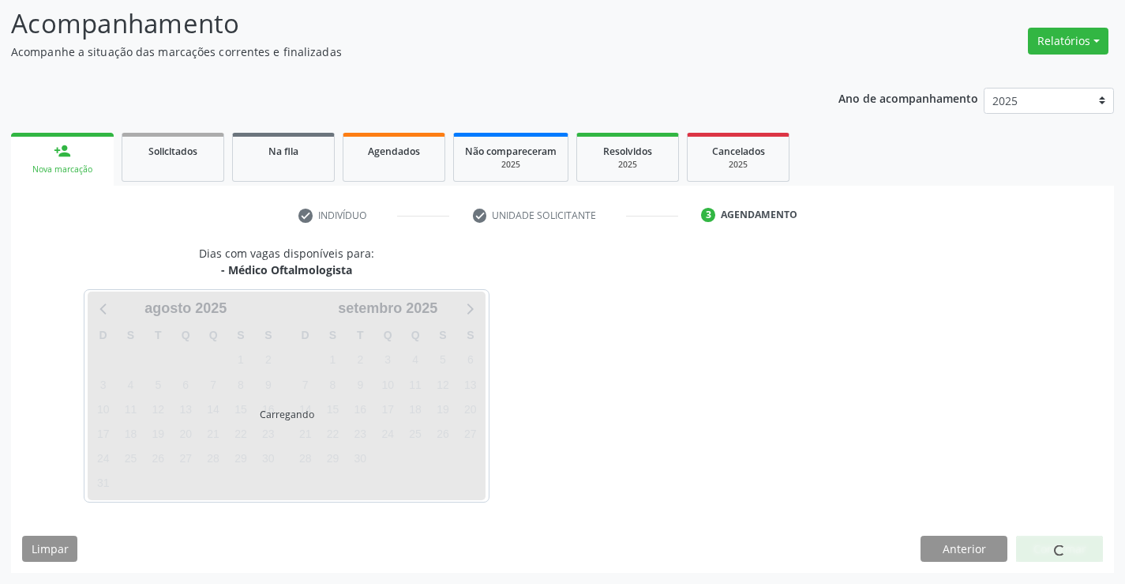
scroll to position [150, 0]
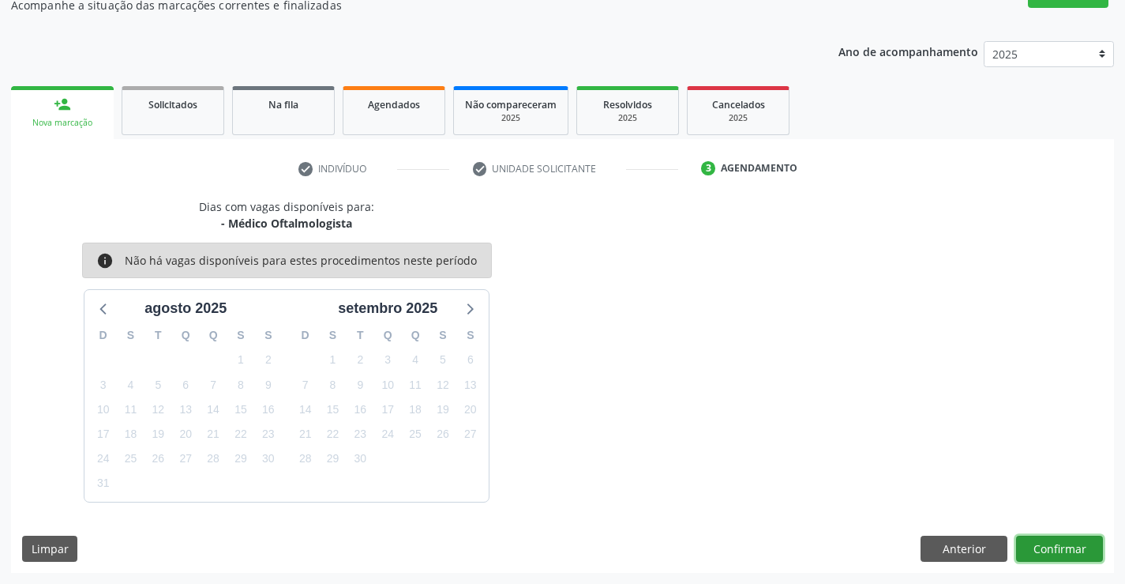
click at [1055, 551] on button "Confirmar" at bounding box center [1059, 548] width 87 height 27
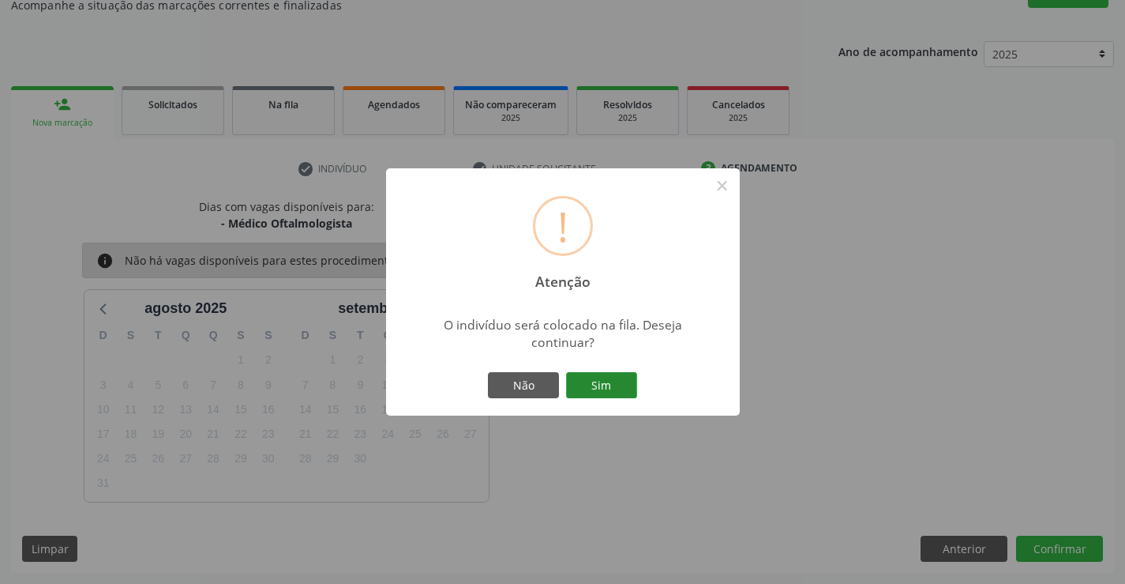
click at [609, 387] on button "Sim" at bounding box center [601, 385] width 71 height 27
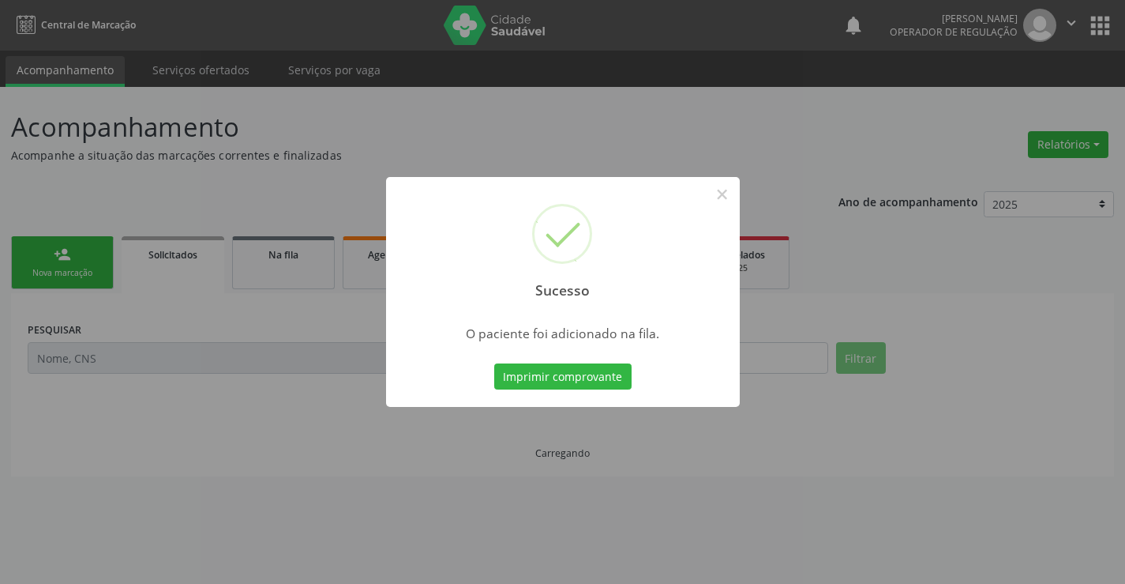
scroll to position [0, 0]
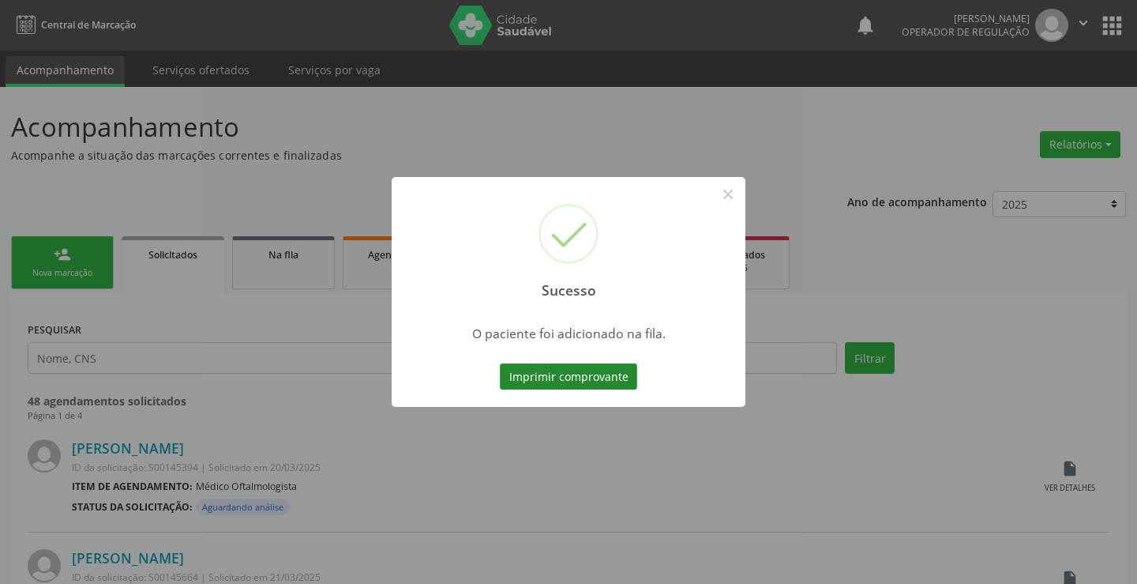
click at [595, 374] on button "Imprimir comprovante" at bounding box center [568, 376] width 137 height 27
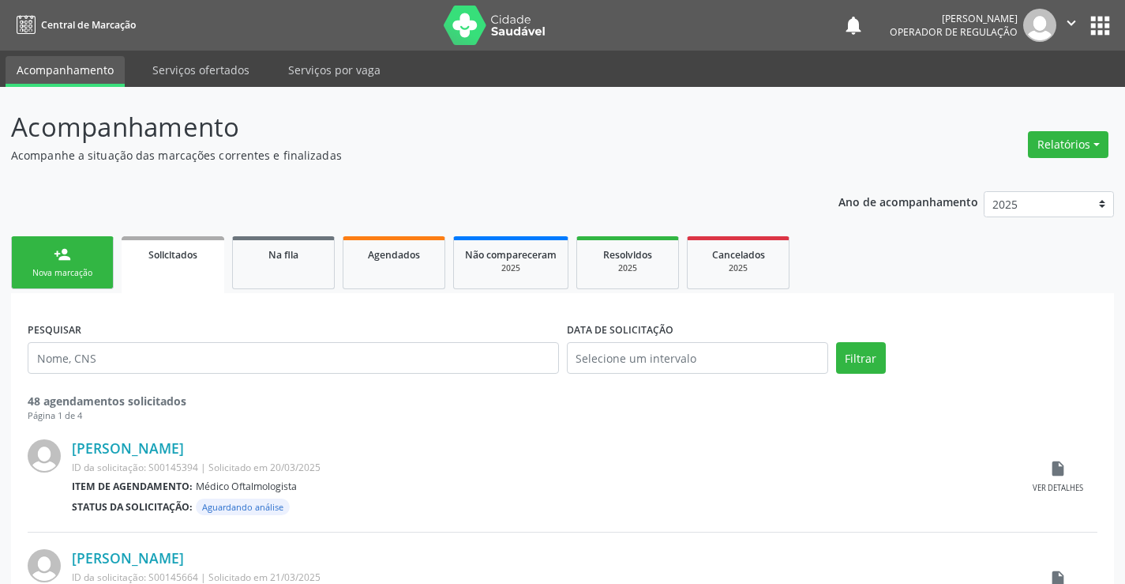
click at [63, 266] on link "person_add Nova marcação" at bounding box center [62, 262] width 103 height 53
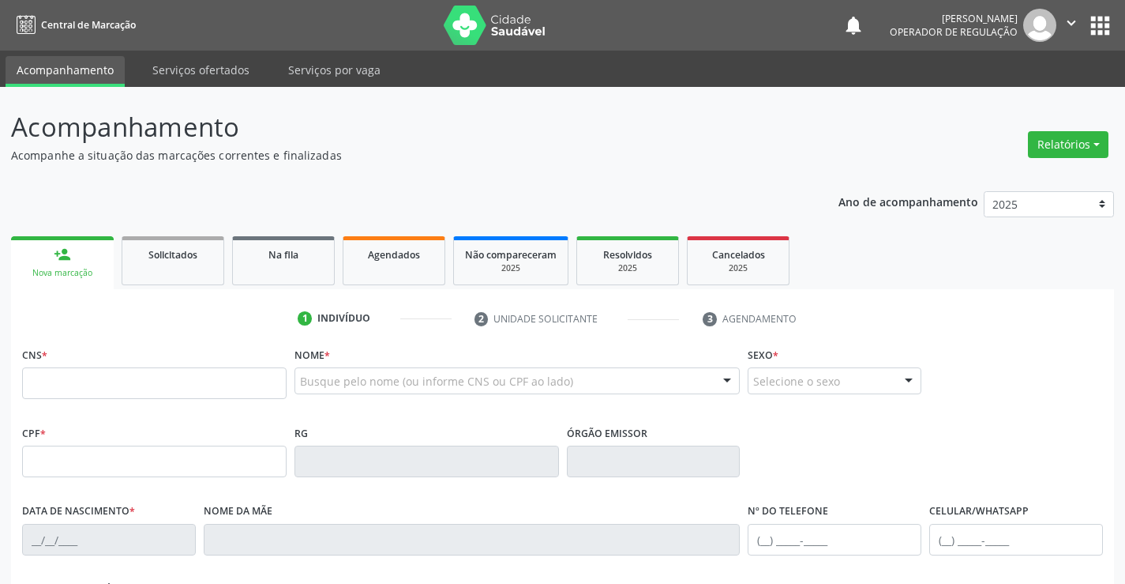
click at [1070, 19] on icon "" at bounding box center [1071, 22] width 17 height 17
click at [1030, 97] on link "Sair" at bounding box center [1031, 96] width 109 height 22
click at [137, 377] on input "text" at bounding box center [154, 383] width 265 height 32
type input "707 8086 2758 2216"
type input "2012649270"
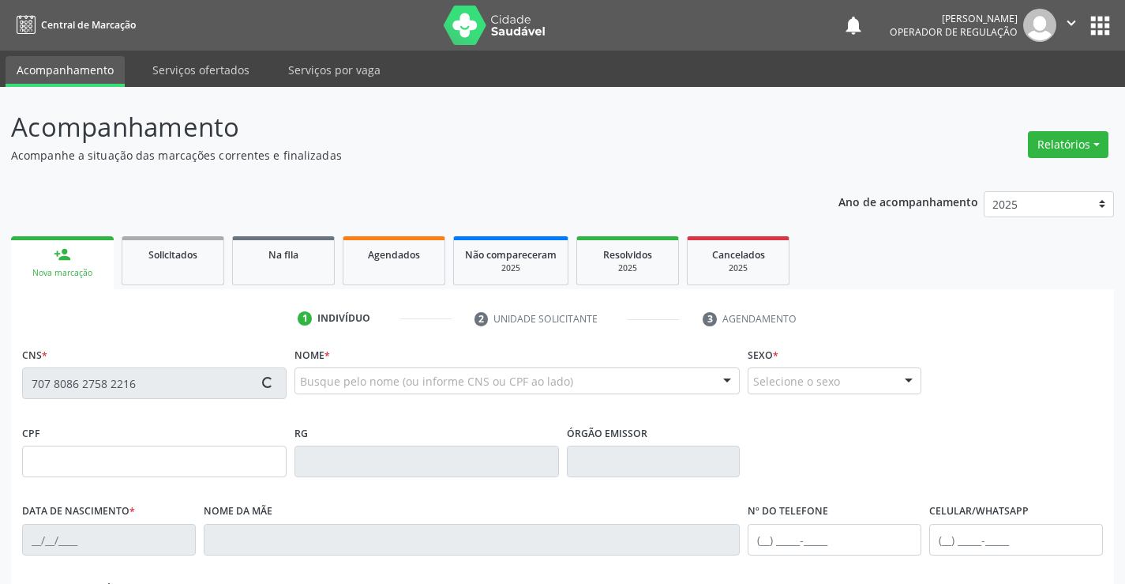
type input "17/07/2009"
type input "(74) 99128-5379"
type input "S/N"
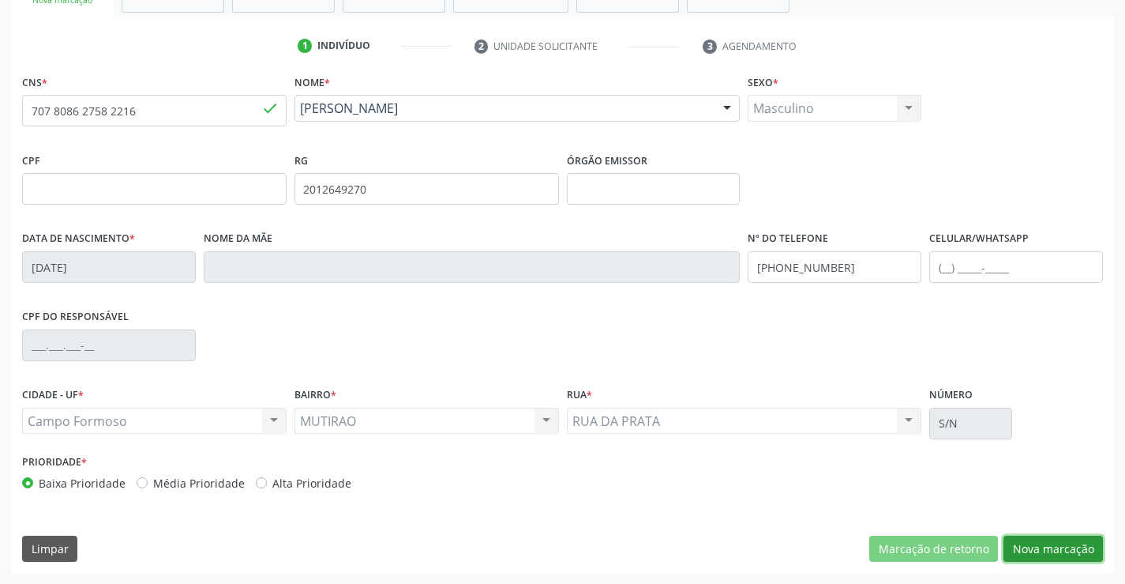
click at [1040, 544] on button "Nova marcação" at bounding box center [1053, 548] width 99 height 27
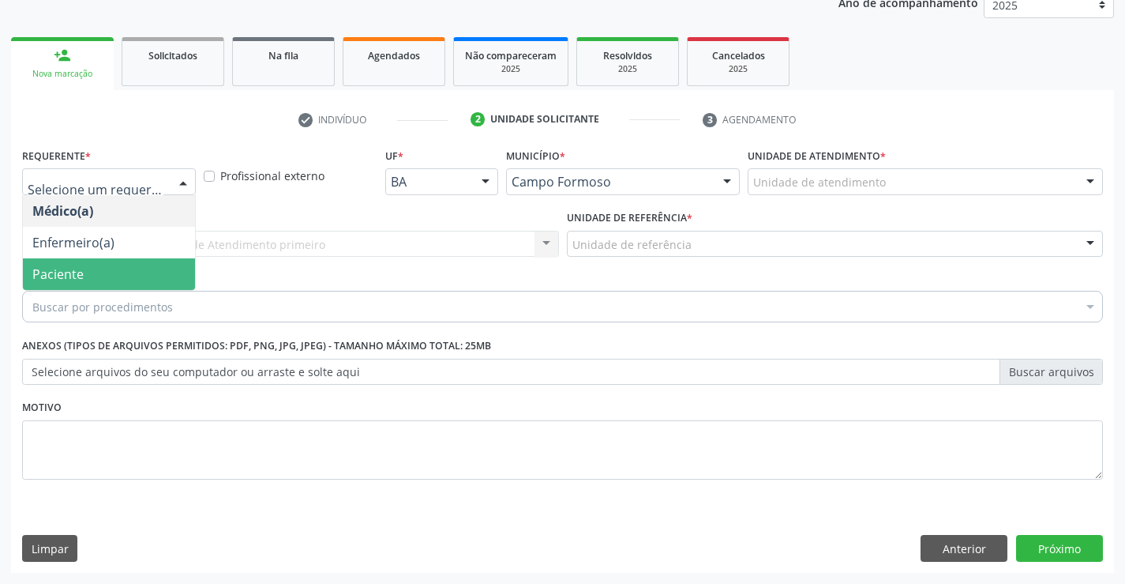
click at [104, 277] on span "Paciente" at bounding box center [109, 274] width 172 height 32
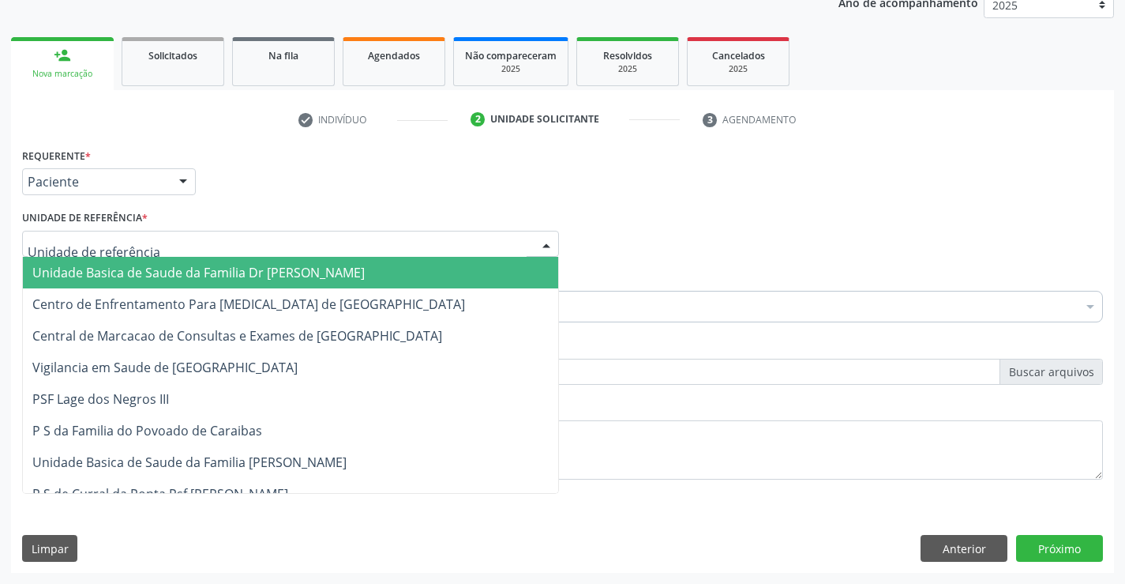
click at [147, 269] on span "Unidade Basica de Saude da Familia Dr [PERSON_NAME]" at bounding box center [198, 272] width 332 height 17
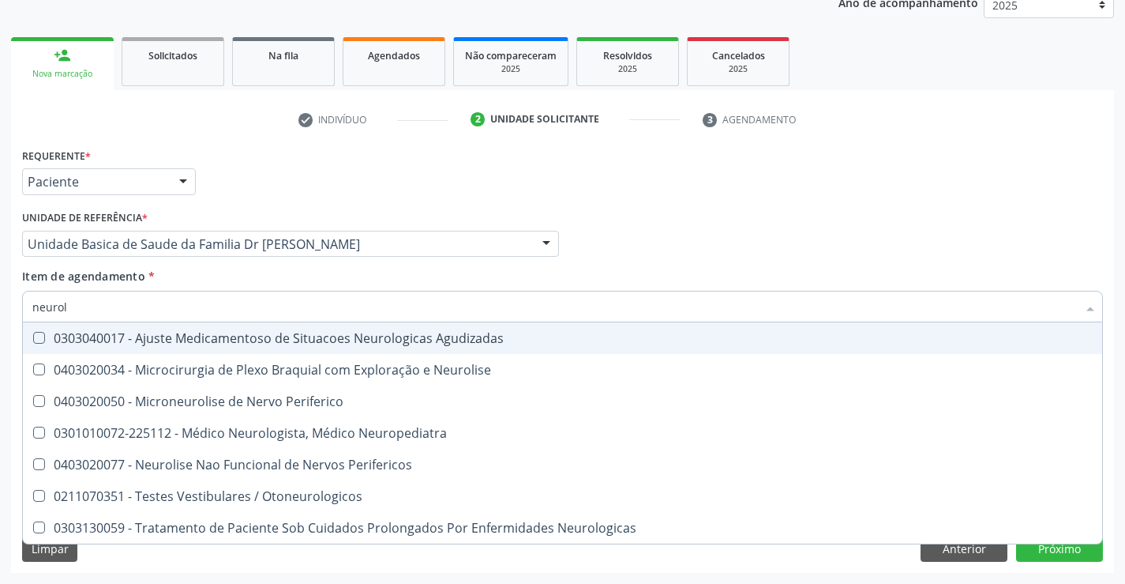
type input "neurolo"
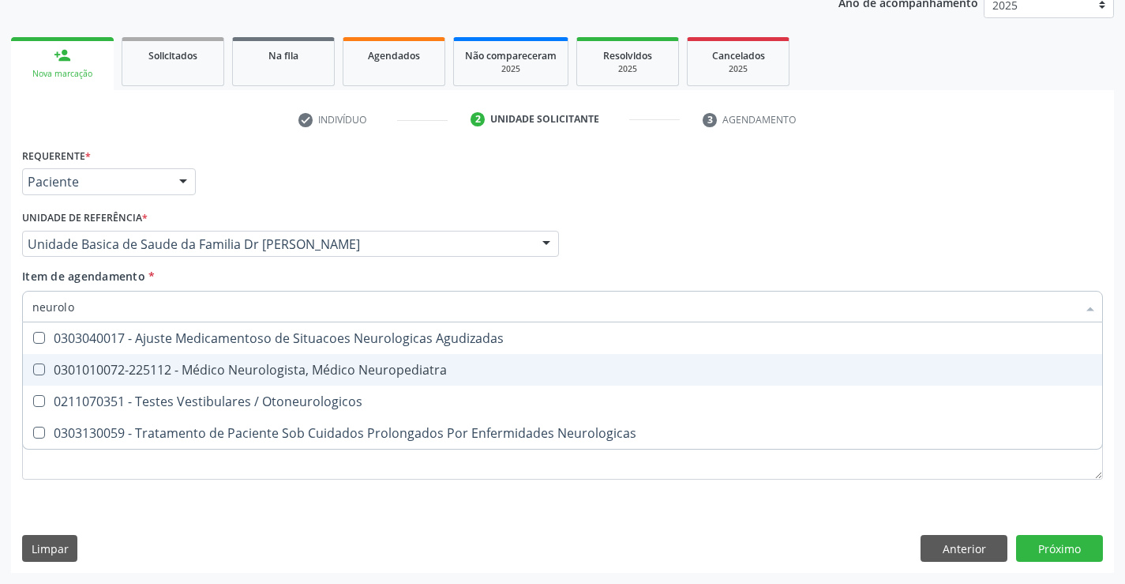
click at [282, 371] on div "0301010072-225112 - Médico Neurologista, Médico Neuropediatra" at bounding box center [562, 369] width 1060 height 13
checkbox Neuropediatra "true"
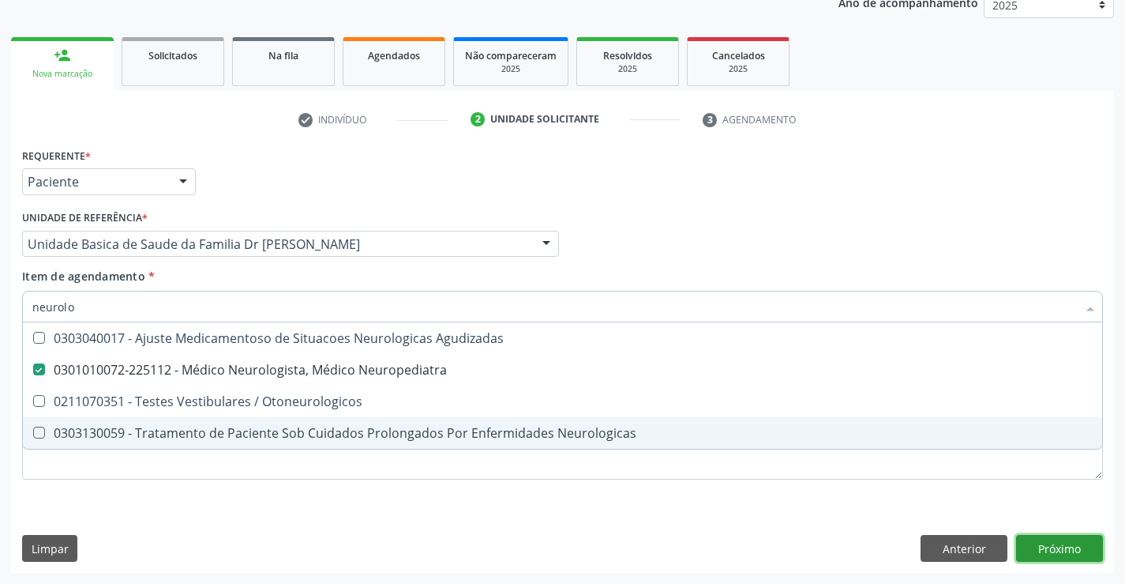
click at [1065, 539] on div "Requerente * Paciente Médico(a) Enfermeiro(a) Paciente Nenhum resultado encontr…" at bounding box center [562, 358] width 1103 height 429
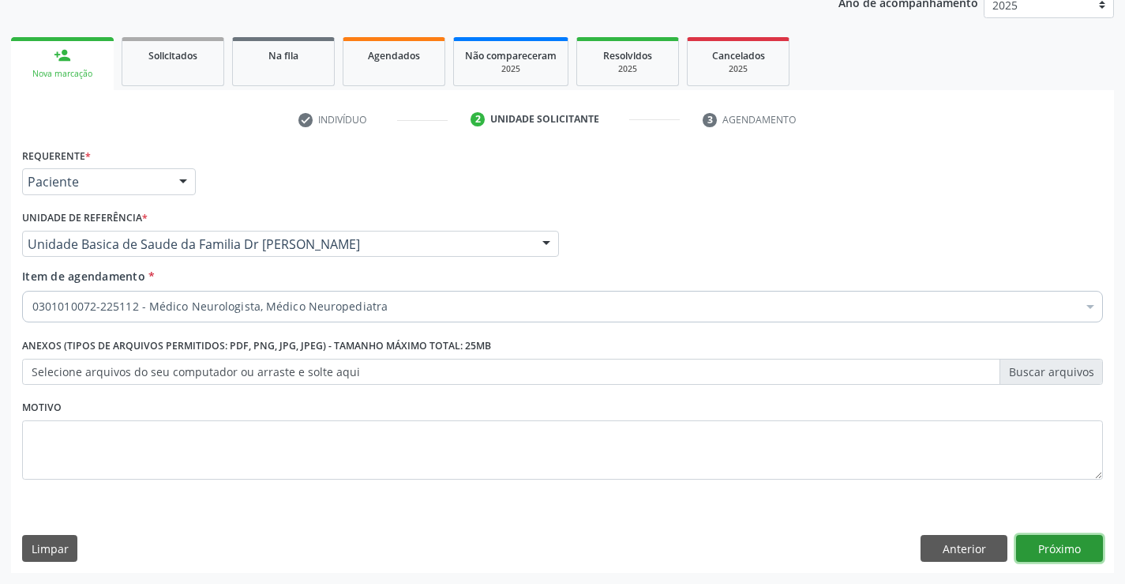
click at [1065, 539] on button "Próximo" at bounding box center [1059, 548] width 87 height 27
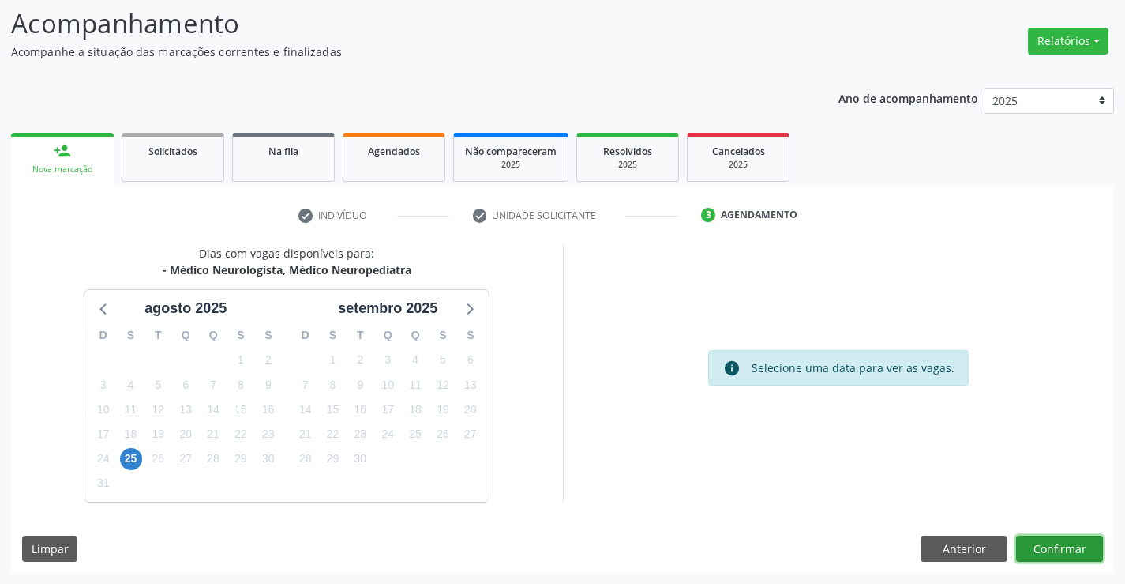
click at [1059, 546] on button "Confirmar" at bounding box center [1059, 548] width 87 height 27
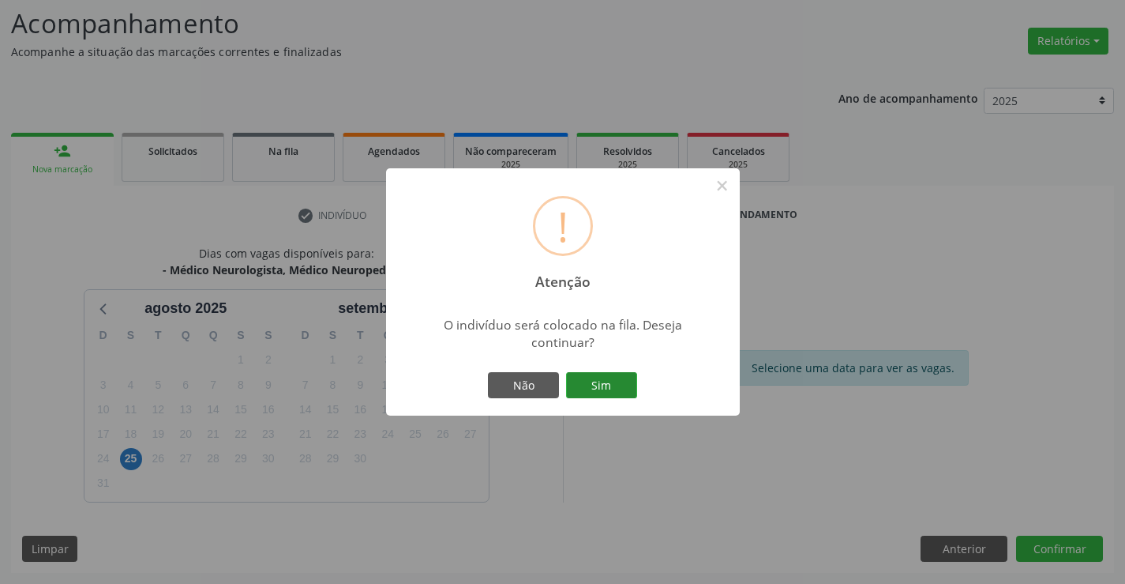
click at [600, 384] on button "Sim" at bounding box center [601, 385] width 71 height 27
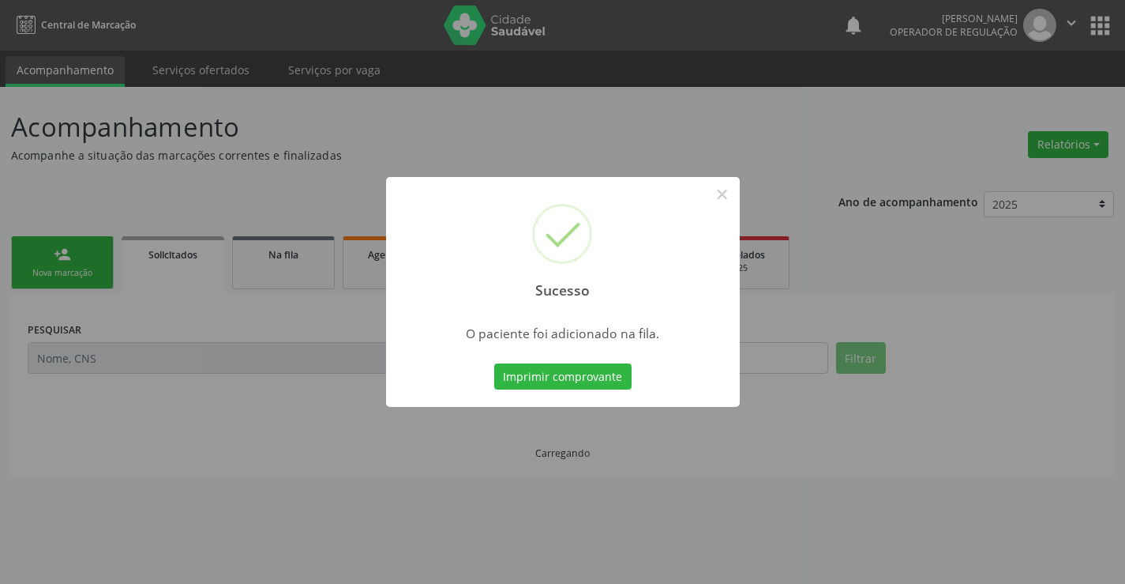
scroll to position [0, 0]
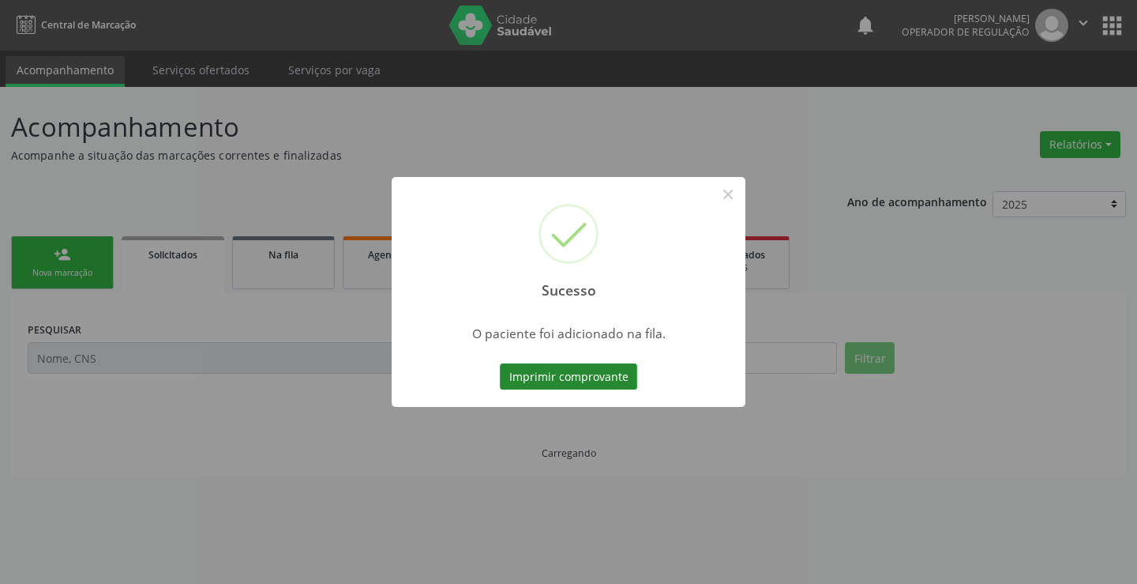
click at [596, 378] on button "Imprimir comprovante" at bounding box center [568, 376] width 137 height 27
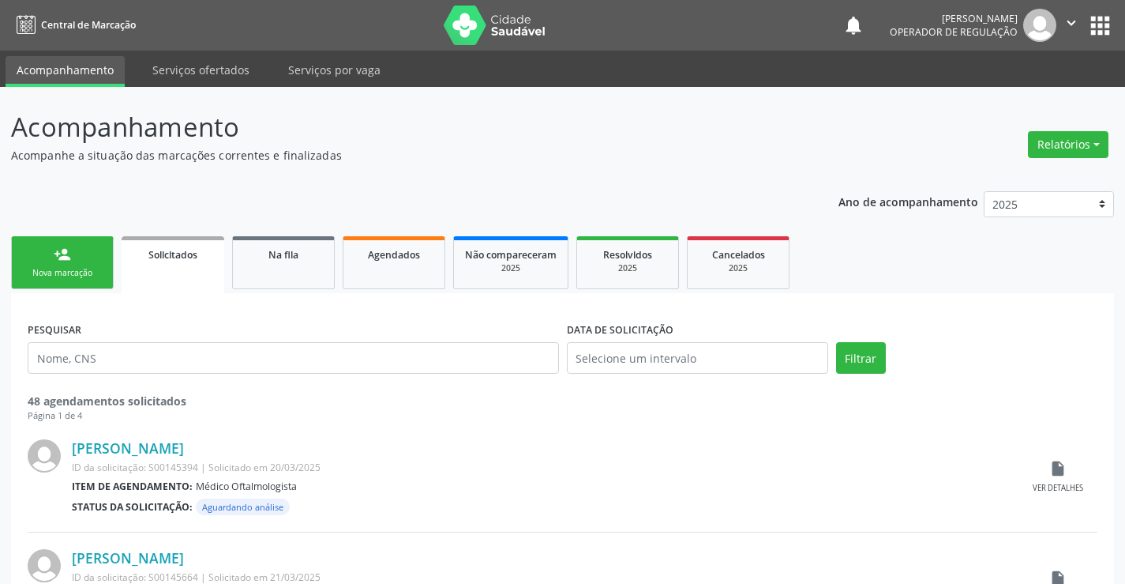
click at [59, 270] on div "Nova marcação" at bounding box center [62, 273] width 79 height 12
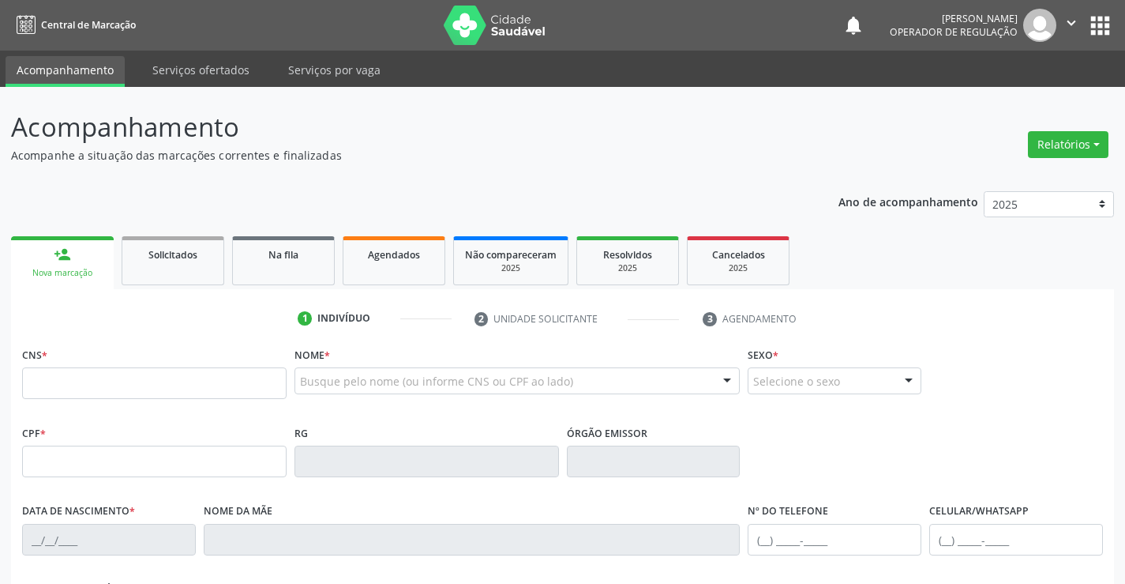
click at [1073, 18] on icon "" at bounding box center [1071, 22] width 17 height 17
click at [1024, 89] on link "Sair" at bounding box center [1031, 96] width 109 height 22
click at [108, 390] on input "text" at bounding box center [154, 383] width 265 height 32
click at [107, 388] on input "text" at bounding box center [154, 383] width 265 height 32
type input "709 7080 2741 4190"
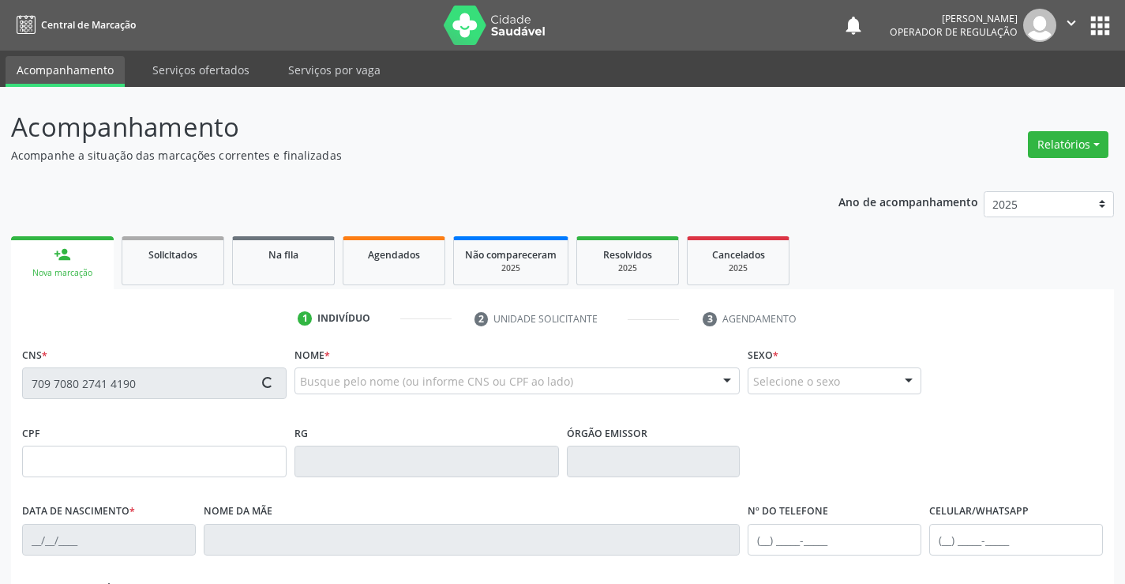
type input "0794385206"
type input "2[DATE]"
type input "[PHONE_NUMBER]"
type input "777.129.605-00"
type input "S/N"
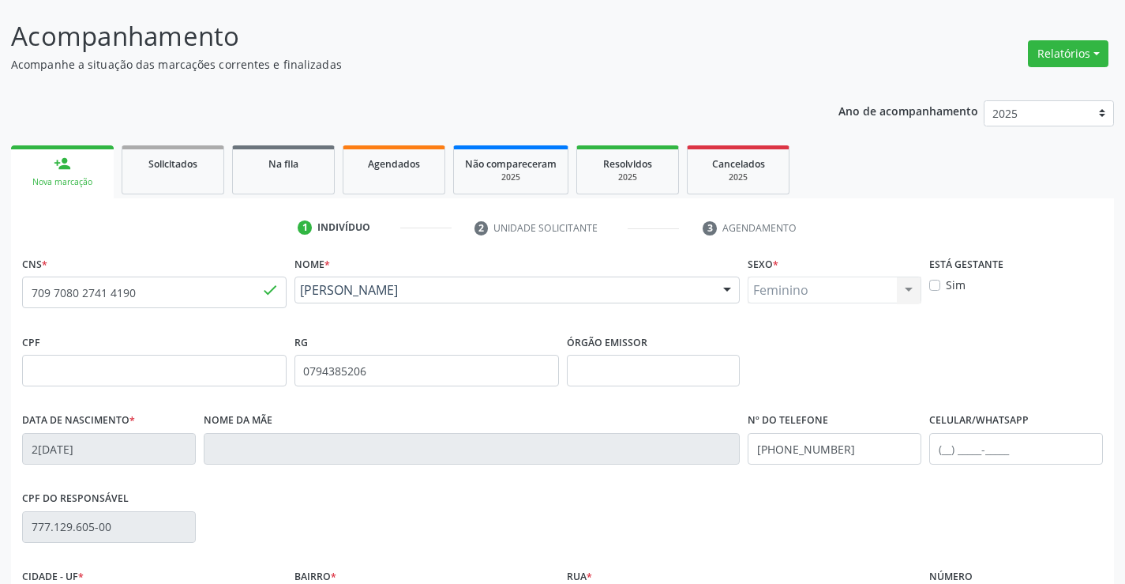
scroll to position [272, 0]
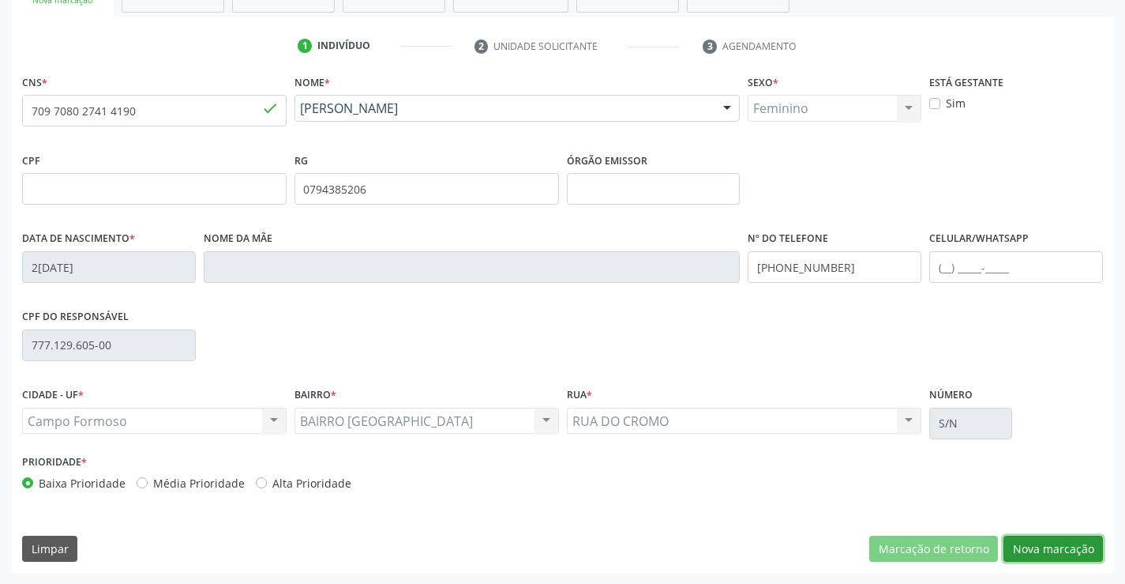
click at [1053, 545] on button "Nova marcação" at bounding box center [1053, 548] width 99 height 27
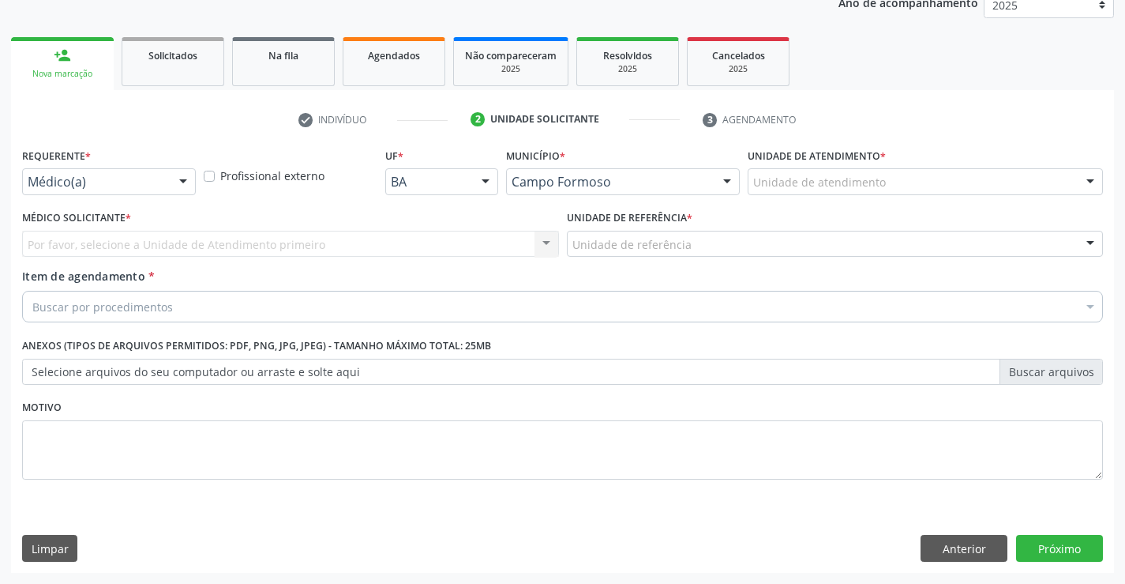
scroll to position [199, 0]
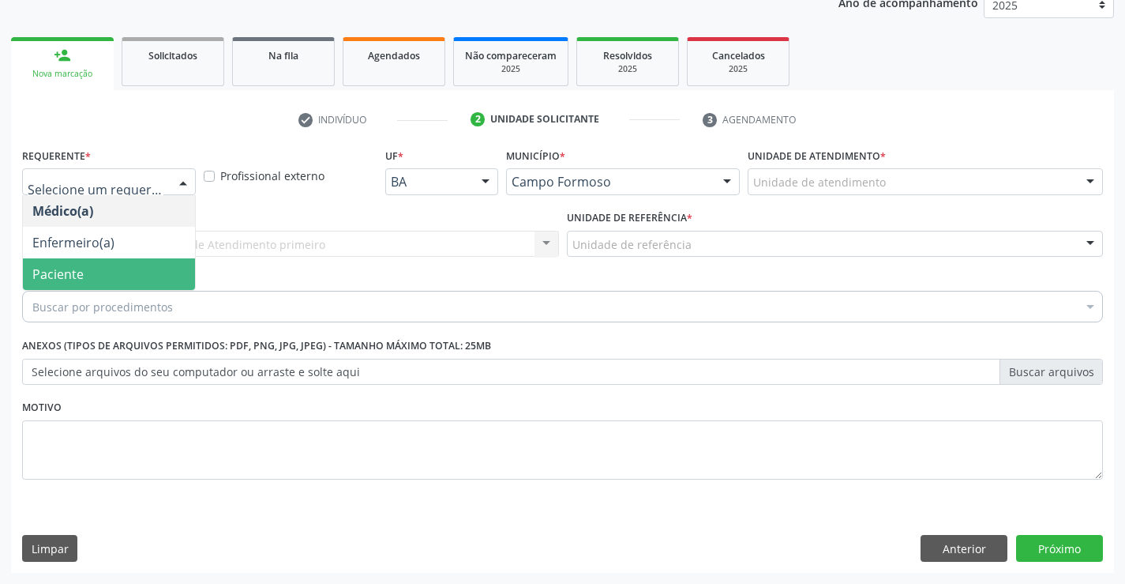
click at [87, 266] on span "Paciente" at bounding box center [109, 274] width 172 height 32
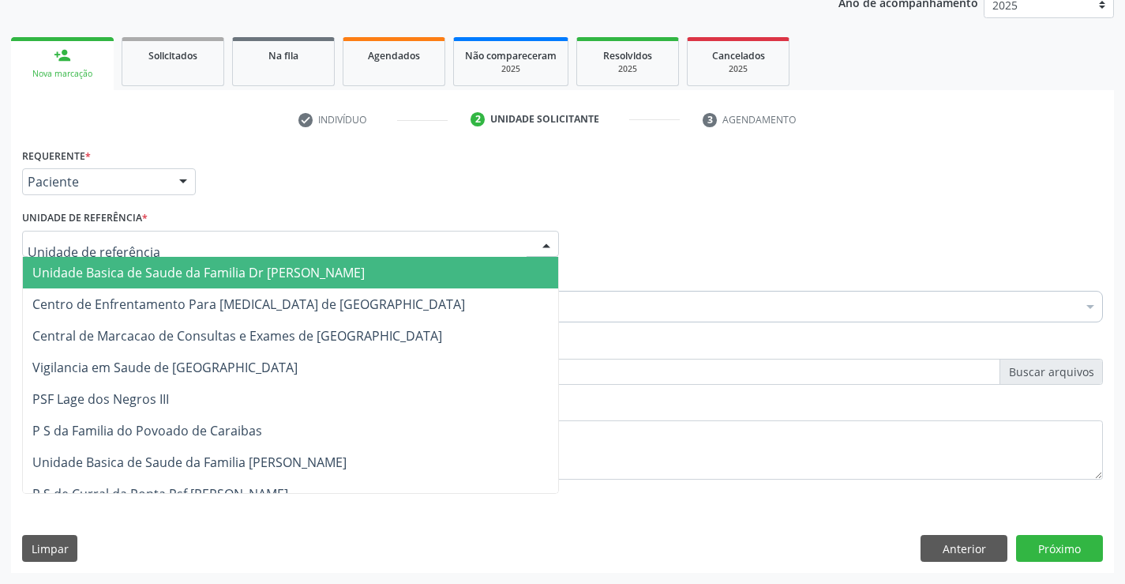
click at [126, 270] on span "Unidade Basica de Saude da Familia Dr [PERSON_NAME]" at bounding box center [198, 272] width 332 height 17
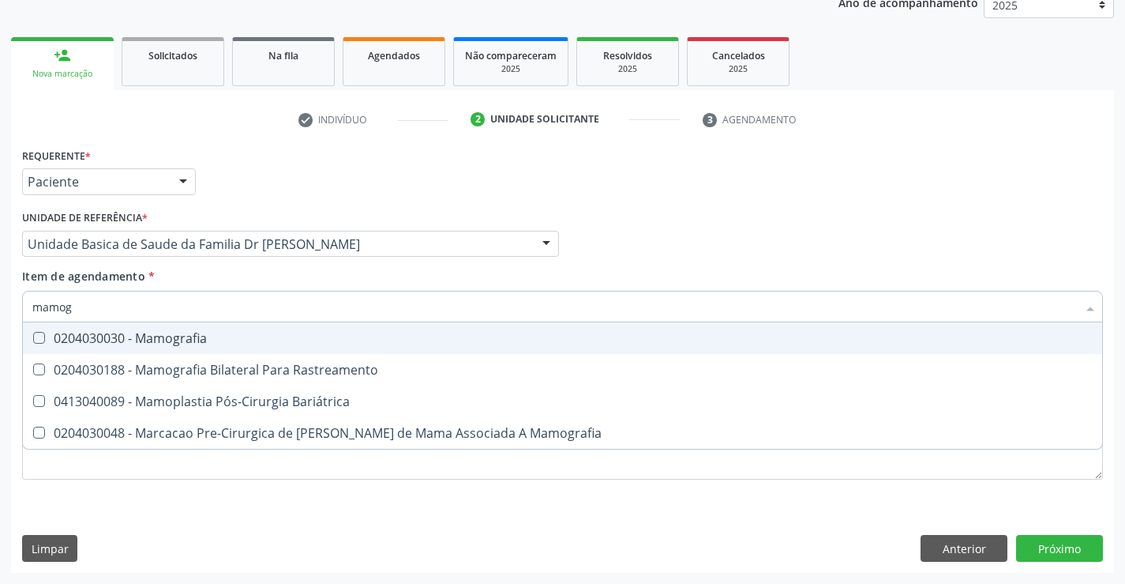
type input "mamogr"
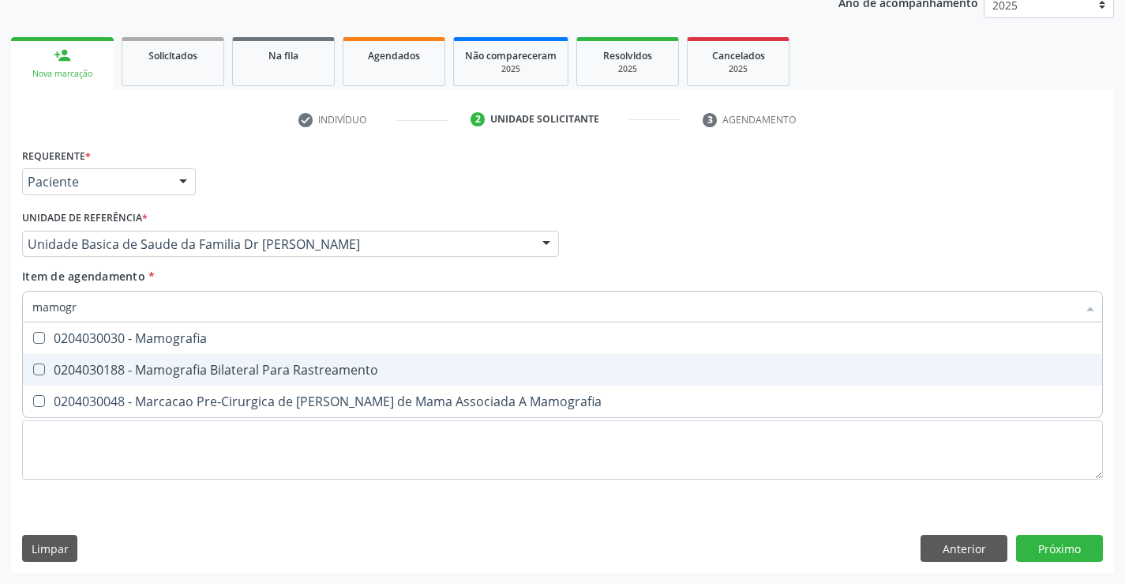
click at [248, 367] on div "0204030188 - Mamografia Bilateral Para Rastreamento" at bounding box center [562, 369] width 1060 height 13
checkbox Rastreamento "true"
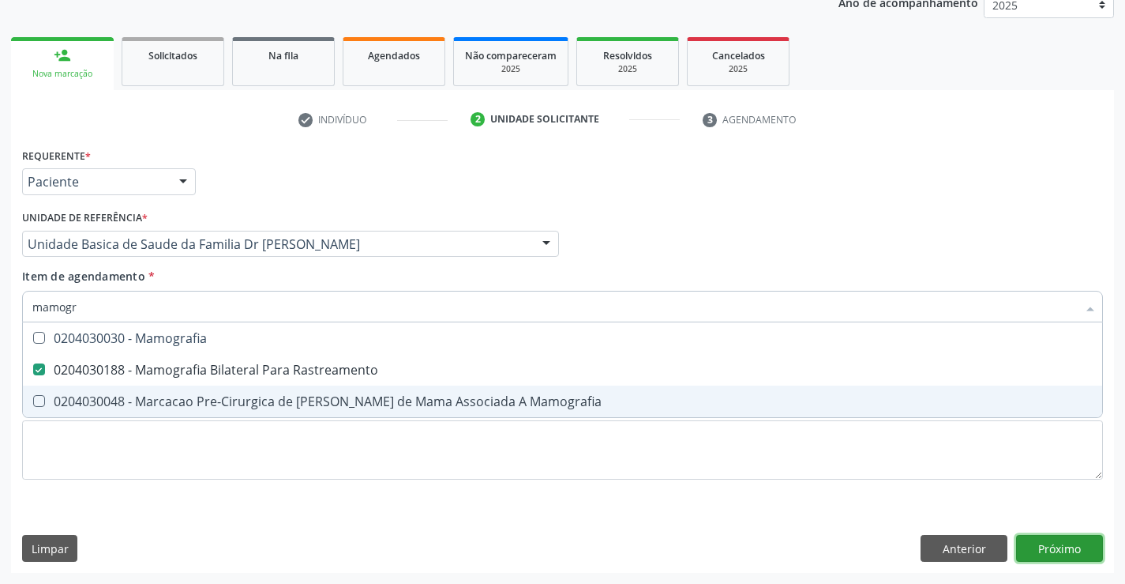
click at [1058, 539] on div "Requerente * Paciente Médico(a) Enfermeiro(a) Paciente Nenhum resultado encontr…" at bounding box center [562, 358] width 1103 height 429
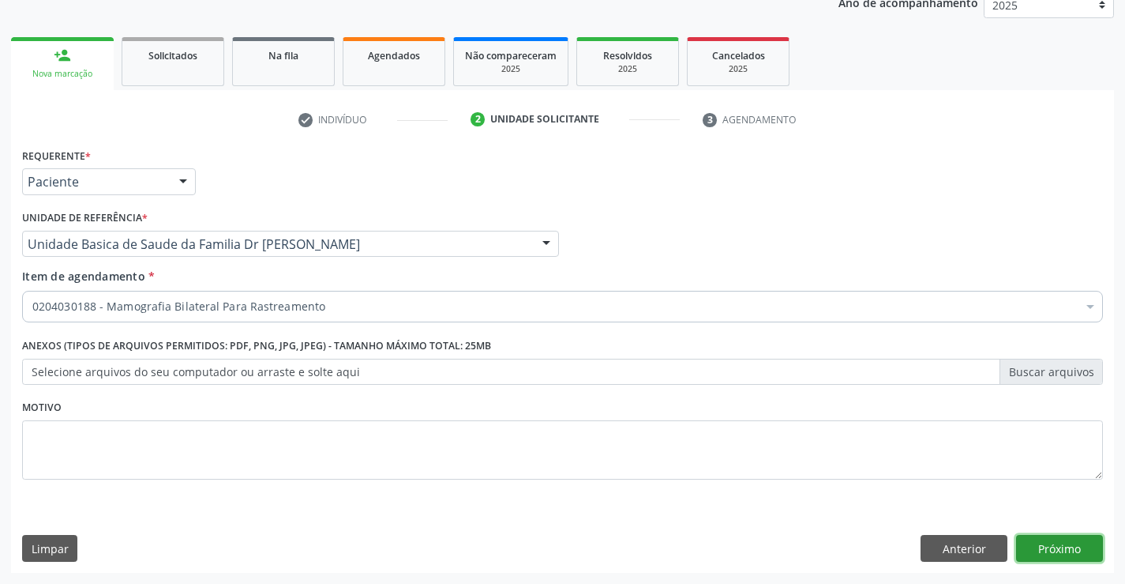
click at [1058, 539] on button "Próximo" at bounding box center [1059, 548] width 87 height 27
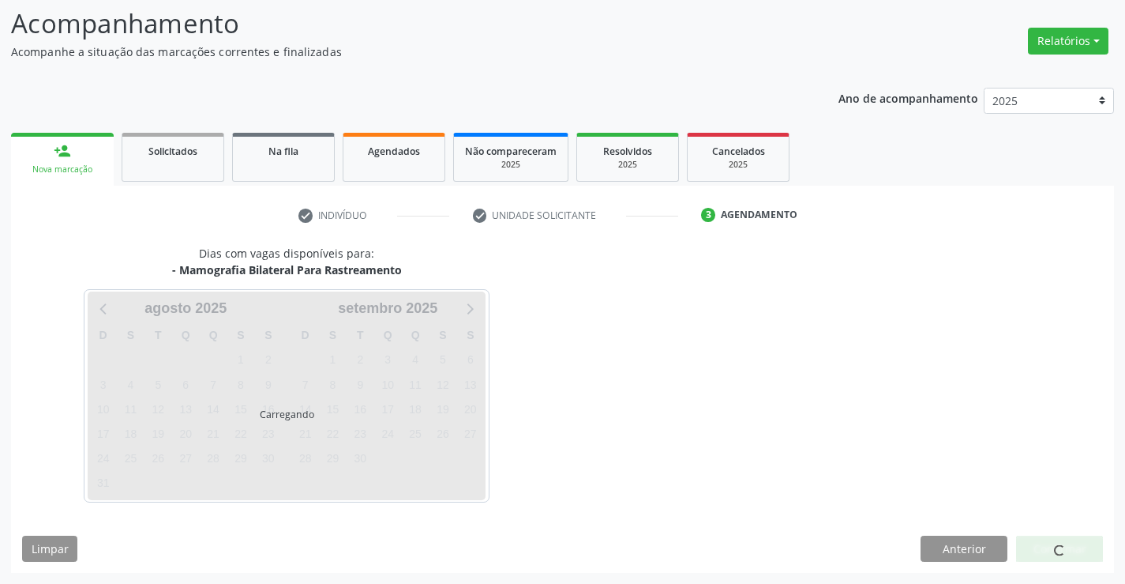
scroll to position [103, 0]
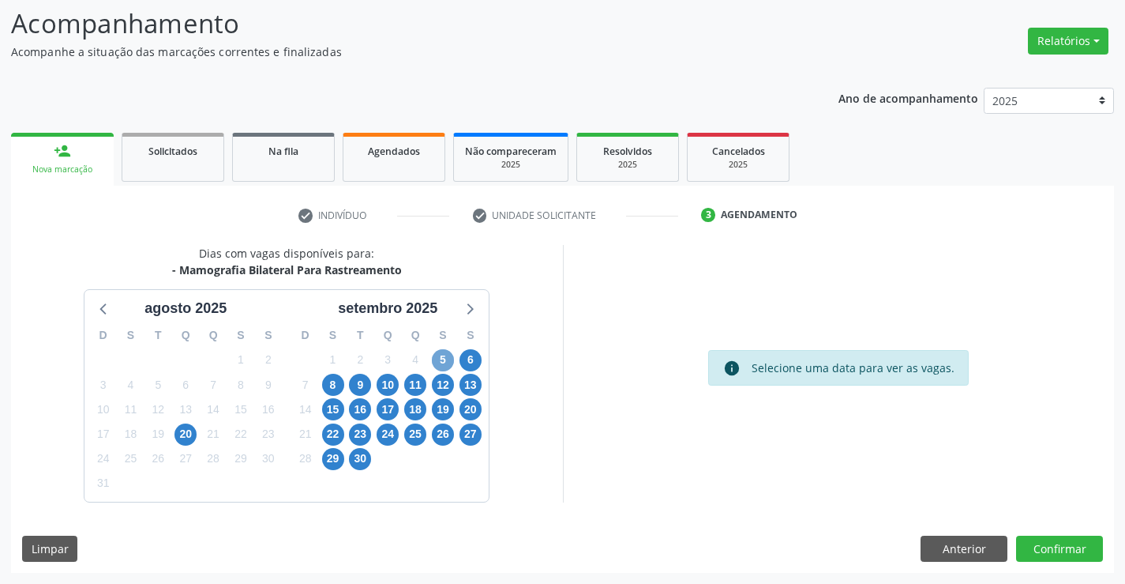
click at [440, 358] on span "5" at bounding box center [443, 360] width 22 height 22
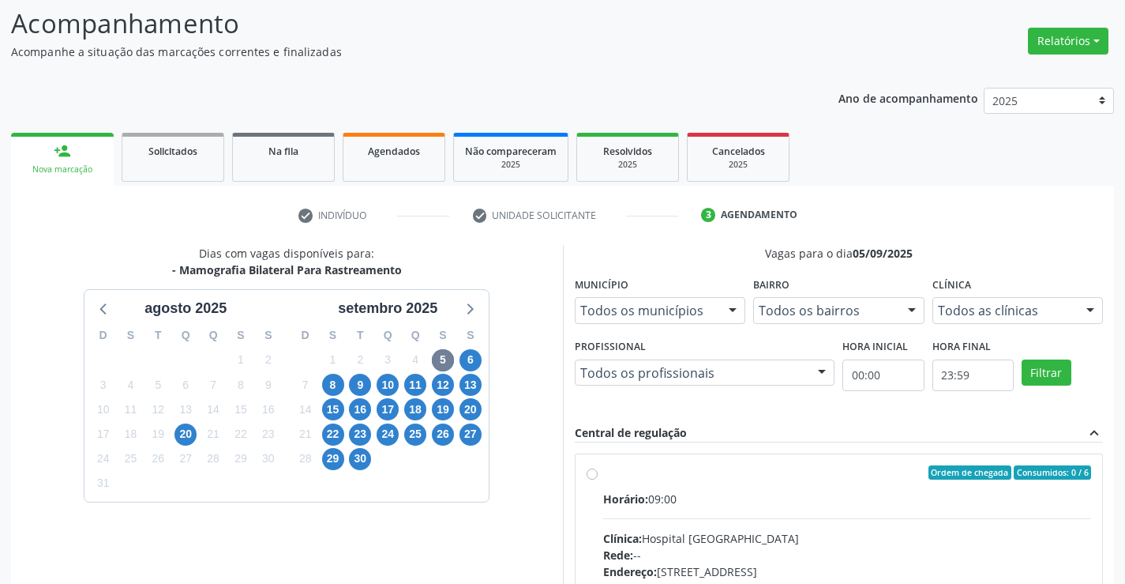
click at [797, 471] on div "Ordem de chegada Consumidos: 0 / 6" at bounding box center [847, 472] width 489 height 14
click at [598, 471] on input "Ordem de chegada Consumidos: 0 / 6 Horário: 09:00 Clínica: Hospital [GEOGRAPHIC…" at bounding box center [592, 472] width 11 height 14
radio input "true"
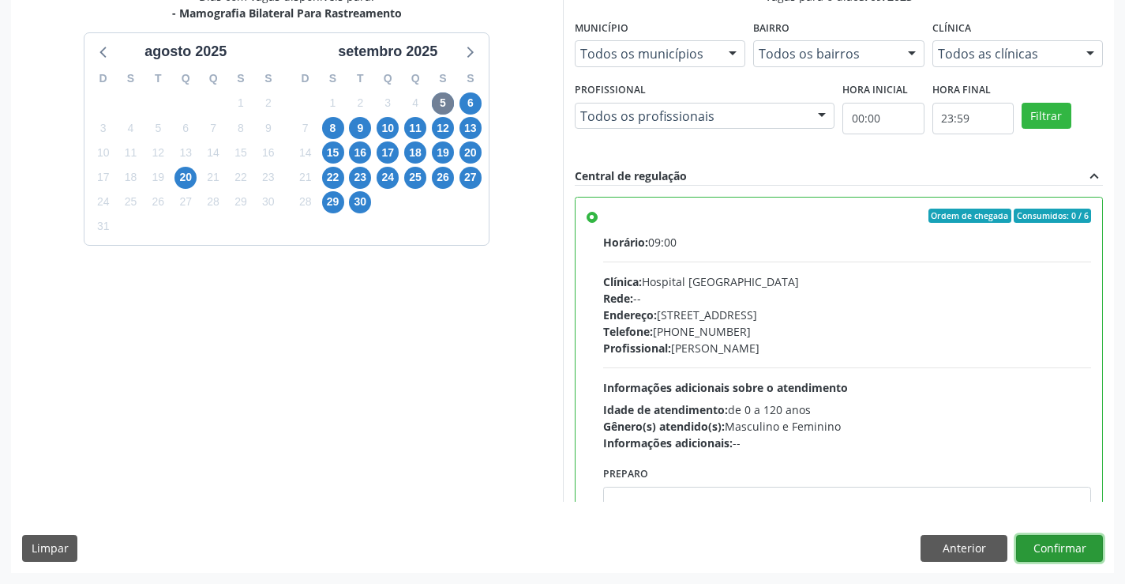
click at [1055, 543] on button "Confirmar" at bounding box center [1059, 548] width 87 height 27
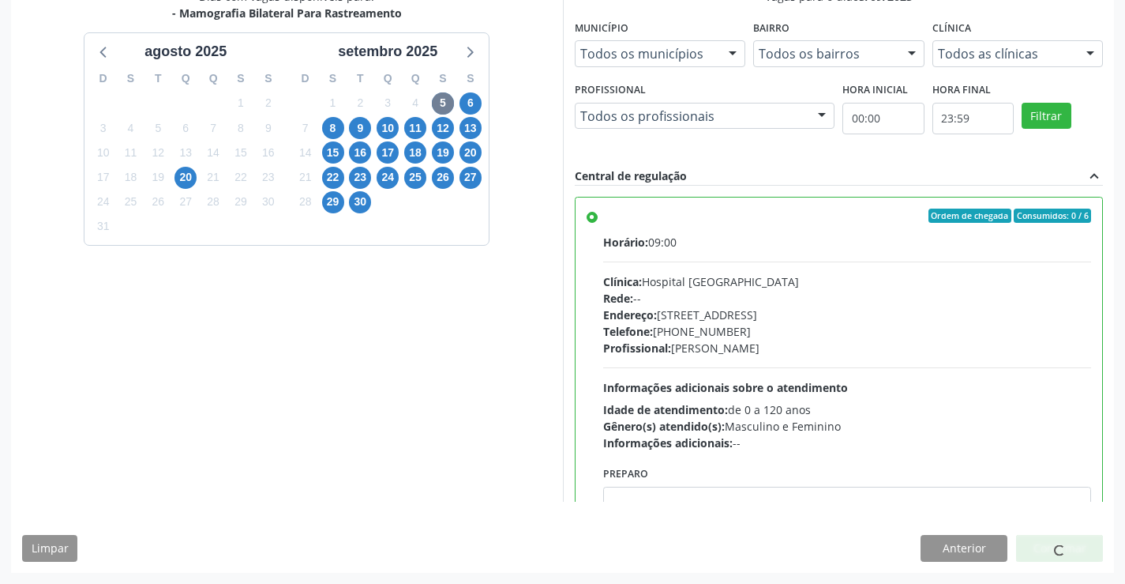
scroll to position [0, 0]
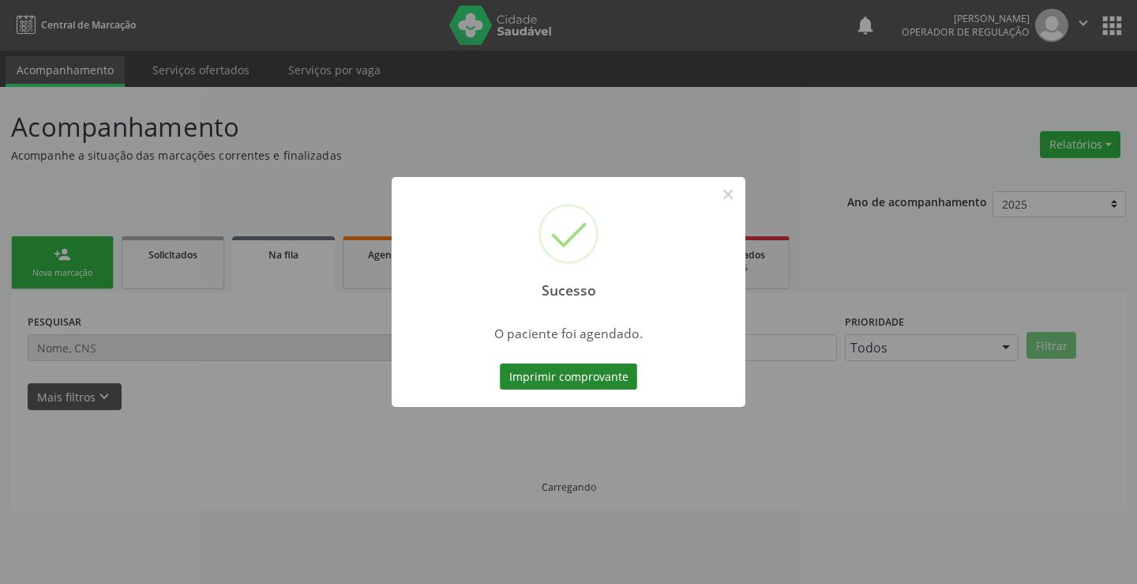
click at [569, 373] on button "Imprimir comprovante" at bounding box center [568, 376] width 137 height 27
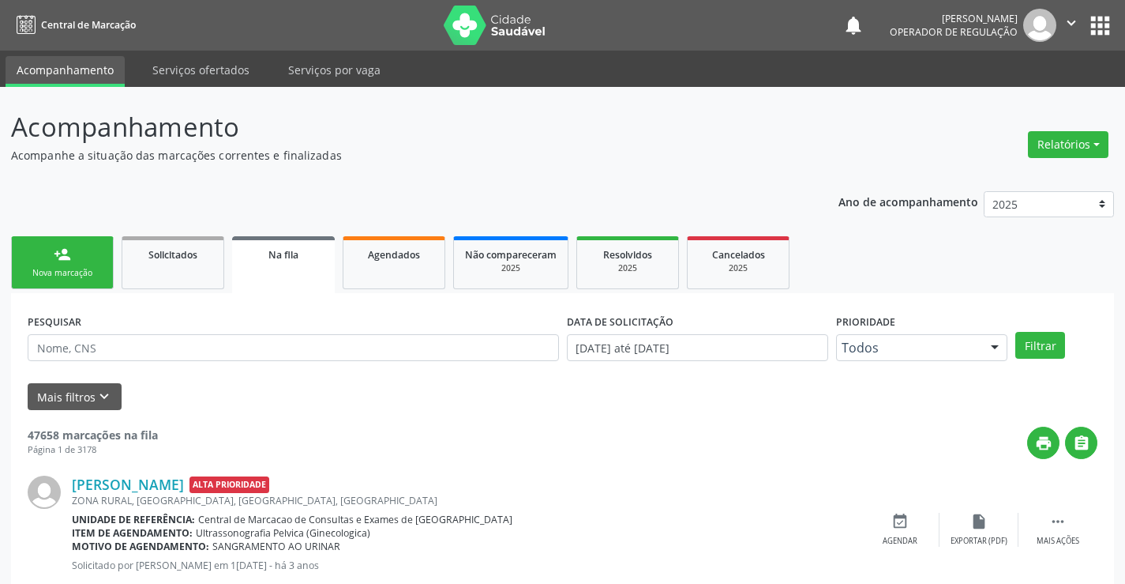
click at [81, 255] on link "person_add Nova marcação" at bounding box center [62, 262] width 103 height 53
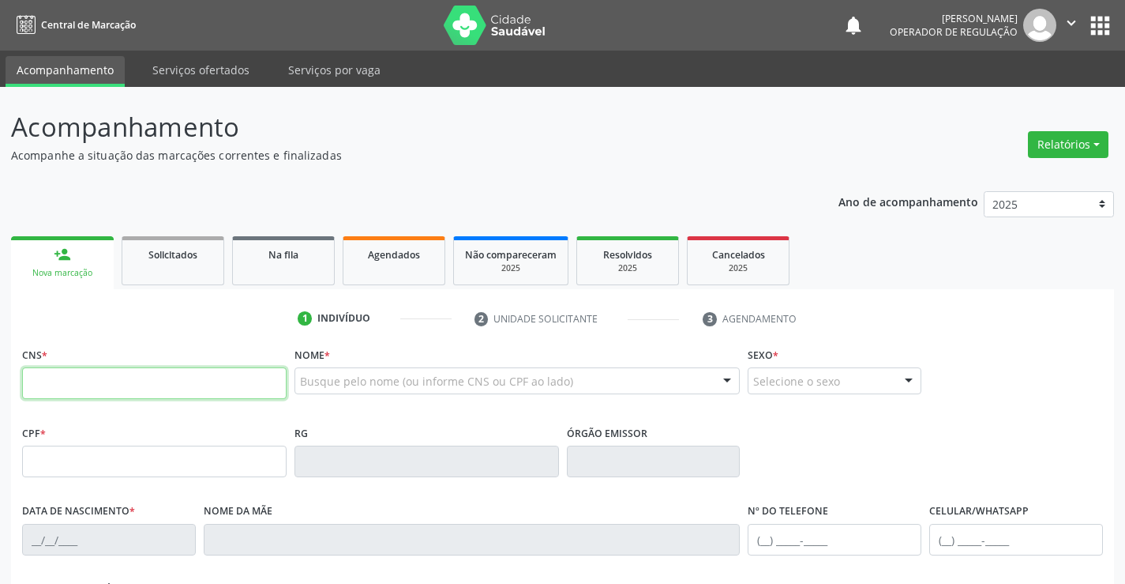
click at [83, 384] on input "text" at bounding box center [154, 383] width 265 height 32
click at [103, 388] on input "text" at bounding box center [154, 383] width 265 height 32
type input "704 0083 2324 8262"
type input "1[DATE]"
type input "SN"
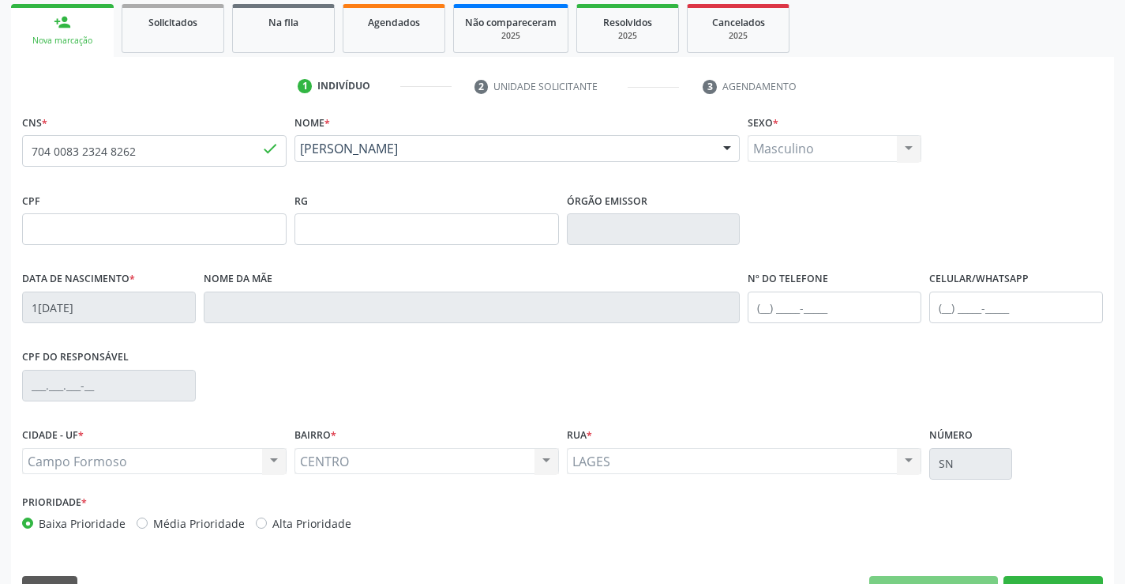
scroll to position [272, 0]
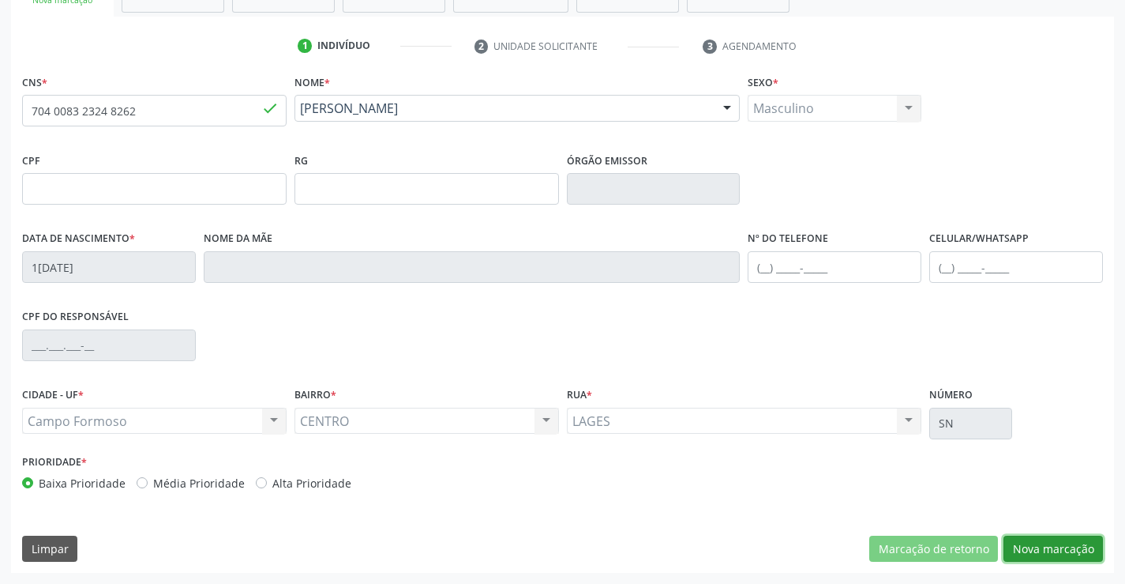
click at [1044, 550] on button "Nova marcação" at bounding box center [1053, 548] width 99 height 27
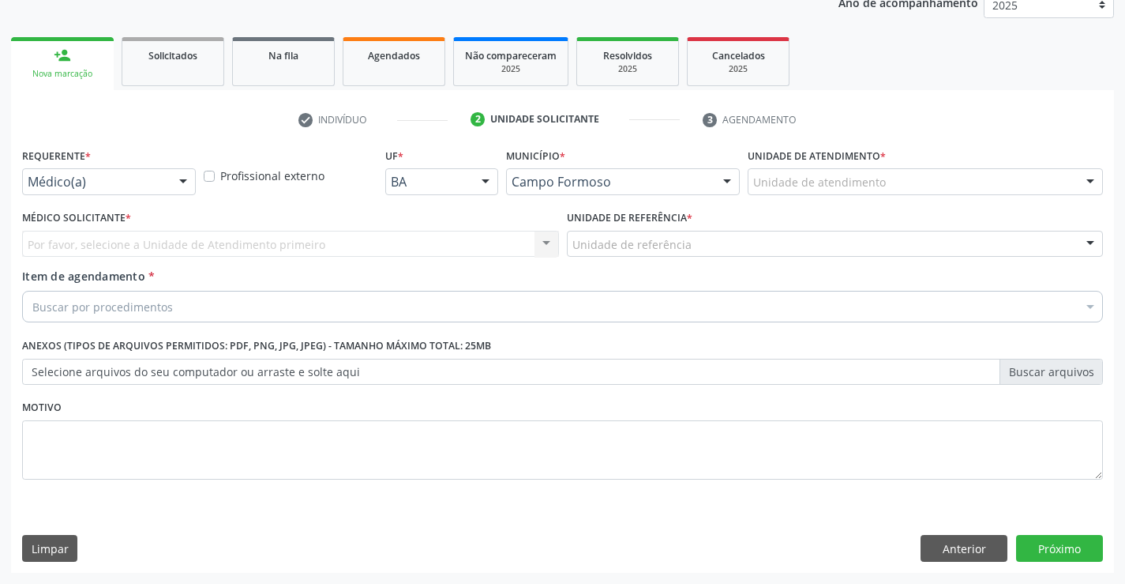
scroll to position [199, 0]
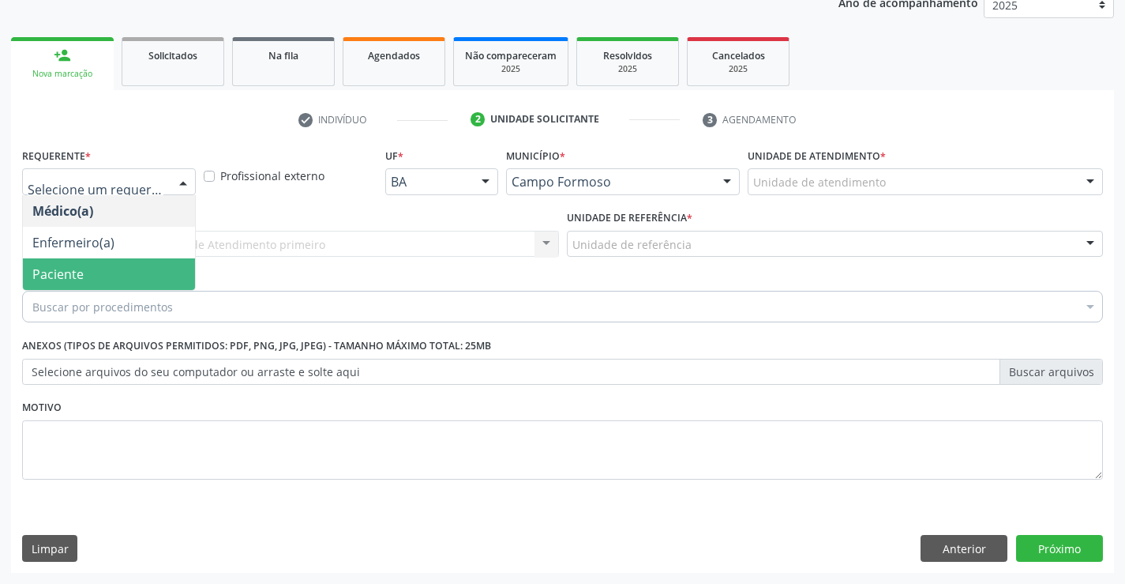
click at [78, 268] on span "Paciente" at bounding box center [57, 273] width 51 height 17
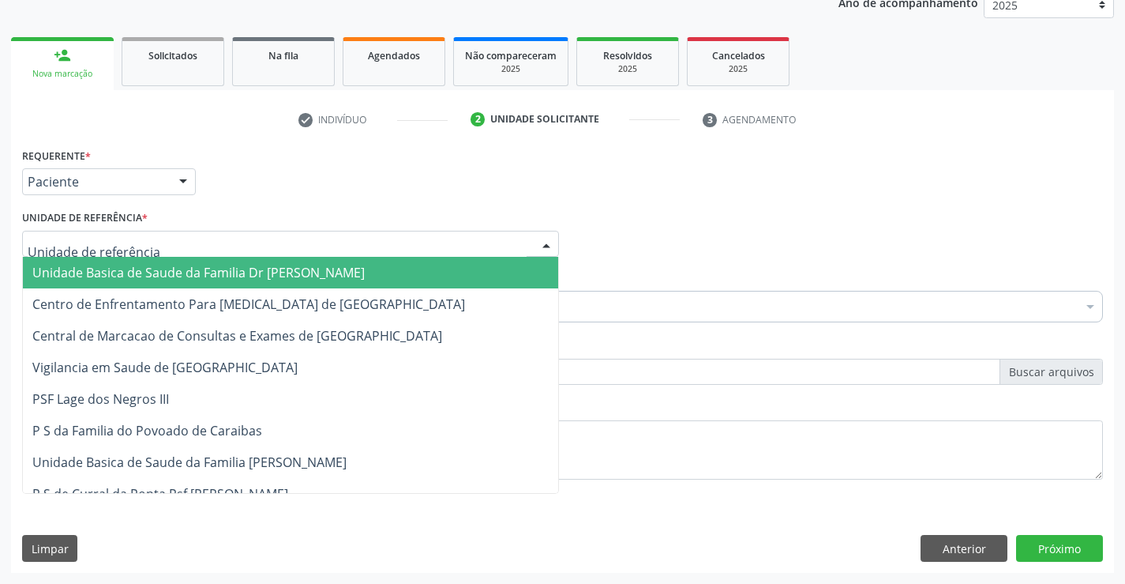
click at [179, 270] on span "Unidade Basica de Saude da Familia Dr [PERSON_NAME]" at bounding box center [198, 272] width 332 height 17
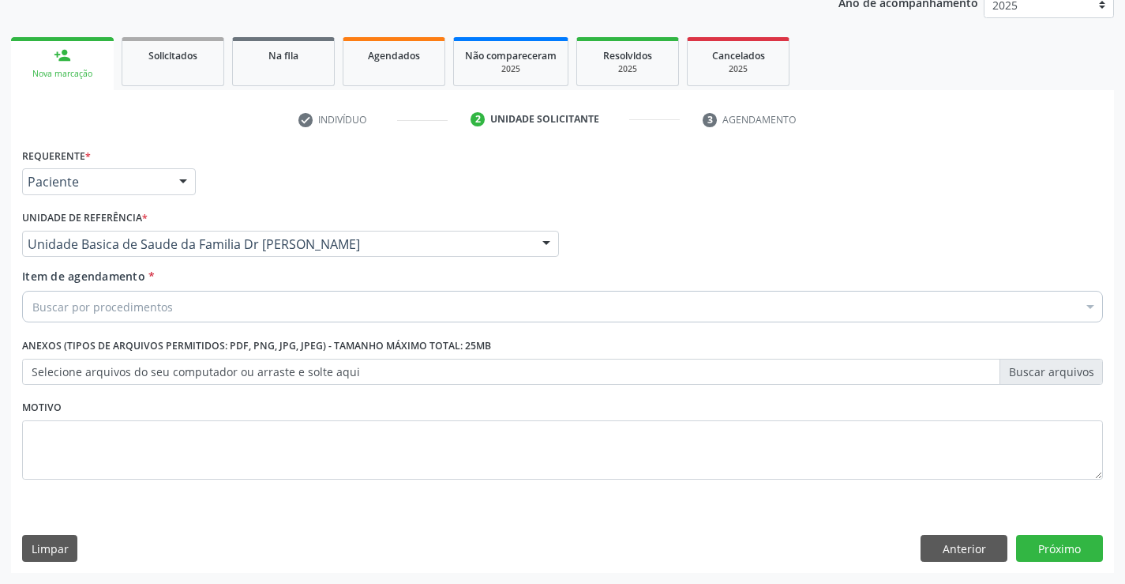
click at [181, 310] on div "Buscar por procedimentos" at bounding box center [562, 307] width 1081 height 32
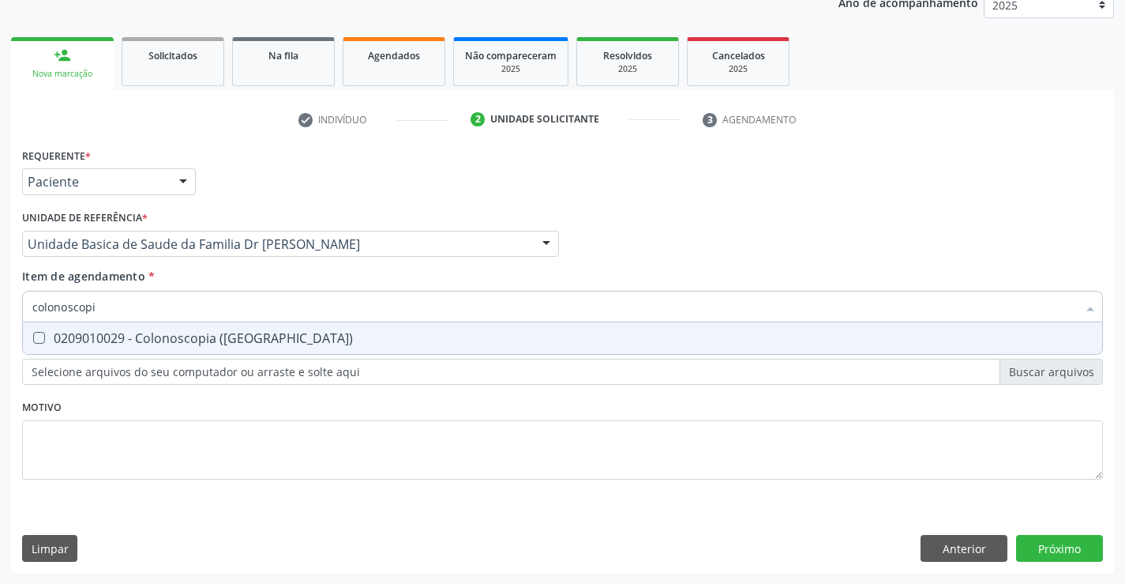
type input "colonoscopia"
click at [183, 339] on div "0209010029 - Colonoscopia ([GEOGRAPHIC_DATA])" at bounding box center [562, 338] width 1060 height 13
checkbox \(Coloscopia\) "true"
click at [190, 277] on div "Item de agendamento * colonoscopia Desfazer seleção 0209010029 - Colonoscopia (…" at bounding box center [562, 293] width 1081 height 50
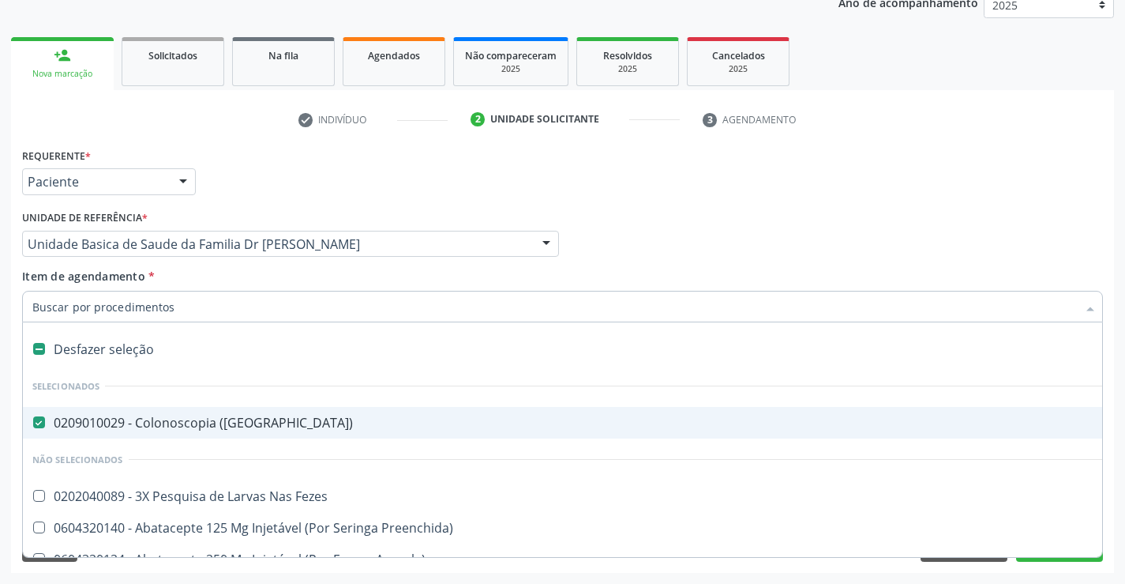
click at [149, 303] on input "Item de agendamento *" at bounding box center [554, 307] width 1045 height 32
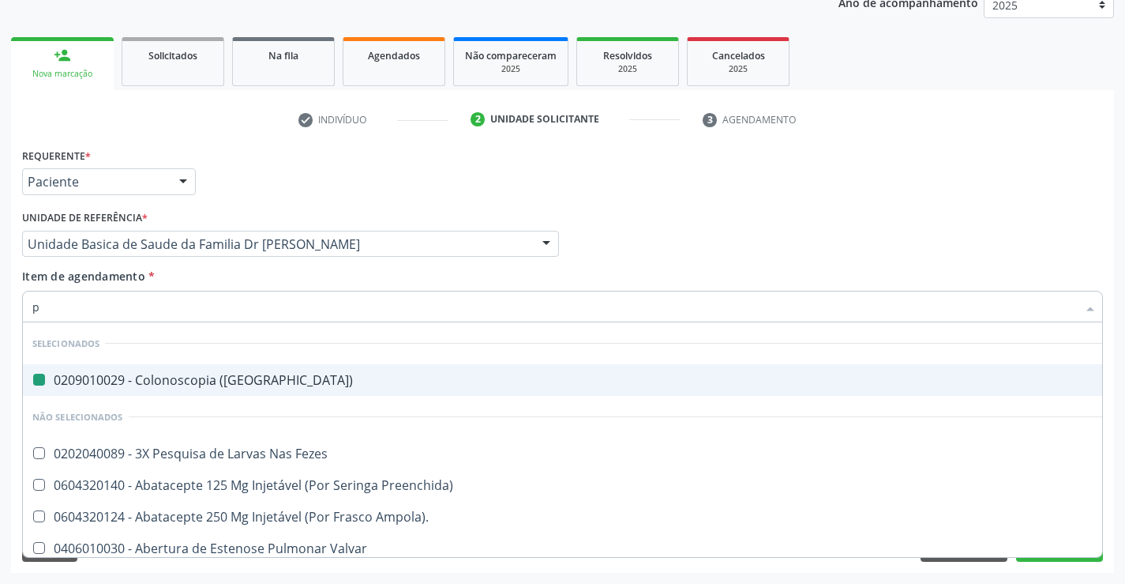
type input "pr"
checkbox \(Coloscopia\) "false"
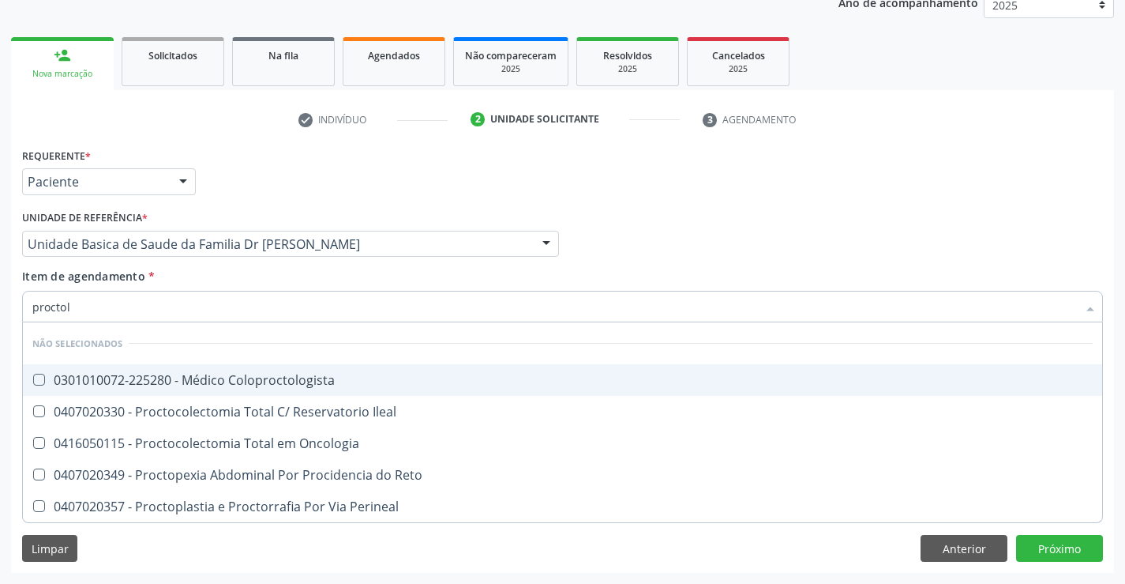
type input "proctolo"
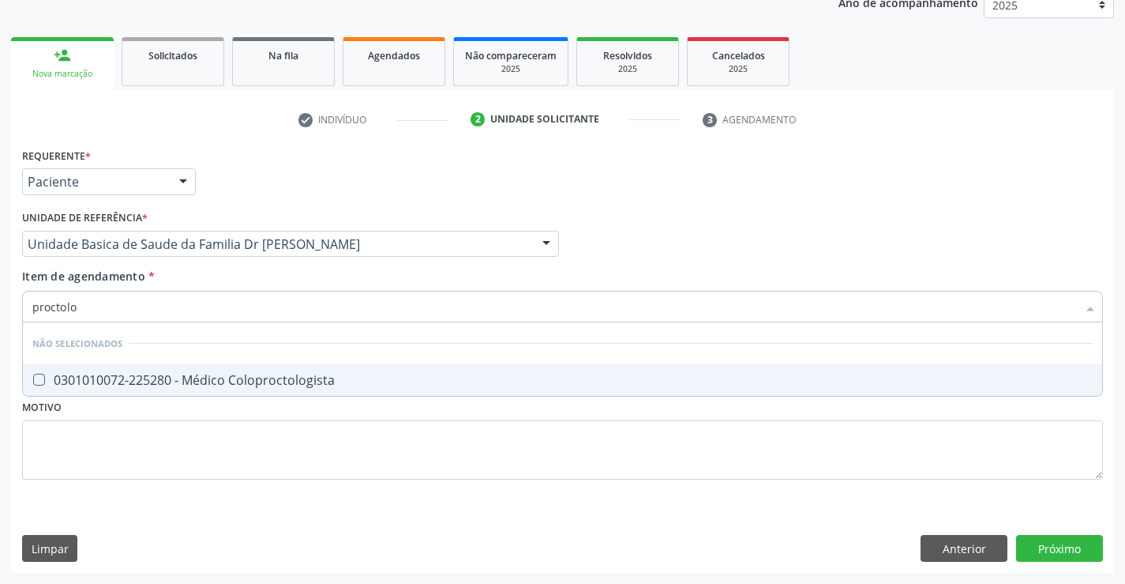
click at [216, 373] on div "0301010072-225280 - Médico Coloproctologista" at bounding box center [562, 379] width 1060 height 13
checkbox Coloproctologista "true"
click at [1055, 547] on div "Requerente * Paciente Médico(a) Enfermeiro(a) Paciente Nenhum resultado encontr…" at bounding box center [562, 358] width 1103 height 429
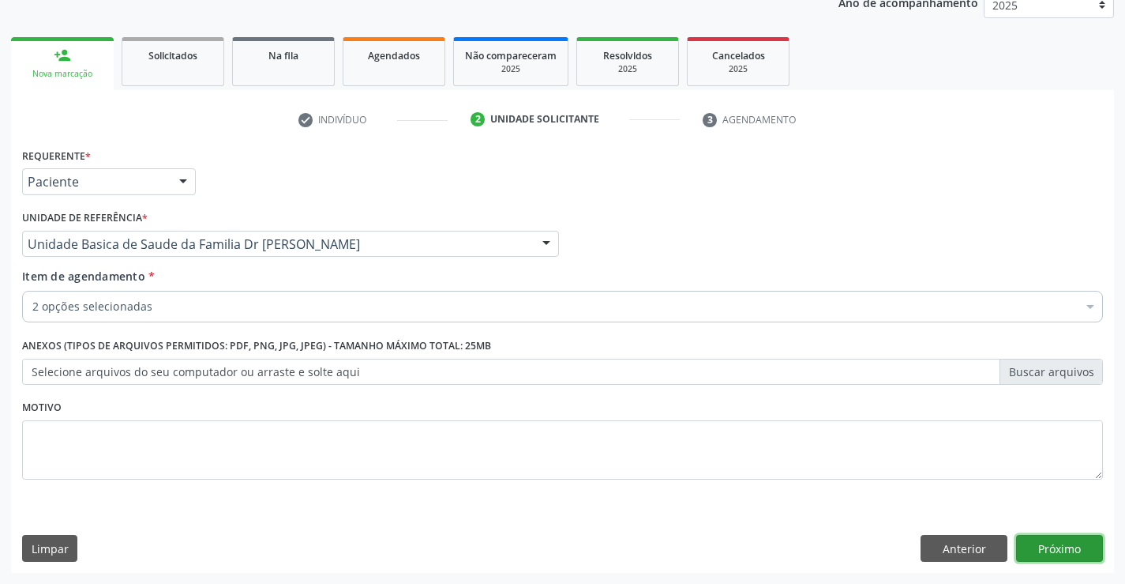
click at [1066, 544] on button "Próximo" at bounding box center [1059, 548] width 87 height 27
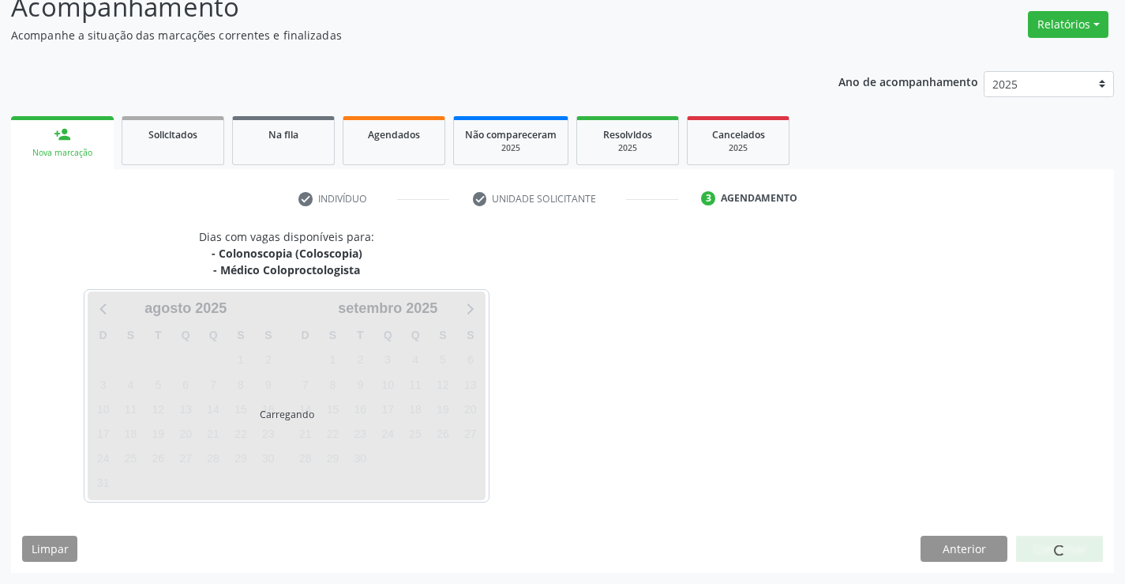
scroll to position [167, 0]
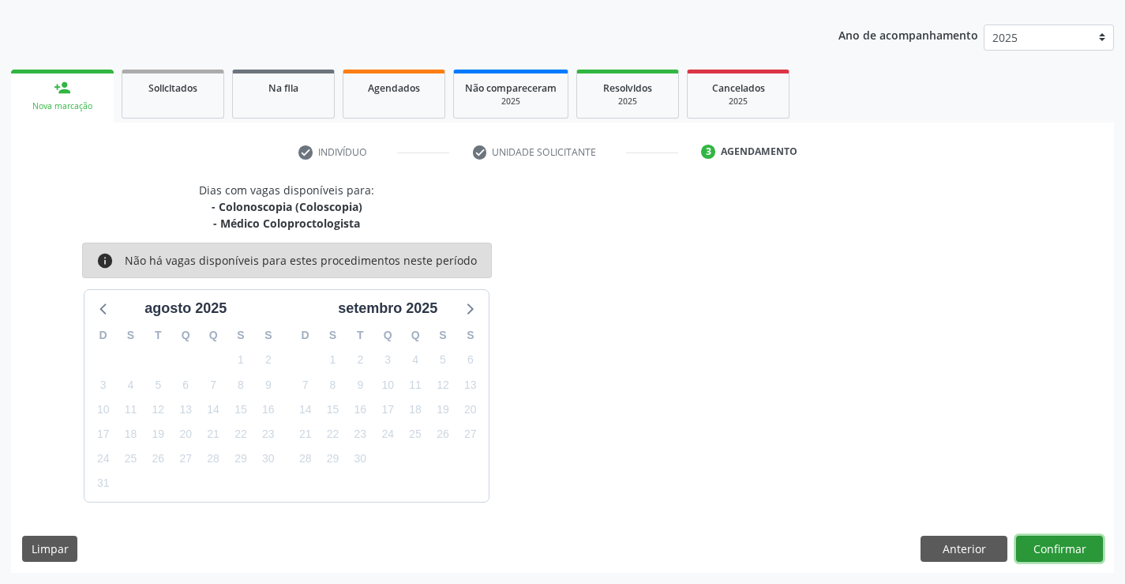
click at [1066, 544] on button "Confirmar" at bounding box center [1059, 548] width 87 height 27
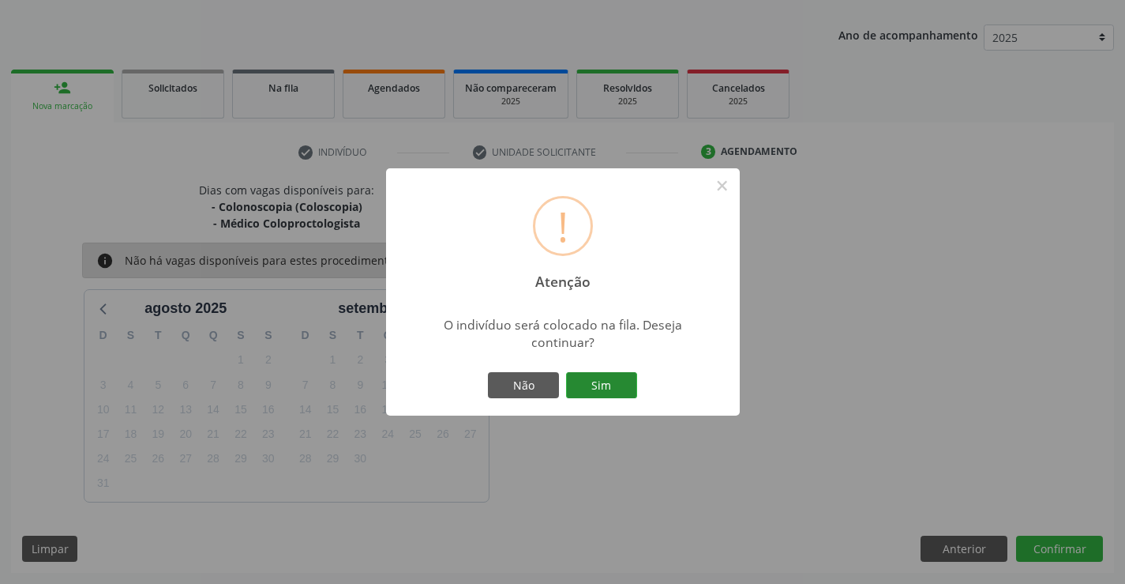
click at [597, 379] on button "Sim" at bounding box center [601, 385] width 71 height 27
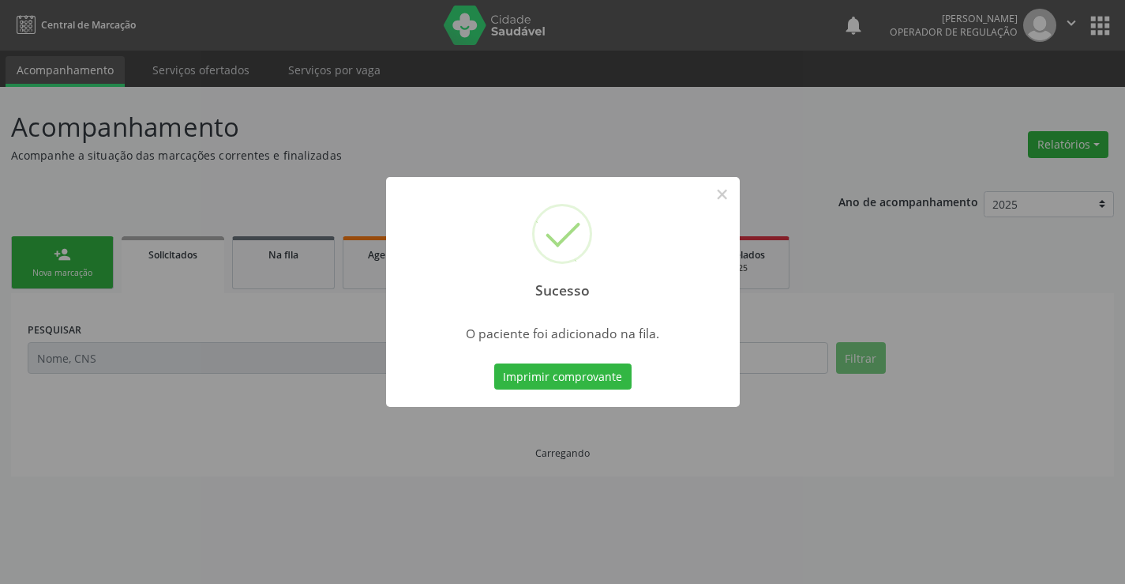
scroll to position [0, 0]
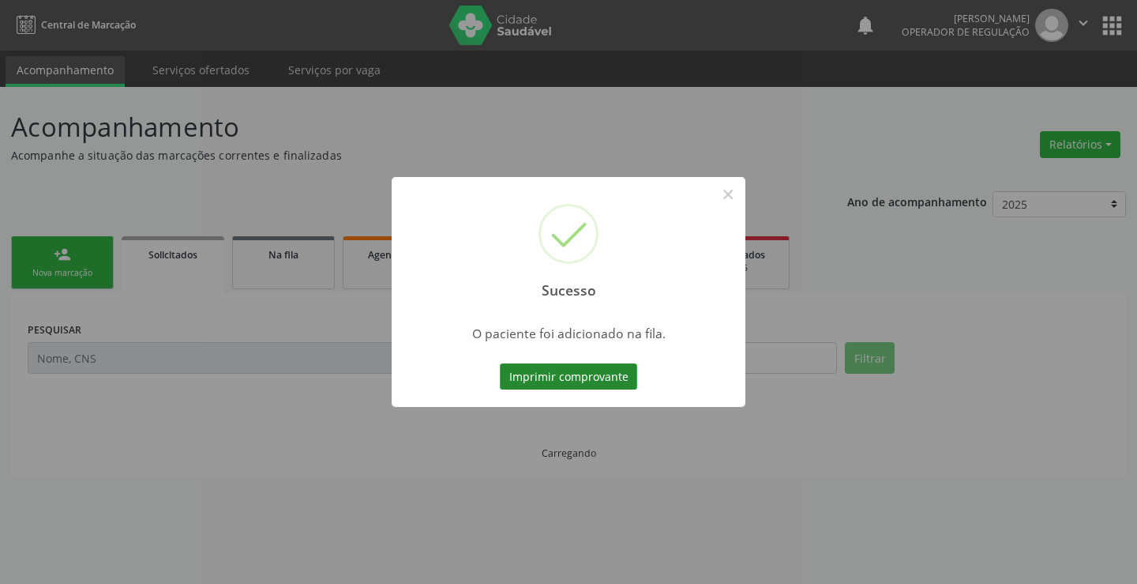
click at [584, 367] on button "Imprimir comprovante" at bounding box center [568, 376] width 137 height 27
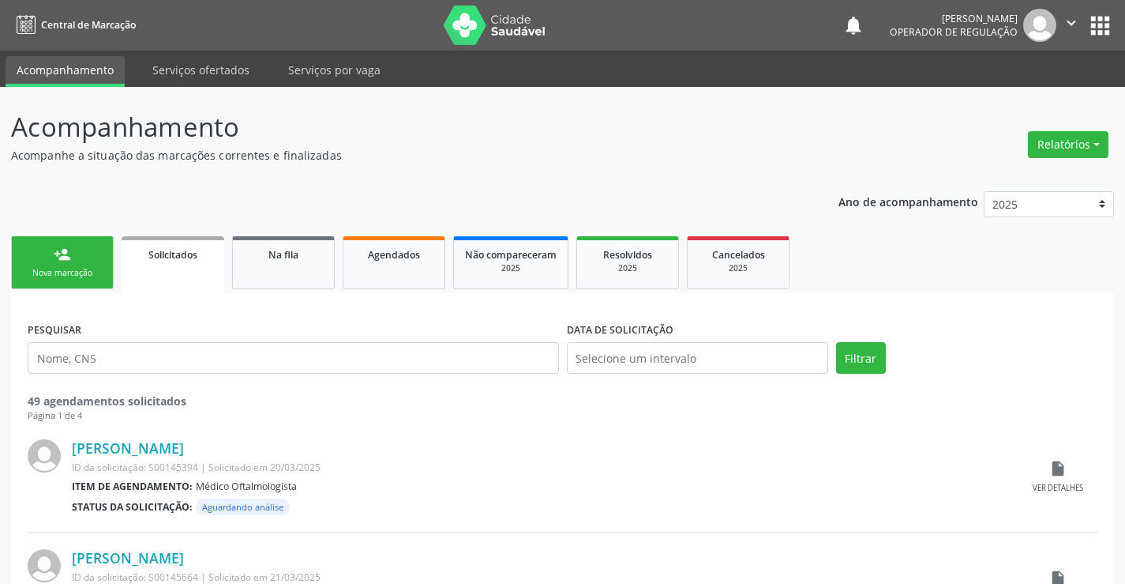
click at [73, 256] on link "person_add Nova marcação" at bounding box center [62, 262] width 103 height 53
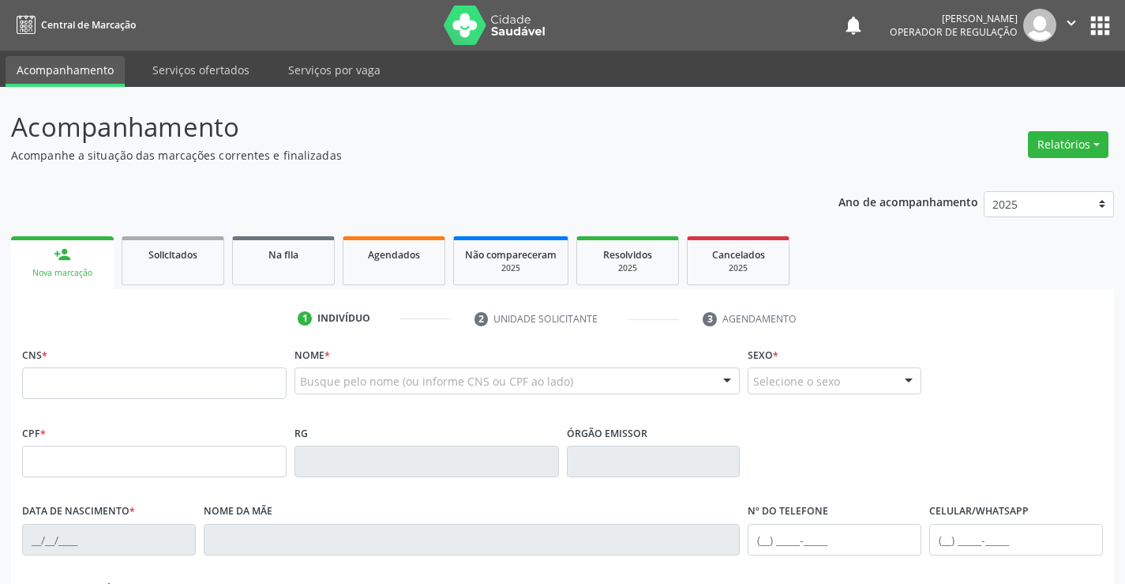
click at [1071, 17] on icon "" at bounding box center [1071, 22] width 17 height 17
click at [1027, 97] on link "Sair" at bounding box center [1031, 96] width 109 height 22
